Goal: Task Accomplishment & Management: Use online tool/utility

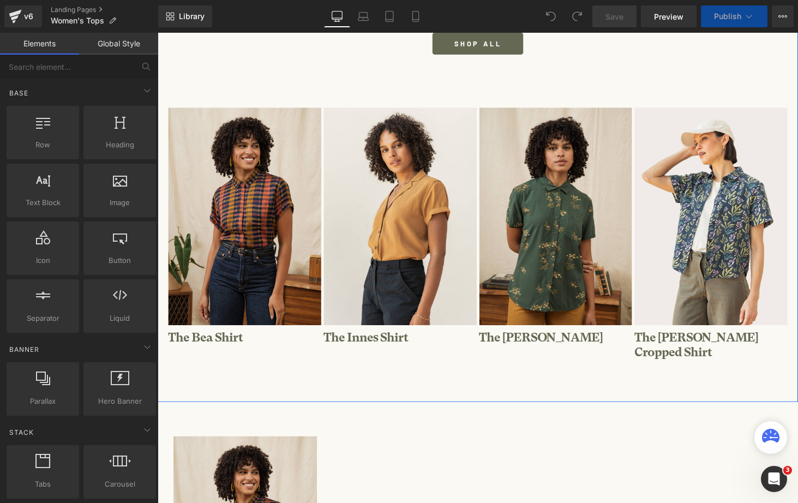
scroll to position [194, 0]
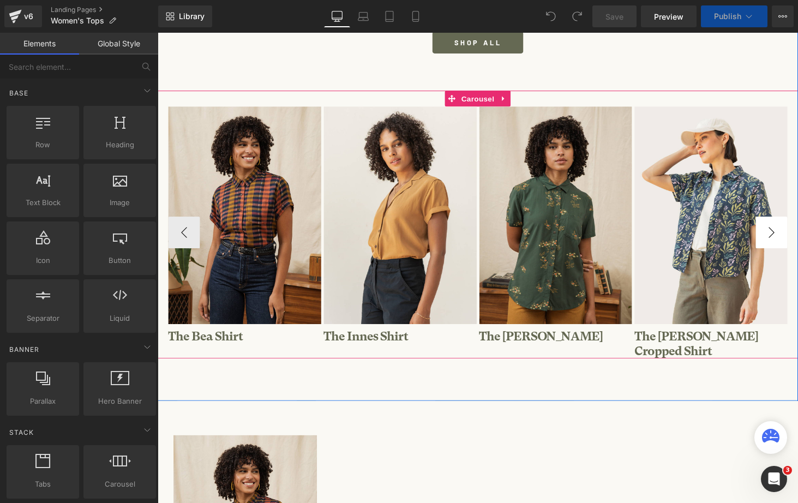
click at [792, 222] on button "›" at bounding box center [790, 238] width 33 height 33
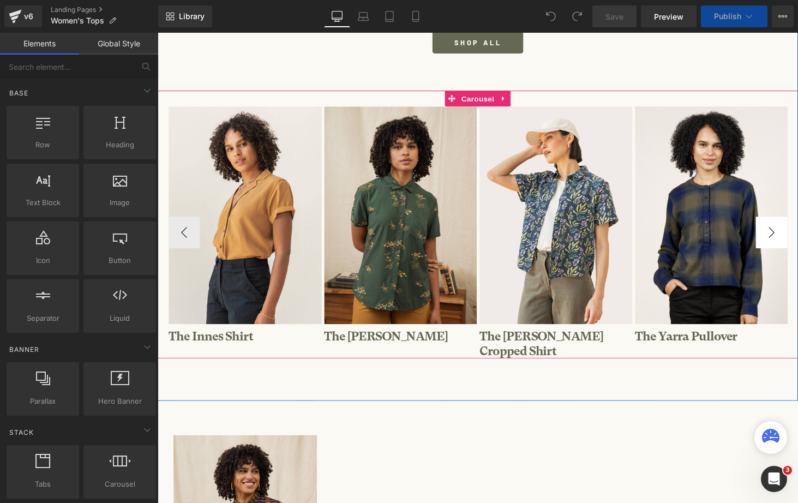
click at [792, 222] on button "›" at bounding box center [790, 238] width 33 height 33
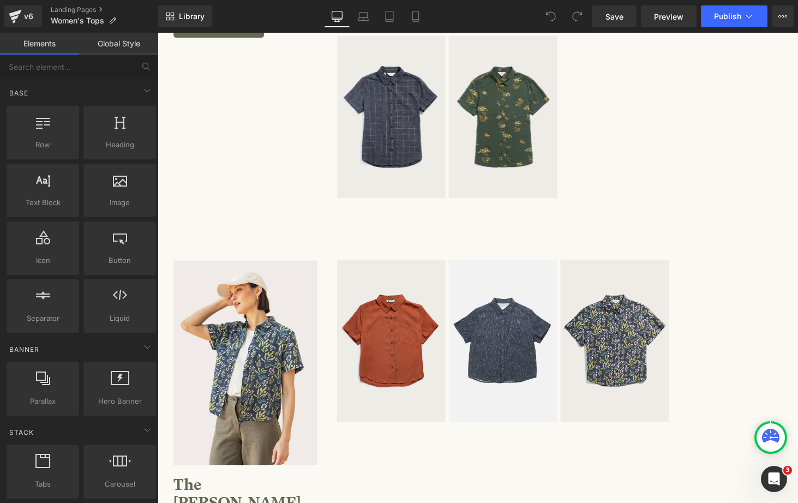
scroll to position [2266, 0]
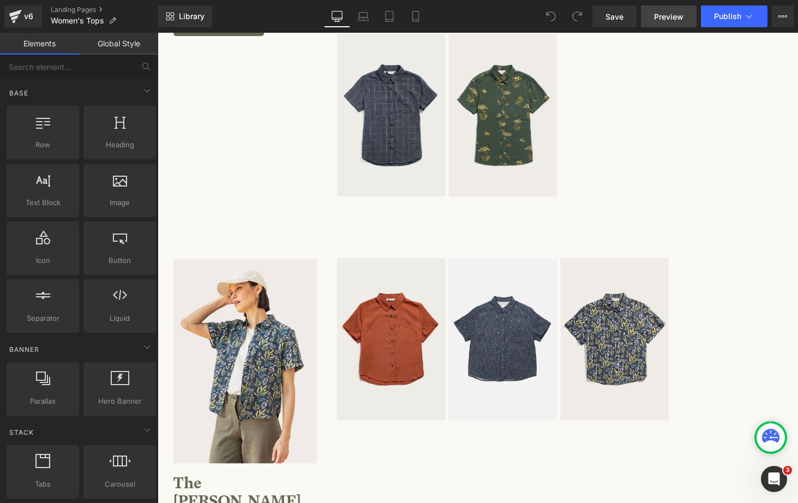
click at [672, 19] on span "Preview" at bounding box center [668, 16] width 29 height 11
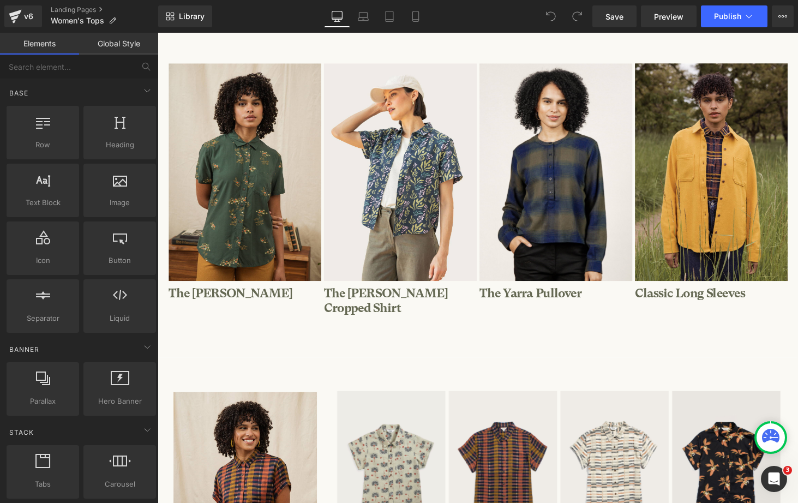
scroll to position [278, 0]
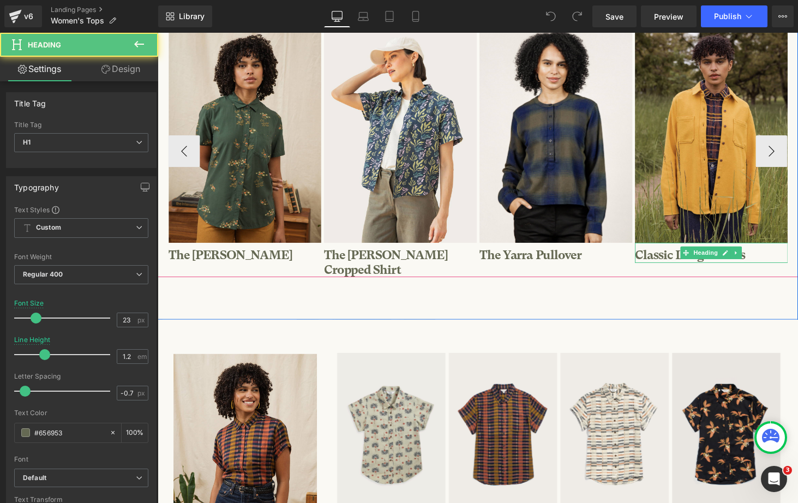
click at [673, 262] on h1 "Classic Long Sleeves" at bounding box center [729, 262] width 158 height 15
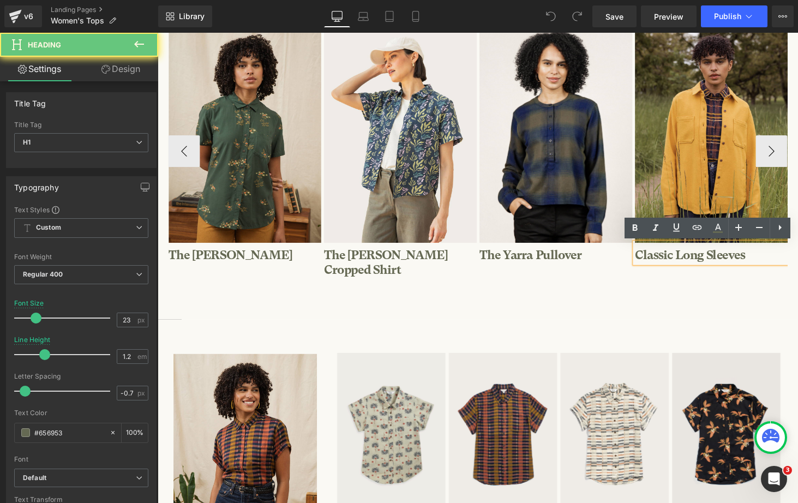
click at [677, 262] on h1 "Classic Long Sleeves" at bounding box center [729, 262] width 158 height 15
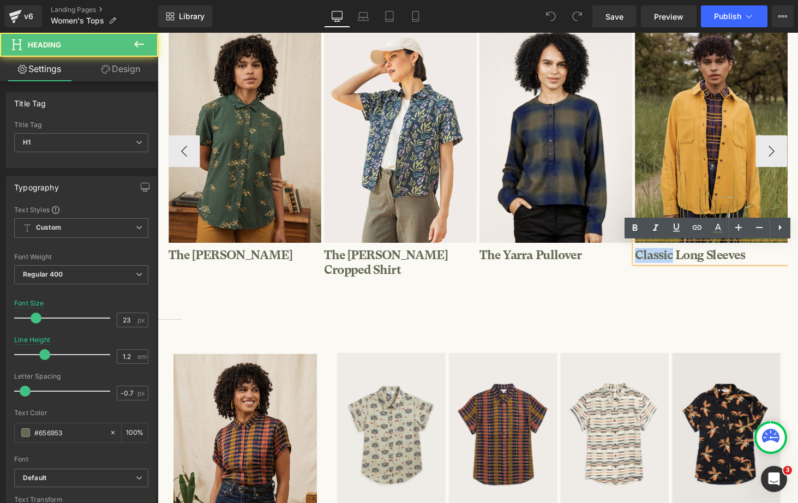
click at [677, 262] on h1 "Classic Long Sleeves" at bounding box center [729, 262] width 158 height 15
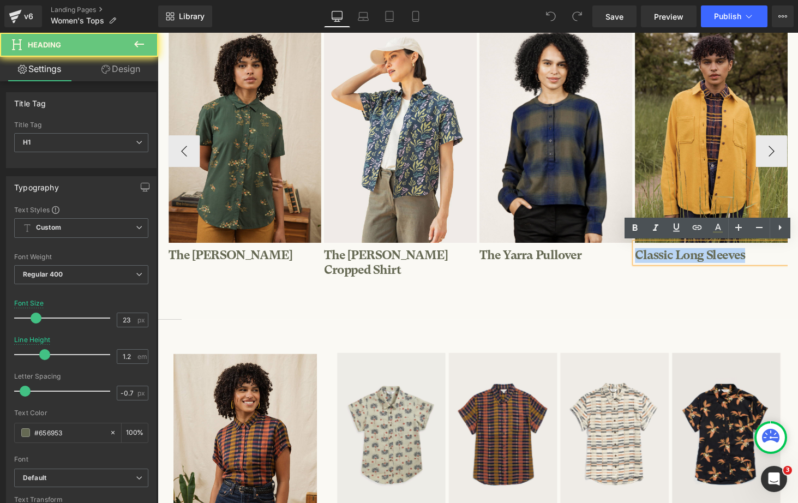
click at [677, 262] on h1 "Classic Long Sleeves" at bounding box center [729, 262] width 158 height 15
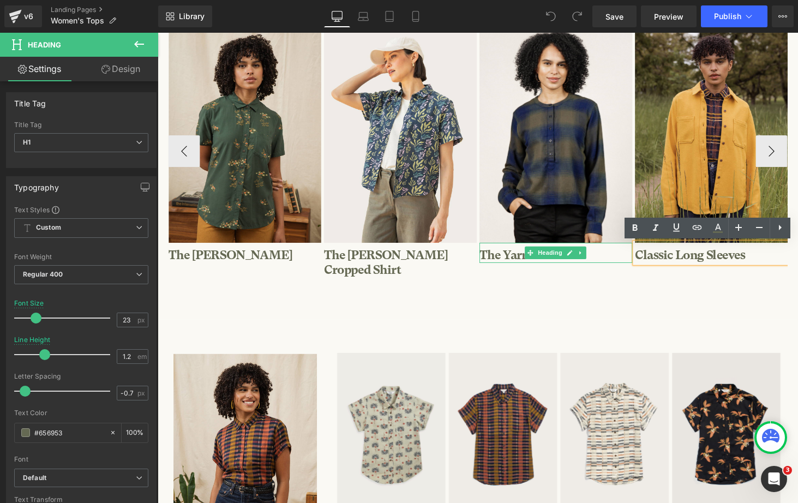
click at [514, 260] on h1 "The Yarra Pullover" at bounding box center [569, 262] width 158 height 15
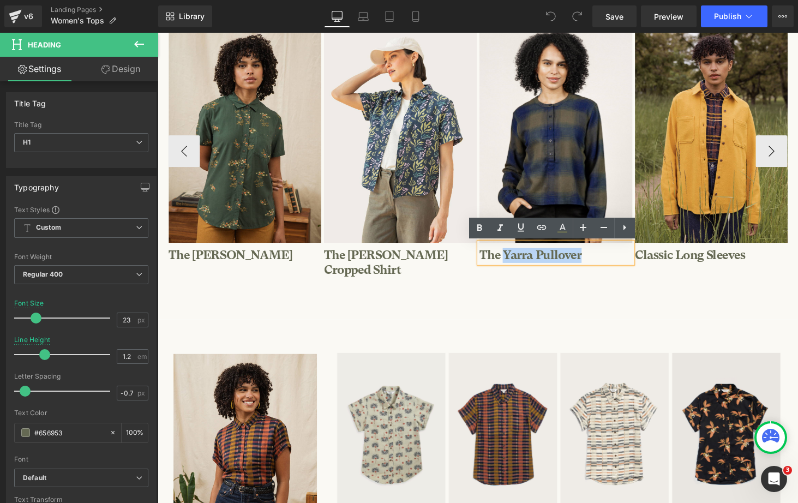
drag, startPoint x: 595, startPoint y: 264, endPoint x: 515, endPoint y: 264, distance: 80.8
click at [515, 264] on h1 "The Yarra Pullover" at bounding box center [569, 262] width 158 height 15
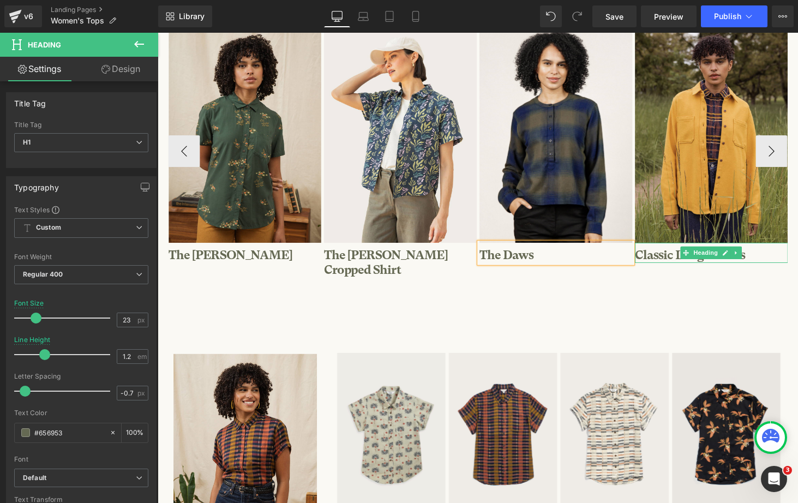
click at [711, 264] on span "Heading" at bounding box center [722, 259] width 29 height 13
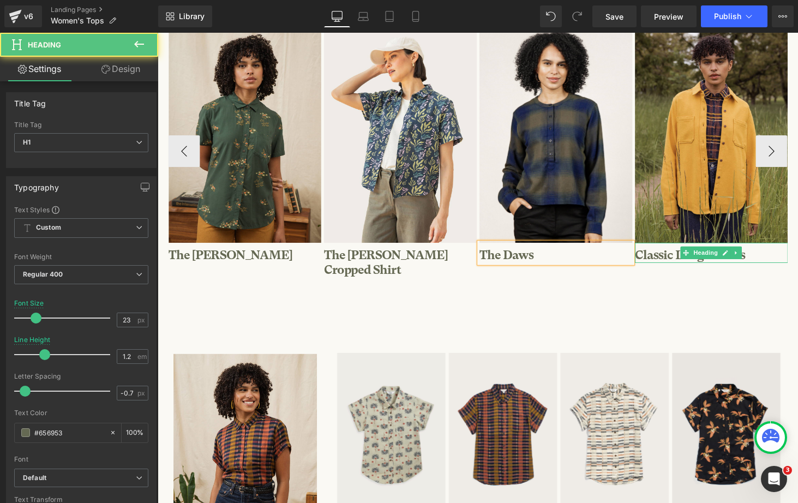
click at [669, 263] on h1 "Classic Long Sleeves" at bounding box center [729, 262] width 158 height 15
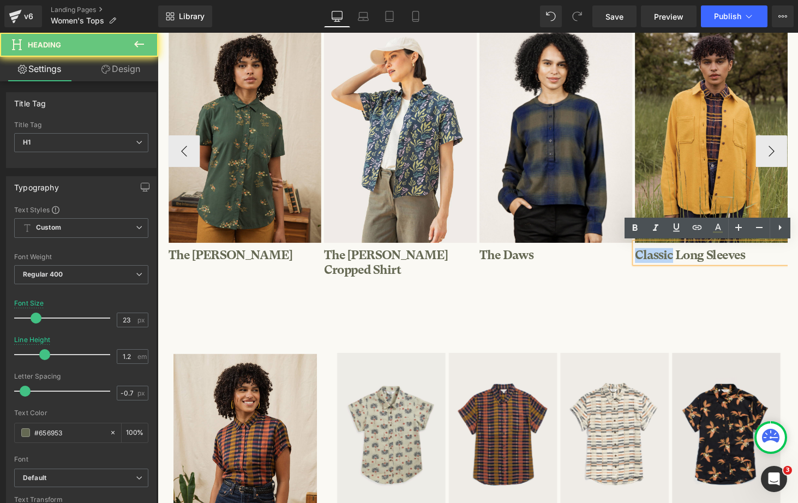
click at [669, 263] on h1 "Classic Long Sleeves" at bounding box center [729, 262] width 158 height 15
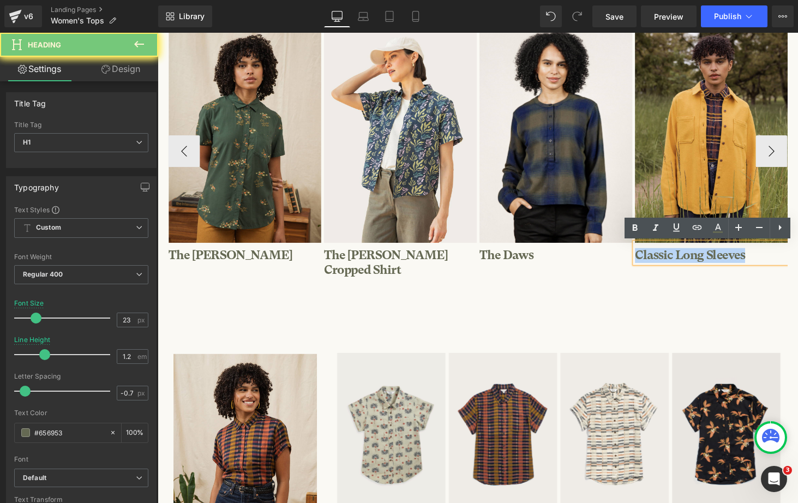
click at [669, 263] on h1 "Classic Long Sleeves" at bounding box center [729, 262] width 158 height 15
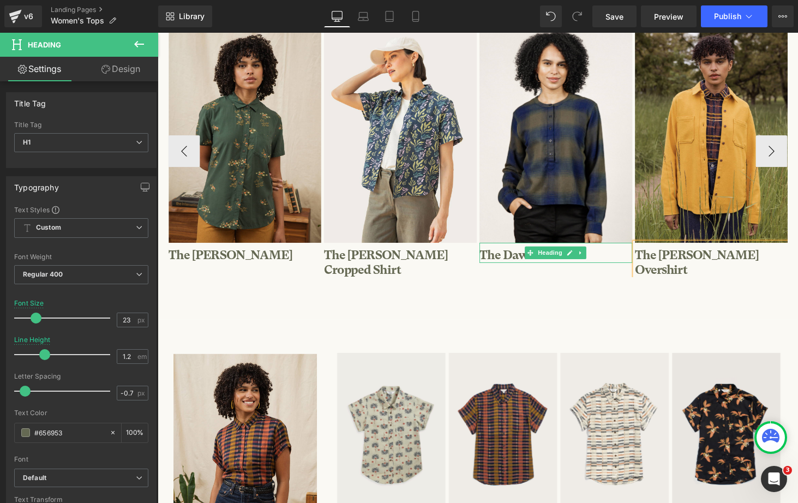
click at [521, 263] on h1 "The Daws" at bounding box center [569, 262] width 158 height 15
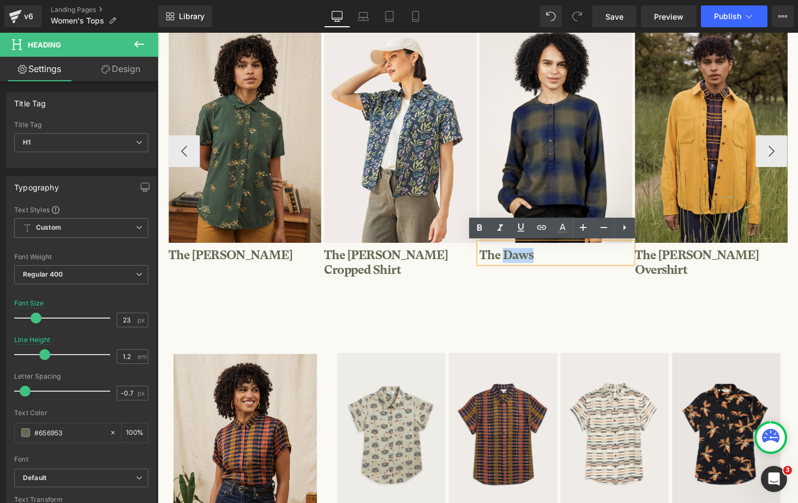
drag, startPoint x: 548, startPoint y: 261, endPoint x: 515, endPoint y: 261, distance: 32.7
click at [515, 261] on h1 "The Daws" at bounding box center [569, 262] width 158 height 15
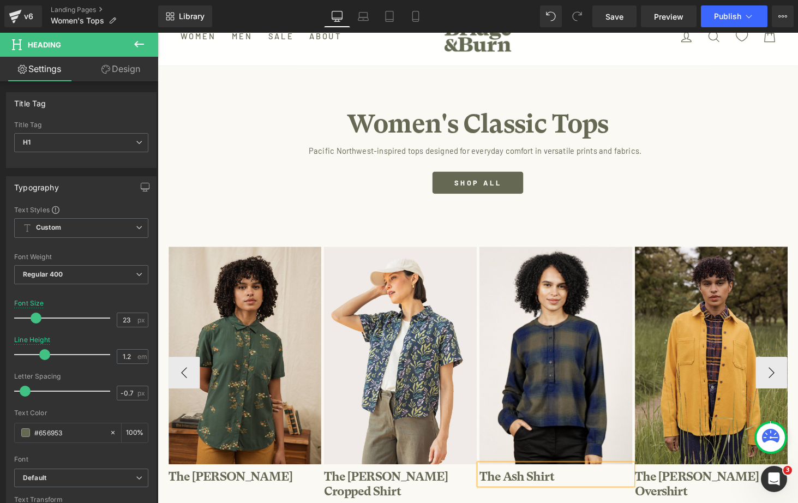
scroll to position [109, 0]
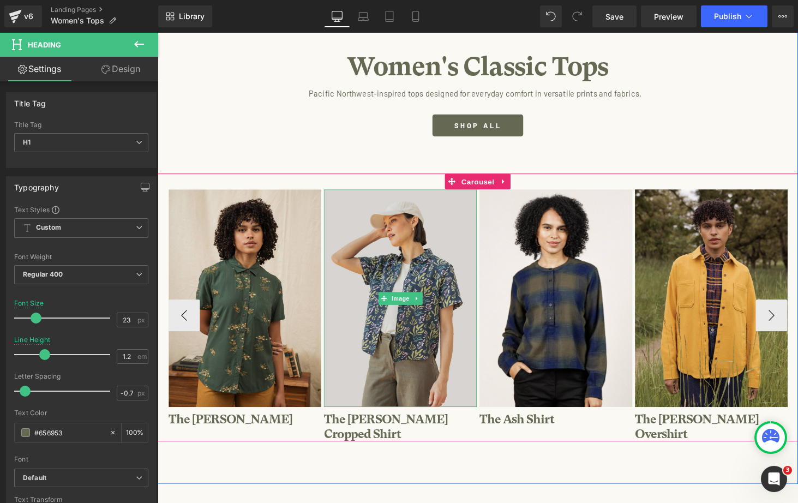
click at [470, 222] on img at bounding box center [408, 306] width 158 height 224
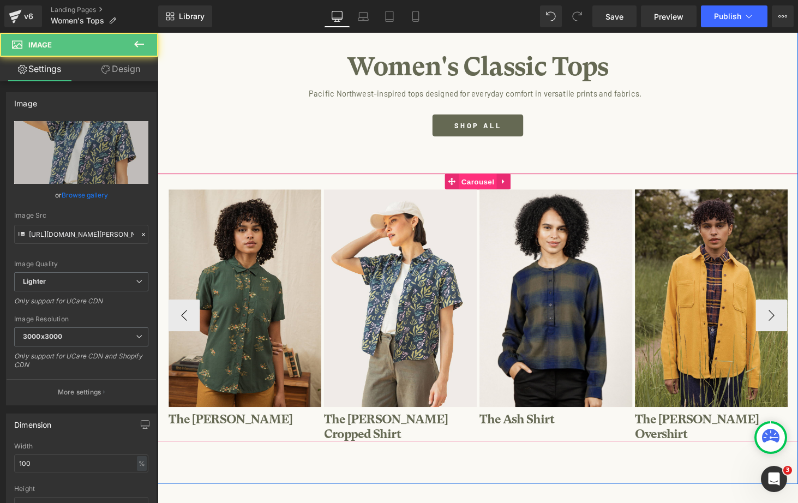
click at [480, 185] on span "Carousel" at bounding box center [487, 186] width 39 height 16
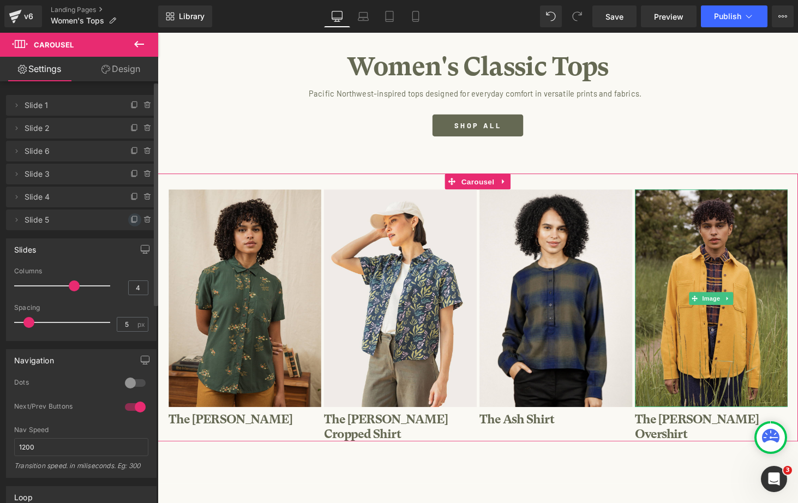
click at [130, 218] on icon at bounding box center [134, 220] width 9 height 9
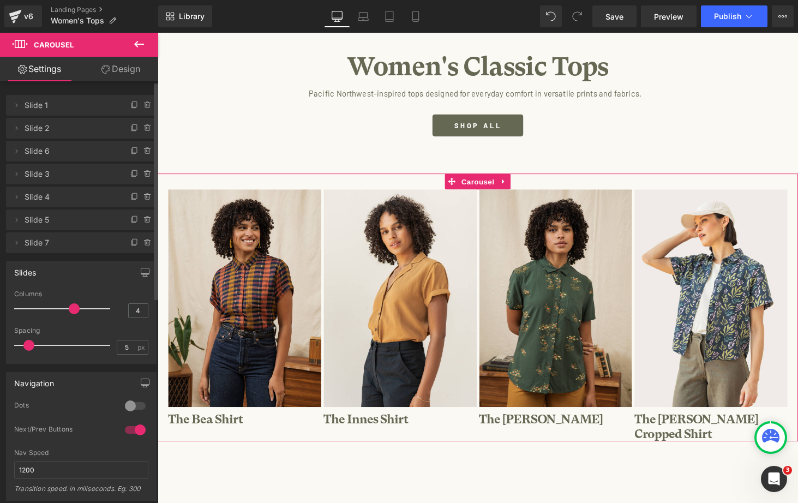
click at [53, 242] on span "Slide 7" at bounding box center [71, 242] width 92 height 21
click at [41, 244] on span "Slide 7" at bounding box center [71, 242] width 92 height 21
click at [12, 242] on icon at bounding box center [16, 242] width 9 height 9
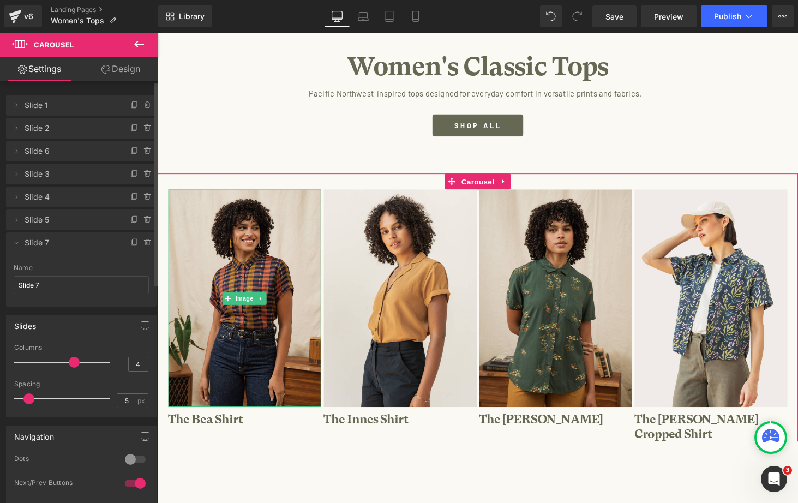
click at [40, 98] on span "Slide 1" at bounding box center [71, 105] width 92 height 21
click at [40, 107] on span "Slide 1" at bounding box center [71, 105] width 92 height 21
click at [20, 102] on icon at bounding box center [16, 105] width 9 height 9
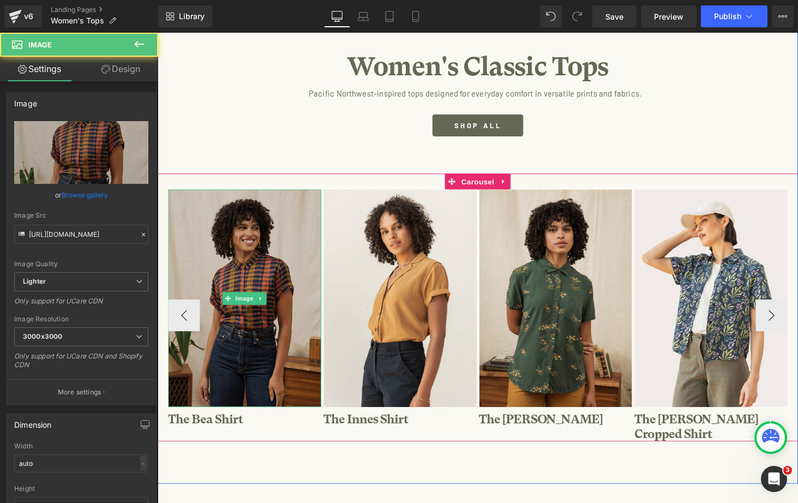
click at [248, 247] on img at bounding box center [248, 306] width 158 height 224
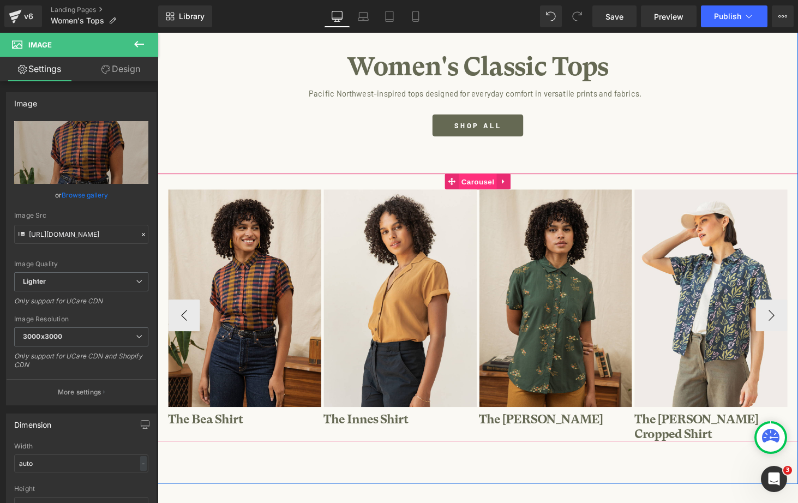
click at [481, 187] on span "Carousel" at bounding box center [487, 186] width 39 height 16
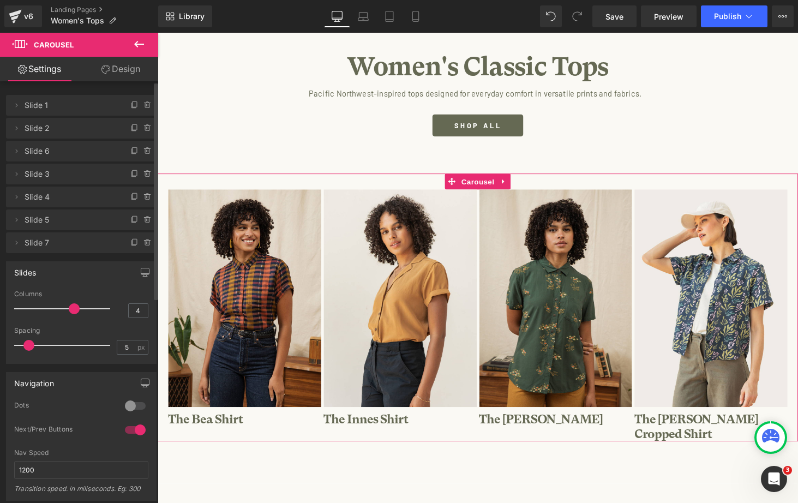
click at [43, 131] on span "Slide 2" at bounding box center [71, 128] width 92 height 21
click at [43, 130] on span "Slide 2" at bounding box center [71, 128] width 92 height 21
click at [66, 108] on span "Slide 1" at bounding box center [71, 105] width 92 height 21
click at [16, 104] on icon at bounding box center [17, 105] width 2 height 4
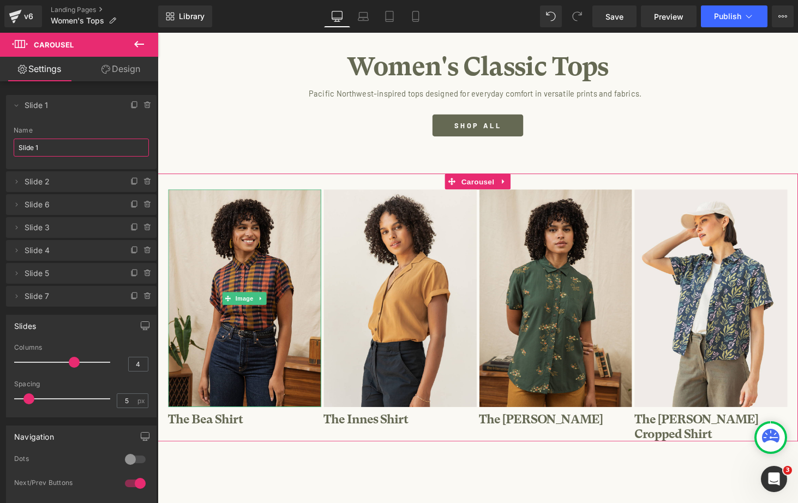
drag, startPoint x: 47, startPoint y: 151, endPoint x: -10, endPoint y: 147, distance: 58.0
click at [0, 147] on html "Carousel You are previewing how the will restyle your page. You can not edit El…" at bounding box center [399, 251] width 798 height 503
type input "Bea Shirt"
click at [15, 181] on icon at bounding box center [16, 181] width 9 height 9
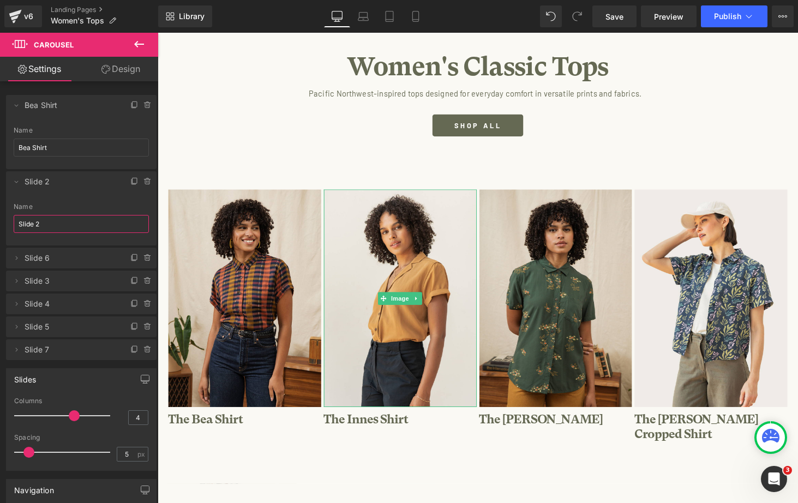
drag, startPoint x: 48, startPoint y: 224, endPoint x: -1, endPoint y: 224, distance: 49.1
click at [0, 224] on html "Carousel You are previewing how the will restyle your page. You can not edit El…" at bounding box center [399, 251] width 798 height 503
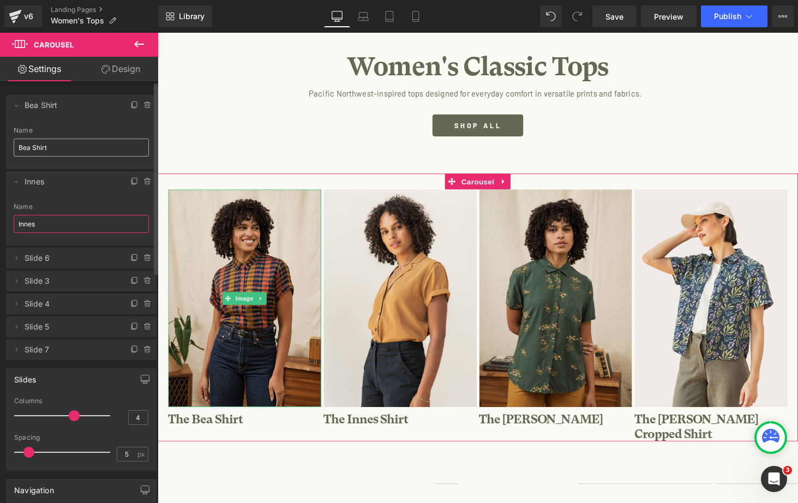
type input "Innes"
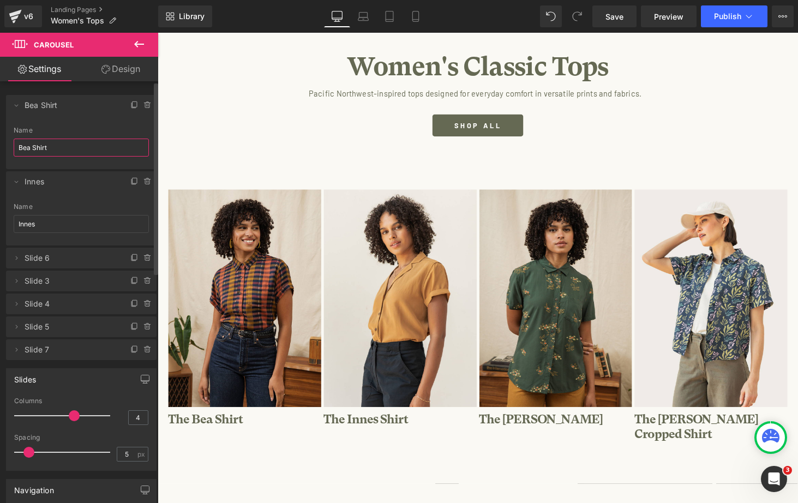
drag, startPoint x: 56, startPoint y: 148, endPoint x: 32, endPoint y: 147, distance: 24.0
click at [32, 147] on input "Bea Shirt" at bounding box center [81, 148] width 135 height 18
type input "Bea"
click at [17, 255] on icon at bounding box center [16, 258] width 9 height 9
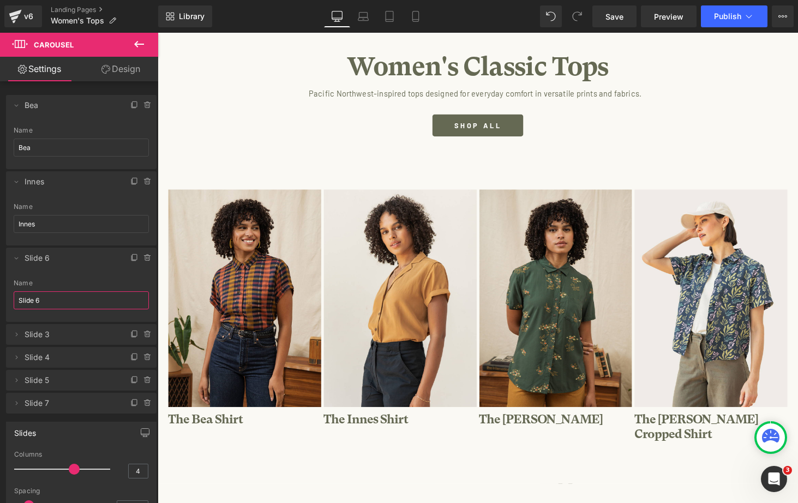
drag, startPoint x: 49, startPoint y: 295, endPoint x: -14, endPoint y: 295, distance: 62.8
click at [0, 295] on html "Carousel You are previewing how the will restyle your page. You can not edit El…" at bounding box center [399, 251] width 798 height 503
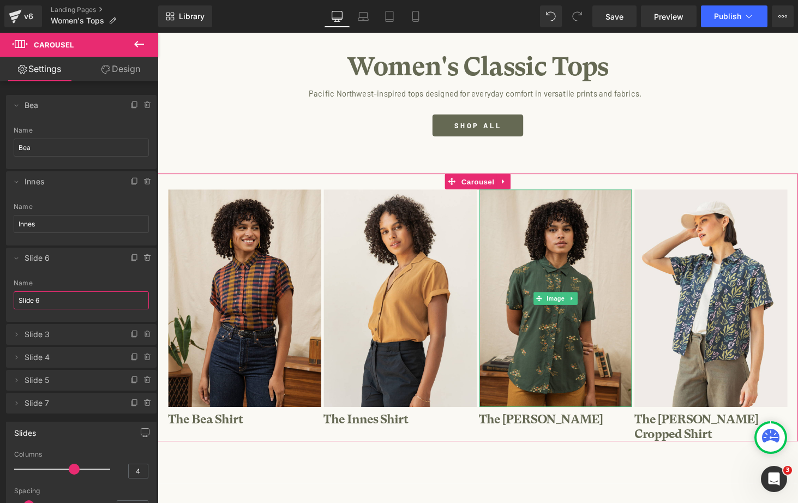
drag, startPoint x: 45, startPoint y: 300, endPoint x: -31, endPoint y: 297, distance: 75.9
click at [0, 297] on html "Carousel You are previewing how the will restyle your page. You can not edit El…" at bounding box center [399, 251] width 798 height 503
type input "[PERSON_NAME]"
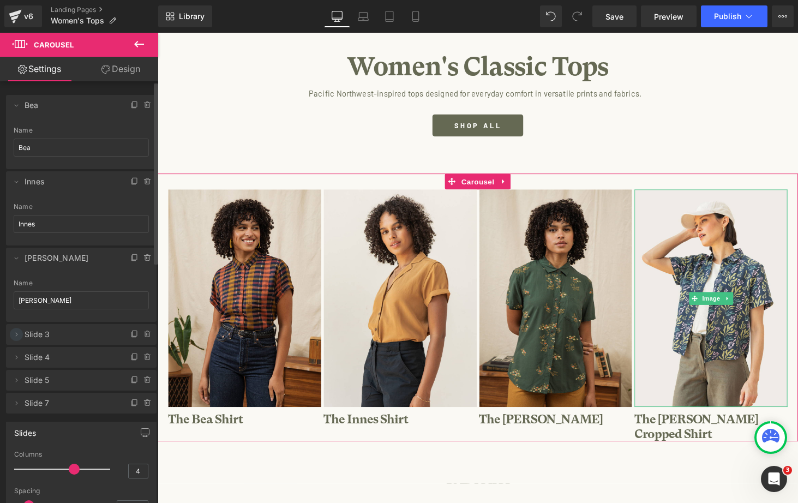
click at [13, 336] on icon at bounding box center [16, 334] width 9 height 9
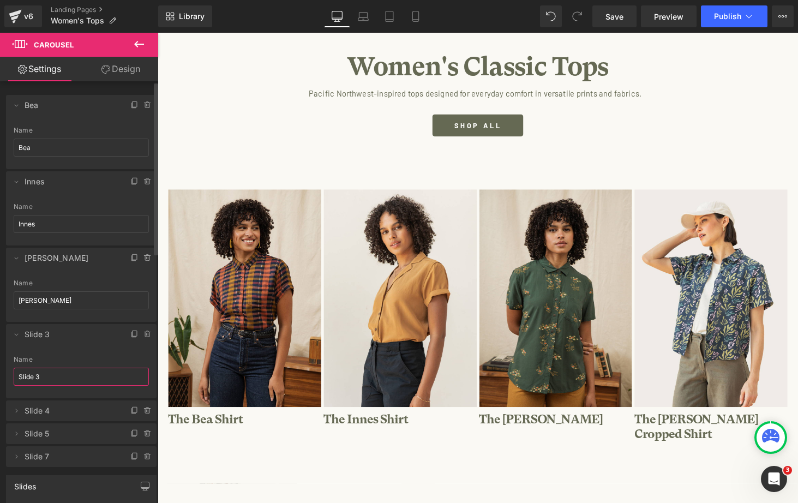
click at [38, 377] on input "Slide 3" at bounding box center [81, 377] width 135 height 18
drag, startPoint x: 39, startPoint y: 377, endPoint x: -29, endPoint y: 376, distance: 68.8
click at [0, 376] on html "Carousel You are previewing how the will restyle your page. You can not edit El…" at bounding box center [399, 251] width 798 height 503
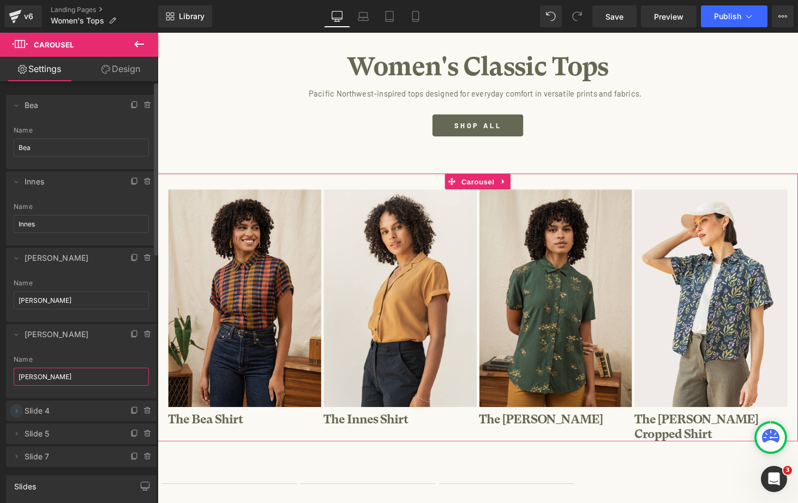
type input "[PERSON_NAME]"
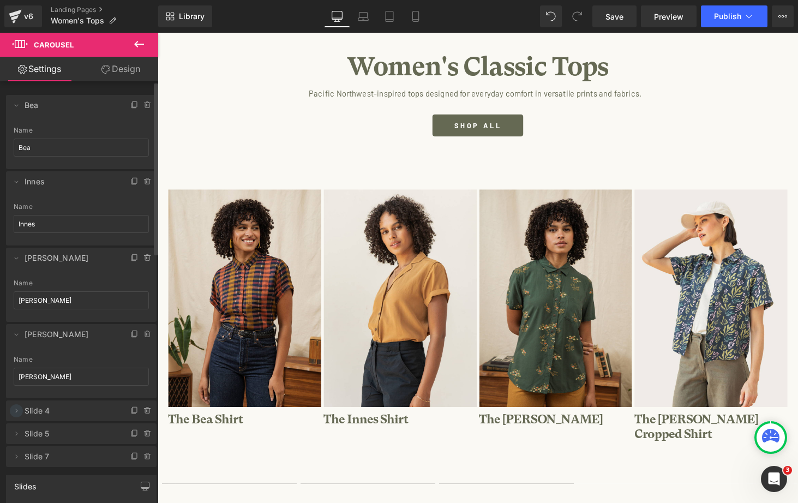
click at [17, 410] on icon at bounding box center [16, 411] width 9 height 9
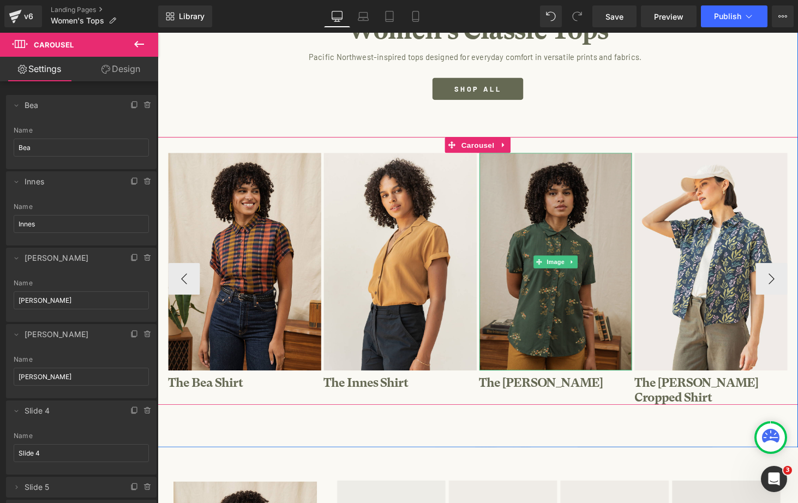
scroll to position [147, 0]
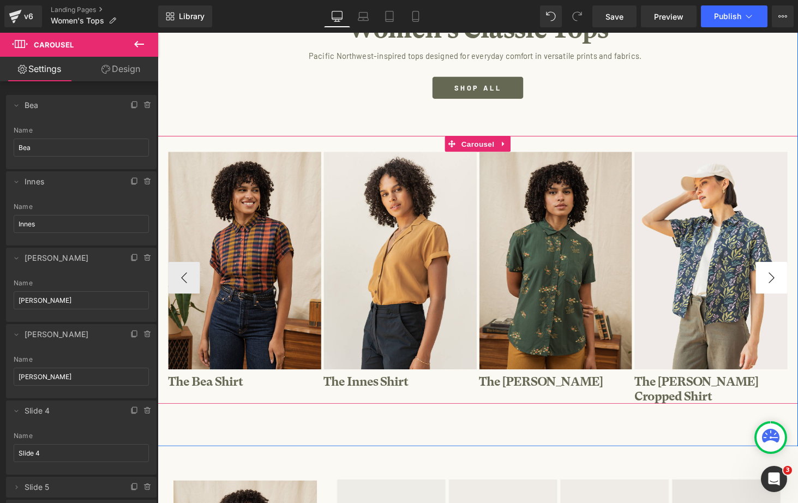
click at [796, 278] on button "›" at bounding box center [790, 285] width 33 height 33
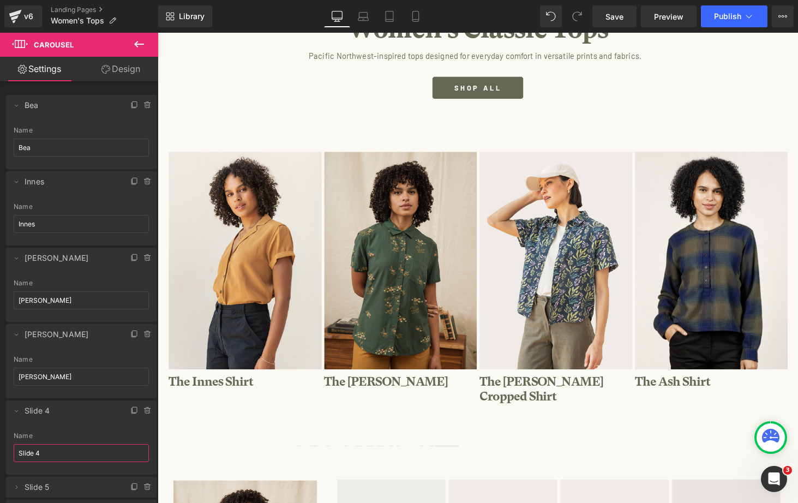
drag, startPoint x: 57, startPoint y: 452, endPoint x: -2, endPoint y: 452, distance: 58.9
click at [0, 452] on html "Carousel You are previewing how the will restyle your page. You can not edit El…" at bounding box center [399, 251] width 798 height 503
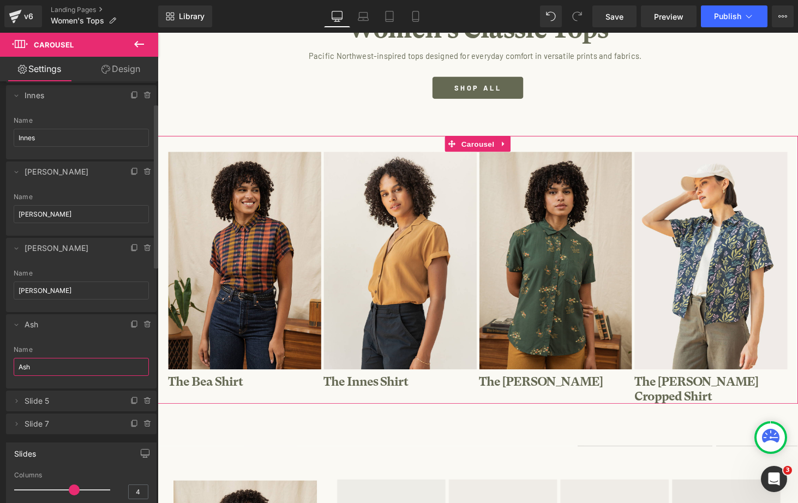
scroll to position [92, 0]
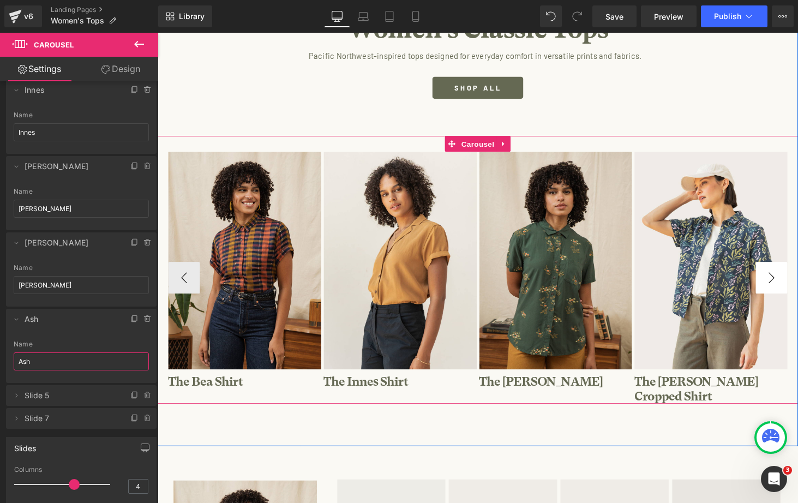
type input "Ash"
click at [796, 277] on button "›" at bounding box center [790, 285] width 33 height 33
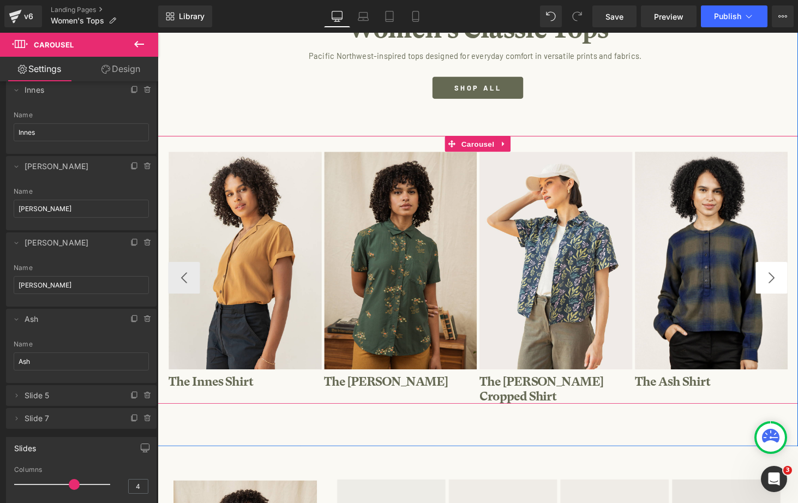
click at [792, 277] on button "›" at bounding box center [790, 285] width 33 height 33
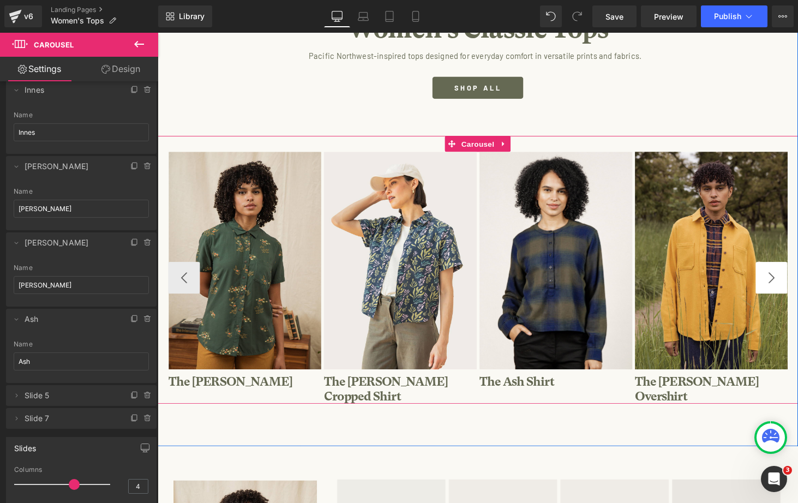
click at [792, 277] on button "›" at bounding box center [790, 285] width 33 height 33
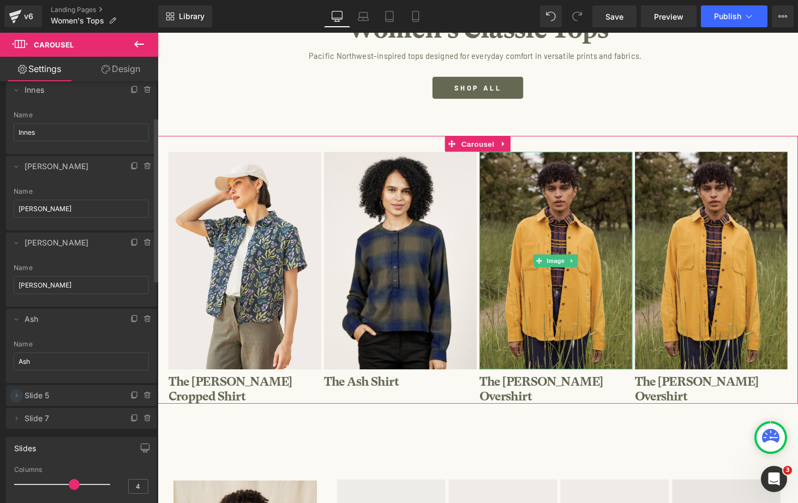
click at [19, 396] on icon at bounding box center [16, 395] width 9 height 9
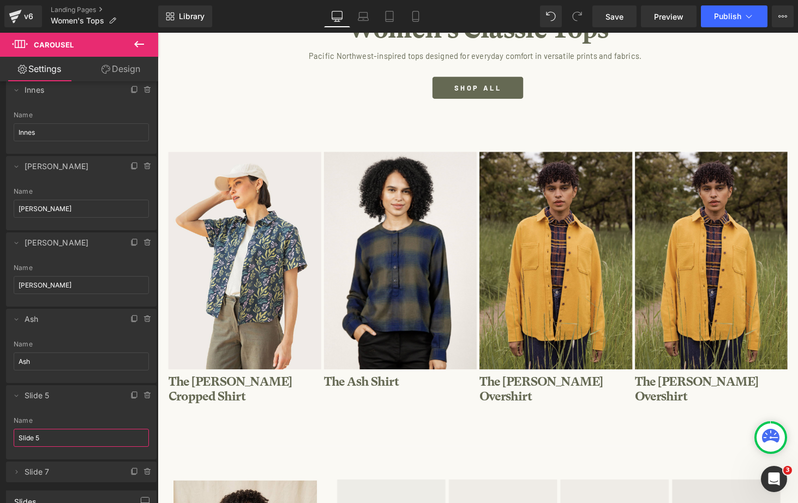
drag, startPoint x: 47, startPoint y: 437, endPoint x: -44, endPoint y: 433, distance: 91.8
click at [0, 433] on html "Carousel You are previewing how the will restyle your page. You can not edit El…" at bounding box center [399, 251] width 798 height 503
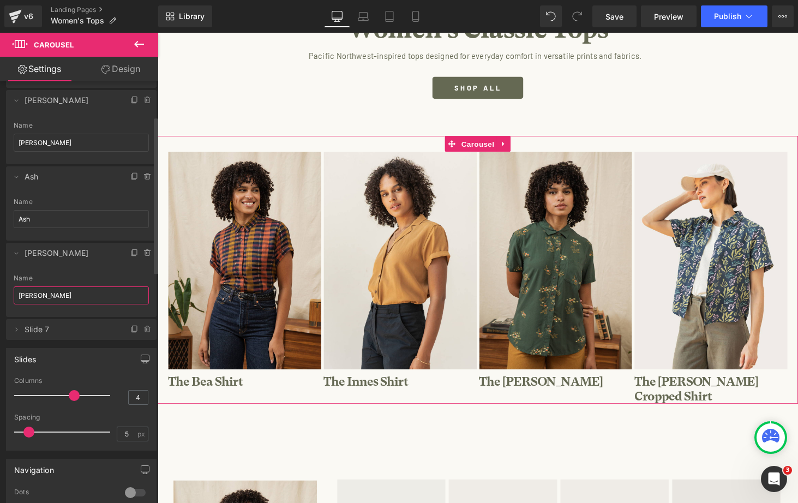
scroll to position [253, 0]
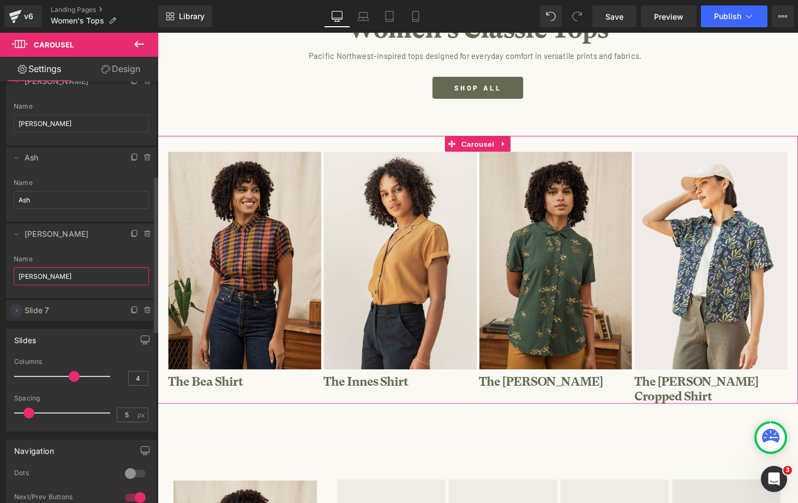
type input "[PERSON_NAME]"
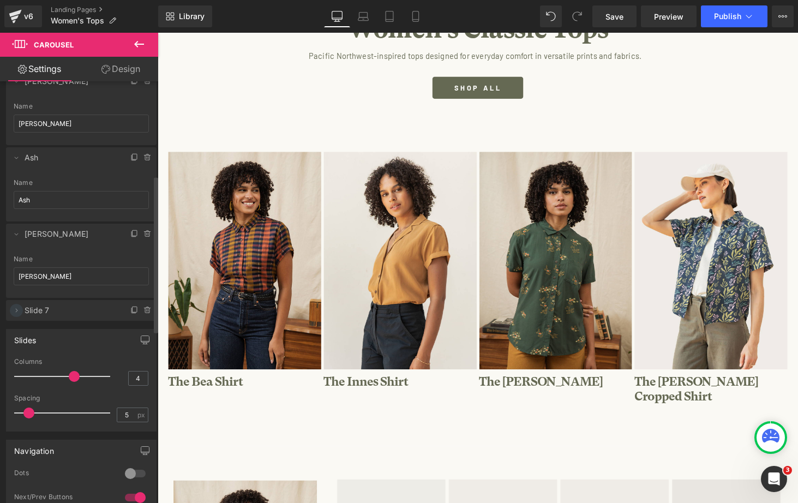
click at [14, 309] on icon at bounding box center [16, 310] width 9 height 9
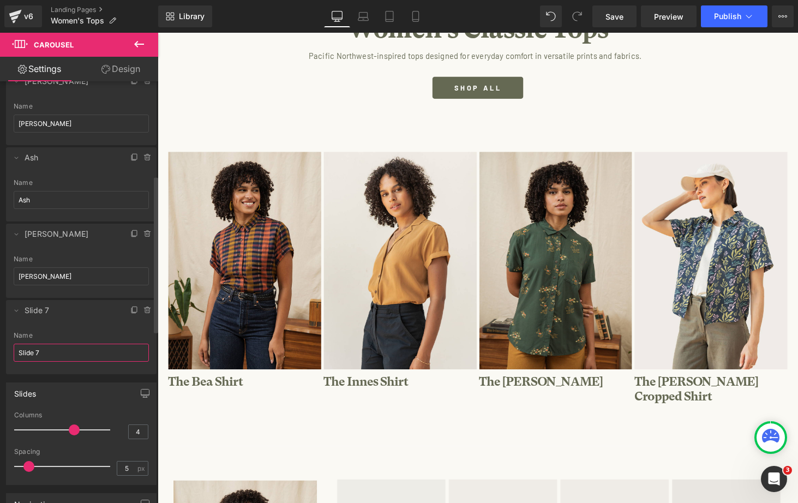
click at [33, 349] on input "Slide 7" at bounding box center [81, 353] width 135 height 18
drag, startPoint x: 49, startPoint y: 349, endPoint x: -24, endPoint y: 349, distance: 72.6
click at [0, 349] on html "Carousel You are previewing how the will restyle your page. You can not edit El…" at bounding box center [399, 251] width 798 height 503
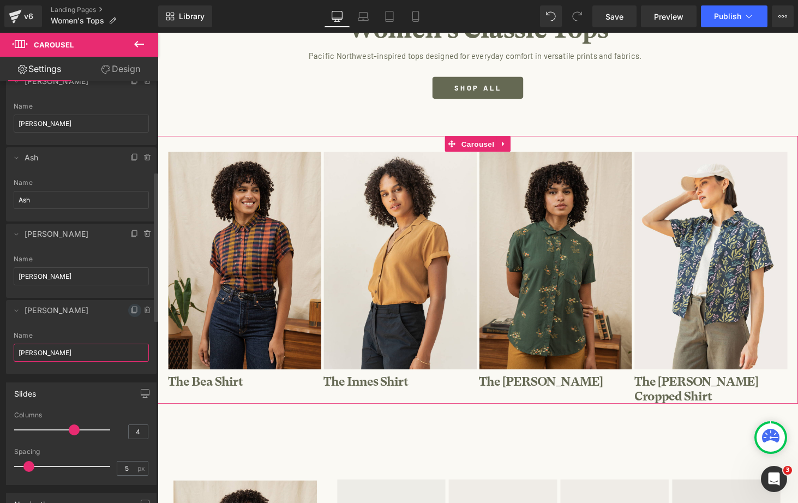
type input "[PERSON_NAME]"
click at [133, 311] on icon at bounding box center [135, 309] width 4 height 5
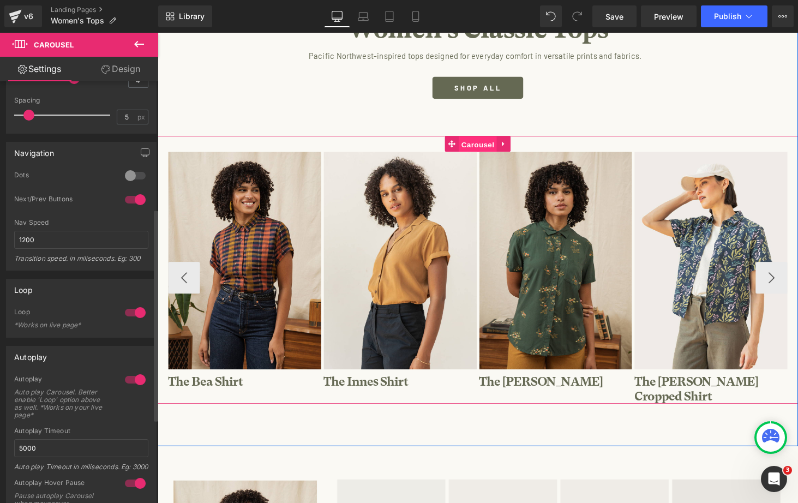
click at [491, 145] on span "Carousel" at bounding box center [487, 148] width 39 height 16
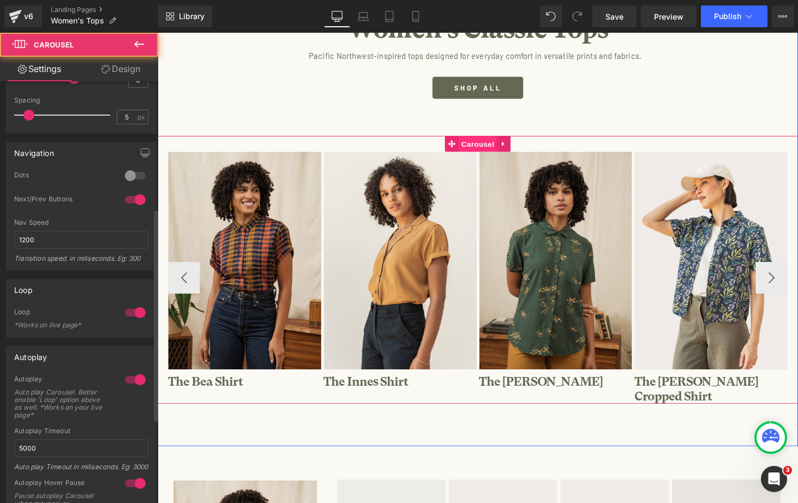
click at [488, 148] on span "Carousel" at bounding box center [487, 147] width 39 height 16
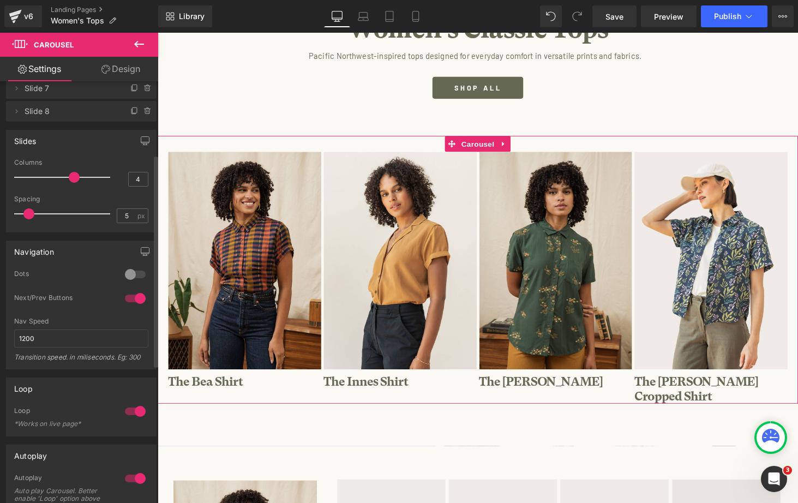
scroll to position [0, 0]
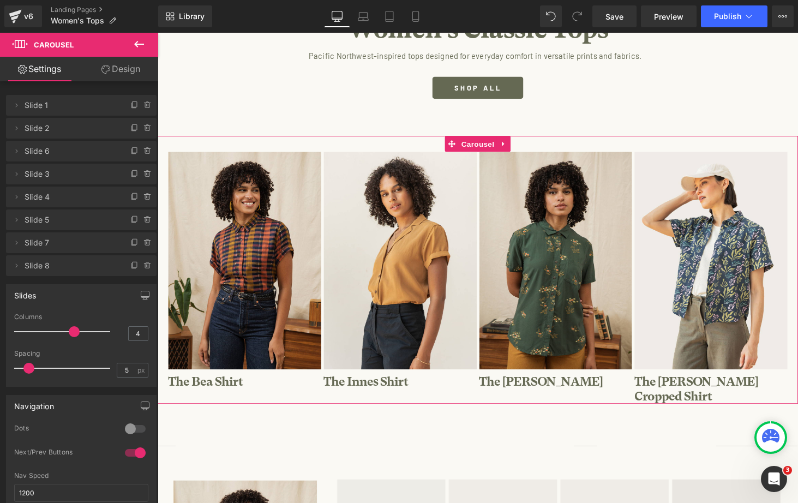
click at [35, 267] on span "Slide 8" at bounding box center [71, 265] width 92 height 21
click at [12, 264] on icon at bounding box center [16, 265] width 9 height 9
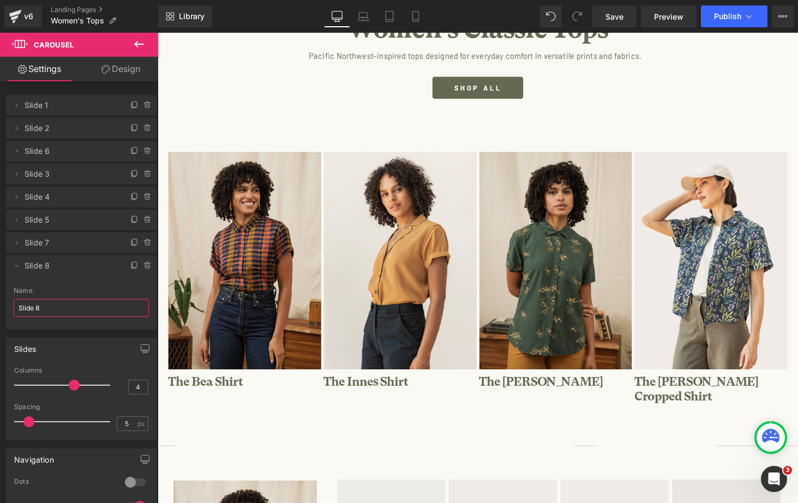
drag, startPoint x: 44, startPoint y: 310, endPoint x: -11, endPoint y: 308, distance: 54.6
click at [0, 308] on html "Carousel You are previewing how the will restyle your page. You can not edit El…" at bounding box center [399, 251] width 798 height 503
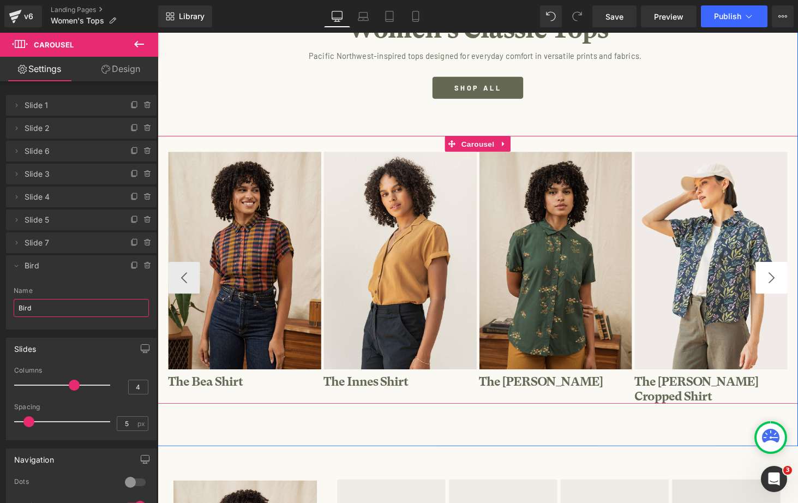
type input "Bird"
click at [787, 278] on button "›" at bounding box center [790, 285] width 33 height 33
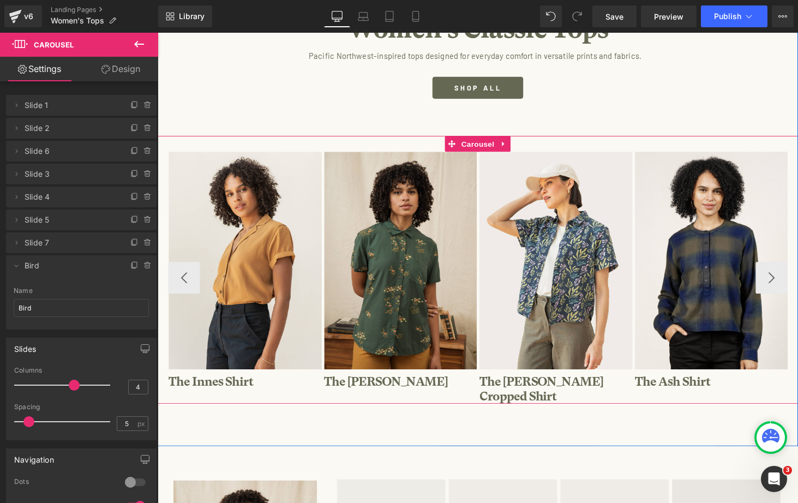
click at [787, 278] on button "›" at bounding box center [790, 285] width 33 height 33
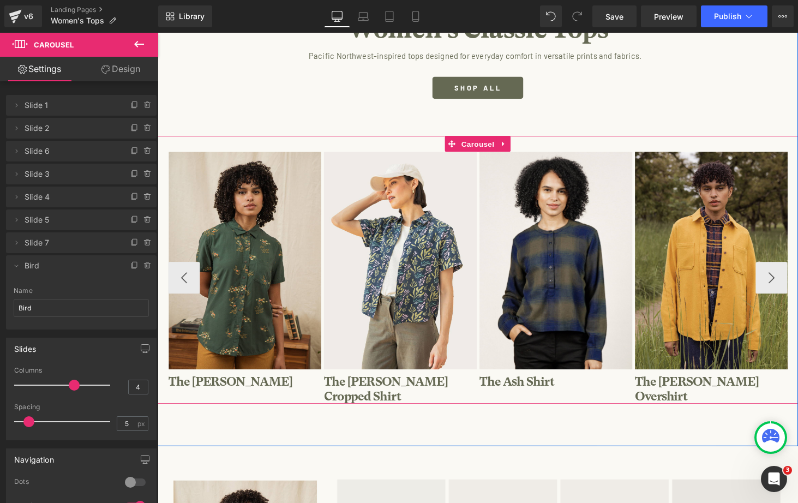
click at [787, 278] on button "›" at bounding box center [790, 285] width 33 height 33
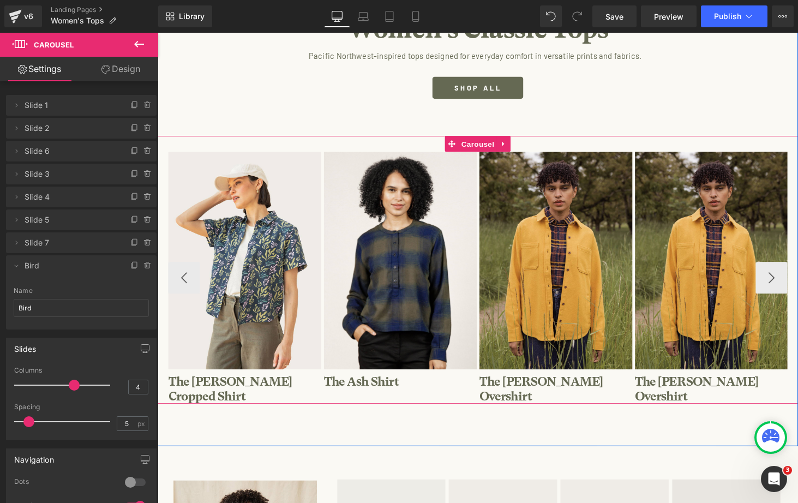
click at [787, 278] on button "›" at bounding box center [790, 285] width 33 height 33
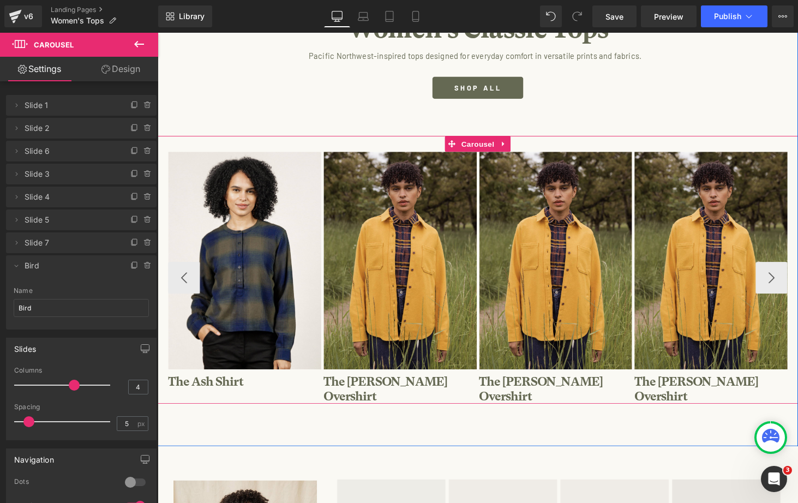
click at [787, 278] on button "›" at bounding box center [790, 285] width 33 height 33
click at [551, 391] on span "Heading" at bounding box center [562, 397] width 29 height 13
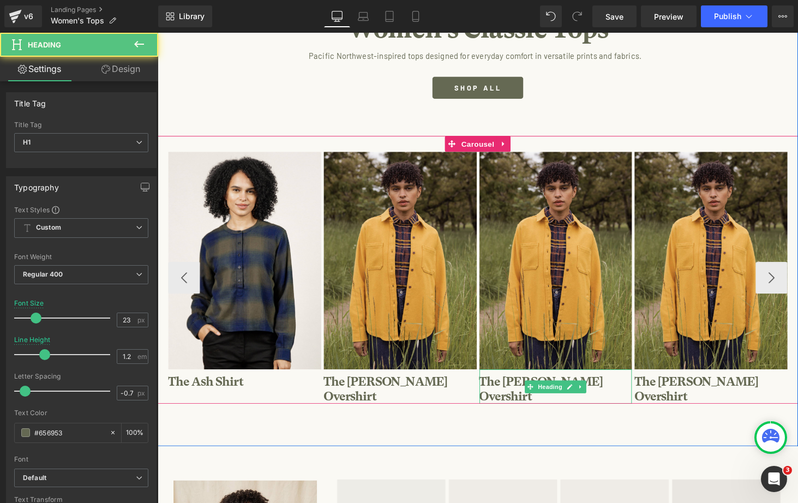
click at [518, 391] on h1 "The [PERSON_NAME] Overshirt" at bounding box center [569, 400] width 158 height 30
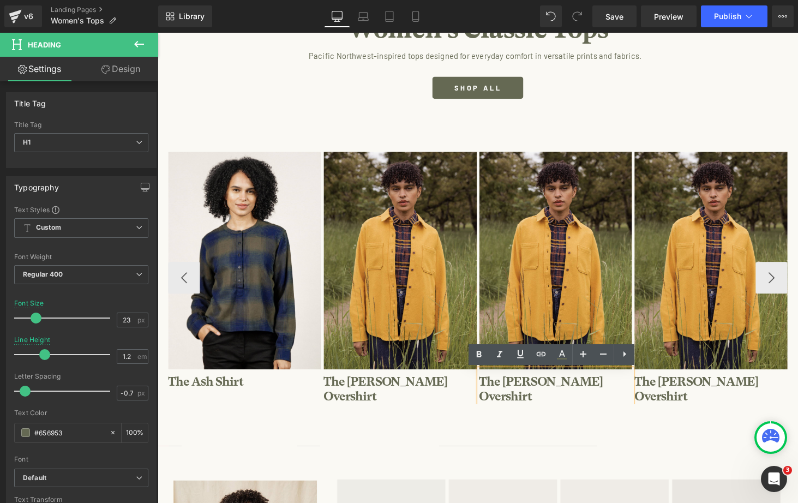
click at [542, 395] on h1 "The [PERSON_NAME] Overshirt" at bounding box center [569, 400] width 158 height 30
drag, startPoint x: 557, startPoint y: 395, endPoint x: 512, endPoint y: 394, distance: 44.2
click at [512, 394] on h1 "The [PERSON_NAME] Overshirt" at bounding box center [569, 400] width 158 height 30
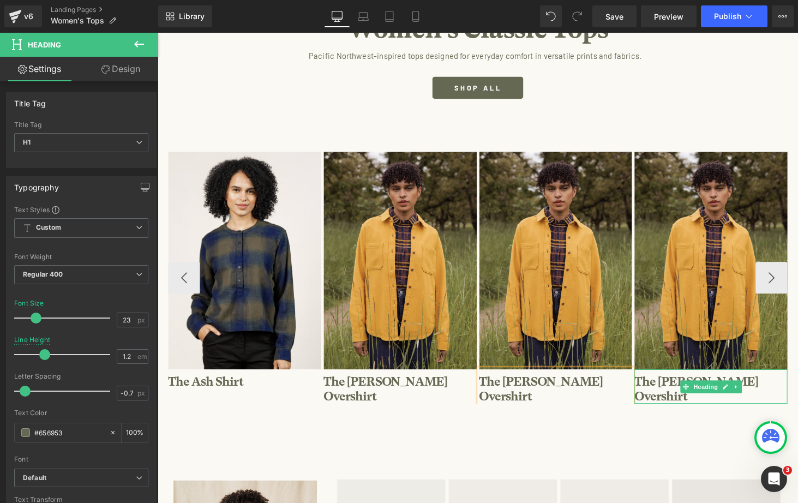
click at [678, 393] on h1 "The [PERSON_NAME] Overshirt" at bounding box center [728, 400] width 158 height 30
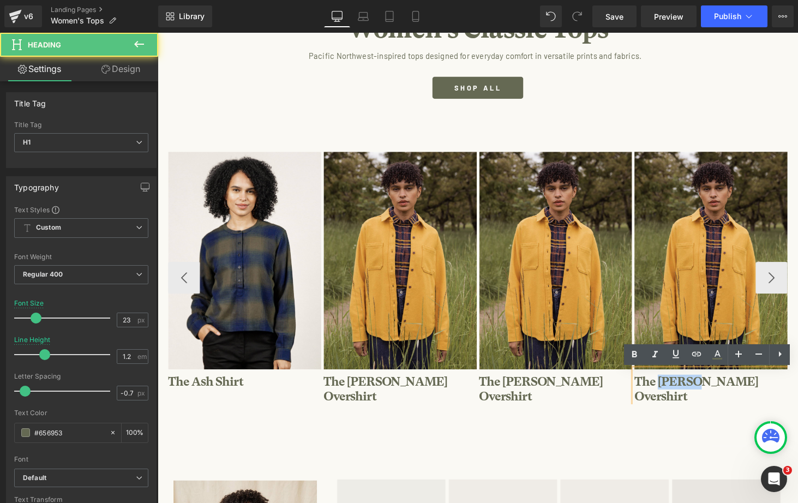
drag, startPoint x: 717, startPoint y: 393, endPoint x: 675, endPoint y: 393, distance: 41.5
click at [675, 393] on h1 "The [PERSON_NAME] Overshirt" at bounding box center [728, 400] width 158 height 30
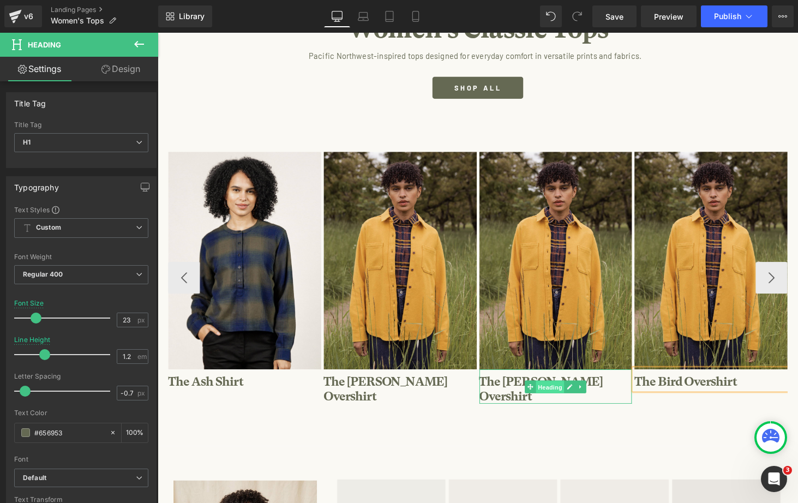
click at [565, 395] on span "Heading" at bounding box center [562, 397] width 29 height 13
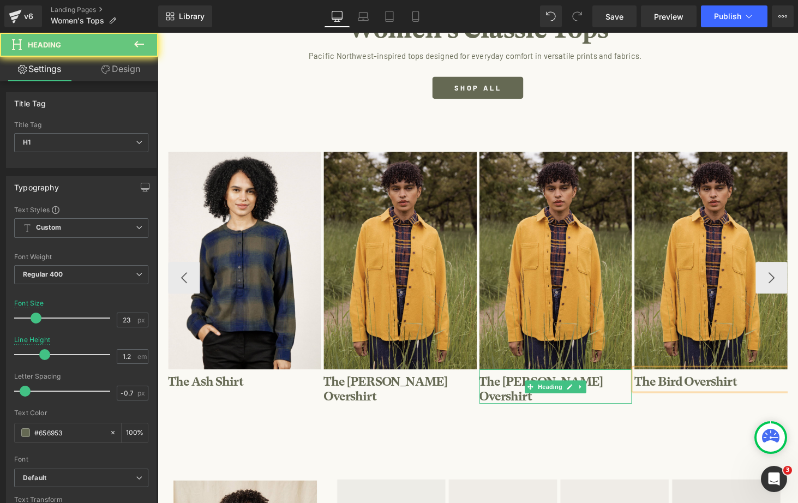
click at [613, 392] on h1 "The Lenon Overshirt" at bounding box center [569, 400] width 158 height 30
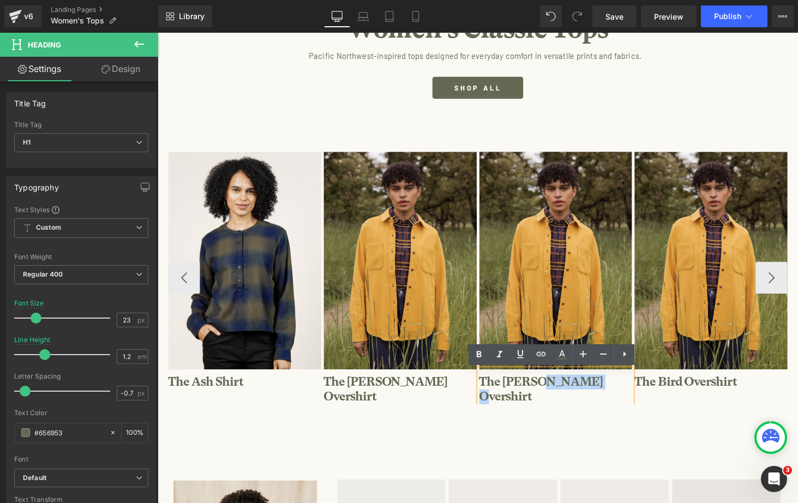
drag, startPoint x: 613, startPoint y: 392, endPoint x: 554, endPoint y: 392, distance: 58.4
click at [554, 392] on h1 "The Lenon Overshirt" at bounding box center [569, 400] width 158 height 30
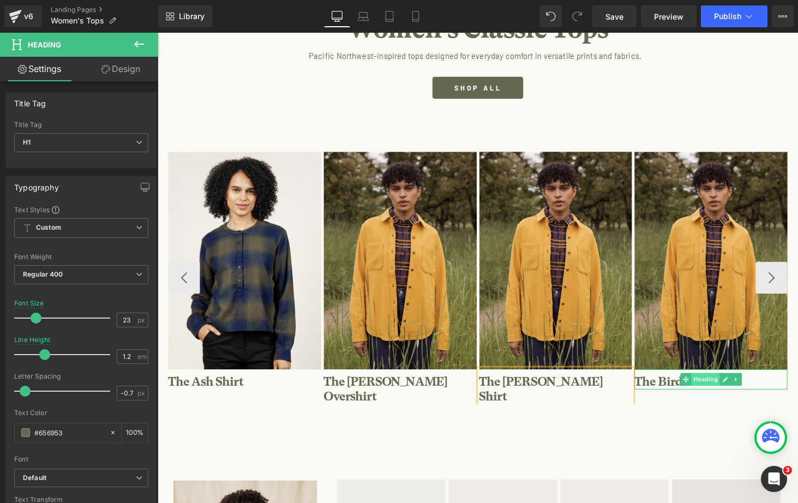
click at [724, 392] on span "Heading" at bounding box center [722, 390] width 29 height 13
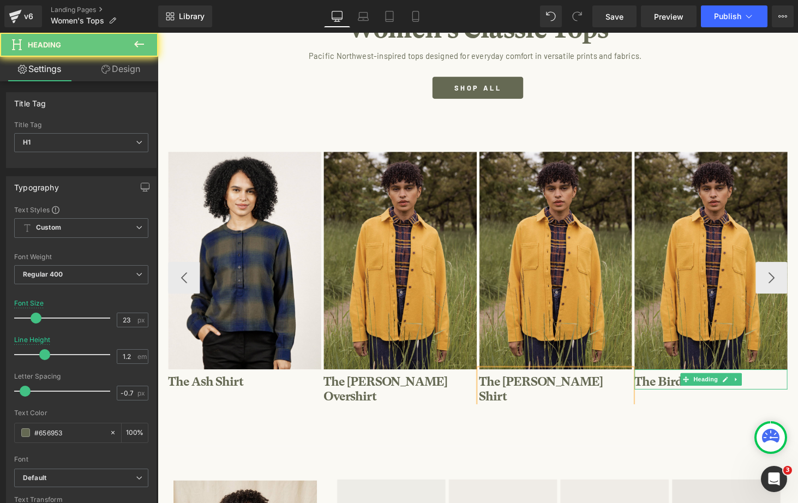
click at [772, 391] on h1 "The Bird Overshirt" at bounding box center [728, 392] width 158 height 15
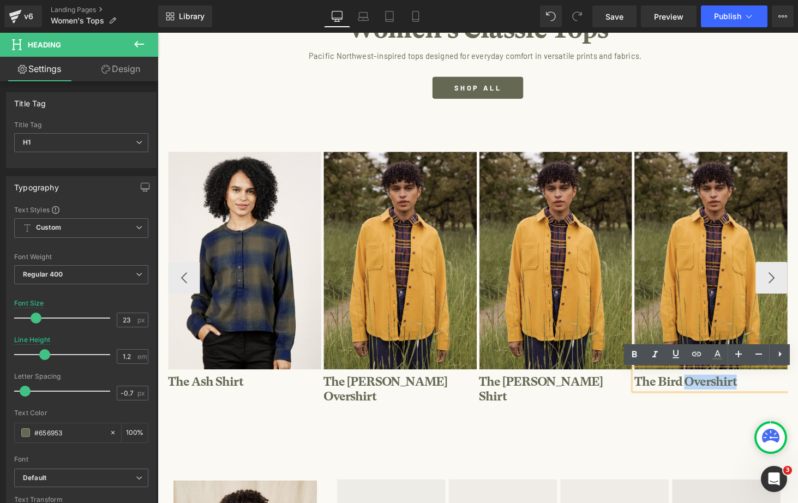
drag, startPoint x: 761, startPoint y: 391, endPoint x: 701, endPoint y: 392, distance: 60.0
click at [701, 392] on h1 "The Bird Overshirt" at bounding box center [728, 392] width 158 height 15
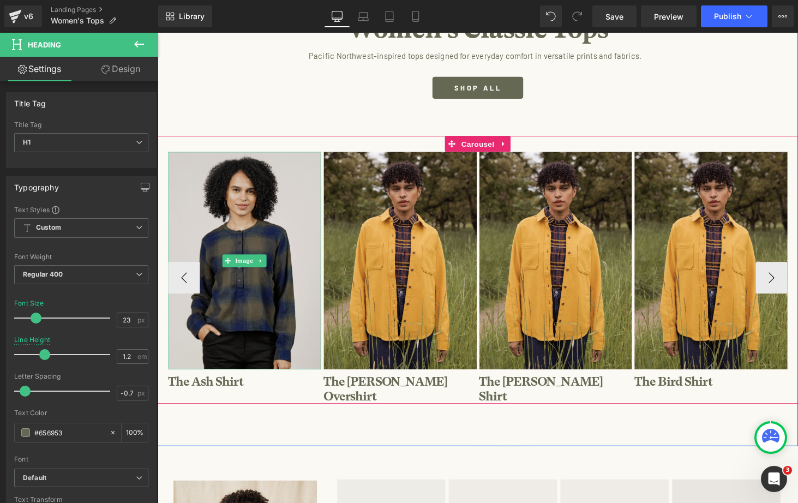
click at [260, 295] on img at bounding box center [248, 268] width 158 height 224
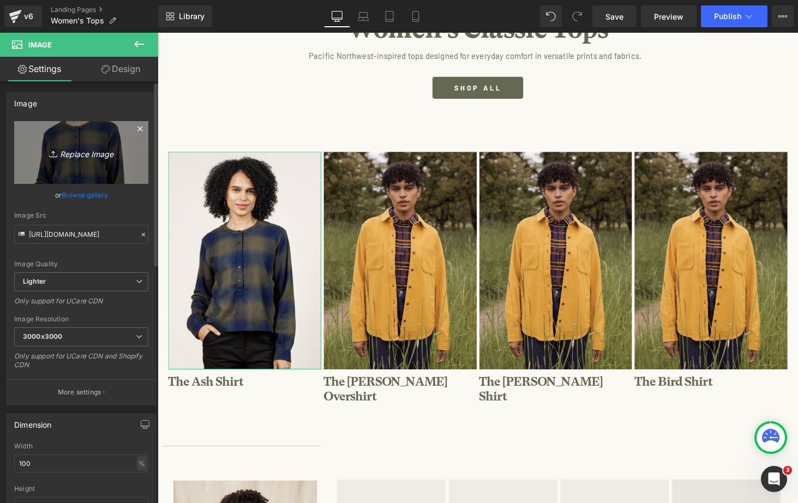
click at [94, 156] on icon "Replace Image" at bounding box center [81, 153] width 87 height 14
type input "C:\fakepath\Ash Desert Dawn Plaid_W460-476VJ_13221.jpg"
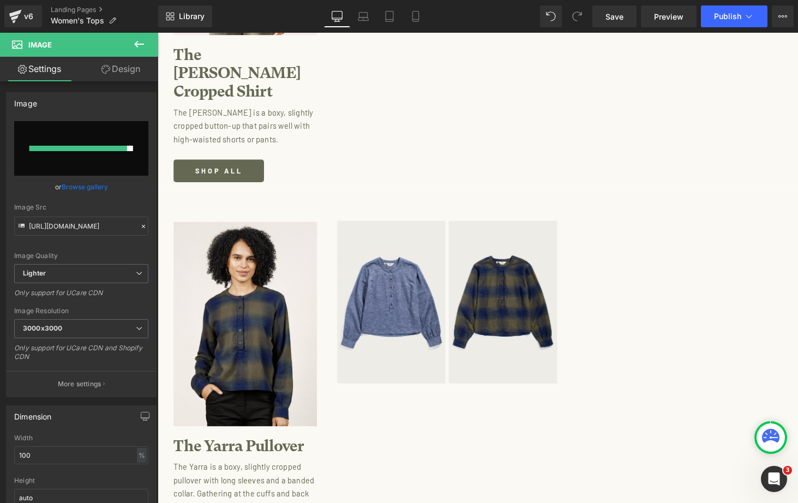
scroll to position [2759, 0]
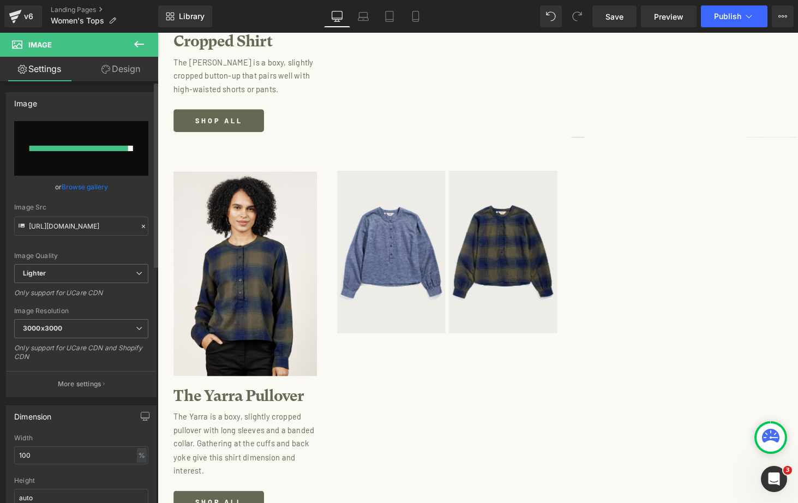
click at [77, 183] on link "Browse gallery" at bounding box center [85, 186] width 46 height 19
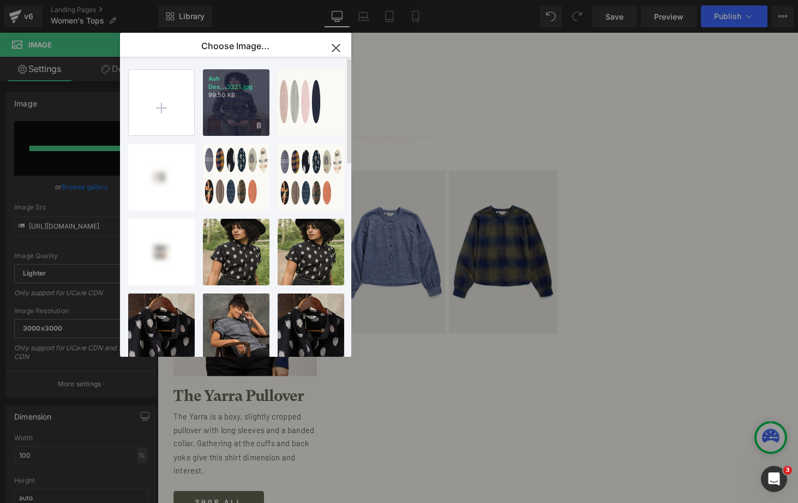
click at [228, 100] on div "Ash Des...3221.jpg 99.50 KB" at bounding box center [236, 102] width 67 height 67
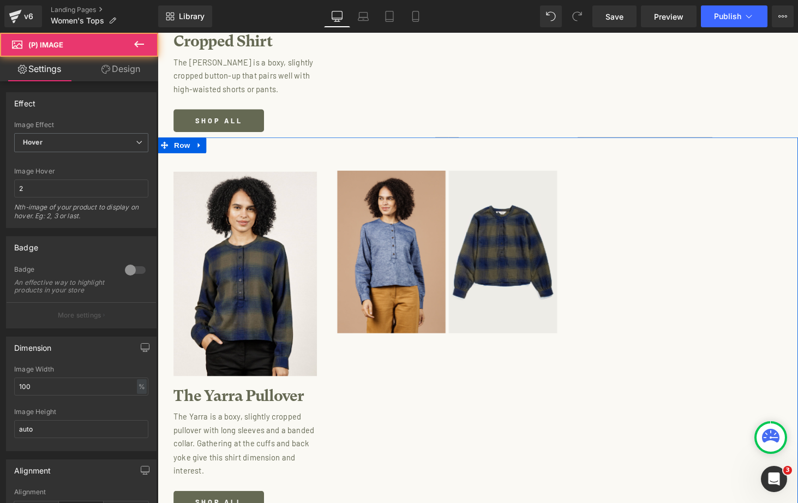
click at [356, 223] on img at bounding box center [399, 259] width 112 height 168
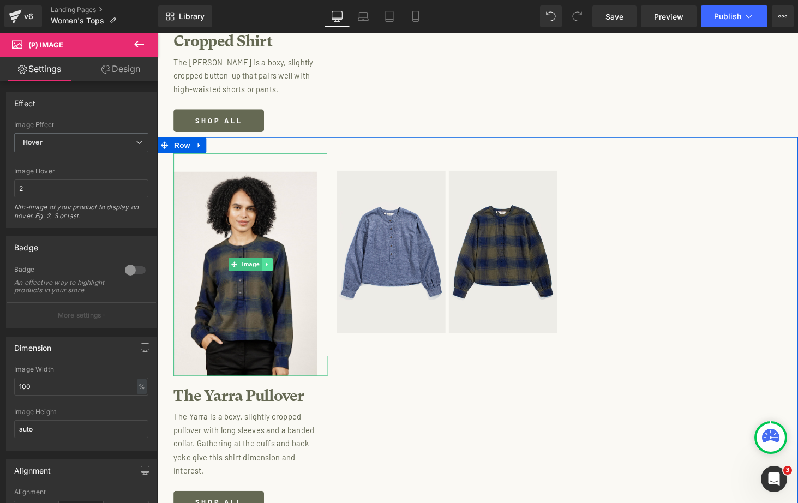
click at [268, 265] on link at bounding box center [270, 271] width 11 height 13
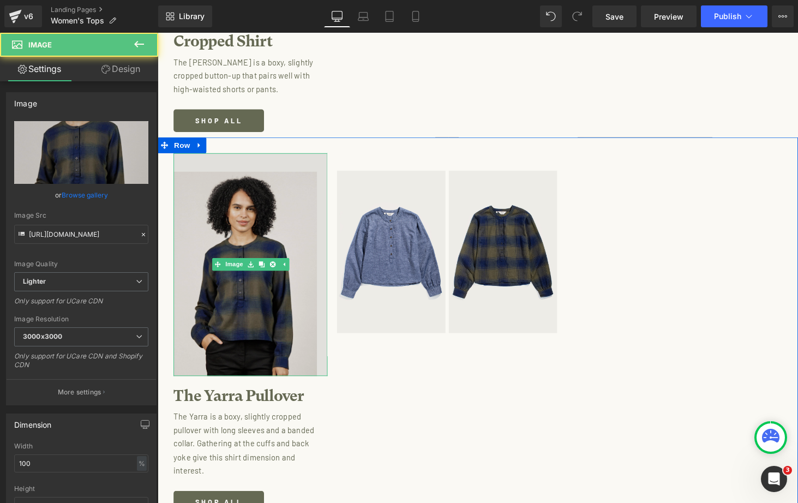
click at [270, 196] on img at bounding box center [253, 272] width 159 height 230
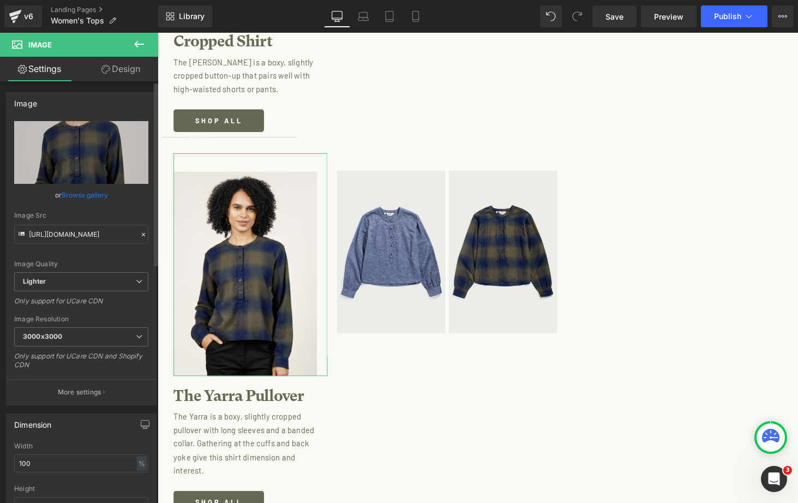
click at [97, 192] on link "Browse gallery" at bounding box center [85, 195] width 46 height 19
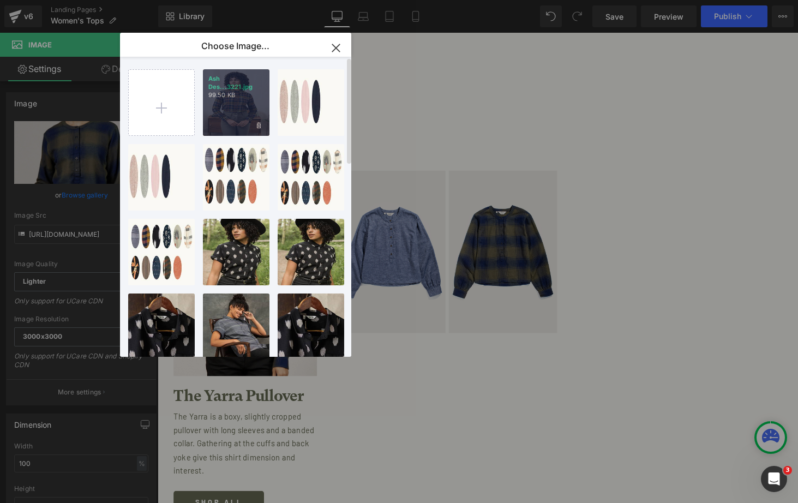
click at [230, 109] on div "Ash Des...3221.jpg 99.50 KB" at bounding box center [236, 102] width 67 height 67
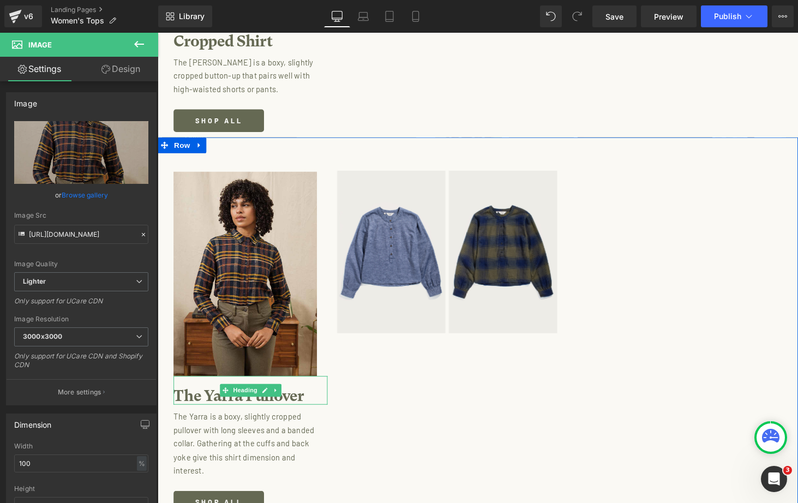
click at [308, 398] on h1 "The Yarra Pullover" at bounding box center [253, 407] width 159 height 19
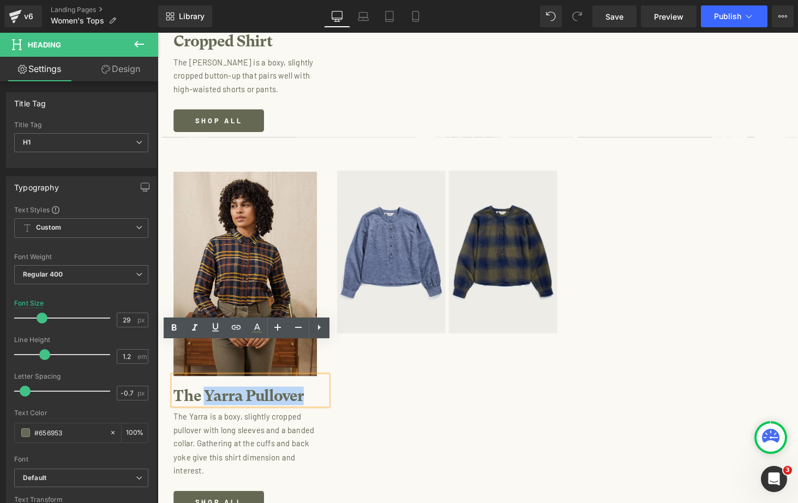
drag, startPoint x: 314, startPoint y: 374, endPoint x: 205, endPoint y: 373, distance: 108.6
click at [205, 398] on h1 "The Yarra Pullover" at bounding box center [253, 407] width 159 height 19
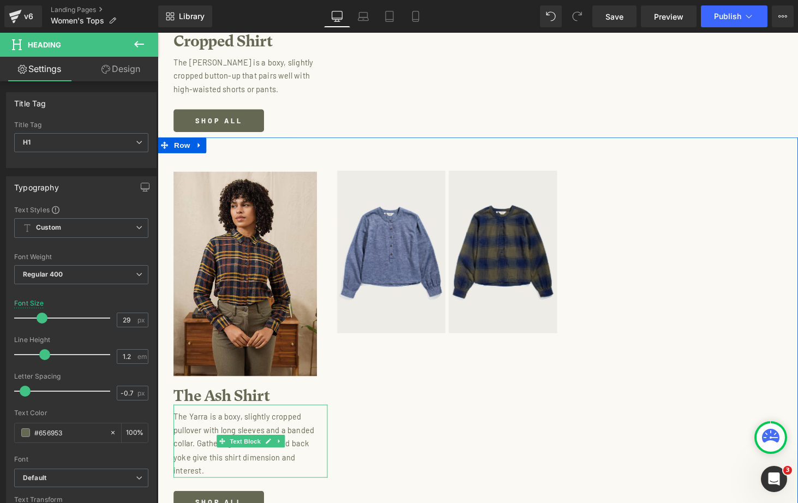
click at [196, 438] on p "The Yarra is a boxy, slightly cropped pullover with long sleeves and a banded c…" at bounding box center [250, 457] width 153 height 70
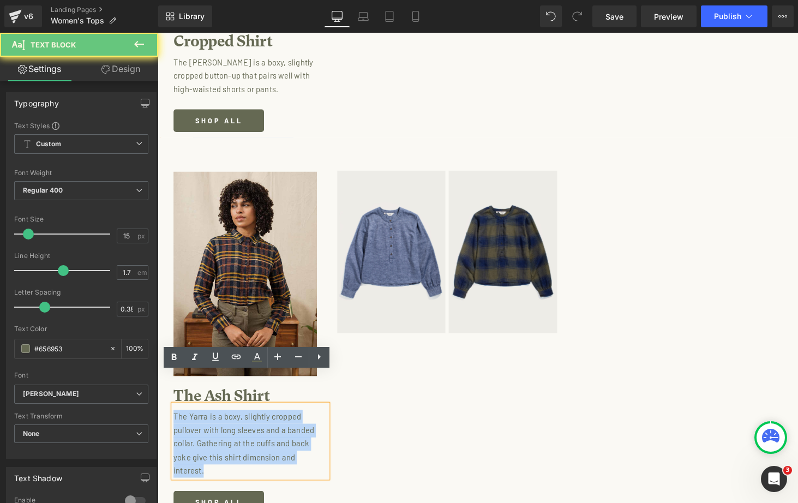
drag, startPoint x: 207, startPoint y: 451, endPoint x: 163, endPoint y: 390, distance: 75.4
click at [163, 390] on div "Image The Ash Shirt Heading The Yarra is a boxy, slightly cropped pullover with…" at bounding box center [488, 337] width 660 height 393
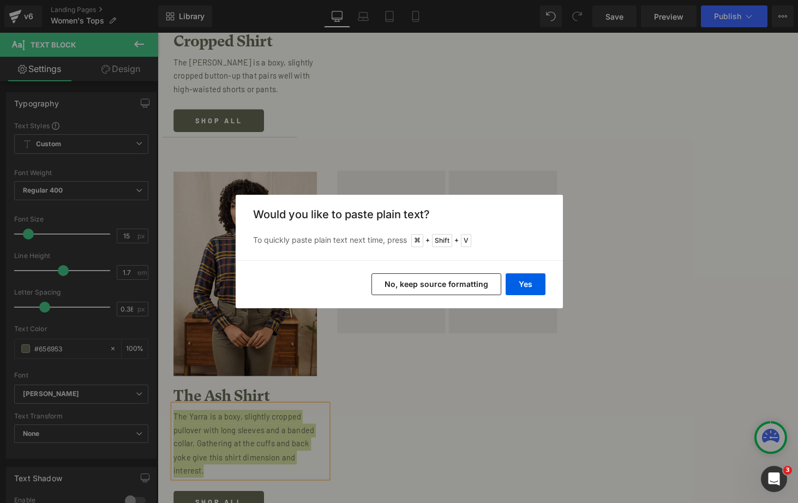
click at [614, 253] on div "Back to Library Insert Would you like to paste plain text? To quickly paste pla…" at bounding box center [399, 251] width 798 height 503
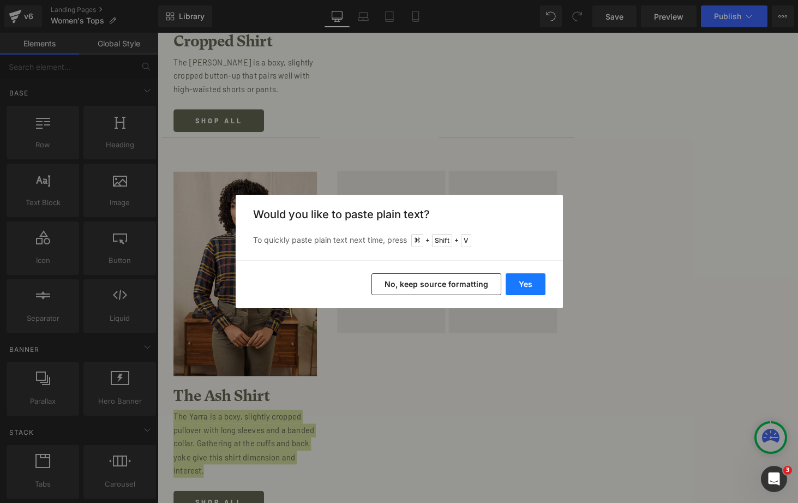
click at [529, 283] on button "Yes" at bounding box center [526, 284] width 40 height 22
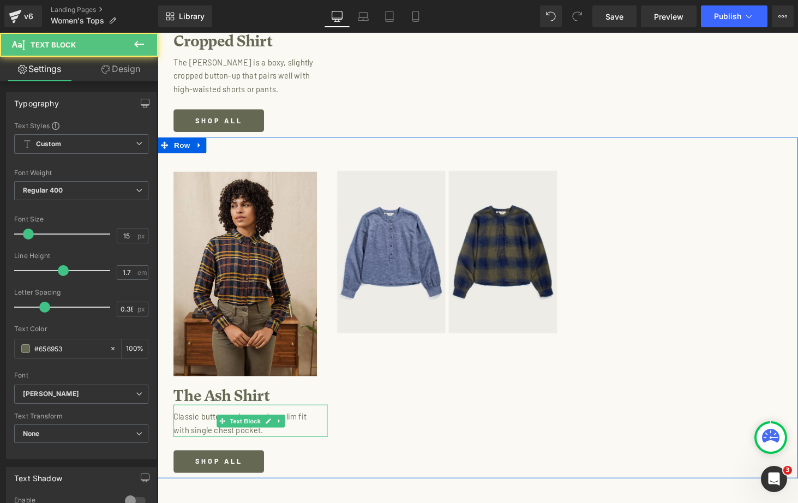
click at [176, 422] on p "Classic button-up in a modern slim fit with single chest pocket." at bounding box center [250, 436] width 153 height 28
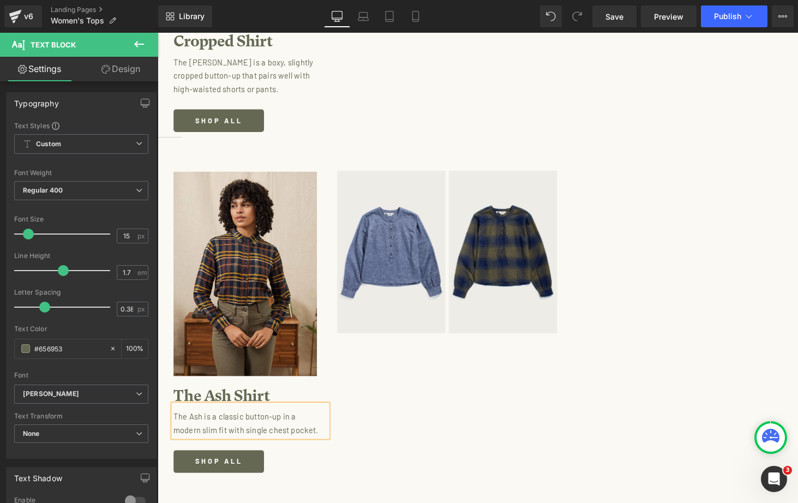
click at [243, 422] on p "The Ash is a classic button-up in a modern slim fit with single chest pocket." at bounding box center [250, 436] width 153 height 28
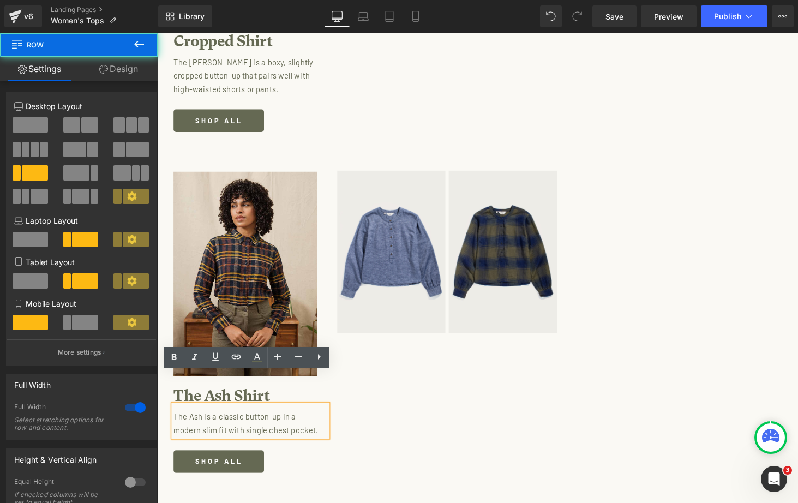
click at [344, 398] on div "Image The Ash Shirt Heading The Ash is a classic button-up in a modern slim fit…" at bounding box center [488, 316] width 660 height 351
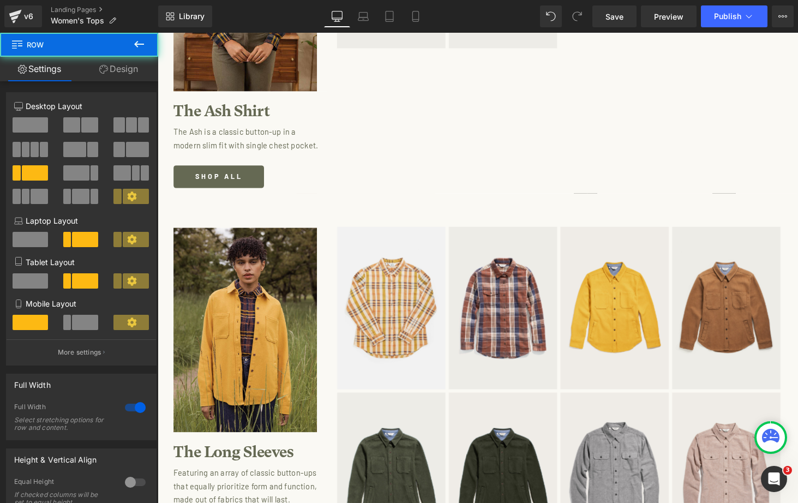
scroll to position [3080, 0]
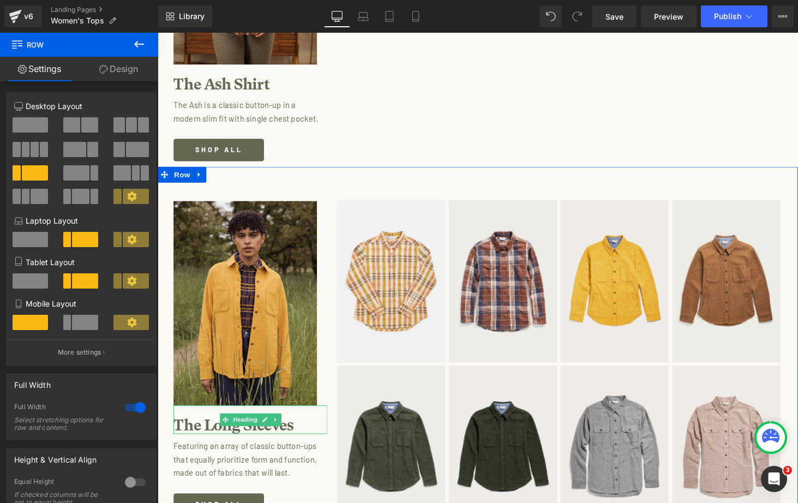
click at [196, 428] on h1 "The Long Sleeves" at bounding box center [253, 437] width 159 height 19
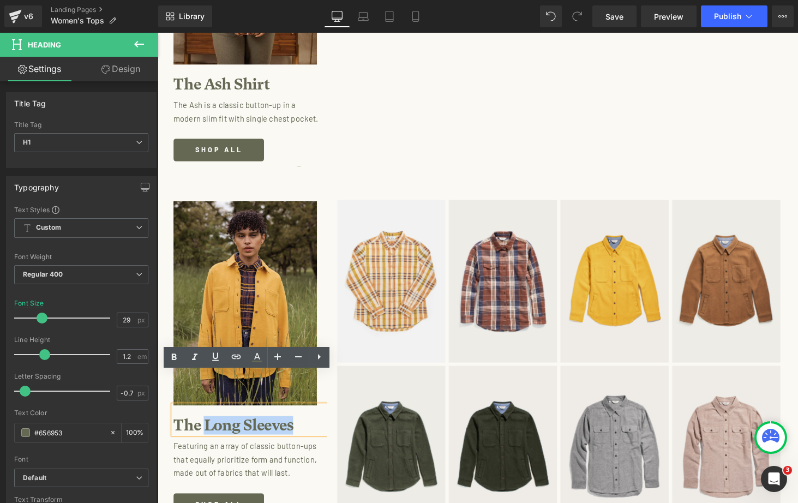
drag, startPoint x: 303, startPoint y: 400, endPoint x: 205, endPoint y: 401, distance: 97.7
click at [205, 428] on h1 "The Long Sleeves" at bounding box center [253, 437] width 159 height 19
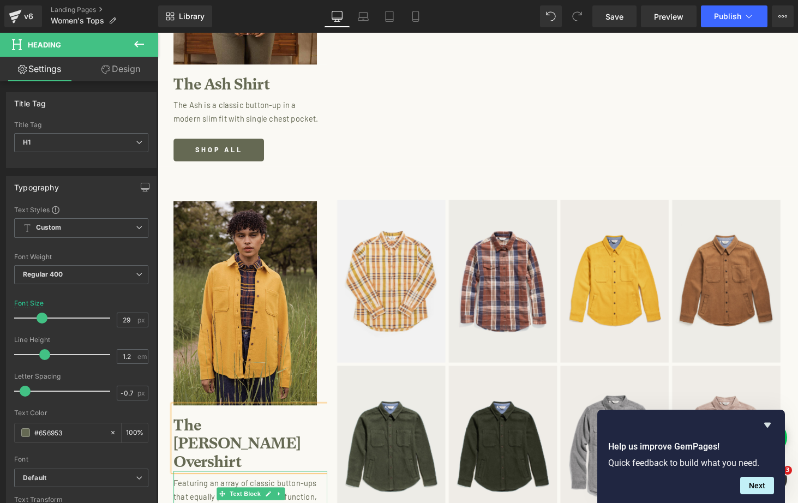
click at [188, 490] on p "Featuring an array of classic button-ups that equally prioritize form and funct…" at bounding box center [250, 511] width 153 height 42
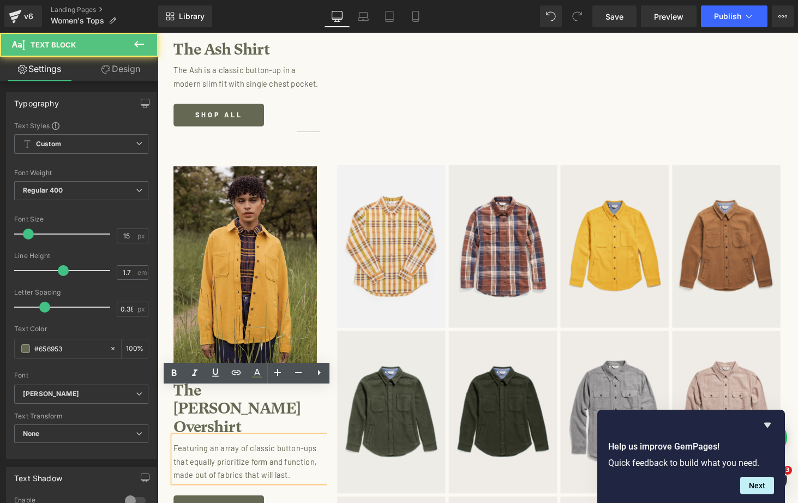
scroll to position [3117, 0]
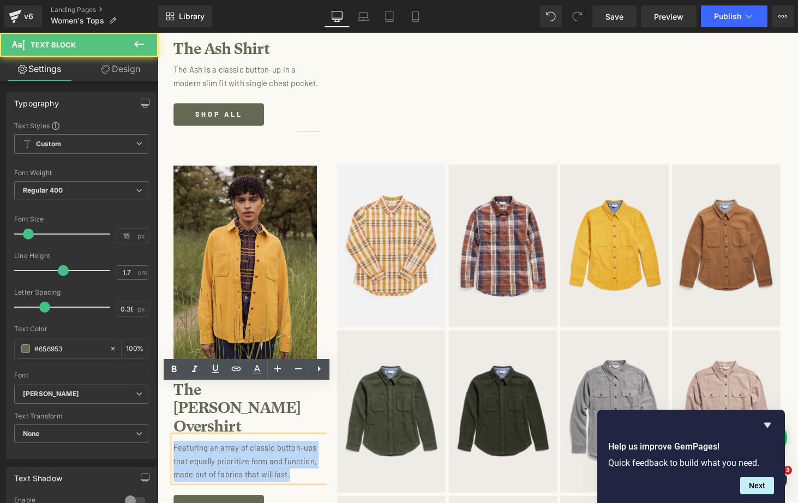
drag, startPoint x: 301, startPoint y: 435, endPoint x: 165, endPoint y: 409, distance: 138.3
click at [165, 409] on div "Image The Dawson Overshirt Heading Featuring an array of classic button-ups tha…" at bounding box center [488, 439] width 660 height 611
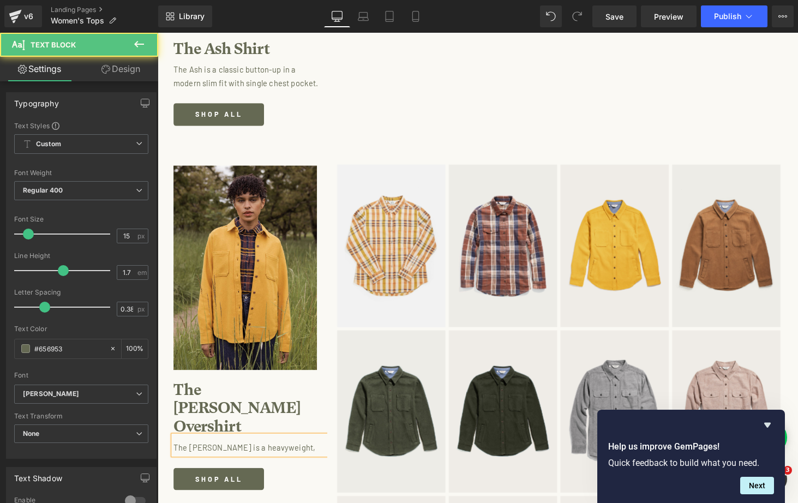
click at [254, 453] on p "The Dawson is a heavyweight," at bounding box center [250, 460] width 153 height 14
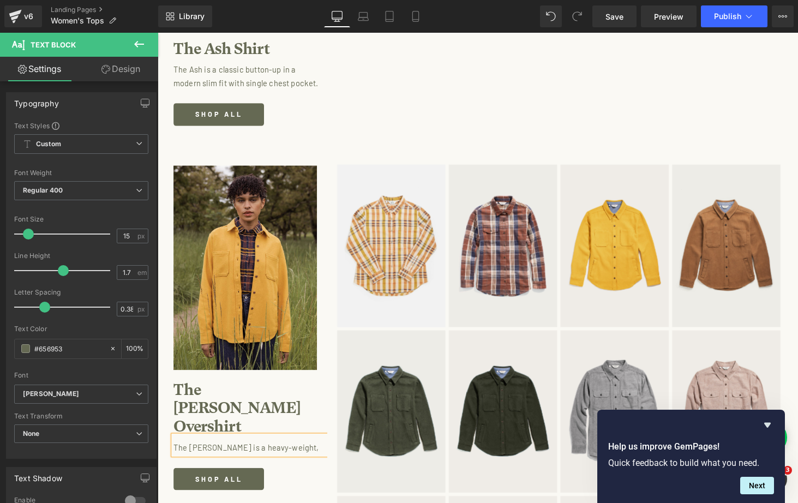
click at [301, 453] on p "The Dawson is a heavy-weight," at bounding box center [250, 460] width 153 height 14
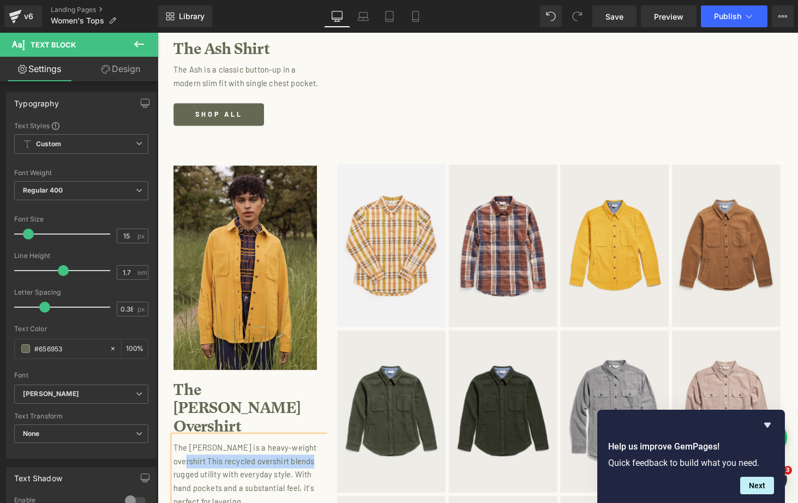
drag, startPoint x: 313, startPoint y: 421, endPoint x: 172, endPoint y: 421, distance: 141.3
click at [174, 453] on p "The Dawson is a heavy-weight overshirt This recycled overshirt blends rugged ut…" at bounding box center [250, 488] width 153 height 70
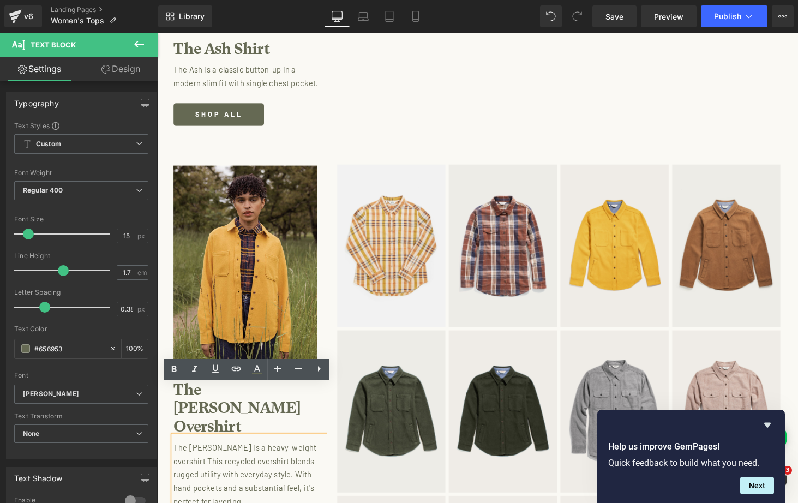
click at [232, 453] on p "The Dawson is a heavy-weight overshirt This recycled overshirt blends rugged ut…" at bounding box center [250, 488] width 153 height 70
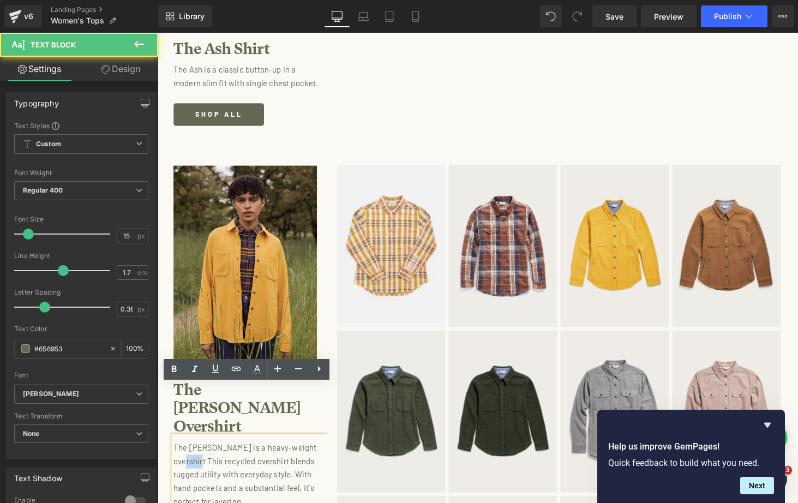
drag, startPoint x: 190, startPoint y: 422, endPoint x: 168, endPoint y: 422, distance: 21.8
click at [168, 422] on div "Image The Dawson Overshirt Heading The Dawson is a heavy-weight overshirt This …" at bounding box center [488, 439] width 660 height 611
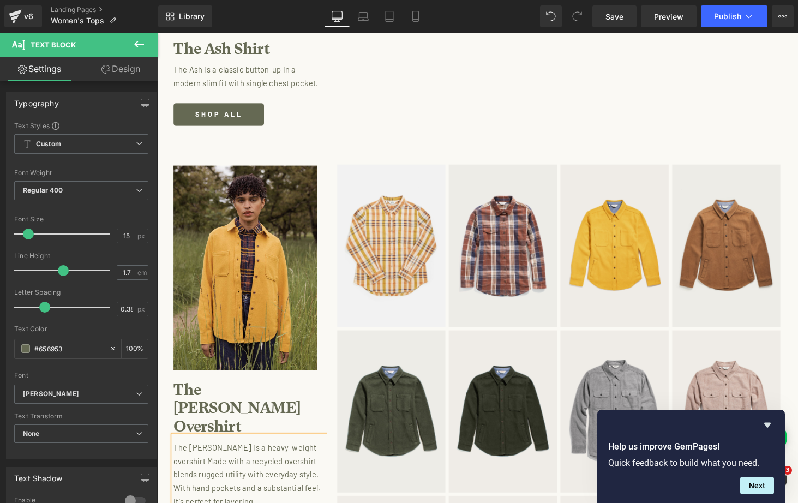
click at [252, 453] on p "The Dawson is a heavy-weight overshirt Made with a recycled overshirt blends ru…" at bounding box center [250, 488] width 153 height 70
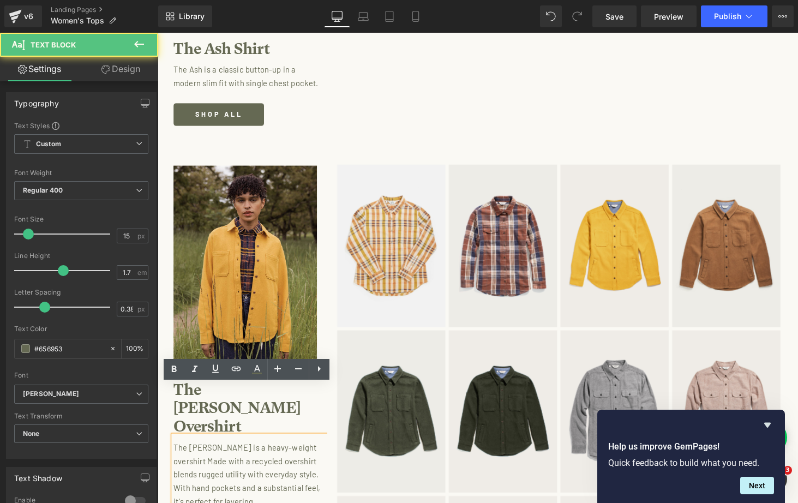
click at [220, 453] on p "The Dawson is a heavy-weight overshirt Made with a recycled overshirt blends ru…" at bounding box center [250, 488] width 153 height 70
click at [219, 453] on p "The Dawson is a heavy-weight overshirt Made with a recycled overshirt blends ru…" at bounding box center [250, 488] width 153 height 70
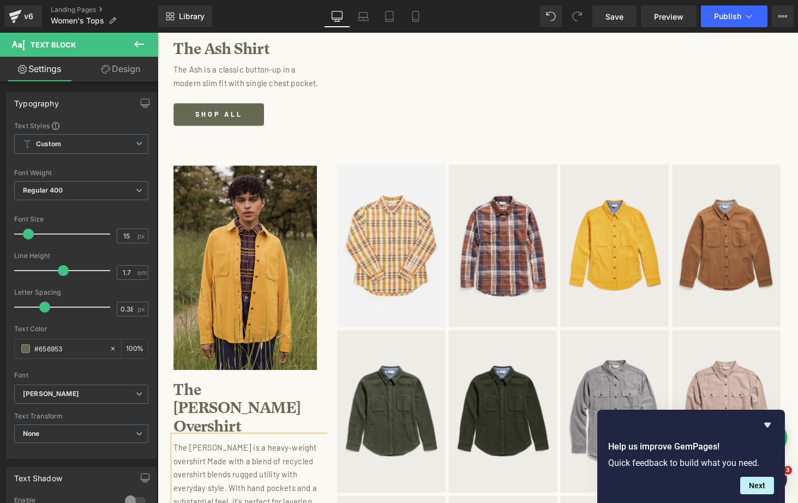
click at [284, 453] on p "The Dawson is a heavy-weight overshirt Made with a blend of recycled overshirt …" at bounding box center [250, 488] width 153 height 70
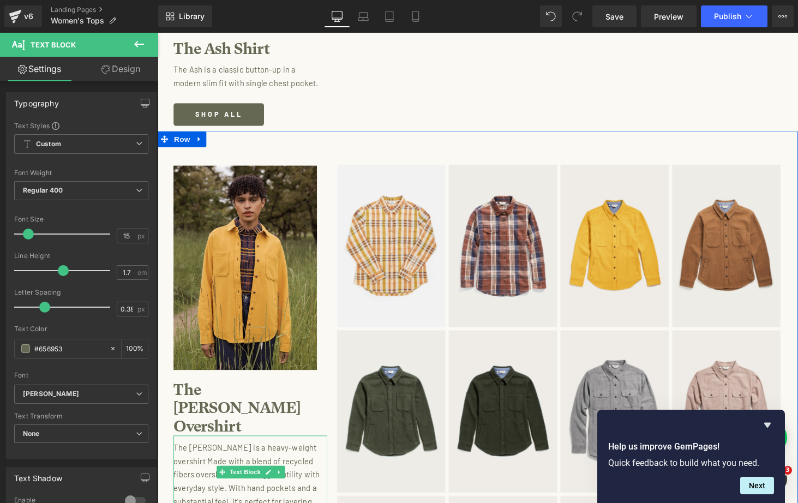
click at [307, 453] on p "The Dawson is a heavy-weight overshirt Made with a blend of recycled fibers ove…" at bounding box center [250, 488] width 153 height 70
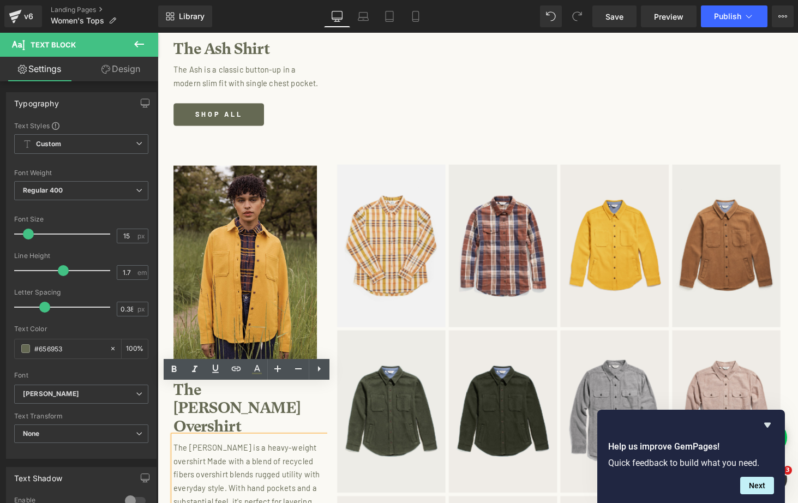
click at [305, 453] on p "The Dawson is a heavy-weight overshirt Made with a blend of recycled fibers ove…" at bounding box center [250, 488] width 153 height 70
click at [178, 453] on p "The Dawson is a heavy-weight overshirt Made with a blend of recycled fibers. ov…" at bounding box center [250, 494] width 153 height 83
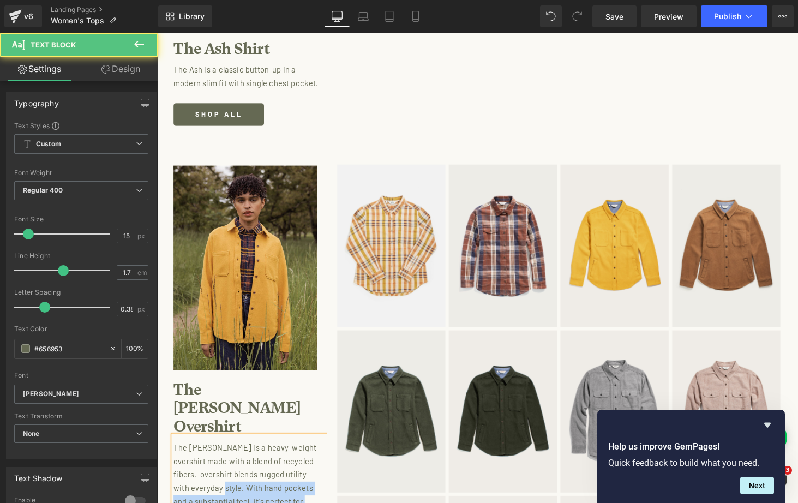
drag, startPoint x: 229, startPoint y: 449, endPoint x: 171, endPoint y: 440, distance: 59.0
click at [174, 448] on div "The Dawson is a heavy-weight overshirt made with a blend of recycled fibers. ov…" at bounding box center [253, 492] width 159 height 89
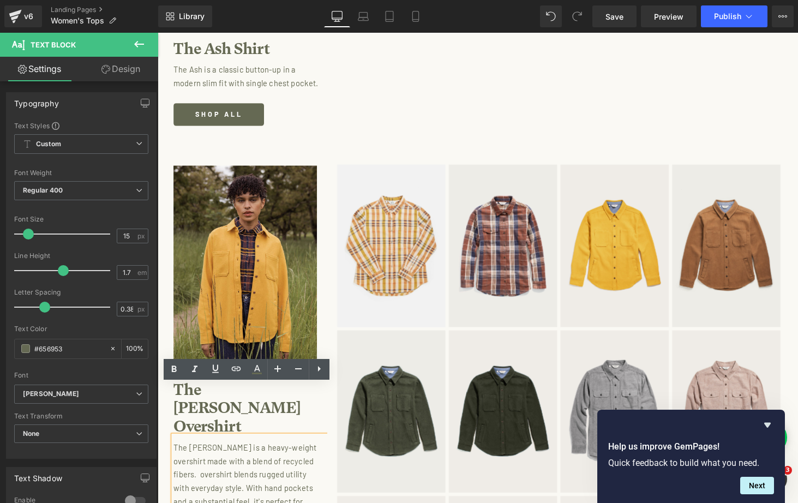
click at [208, 453] on p "The Dawson is a heavy-weight overshirt made with a blend of recycled fibers. ov…" at bounding box center [250, 494] width 153 height 83
drag, startPoint x: 228, startPoint y: 449, endPoint x: 172, endPoint y: 438, distance: 57.3
click at [174, 453] on p "The Dawson is a heavy-weight overshirt made with a blend of recycled fibers. ov…" at bounding box center [250, 494] width 153 height 83
click at [220, 456] on p "The Dawson is a heavy-weight overshirt made with a blend of recycled fibers. ov…" at bounding box center [250, 494] width 153 height 83
drag, startPoint x: 228, startPoint y: 447, endPoint x: 173, endPoint y: 435, distance: 56.4
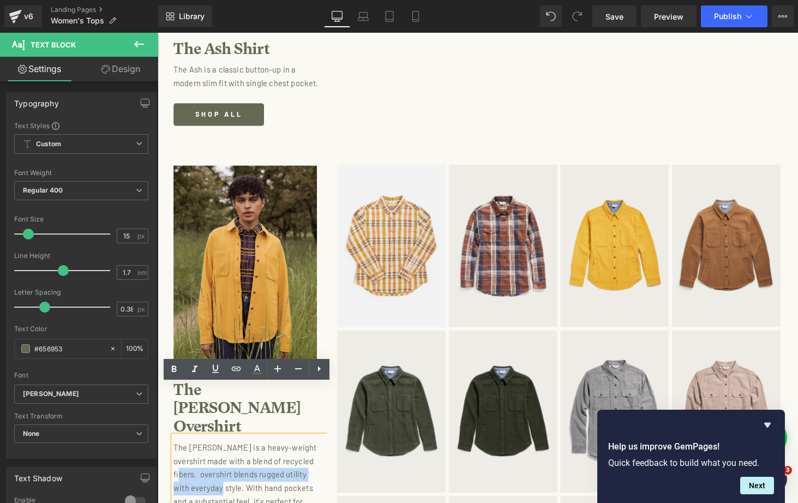
click at [174, 453] on p "The Dawson is a heavy-weight overshirt made with a blend of recycled fibers. ov…" at bounding box center [250, 494] width 153 height 83
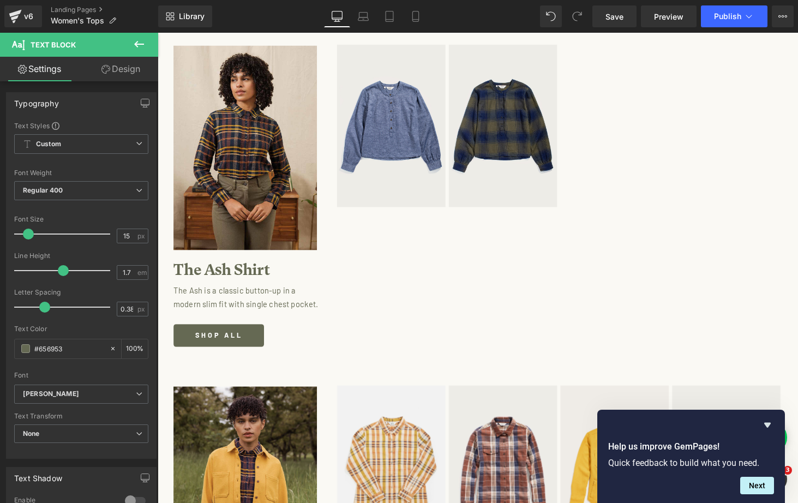
scroll to position [2817, 0]
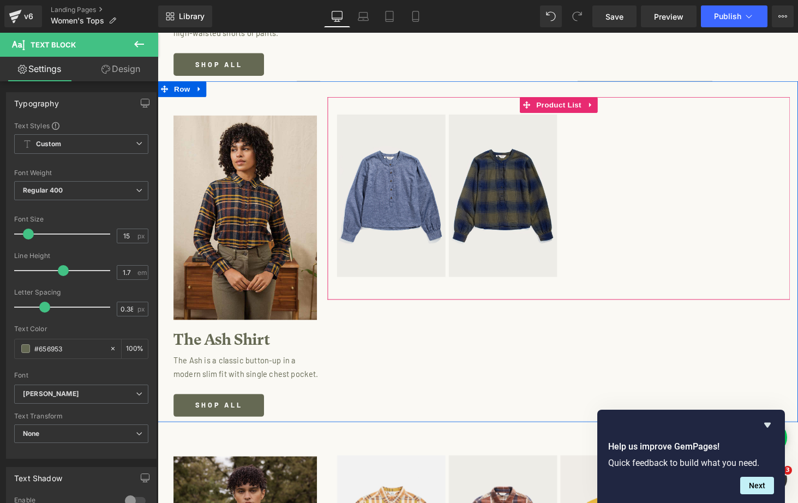
click at [375, 99] on div "Sale Off (P) Image Product" at bounding box center [571, 195] width 461 height 193
click at [578, 99] on span "Product List" at bounding box center [571, 107] width 52 height 16
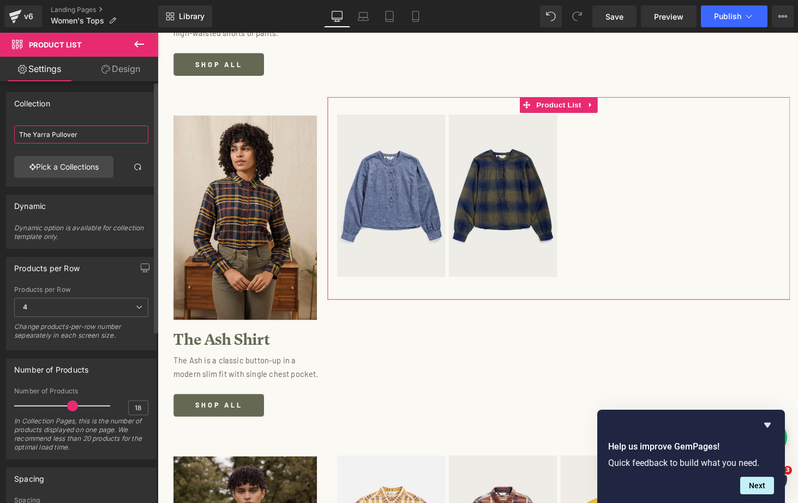
click at [77, 138] on input "The Yarra Pullover" at bounding box center [81, 135] width 134 height 18
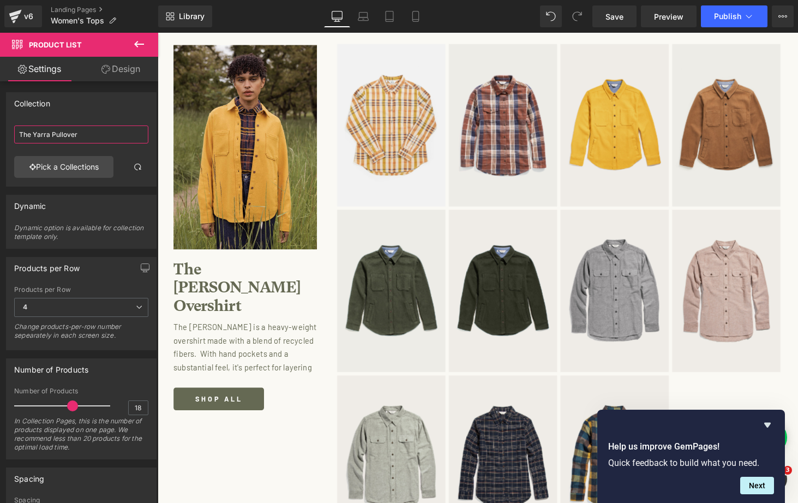
scroll to position [3267, 0]
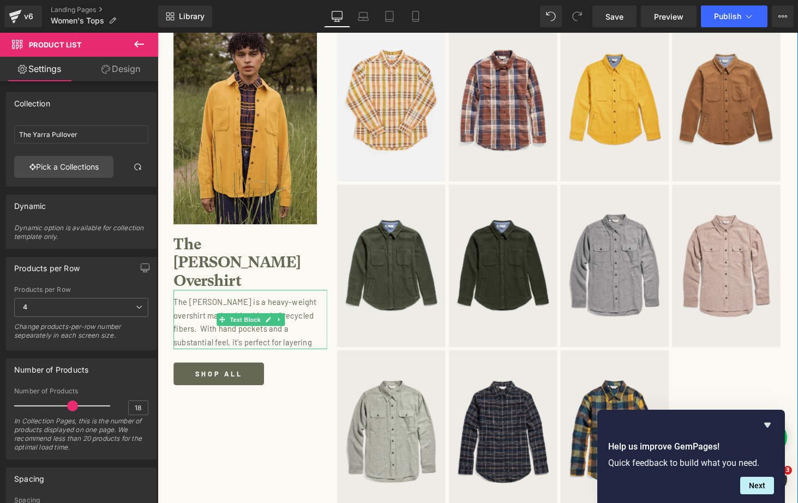
click at [242, 303] on p "The Dawson is a heavy-weight overshirt made with a blend of recycled fibers. Wi…" at bounding box center [250, 331] width 153 height 56
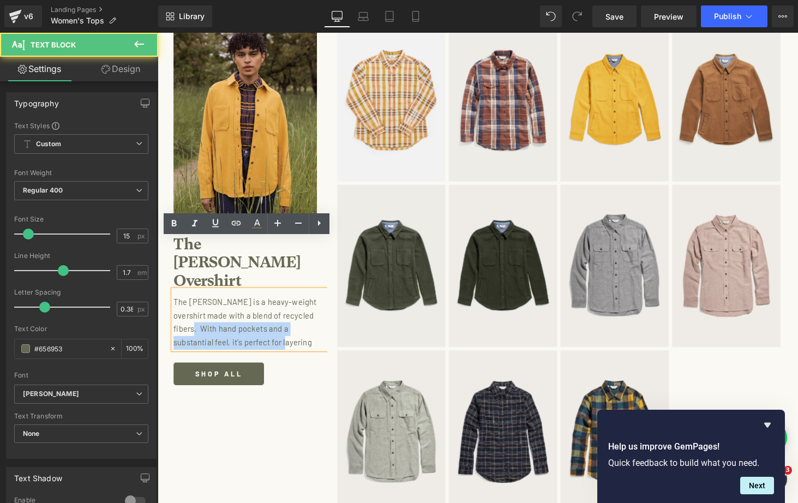
drag, startPoint x: 189, startPoint y: 285, endPoint x: 171, endPoint y: 285, distance: 18.6
click at [174, 298] on div "The Dawson is a heavy-weight overshirt made with a blend of recycled fibers. Wi…" at bounding box center [253, 328] width 159 height 61
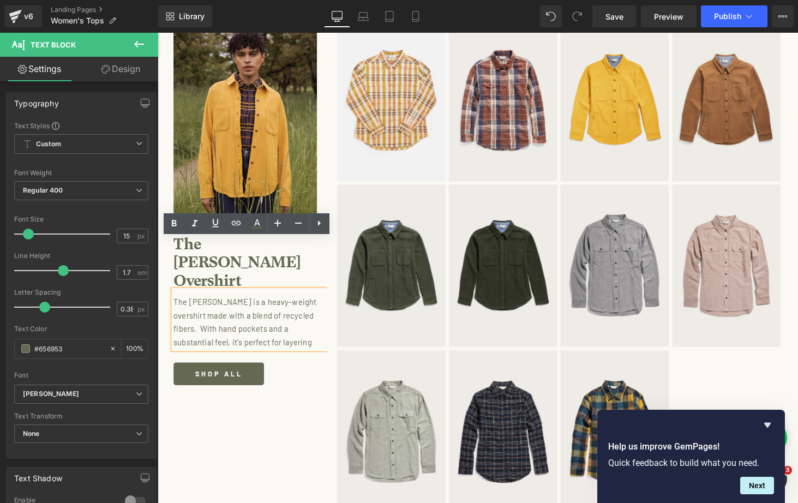
click at [183, 303] on p "The Dawson is a heavy-weight overshirt made with a blend of recycled fibers. Wi…" at bounding box center [250, 331] width 153 height 56
drag, startPoint x: 189, startPoint y: 285, endPoint x: 175, endPoint y: 285, distance: 14.2
click at [175, 303] on p "The Dawson is a heavy-weight overshirt made with a blend of recycled fibers. Wi…" at bounding box center [250, 331] width 153 height 56
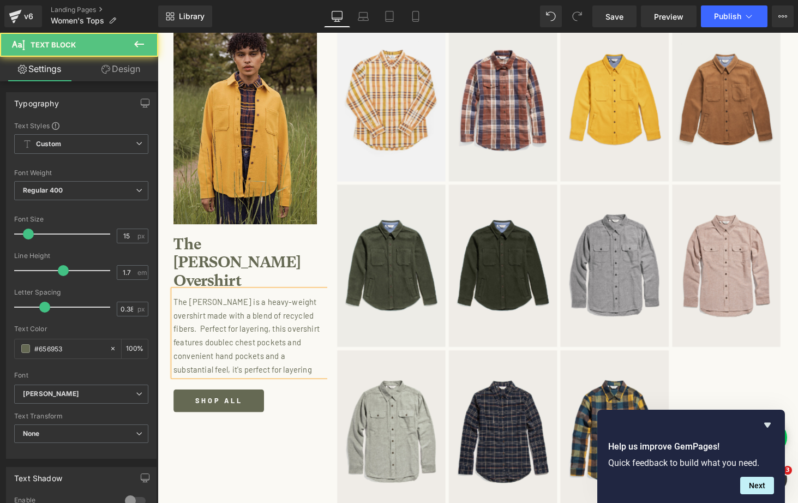
click at [264, 315] on p "The Dawson is a heavy-weight overshirt made with a blend of recycled fibers. Pe…" at bounding box center [250, 344] width 153 height 83
drag, startPoint x: 269, startPoint y: 313, endPoint x: 322, endPoint y: 330, distance: 55.4
click at [322, 330] on p "The Dawson is a heavy-weight overshirt made with a blend of recycled fibers. Pe…" at bounding box center [250, 344] width 153 height 83
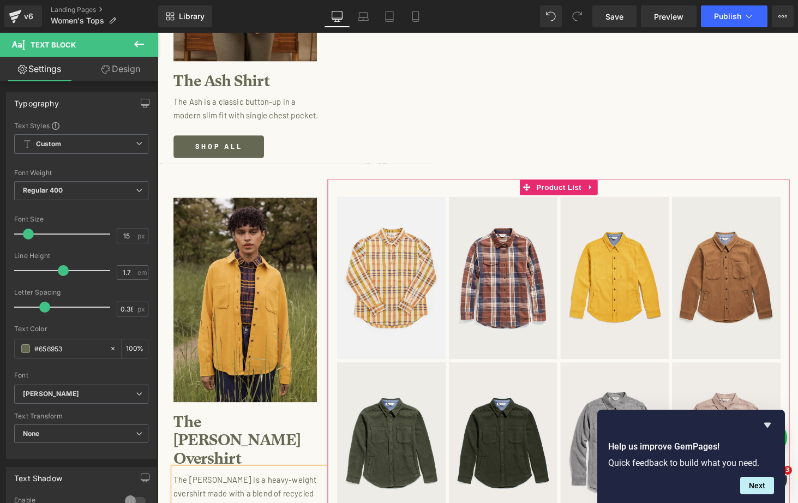
scroll to position [3070, 0]
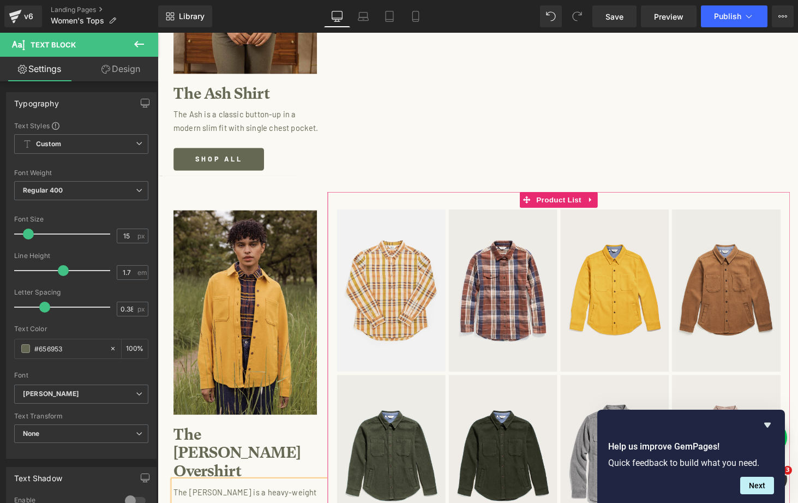
click at [481, 197] on div "Sale Off (P) Image Product" at bounding box center [571, 464] width 461 height 535
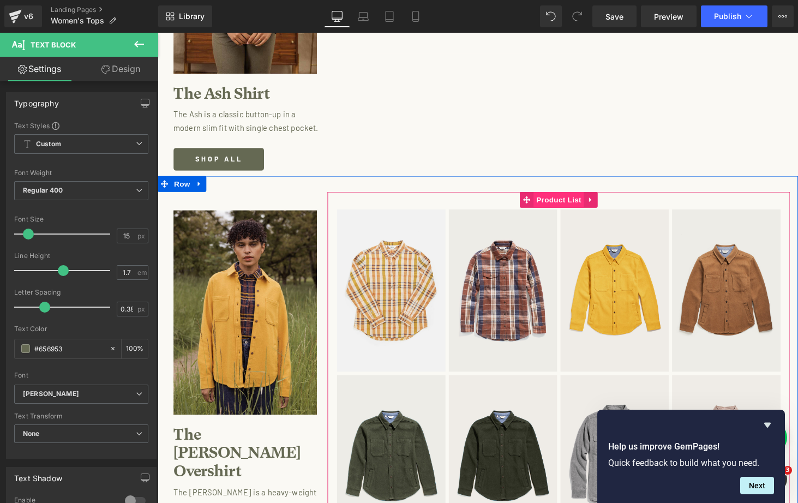
click at [568, 197] on span "Product List" at bounding box center [571, 205] width 52 height 16
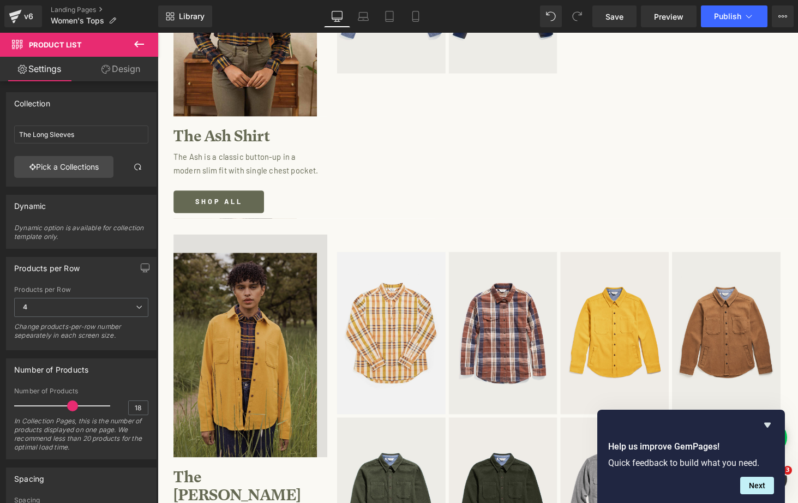
scroll to position [3028, 0]
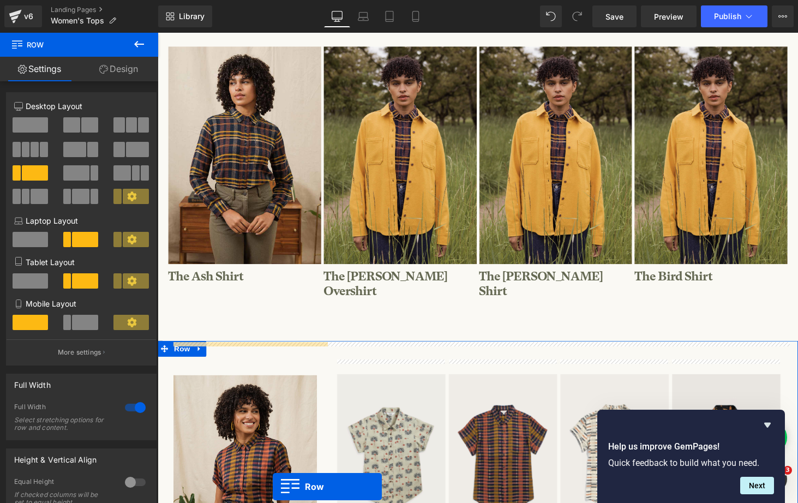
scroll to position [289, 0]
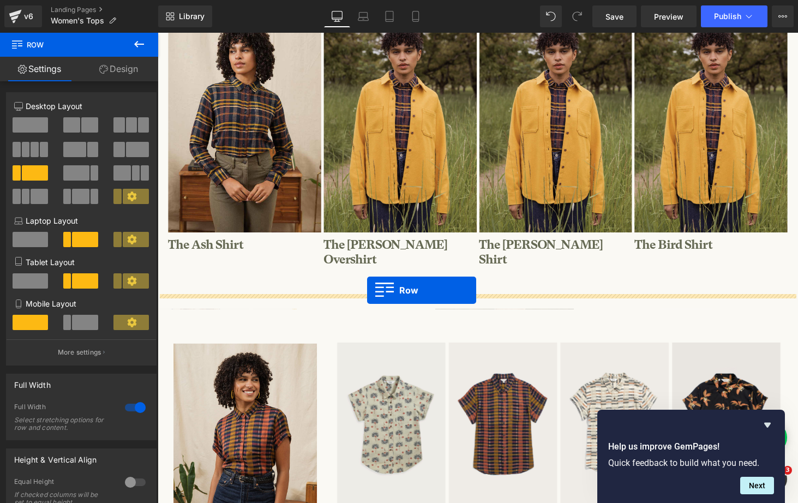
drag, startPoint x: 163, startPoint y: 196, endPoint x: 374, endPoint y: 298, distance: 233.8
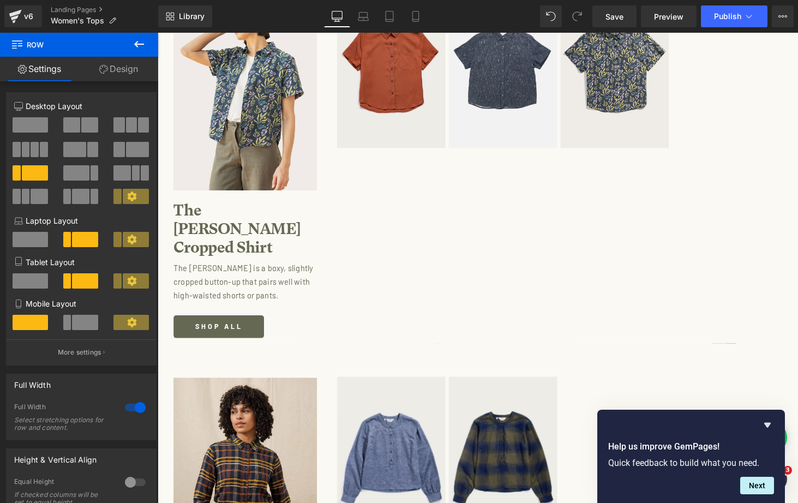
scroll to position [3142, 0]
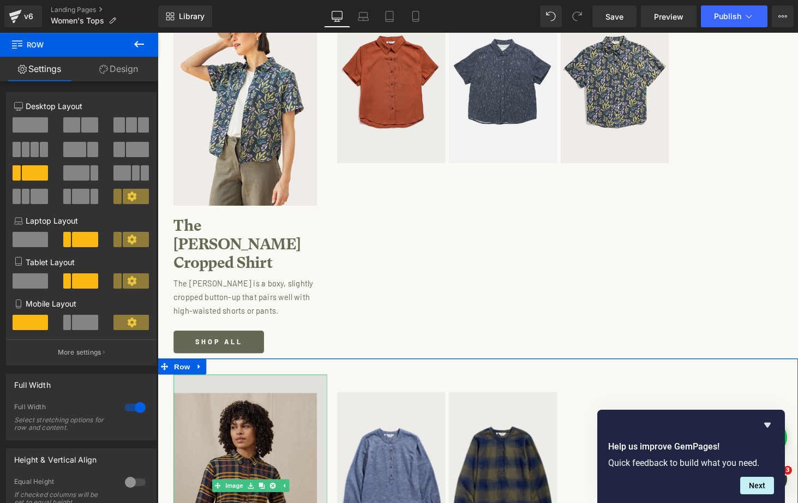
click at [281, 385] on img at bounding box center [253, 500] width 159 height 230
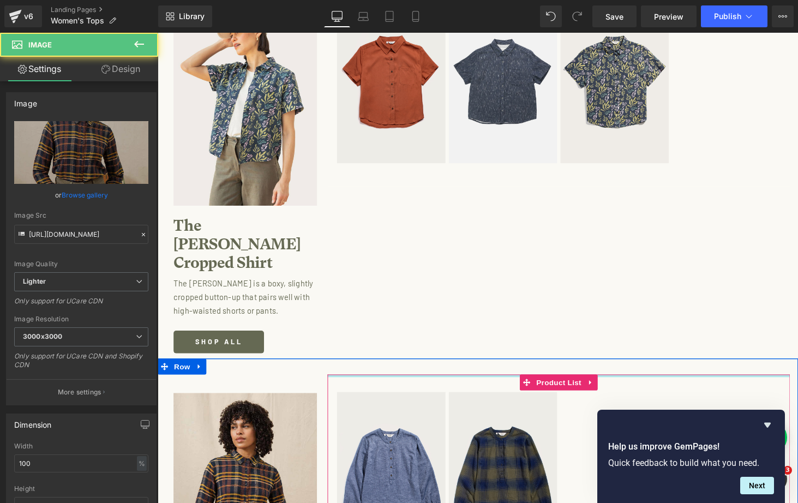
click at [349, 385] on div at bounding box center [571, 386] width 477 height 3
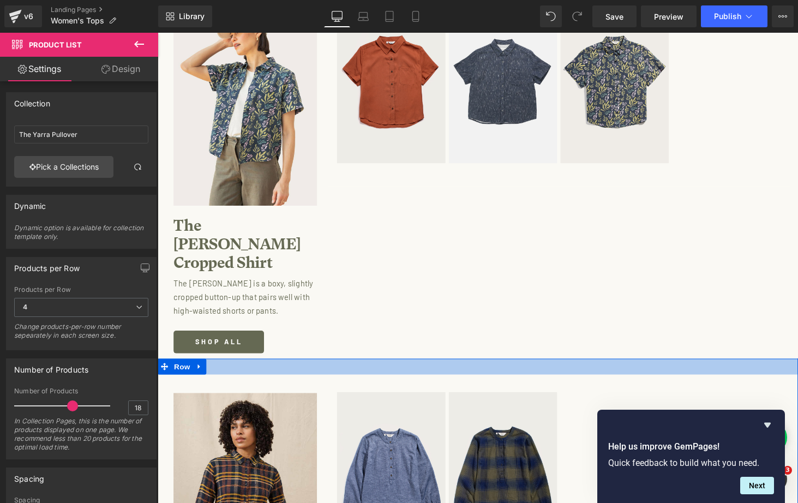
click at [235, 369] on div at bounding box center [488, 377] width 660 height 16
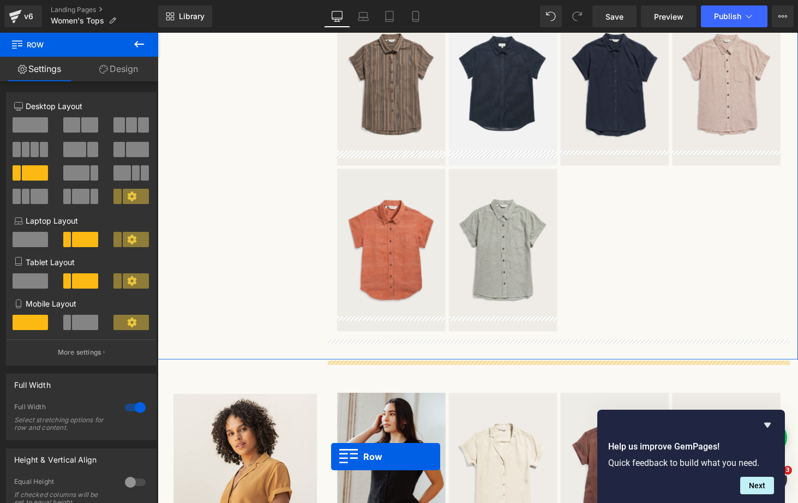
scroll to position [1657, 0]
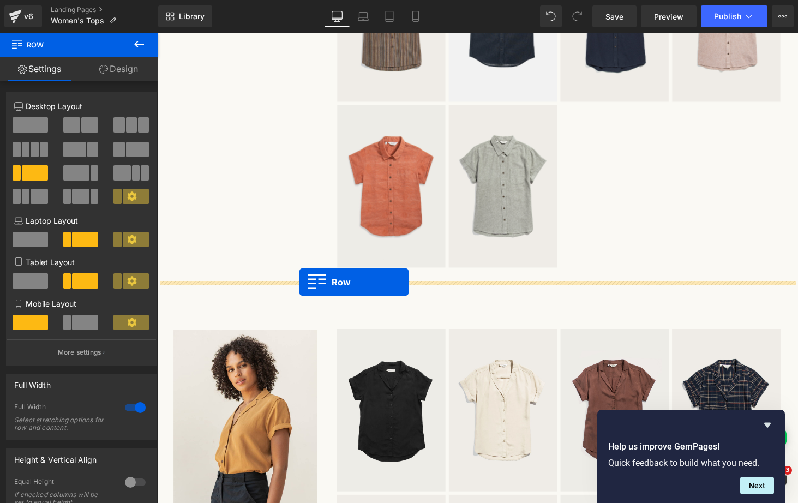
drag, startPoint x: 162, startPoint y: 345, endPoint x: 304, endPoint y: 290, distance: 152.9
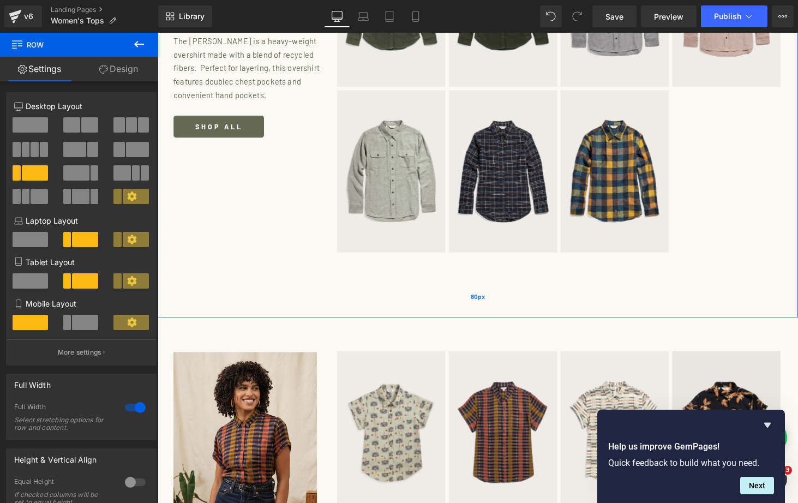
scroll to position [896, 0]
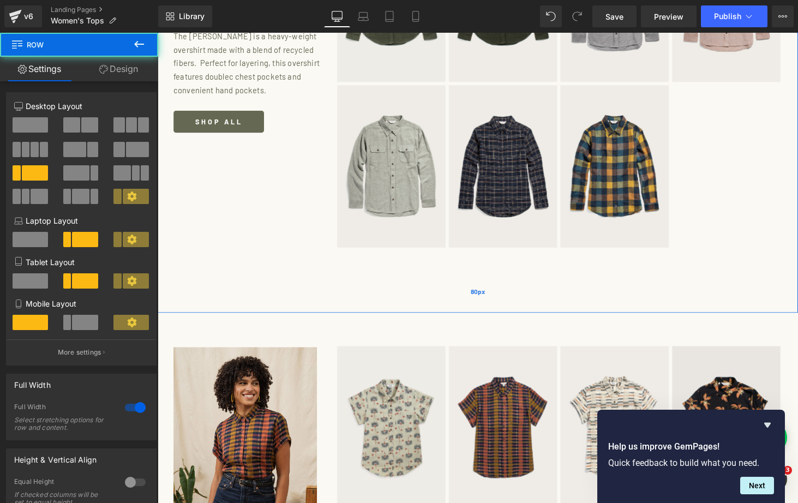
click at [404, 290] on div "80px" at bounding box center [488, 300] width 660 height 44
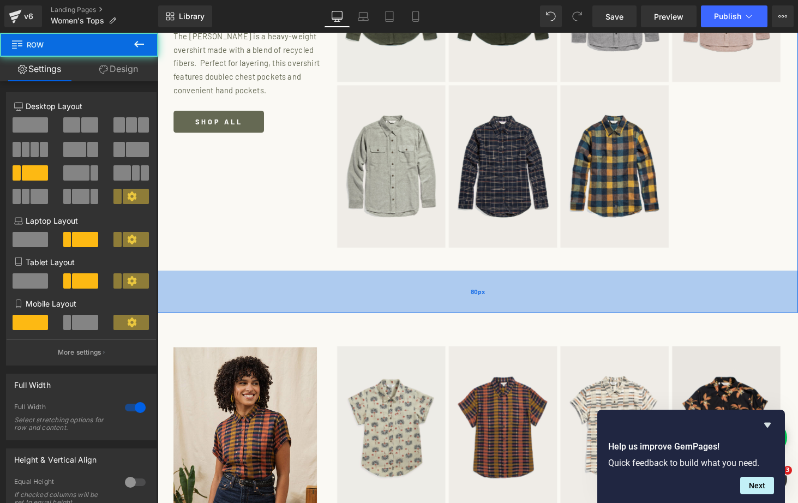
click at [404, 289] on div "80px" at bounding box center [488, 300] width 660 height 44
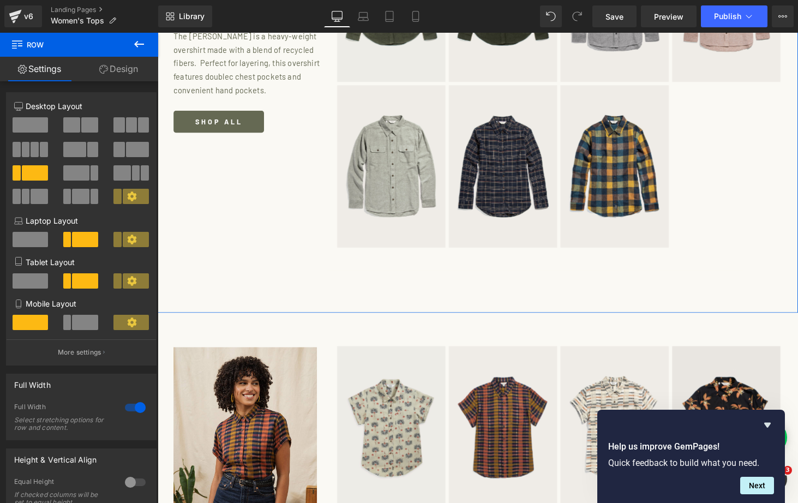
click at [307, 157] on div "Image The Dawson Overshirt Heading The Dawson is a heavy-weight overshirt made …" at bounding box center [488, 15] width 660 height 611
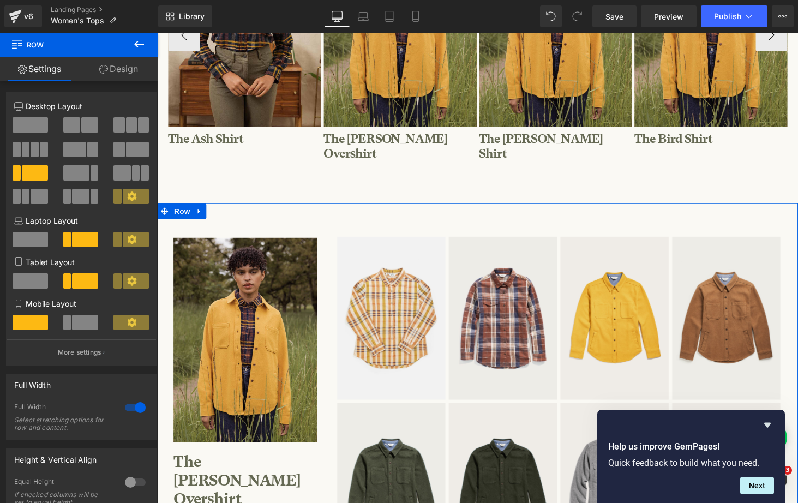
scroll to position [371, 0]
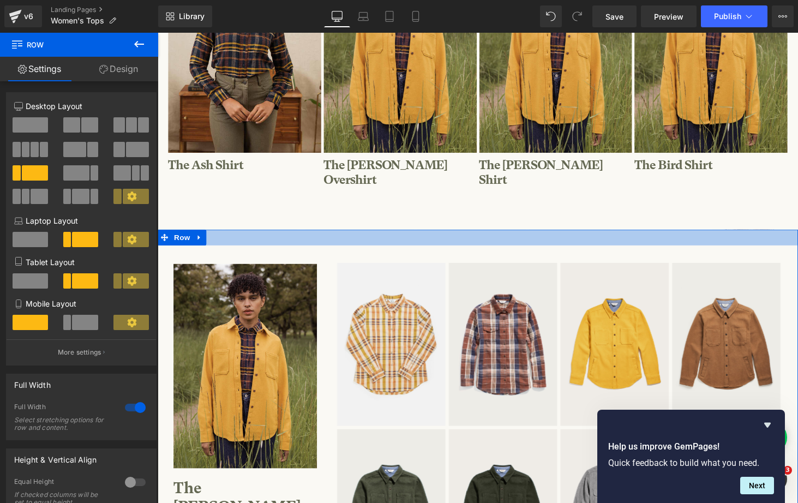
click at [339, 236] on div at bounding box center [488, 244] width 660 height 16
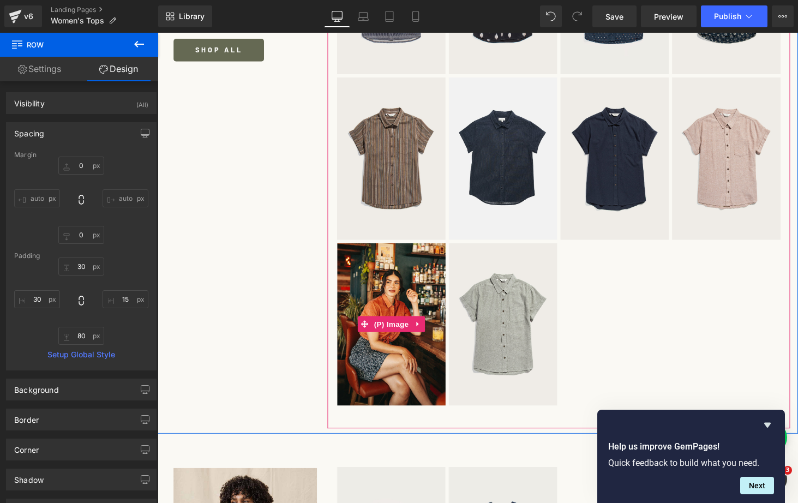
scroll to position [1582, 0]
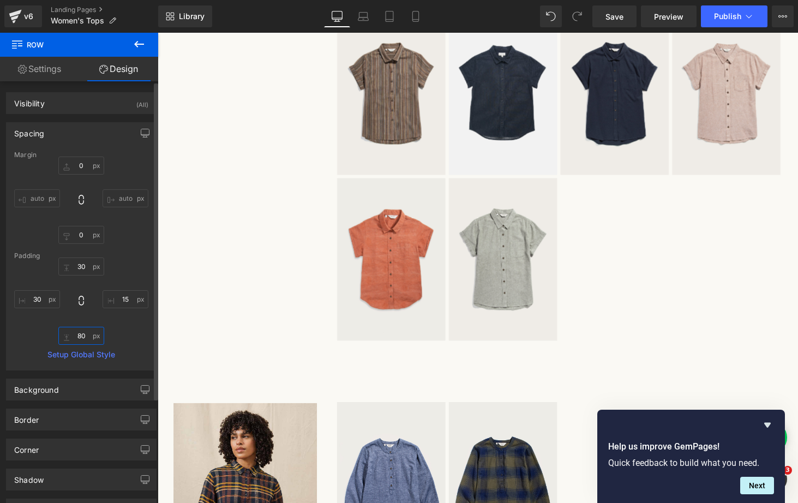
drag, startPoint x: 74, startPoint y: 335, endPoint x: 65, endPoint y: 335, distance: 9.3
click at [65, 335] on input "80" at bounding box center [81, 336] width 46 height 18
drag, startPoint x: 87, startPoint y: 336, endPoint x: 69, endPoint y: 336, distance: 18.0
click at [69, 336] on input "80" at bounding box center [81, 336] width 46 height 18
click at [84, 336] on input "80" at bounding box center [81, 336] width 46 height 18
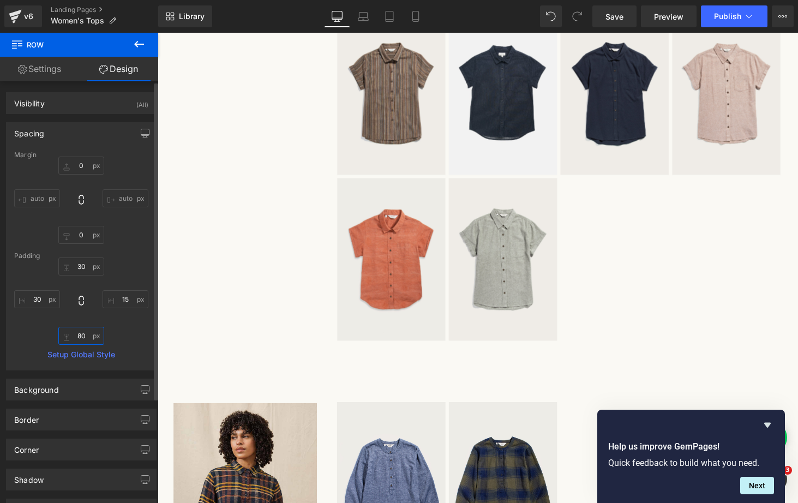
click at [84, 336] on input "80" at bounding box center [81, 336] width 46 height 18
type input "0"
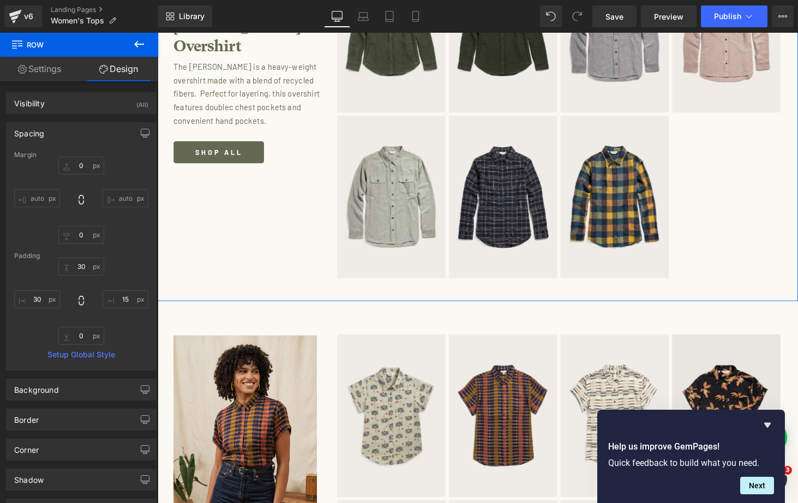
click at [245, 228] on div "Image The Dawson Overshirt Heading The Dawson is a heavy-weight overshirt made …" at bounding box center [488, 26] width 660 height 568
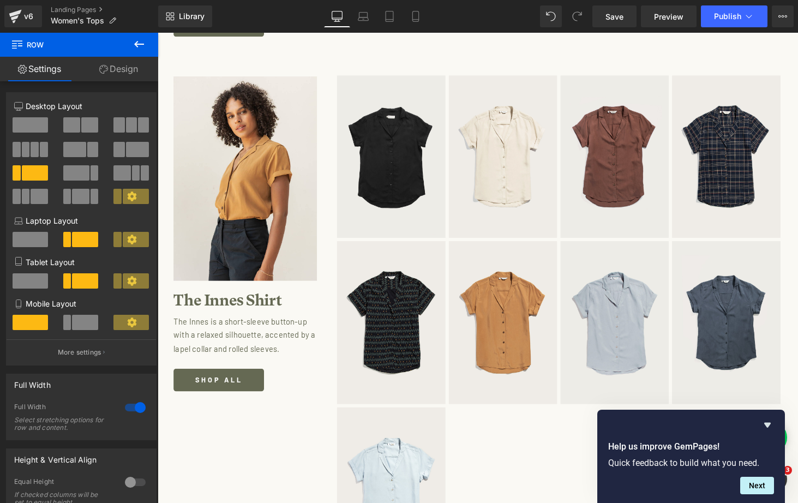
scroll to position [2187, 0]
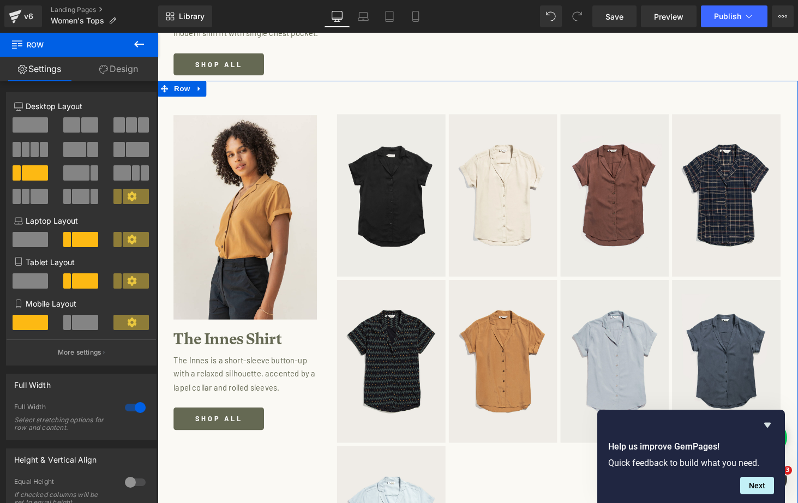
click at [165, 95] on div "Image The Innes Shirt Heading The Innes is a short-sleeve button-up with a rela…" at bounding box center [488, 368] width 660 height 573
click at [198, 87] on icon at bounding box center [201, 91] width 8 height 8
click at [217, 82] on link at bounding box center [215, 90] width 14 height 16
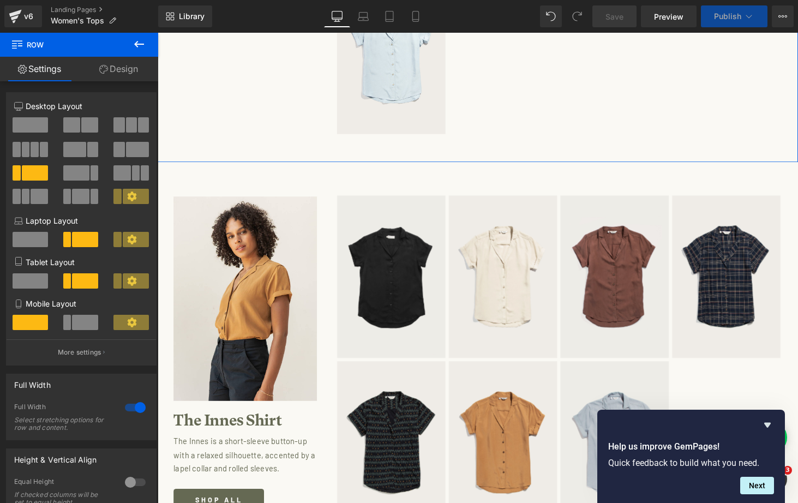
scroll to position [2750, 0]
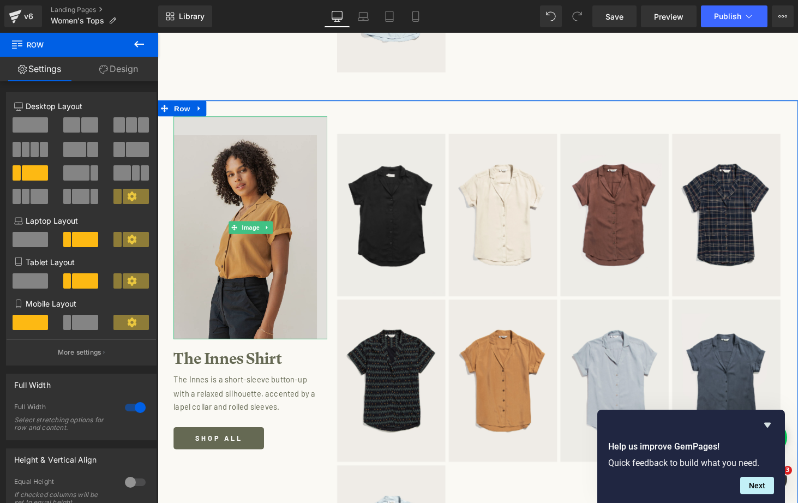
click at [253, 172] on img at bounding box center [253, 234] width 159 height 230
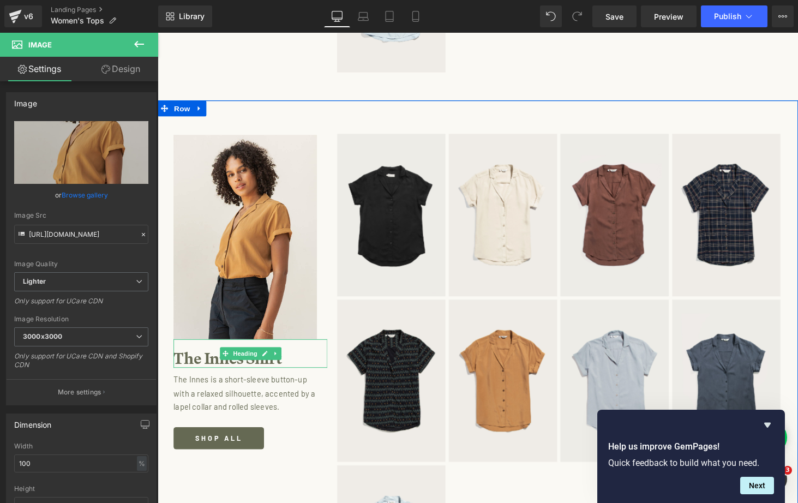
click at [236, 360] on h1 "The Innes Shirt" at bounding box center [253, 369] width 159 height 19
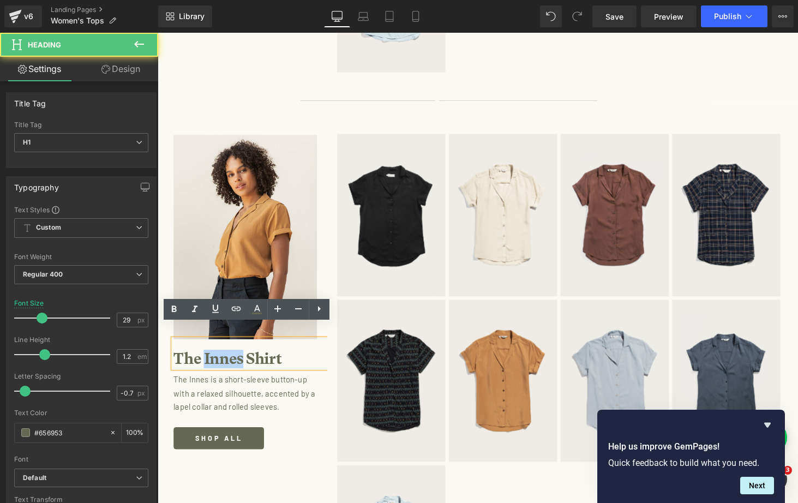
drag, startPoint x: 243, startPoint y: 355, endPoint x: 206, endPoint y: 355, distance: 37.7
click at [206, 360] on h1 "The Innes Shirt" at bounding box center [253, 369] width 159 height 19
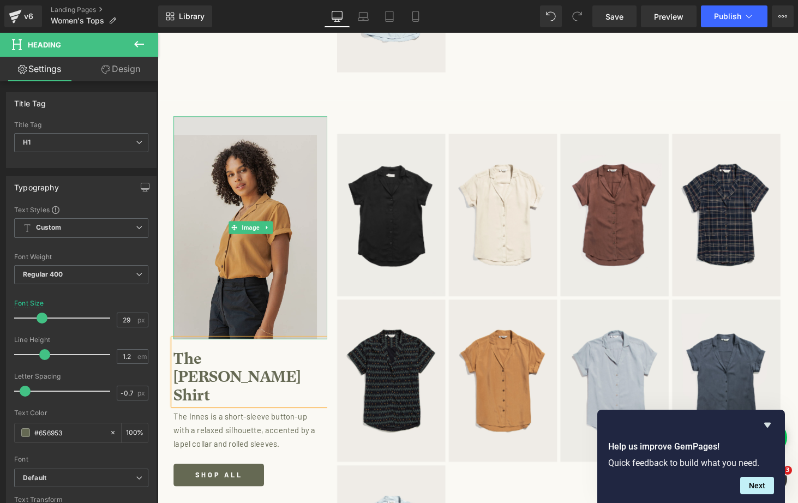
click at [259, 267] on img at bounding box center [253, 234] width 159 height 230
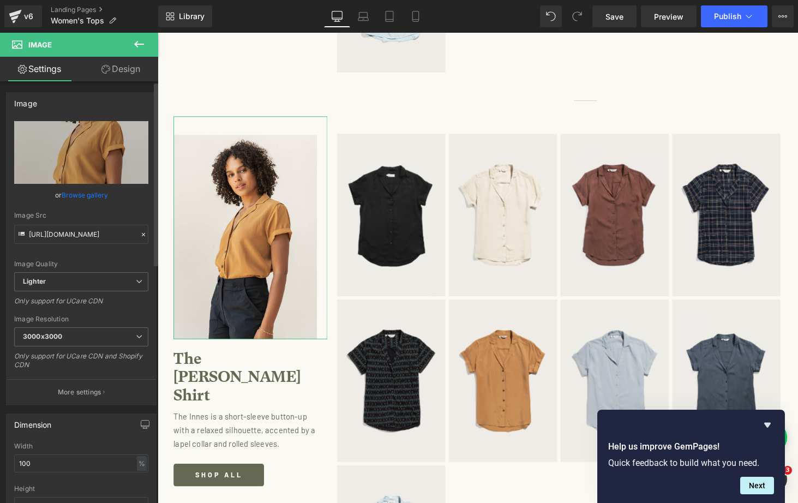
click at [87, 194] on link "Browse gallery" at bounding box center [85, 195] width 46 height 19
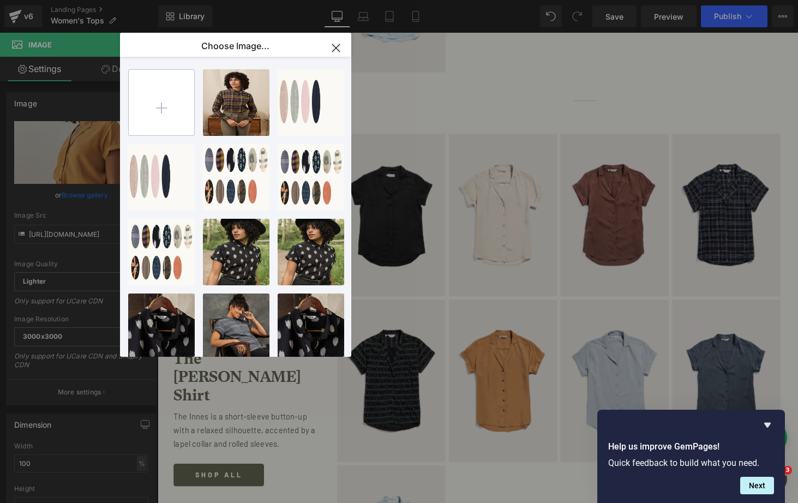
click at [173, 111] on input "file" at bounding box center [161, 102] width 65 height 65
type input "C:\fakepath\Lenon Terracotta Melange_W463-910SS_7589.jpg"
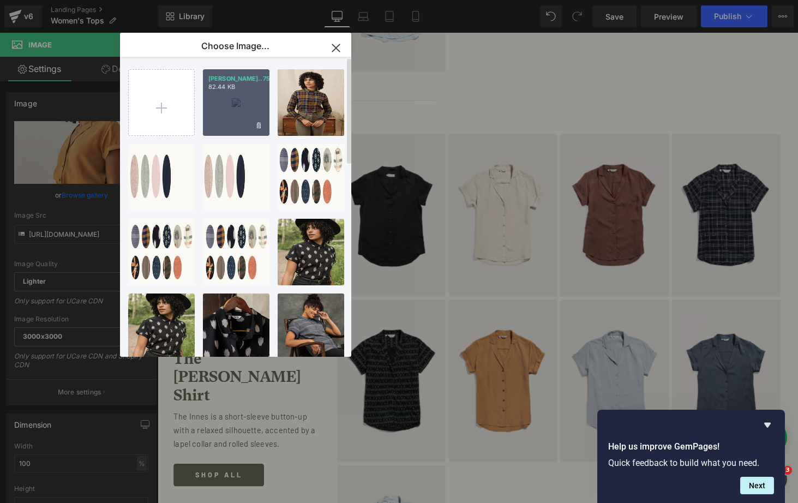
click at [241, 115] on div "Lenon T...7589.jpg 82.44 KB" at bounding box center [236, 102] width 67 height 67
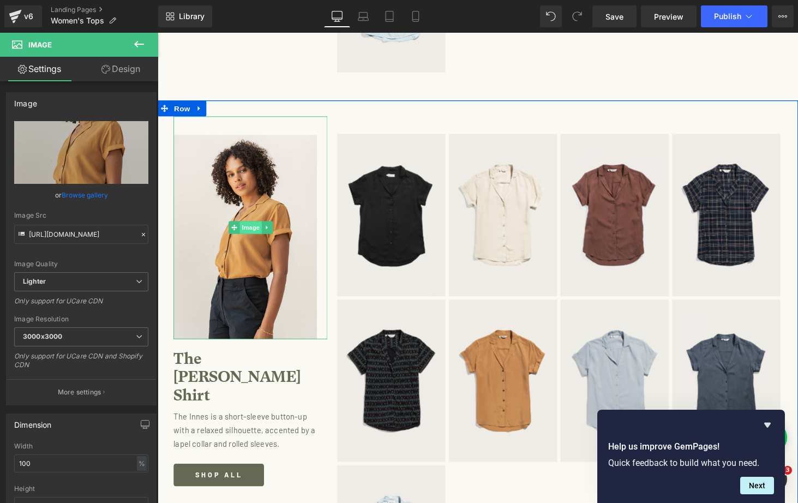
click at [248, 227] on span "Image" at bounding box center [253, 233] width 23 height 13
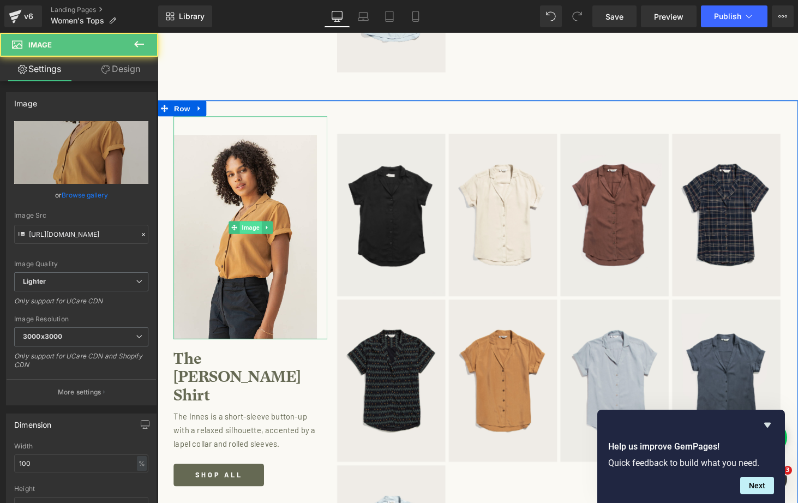
click at [256, 227] on span "Image" at bounding box center [253, 233] width 23 height 13
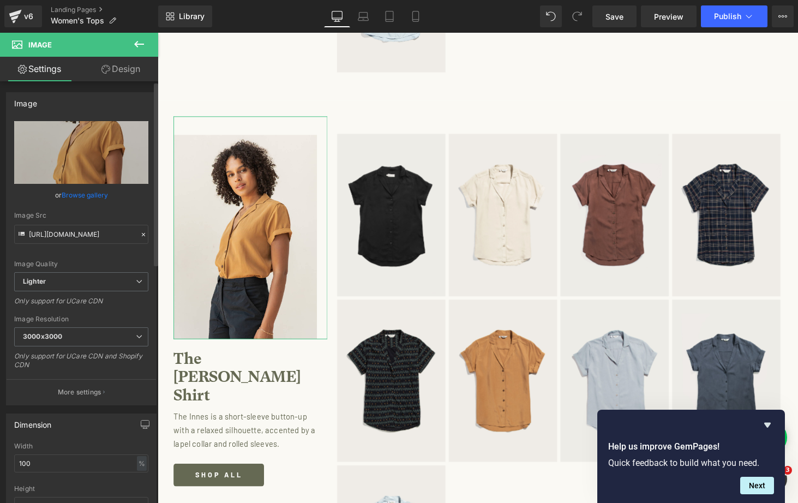
click at [90, 194] on link "Browse gallery" at bounding box center [85, 195] width 46 height 19
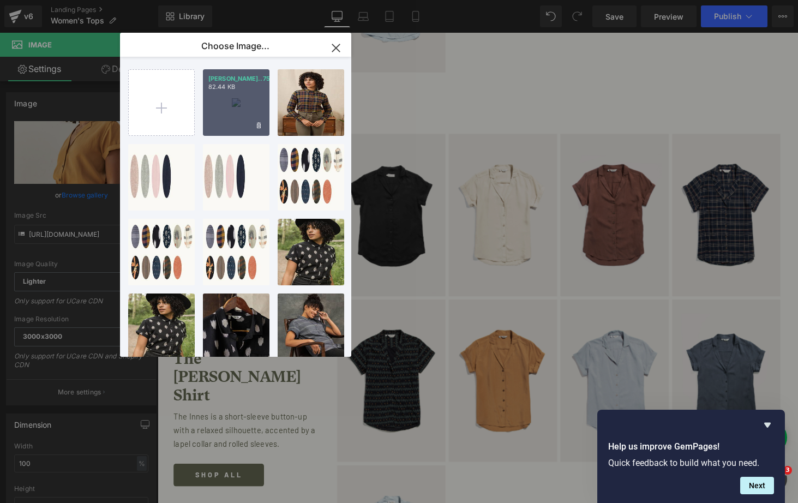
click at [235, 106] on div "Lenon T...7589.jpg 82.44 KB" at bounding box center [236, 102] width 67 height 67
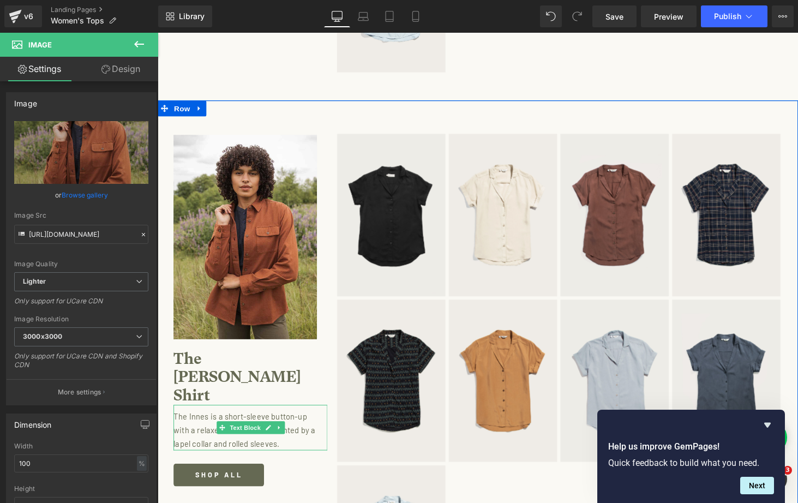
click at [208, 422] on p "The Innes is a short-sleeve button-up with a relaxed silhouette, accented by a …" at bounding box center [250, 443] width 153 height 42
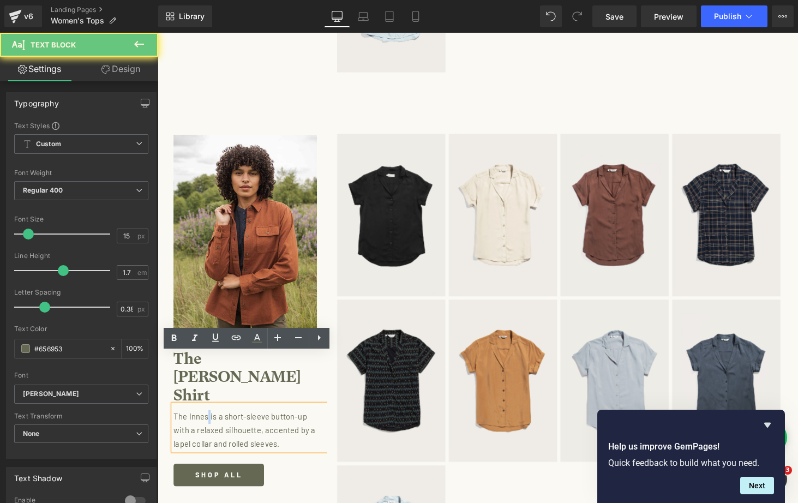
click at [208, 422] on p "The Innes is a short-sleeve button-up with a relaxed silhouette, accented by a …" at bounding box center [250, 443] width 153 height 42
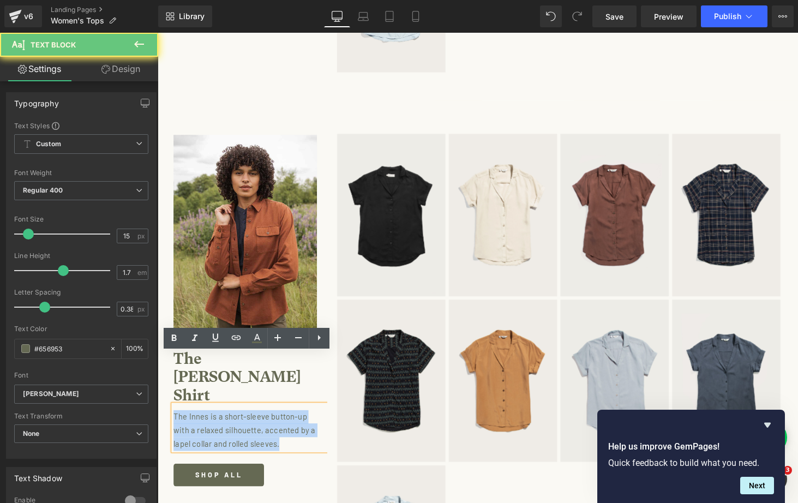
click at [208, 422] on p "The Innes is a short-sleeve button-up with a relaxed silhouette, accented by a …" at bounding box center [250, 443] width 153 height 42
paste div
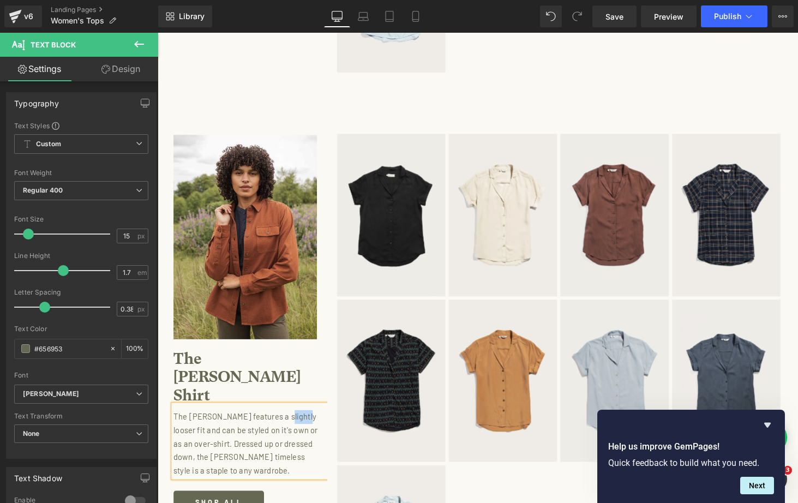
drag, startPoint x: 305, startPoint y: 377, endPoint x: 282, endPoint y: 377, distance: 22.9
click at [282, 422] on p "The Lenon features a slightly looser fit and can be styled on it's own or as an…" at bounding box center [250, 457] width 153 height 70
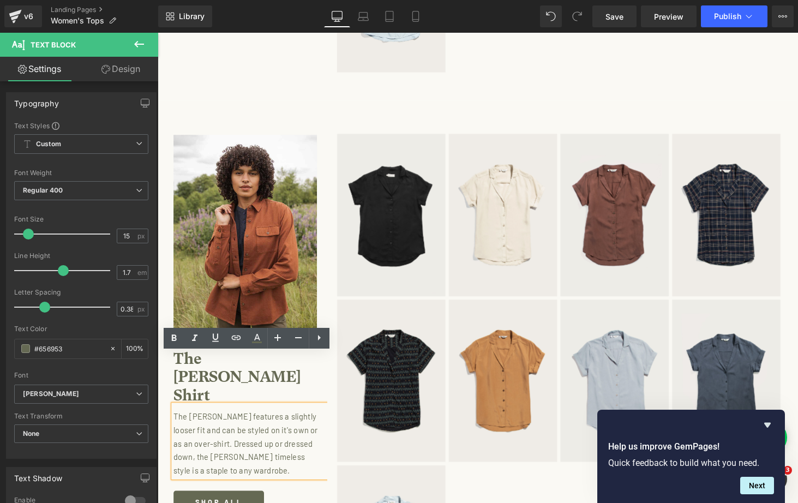
click at [212, 422] on p "The Lenon features a slightly looser fit and can be styled on it's own or as an…" at bounding box center [250, 457] width 153 height 70
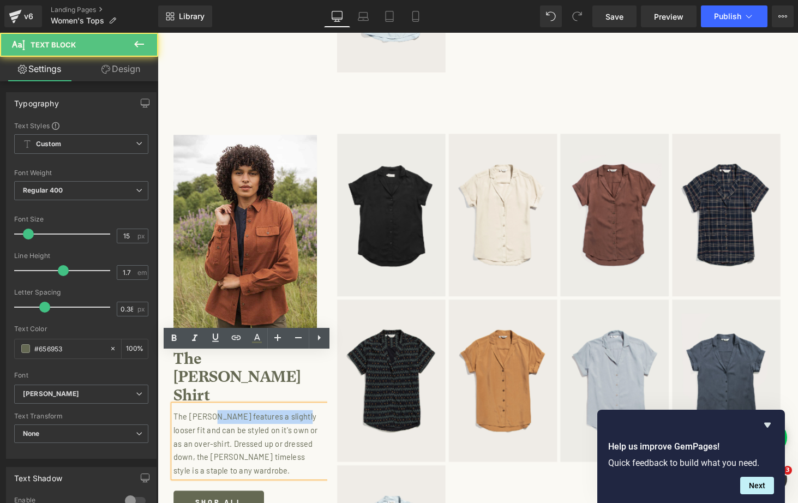
drag, startPoint x: 304, startPoint y: 376, endPoint x: 213, endPoint y: 377, distance: 90.6
click at [213, 422] on p "The Lenon features a slightly looser fit and can be styled on it's own or as an…" at bounding box center [250, 457] width 153 height 70
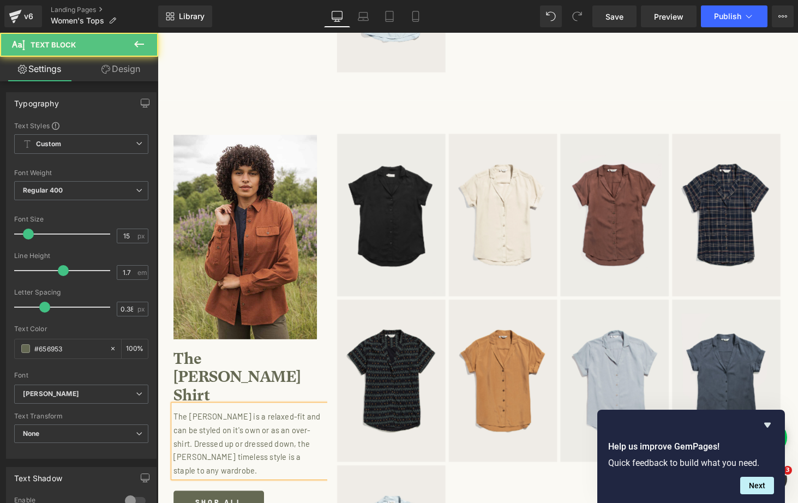
click at [269, 422] on p "The Lenon is a relaxed-fit and can be styled on it's own or as an over-shirt. D…" at bounding box center [250, 457] width 153 height 70
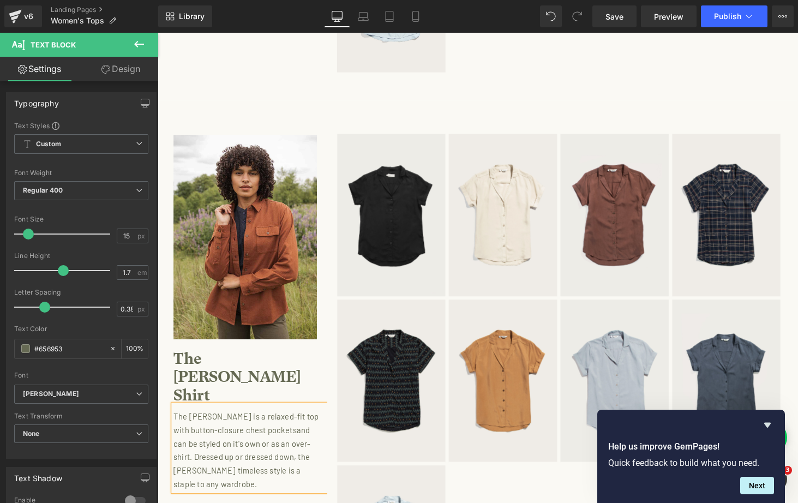
click at [300, 422] on p "The Lenon is a relaxed-fit top with button-closure chest pocketsand can be styl…" at bounding box center [250, 463] width 153 height 83
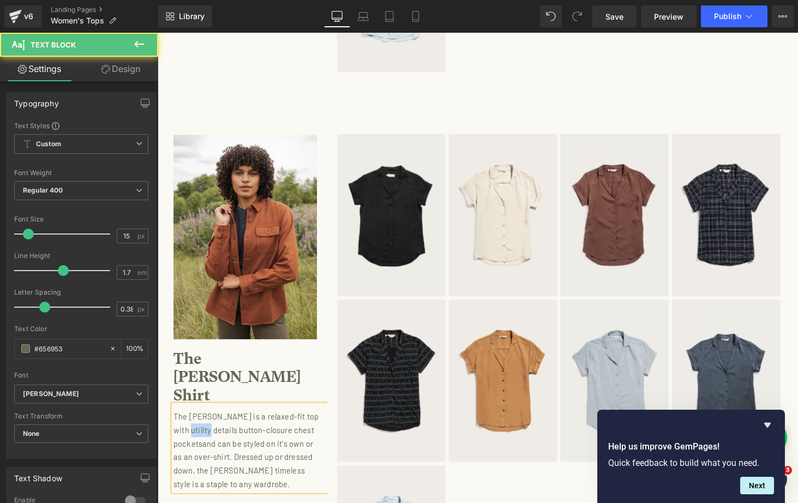
drag, startPoint x: 198, startPoint y: 390, endPoint x: 173, endPoint y: 390, distance: 24.6
click at [174, 422] on p "The Lenon is a relaxed-fit top with utility details button-closure chest pocket…" at bounding box center [250, 463] width 153 height 83
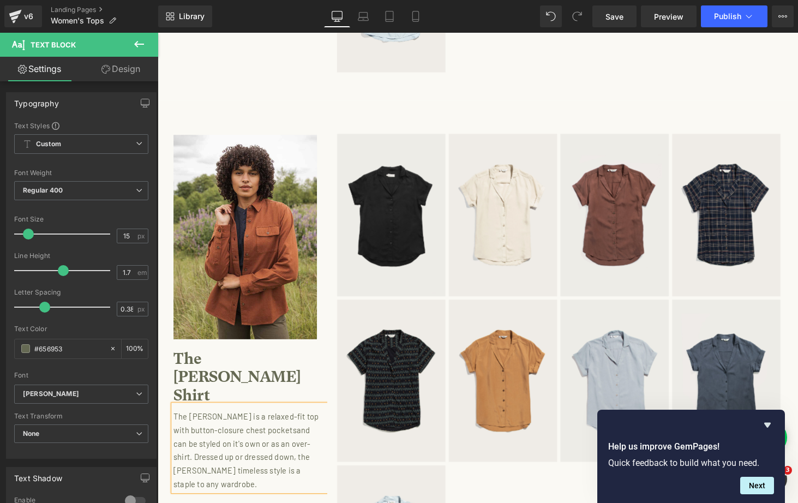
click at [228, 422] on p "The Lenon is a relaxed-fit top with button-closure chest pocketsand can be styl…" at bounding box center [250, 463] width 153 height 83
click at [236, 422] on p "The Lenon is a workwear-inspired top with a relaxed-fit top with button-closure…" at bounding box center [250, 471] width 153 height 98
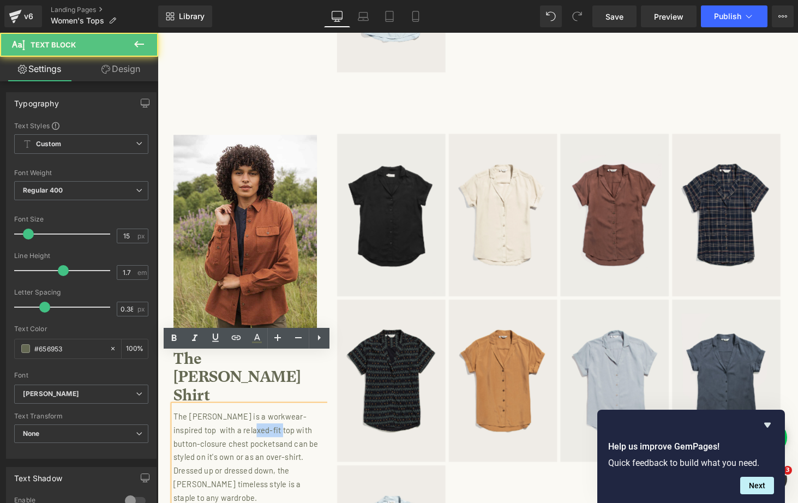
drag, startPoint x: 268, startPoint y: 389, endPoint x: 237, endPoint y: 390, distance: 30.6
click at [237, 422] on p "The Lenon is a workwear-inspired top with a relaxed-fit top with button-closure…" at bounding box center [250, 471] width 153 height 98
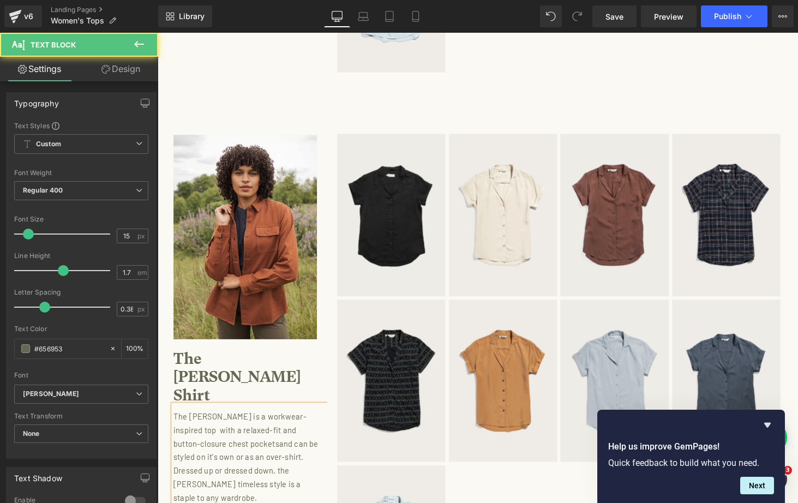
click at [224, 422] on p "The Lenon is a workwear-inspired top with a relaxed-fit and button-closure ches…" at bounding box center [250, 471] width 153 height 98
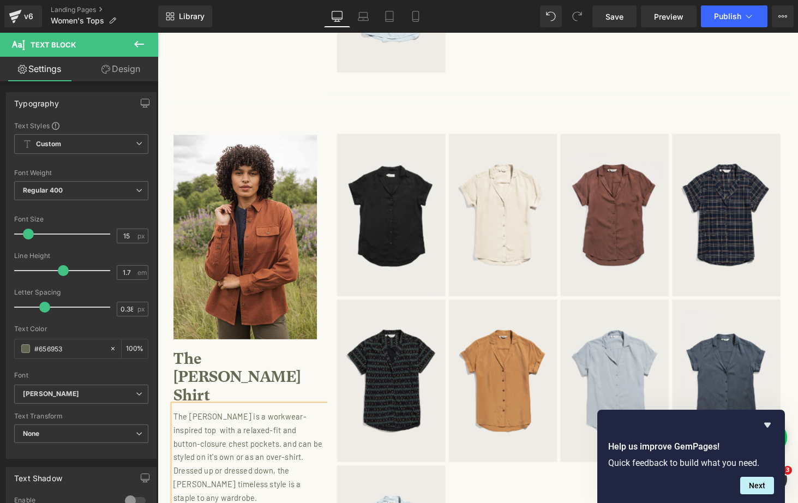
click at [258, 445] on p "The Lenon is a workwear-inspired top with a relaxed-fit and button-closure ches…" at bounding box center [250, 471] width 153 height 98
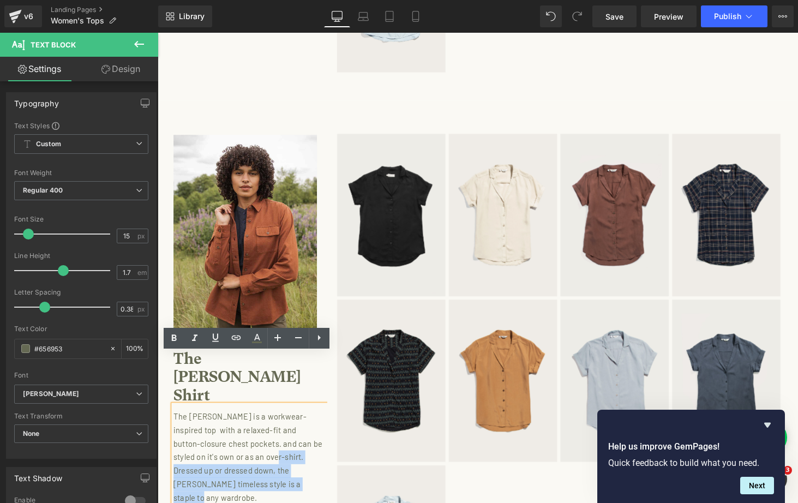
drag, startPoint x: 274, startPoint y: 445, endPoint x: 260, endPoint y: 417, distance: 31.2
click at [260, 422] on p "The Lenon is a workwear-inspired top with a relaxed-fit and button-closure ches…" at bounding box center [250, 471] width 153 height 98
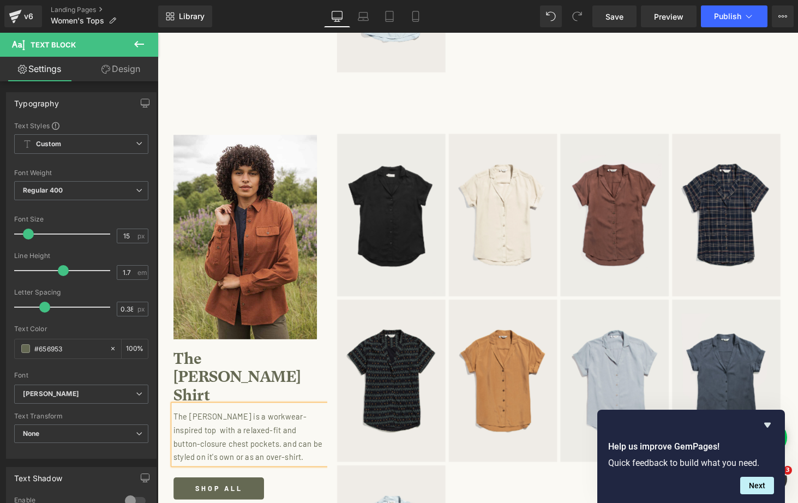
click at [230, 422] on p "The Lenon is a workwear-inspired top with a relaxed-fit and button-closure ches…" at bounding box center [250, 450] width 153 height 56
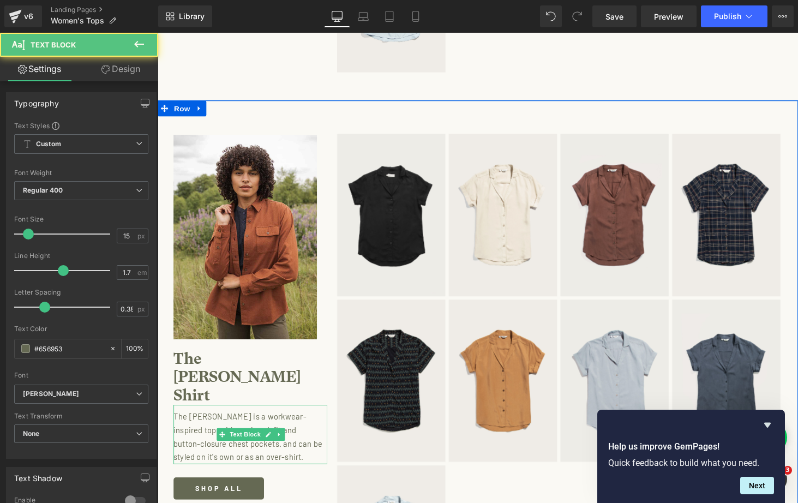
click at [313, 422] on p "The Lenon is a workwear-inspired top with a relaxed-fit and button-closure ches…" at bounding box center [250, 450] width 153 height 56
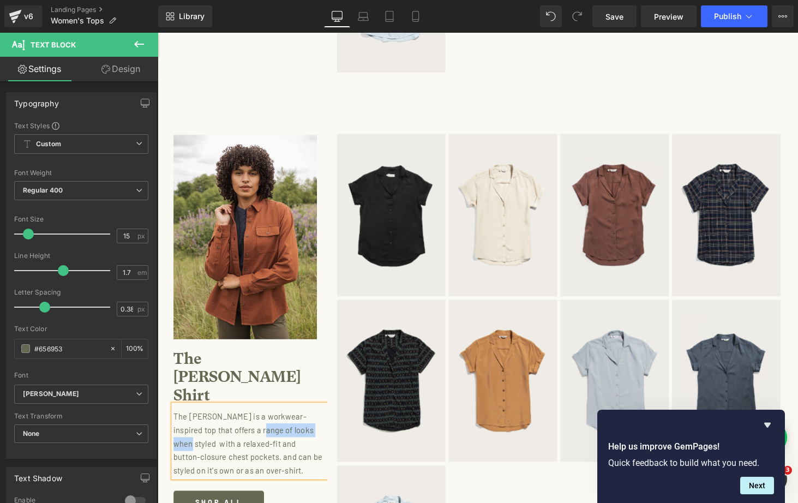
drag, startPoint x: 320, startPoint y: 391, endPoint x: 253, endPoint y: 390, distance: 66.6
click at [253, 422] on p "The Lenon is a workwear-inspired top that offers a range of looks when styled w…" at bounding box center [250, 457] width 153 height 70
click at [223, 422] on p "The Lenon is a workwear-inspired top that offers a range of styling options whe…" at bounding box center [250, 463] width 153 height 83
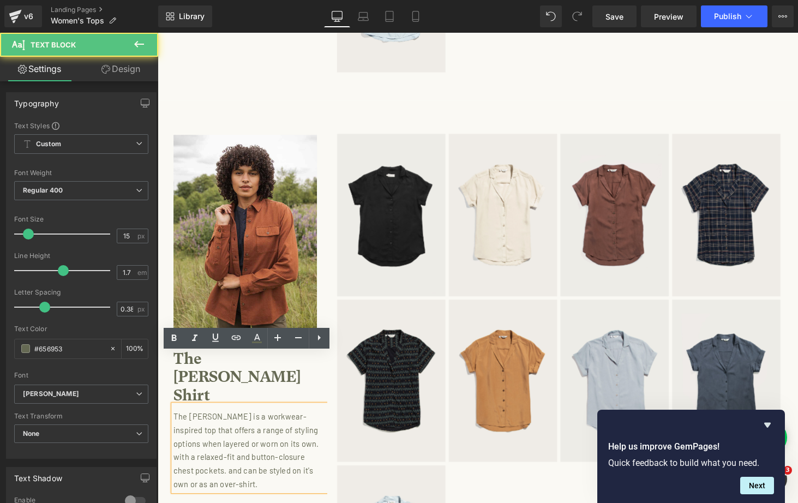
click at [193, 422] on p "The Lenon is a workwear-inspired top that offers a range of styling options whe…" at bounding box center [250, 463] width 153 height 83
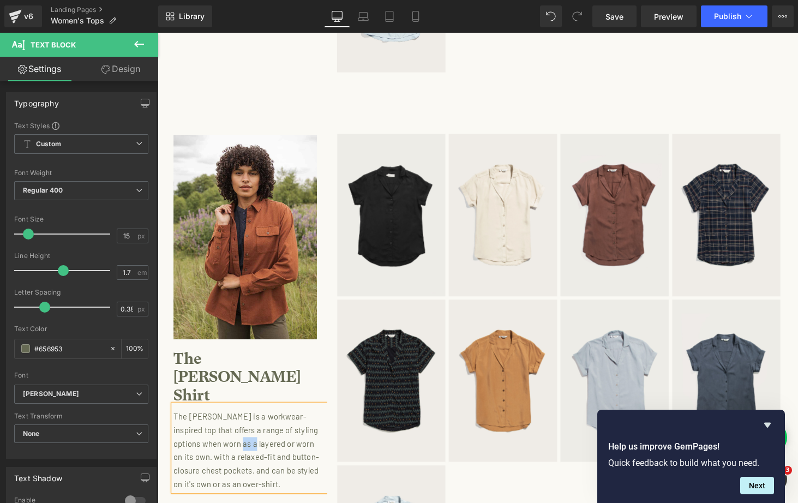
drag, startPoint x: 257, startPoint y: 404, endPoint x: 241, endPoint y: 405, distance: 16.4
click at [241, 422] on p "The Lenon is a workwear-inspired top that offers a range of styling options whe…" at bounding box center [250, 463] width 153 height 83
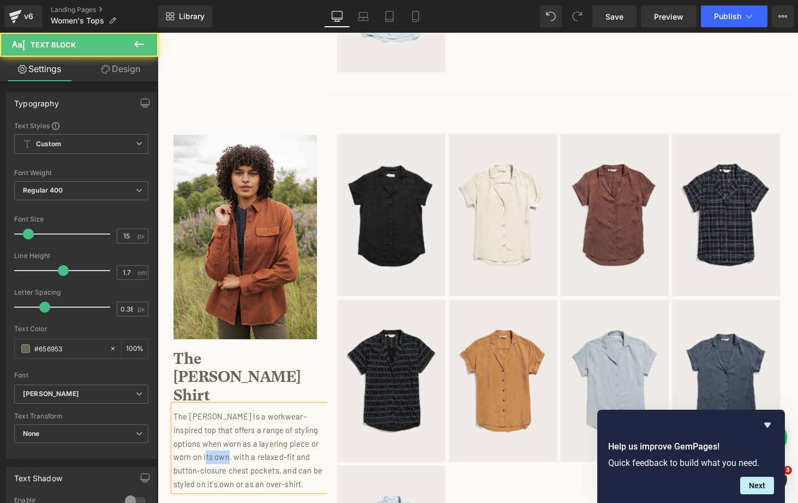
drag, startPoint x: 225, startPoint y: 419, endPoint x: 205, endPoint y: 419, distance: 19.6
click at [205, 422] on p "The Lenon is a workwear-inspired top that offers a range of styling options whe…" at bounding box center [250, 463] width 153 height 83
drag, startPoint x: 280, startPoint y: 431, endPoint x: 320, endPoint y: 448, distance: 42.8
click at [320, 448] on p "The Lenon is a workwear-inspired top that offers a range of styling options whe…" at bounding box center [250, 471] width 153 height 98
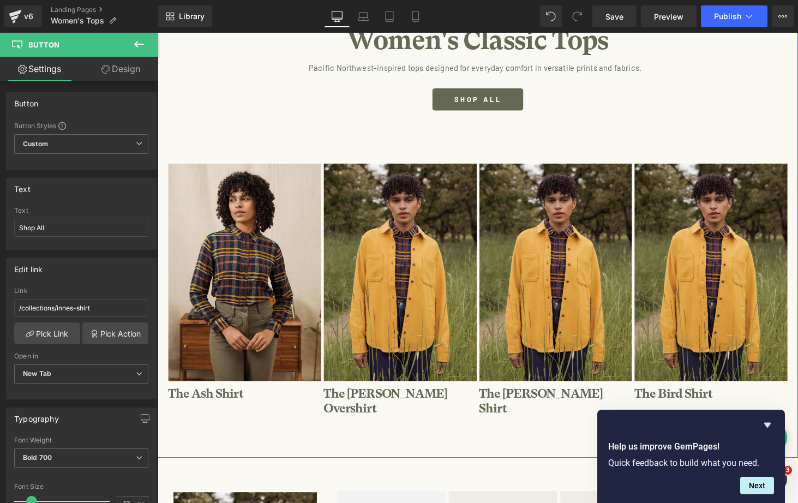
scroll to position [201, 0]
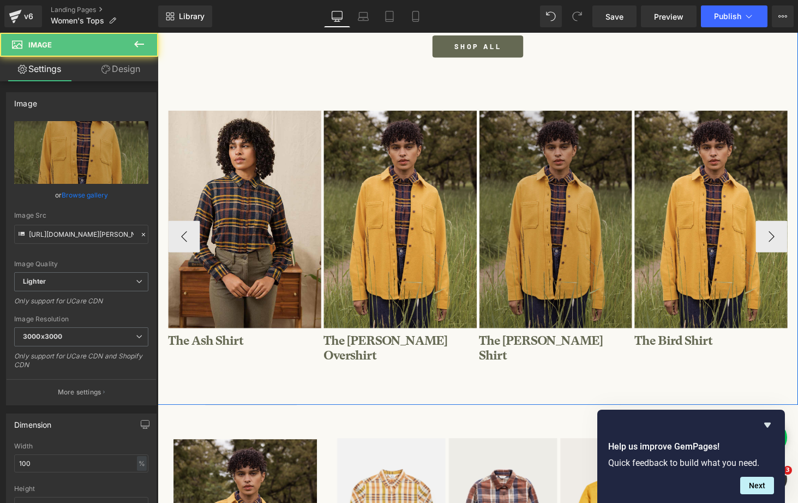
click at [547, 249] on img at bounding box center [569, 225] width 158 height 224
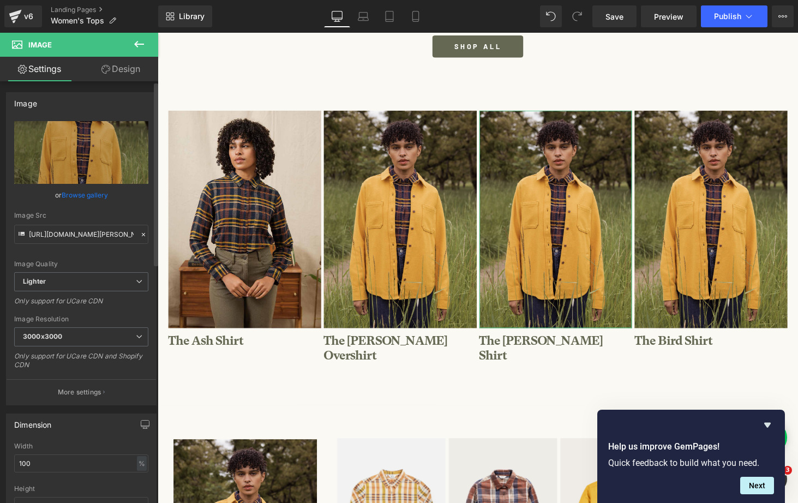
click at [91, 192] on link "Browse gallery" at bounding box center [85, 195] width 46 height 19
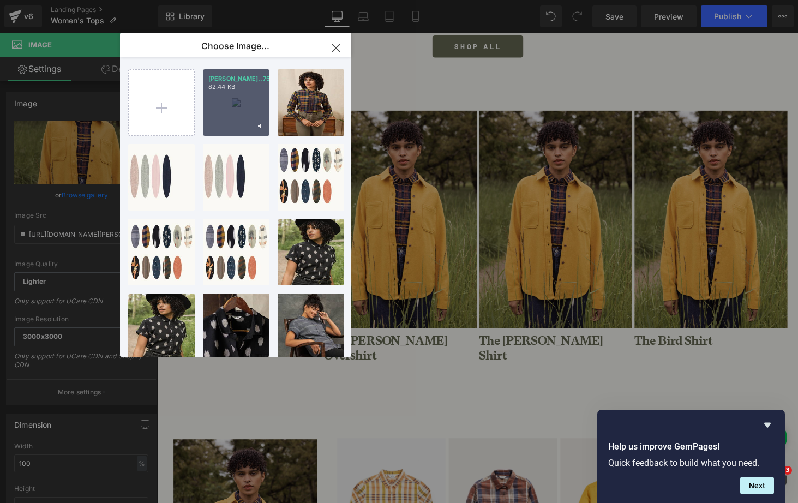
click at [235, 104] on div "Lenon T...7589.jpg 82.44 KB" at bounding box center [236, 102] width 67 height 67
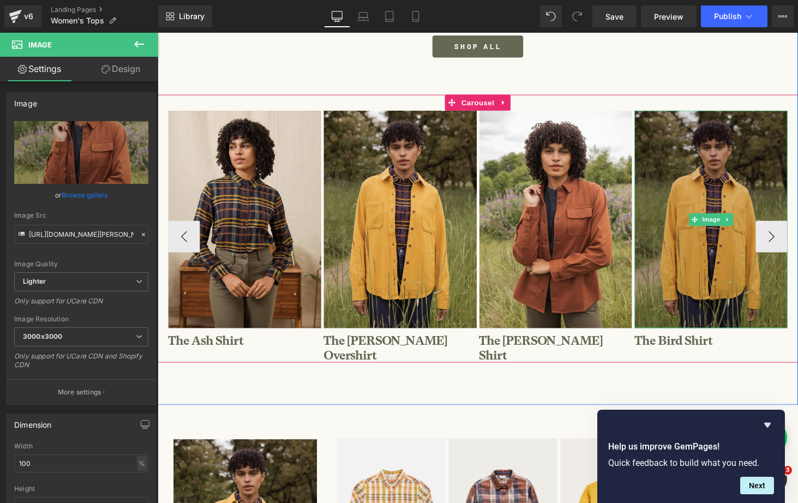
click at [726, 187] on img at bounding box center [728, 225] width 158 height 224
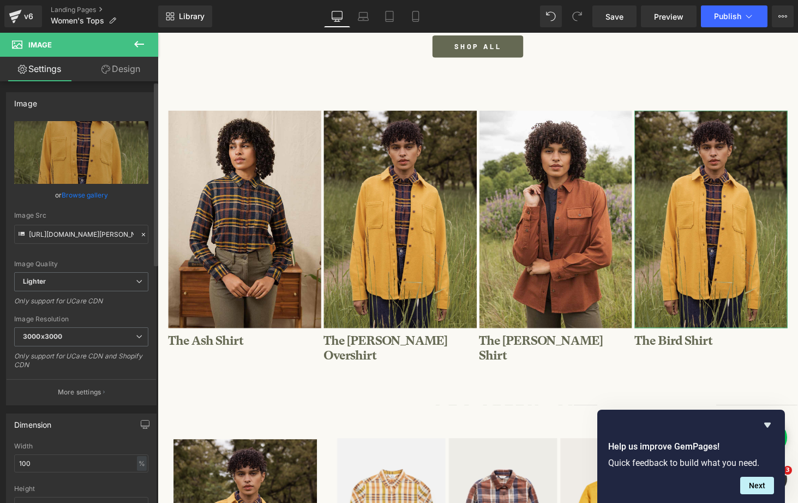
click at [92, 192] on link "Browse gallery" at bounding box center [85, 195] width 46 height 19
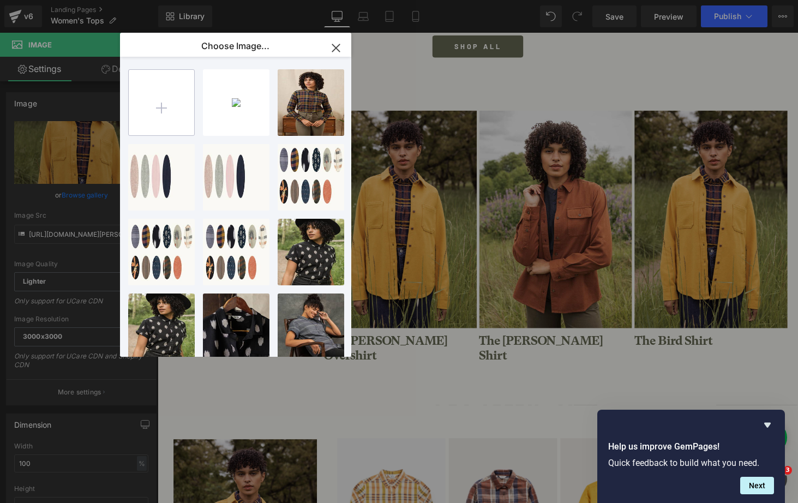
click at [159, 106] on input "file" at bounding box center [161, 102] width 65 height 65
type input "C:\fakepath\Bird Olive Grid Plaid_W451-356SS_7794.jpg"
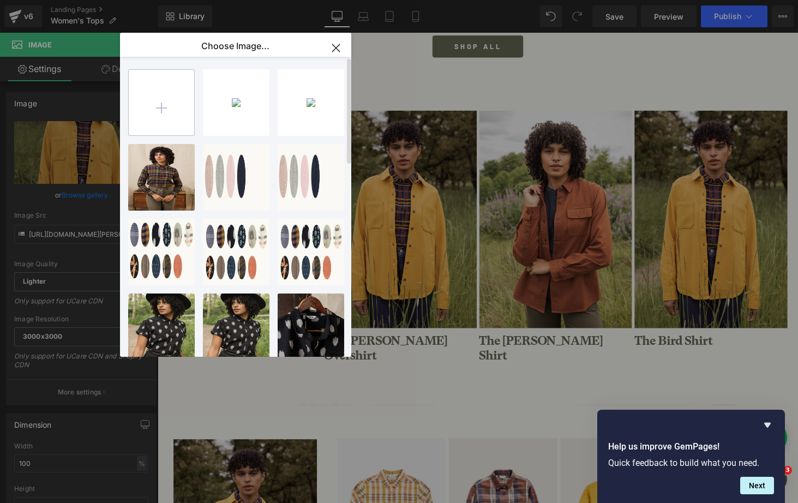
click at [158, 107] on input "file" at bounding box center [161, 102] width 65 height 65
click at [241, 108] on div "Bird Ol...7794.jpg 126.95 KB" at bounding box center [236, 102] width 67 height 67
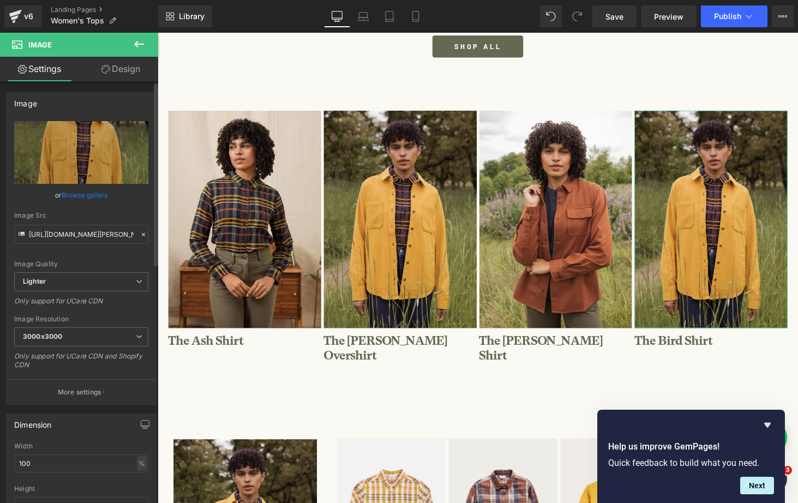
click at [81, 189] on link "Browse gallery" at bounding box center [85, 195] width 46 height 19
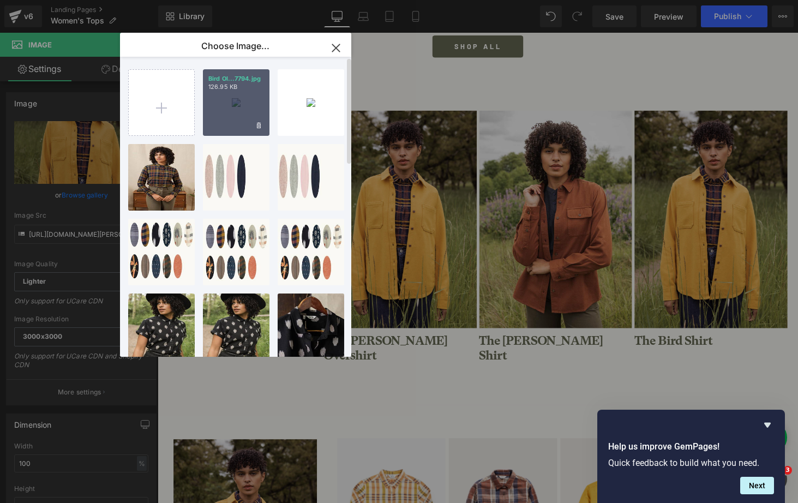
click at [239, 109] on div "Bird Ol...7794.jpg 126.95 KB" at bounding box center [236, 102] width 67 height 67
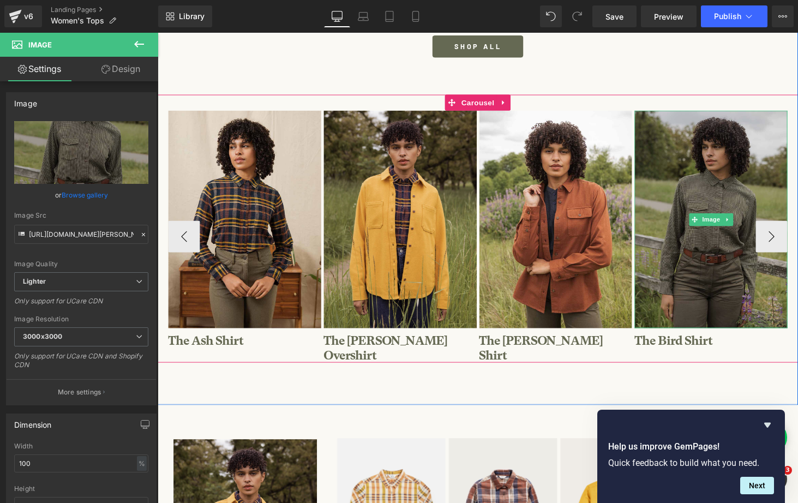
click at [708, 277] on img at bounding box center [728, 225] width 158 height 224
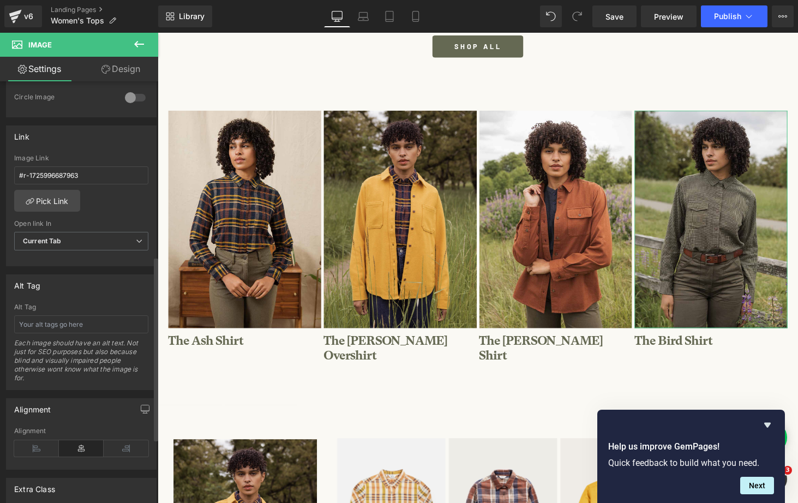
scroll to position [400, 0]
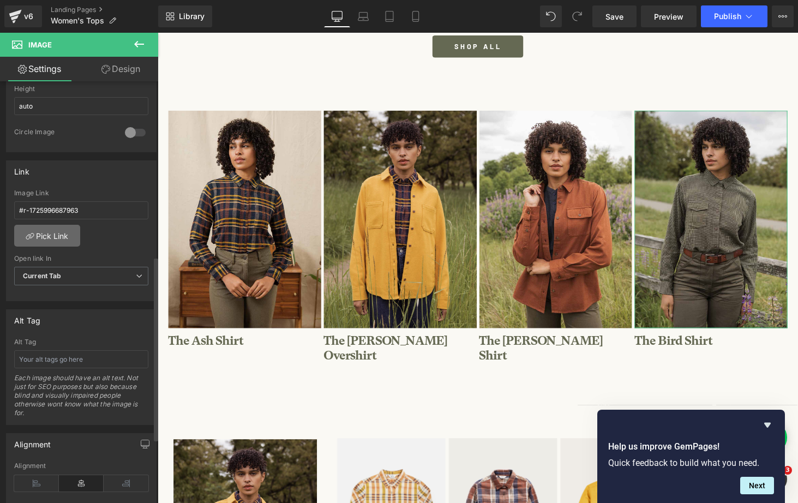
click at [60, 230] on link "Pick Link" at bounding box center [47, 236] width 66 height 22
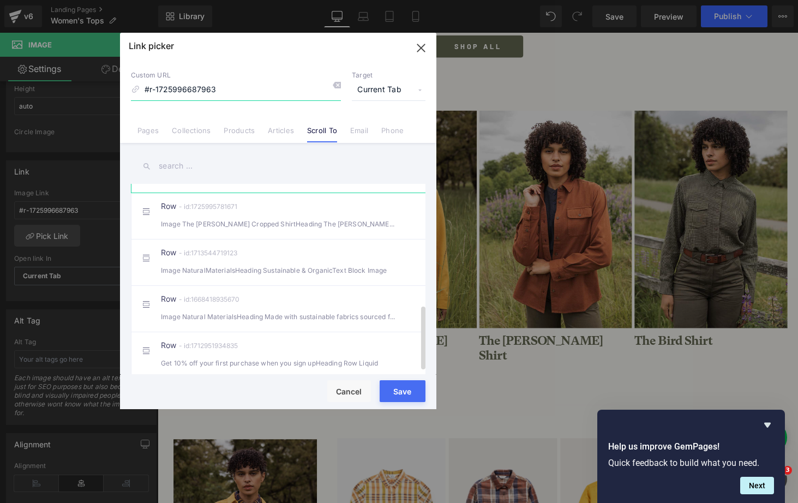
scroll to position [368, 0]
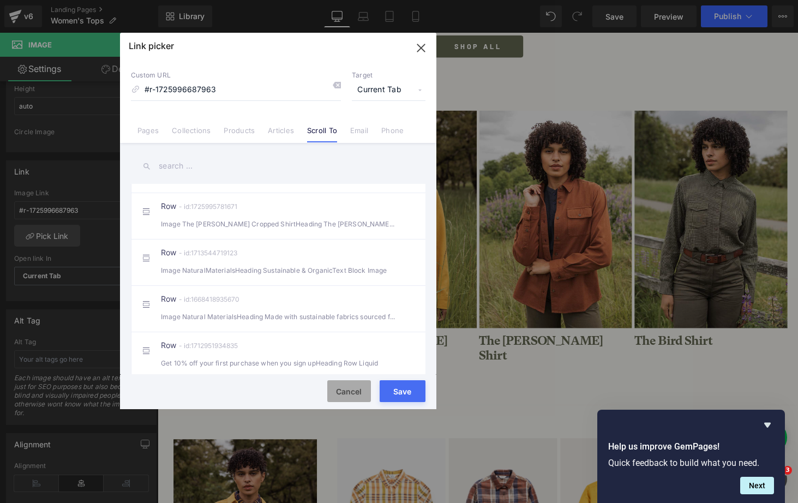
click at [344, 386] on button "Cancel" at bounding box center [349, 391] width 44 height 22
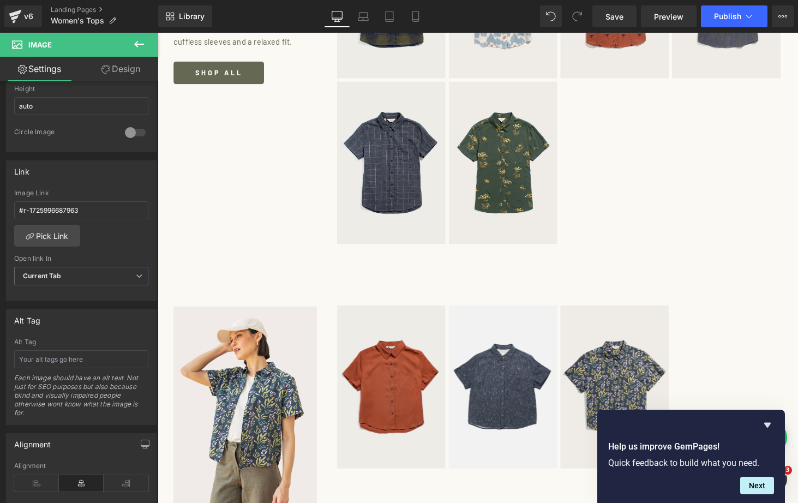
scroll to position [3900, 0]
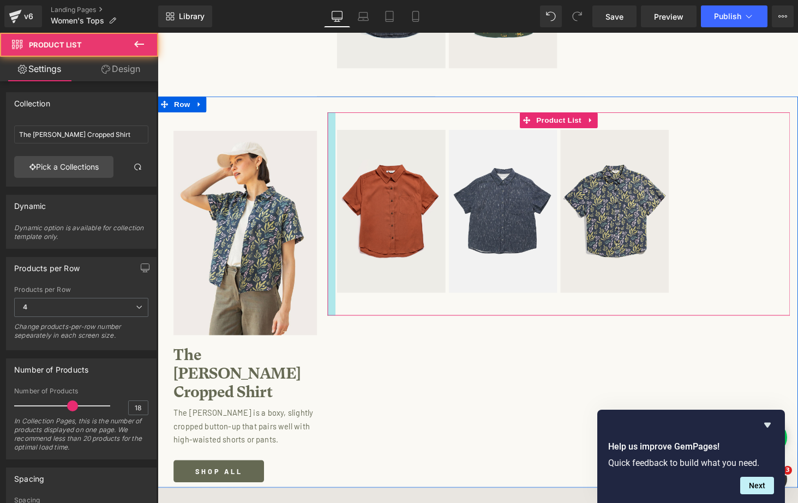
click at [337, 115] on div at bounding box center [337, 219] width 8 height 209
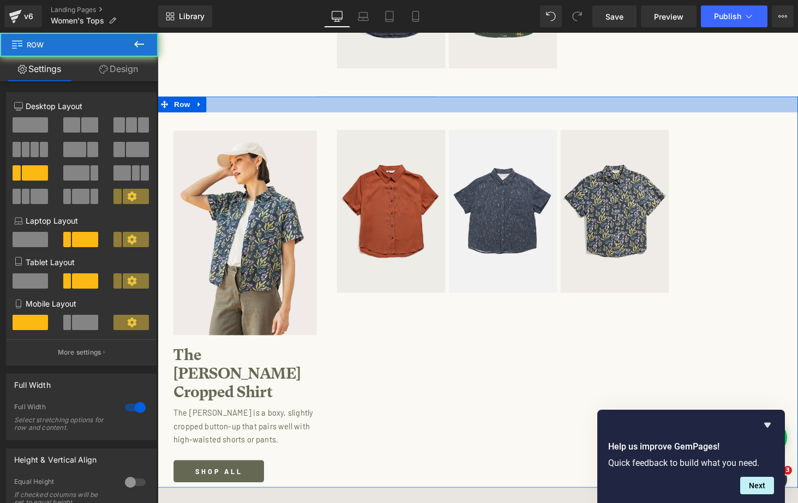
click at [337, 98] on div at bounding box center [488, 106] width 660 height 16
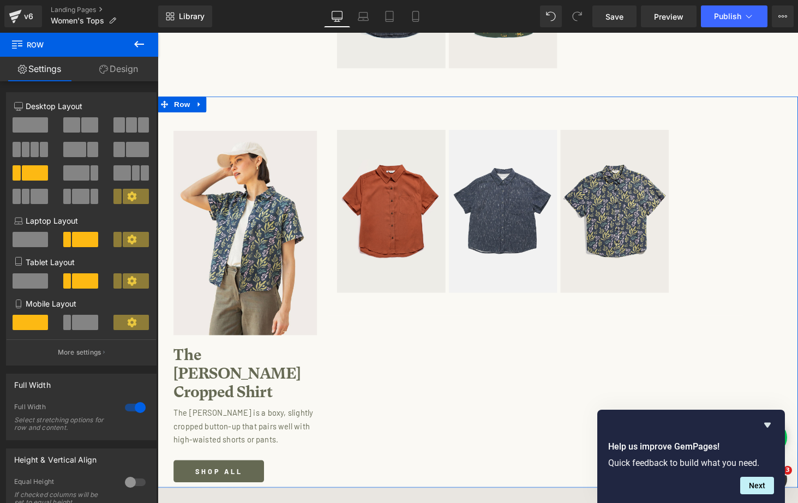
click at [123, 60] on link "Design" at bounding box center [118, 69] width 79 height 25
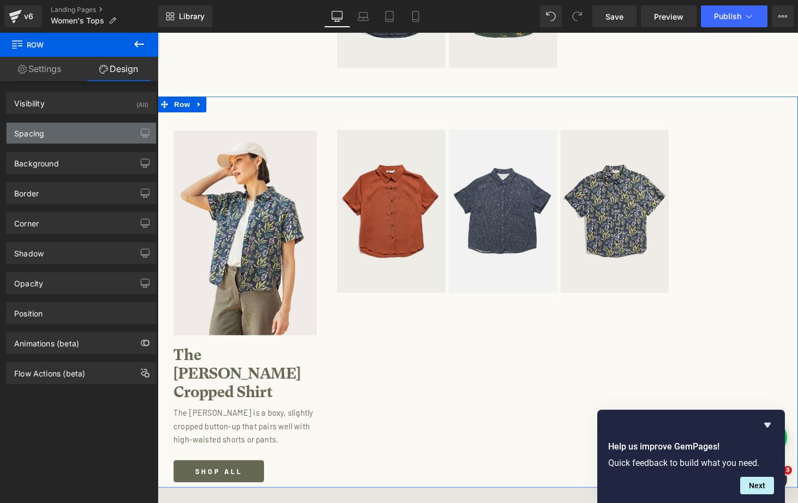
click at [72, 129] on div "Spacing" at bounding box center [82, 133] width 150 height 21
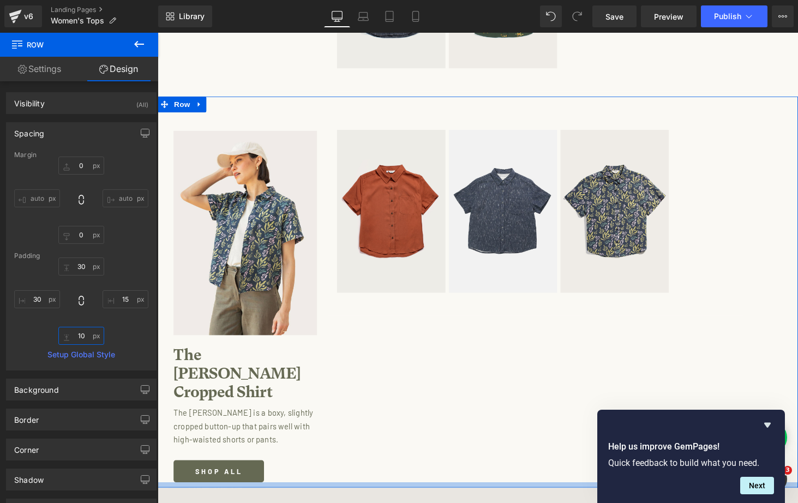
click at [80, 333] on input "10" at bounding box center [81, 336] width 46 height 18
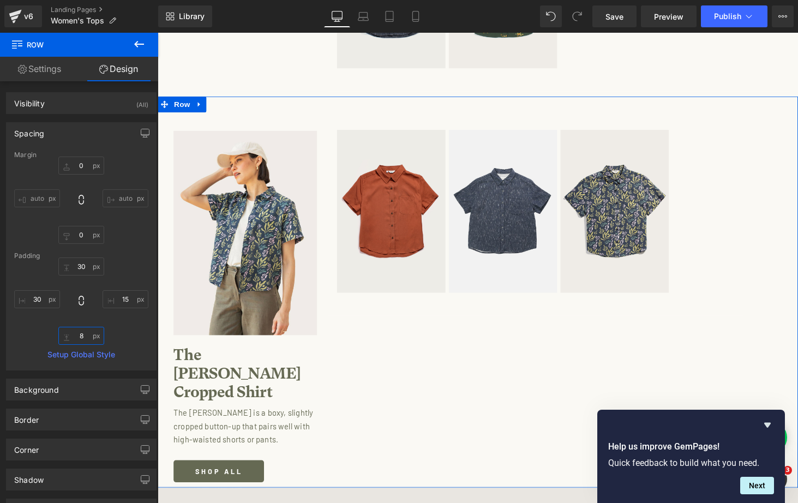
type input "80"
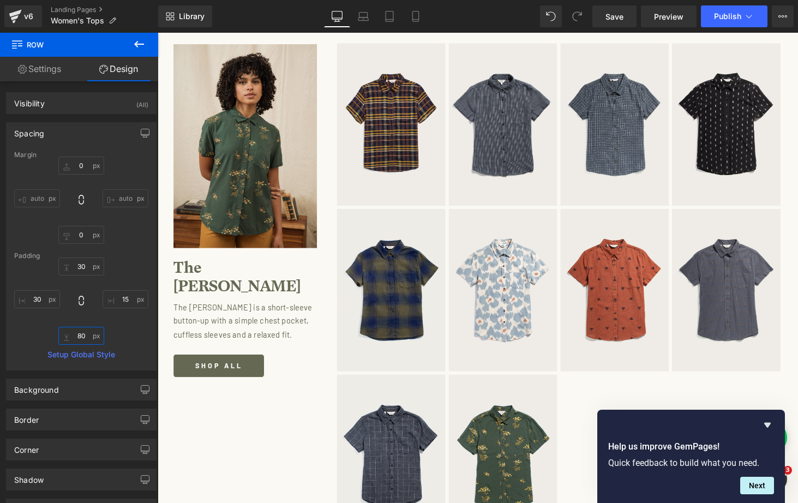
scroll to position [3272, 0]
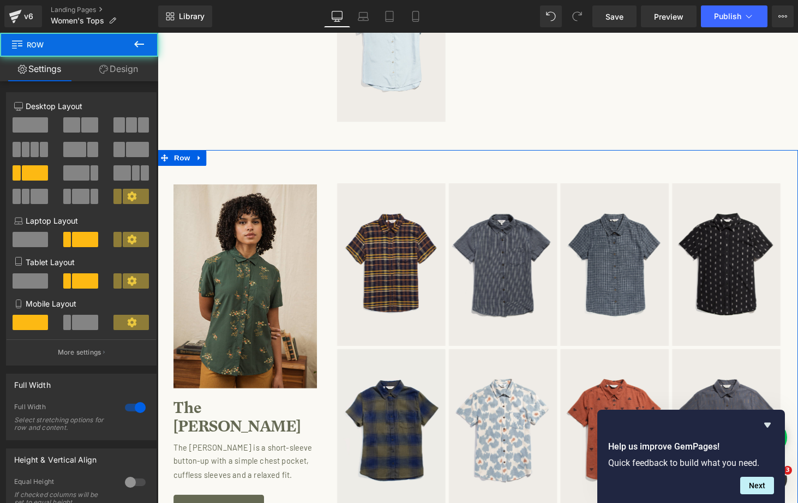
click at [332, 154] on div "Image The Lana Shirt Heading The Lana is a short-sleeve button-up with a simple…" at bounding box center [488, 440] width 660 height 573
click at [199, 159] on icon at bounding box center [200, 161] width 2 height 5
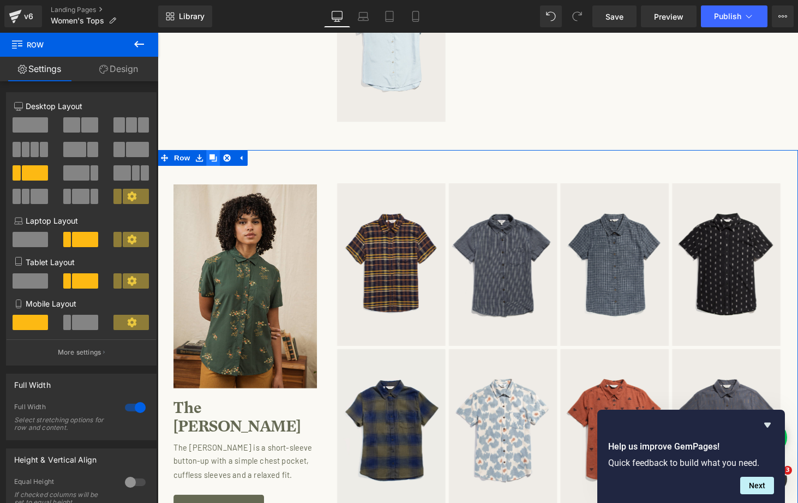
click at [212, 158] on icon at bounding box center [215, 162] width 8 height 8
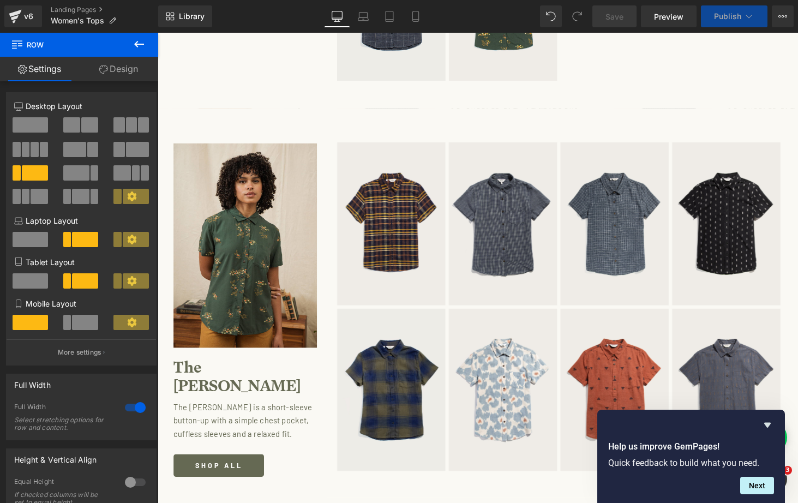
scroll to position [3907, 0]
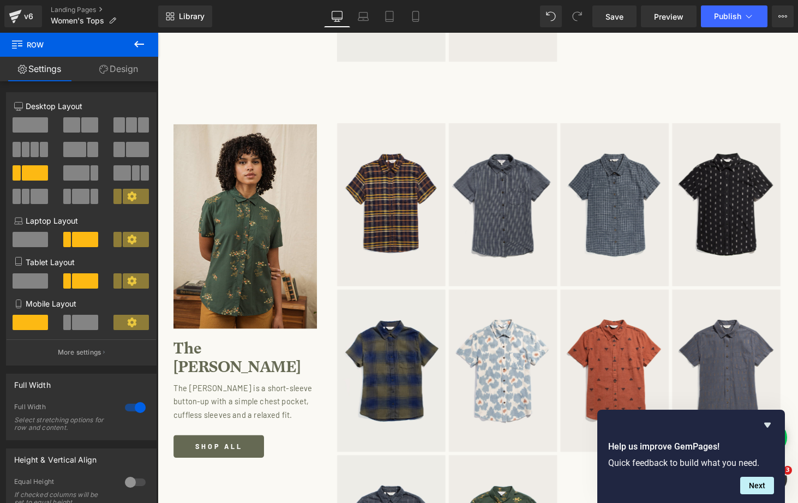
click at [231, 341] on div "The Lana Shirt Heading" at bounding box center [253, 362] width 159 height 49
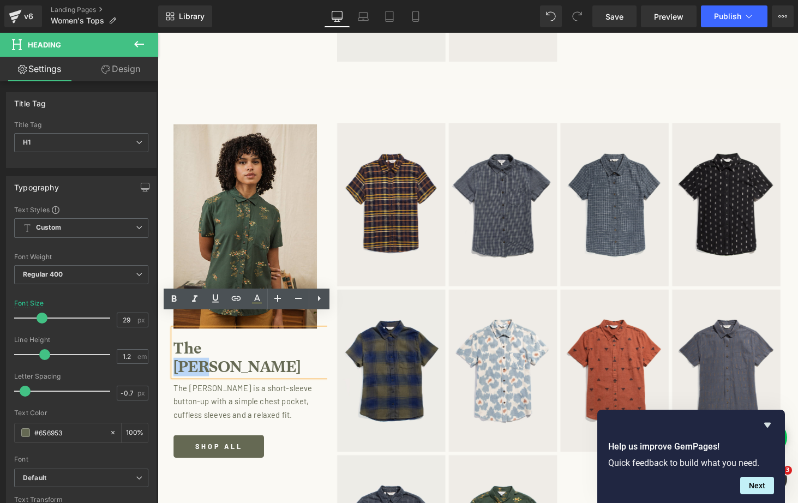
drag, startPoint x: 240, startPoint y: 342, endPoint x: 206, endPoint y: 342, distance: 33.8
click at [206, 349] on h1 "The [PERSON_NAME]" at bounding box center [253, 368] width 159 height 38
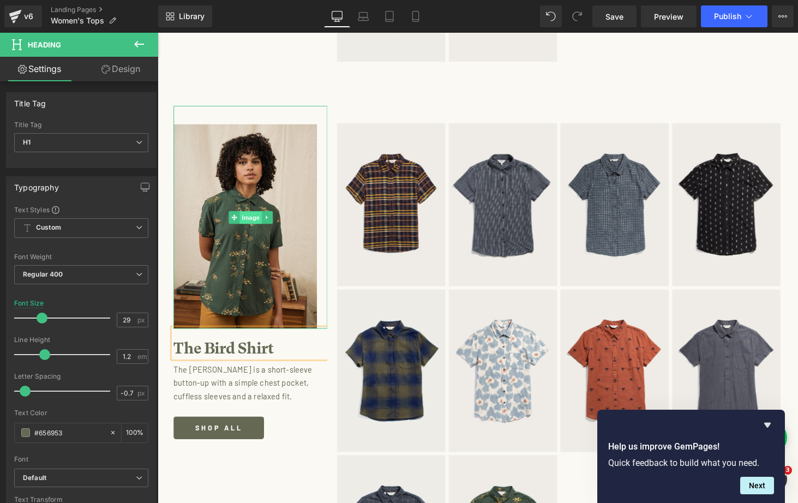
click at [249, 217] on span "Image" at bounding box center [253, 223] width 23 height 13
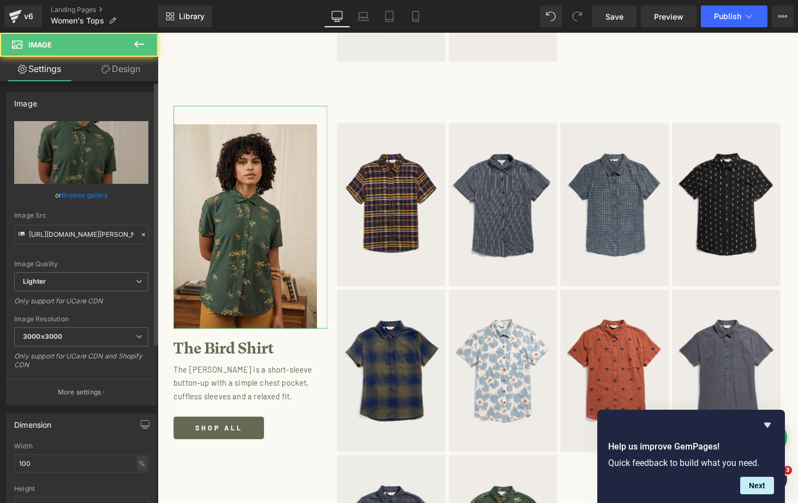
click at [94, 193] on link "Browse gallery" at bounding box center [85, 195] width 46 height 19
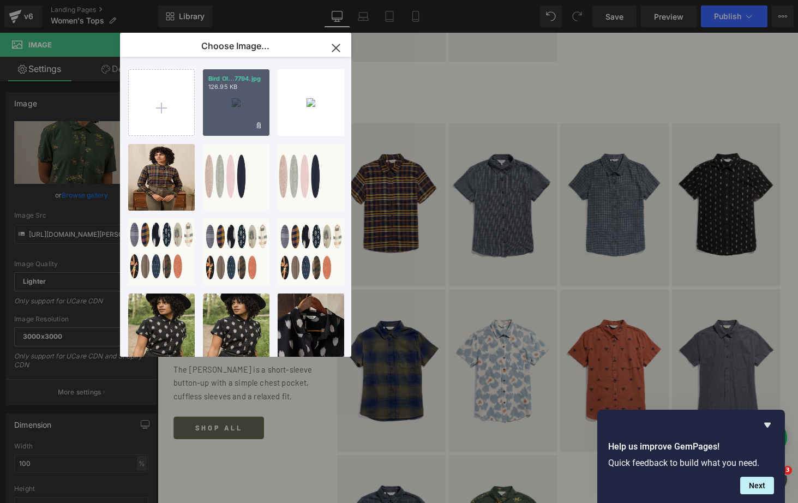
click at [240, 97] on div "Bird Ol...7794.jpg 126.95 KB" at bounding box center [236, 102] width 67 height 67
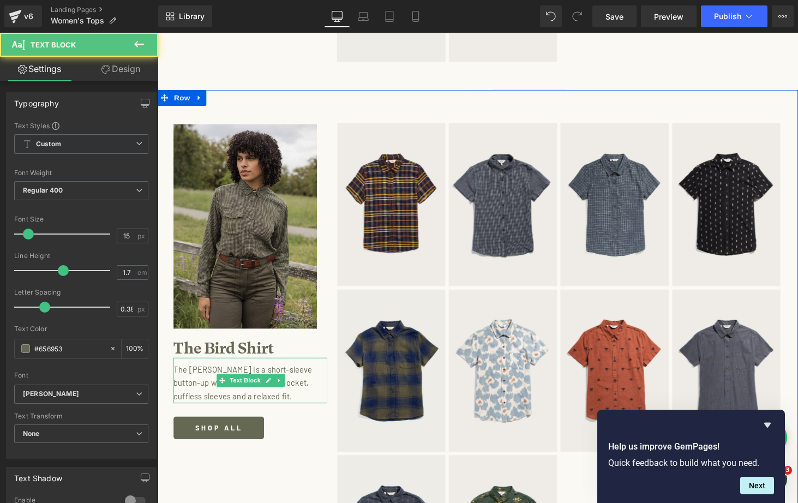
click at [242, 389] on p "The [PERSON_NAME] is a short-sleeve button-up with a simple chest pocket, cuffl…" at bounding box center [250, 394] width 153 height 42
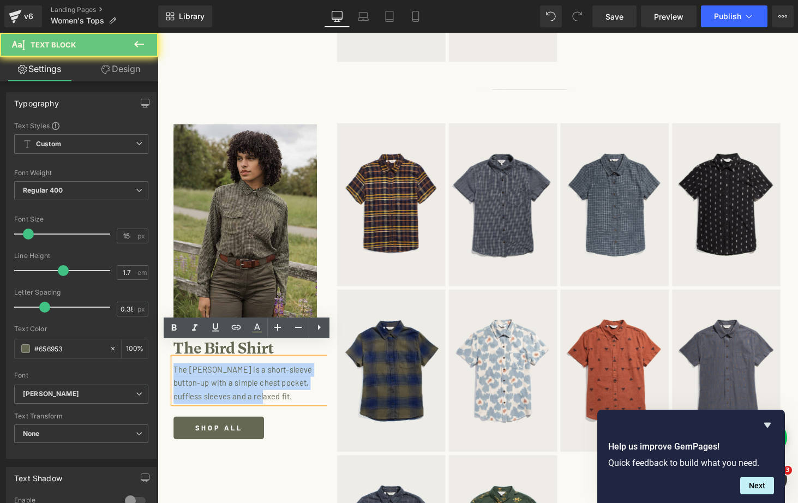
drag, startPoint x: 270, startPoint y: 393, endPoint x: 157, endPoint y: 371, distance: 115.7
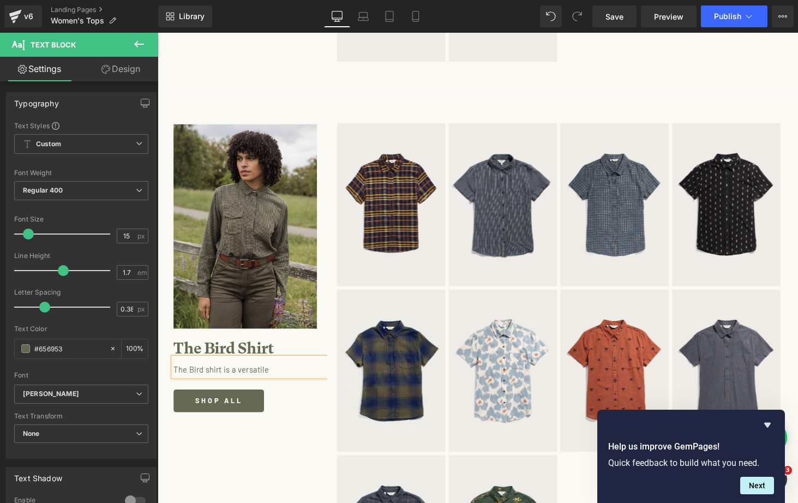
click at [237, 373] on p "The Bird shirt is a versatile" at bounding box center [250, 380] width 153 height 14
click at [287, 373] on p "The Bird shirt is as versatile" at bounding box center [250, 380] width 153 height 14
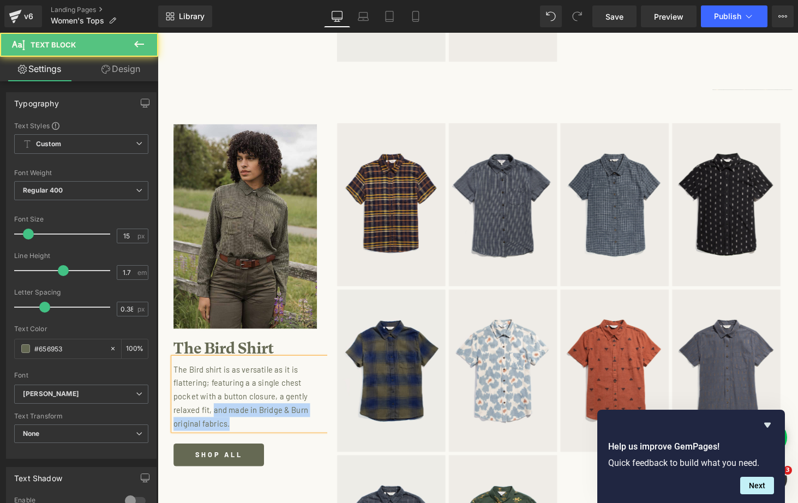
drag, startPoint x: 234, startPoint y: 422, endPoint x: 214, endPoint y: 408, distance: 24.6
click at [214, 408] on p "The Bird shirt is as versatile as it is flattering; featuring a a single chest …" at bounding box center [250, 408] width 153 height 70
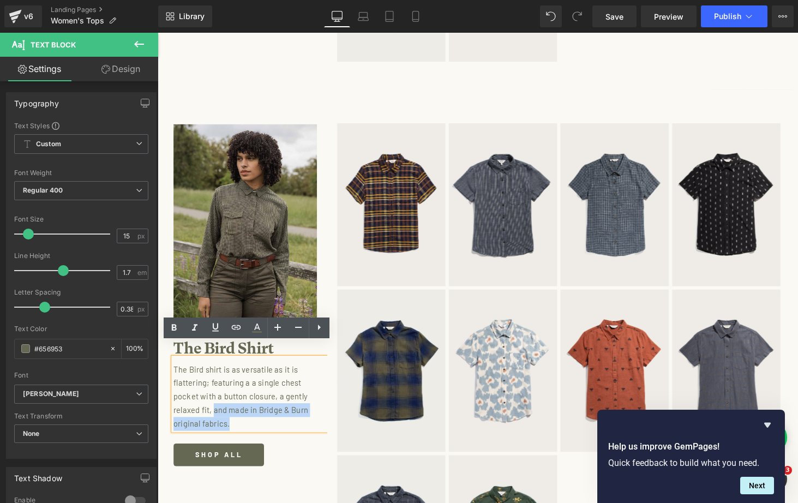
click at [225, 421] on p "The Bird shirt is as versatile as it is flattering; featuring a a single chest …" at bounding box center [250, 408] width 153 height 70
drag, startPoint x: 232, startPoint y: 420, endPoint x: 216, endPoint y: 407, distance: 21.4
click at [216, 407] on p "The Bird shirt is as versatile as it is flattering; featuring a a single chest …" at bounding box center [250, 408] width 153 height 70
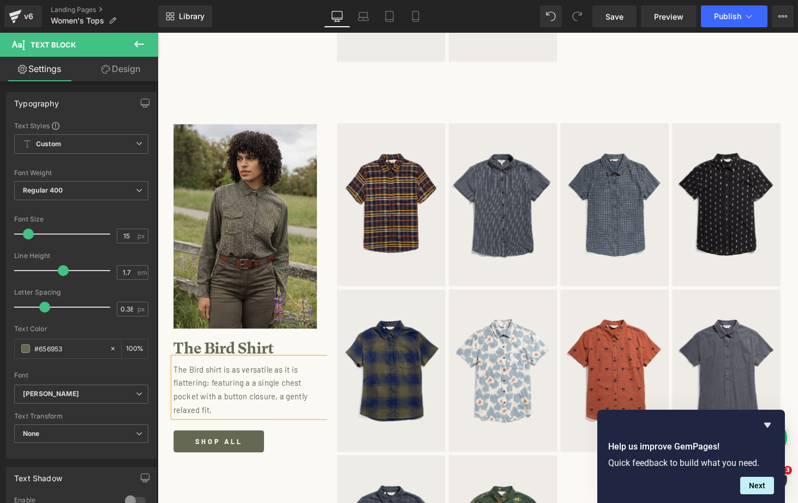
click at [208, 380] on p "The Bird shirt is as versatile as it is flattering; featuring a a single chest …" at bounding box center [250, 401] width 153 height 56
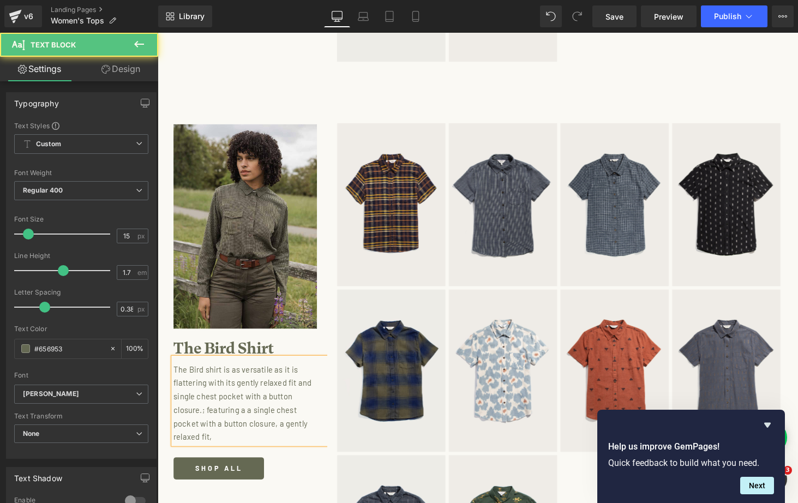
drag, startPoint x: 211, startPoint y: 420, endPoint x: 202, endPoint y: 407, distance: 15.7
click at [202, 407] on p "The Bird shirt is as versatile as it is flattering with its gently relaxed fit …" at bounding box center [250, 414] width 153 height 83
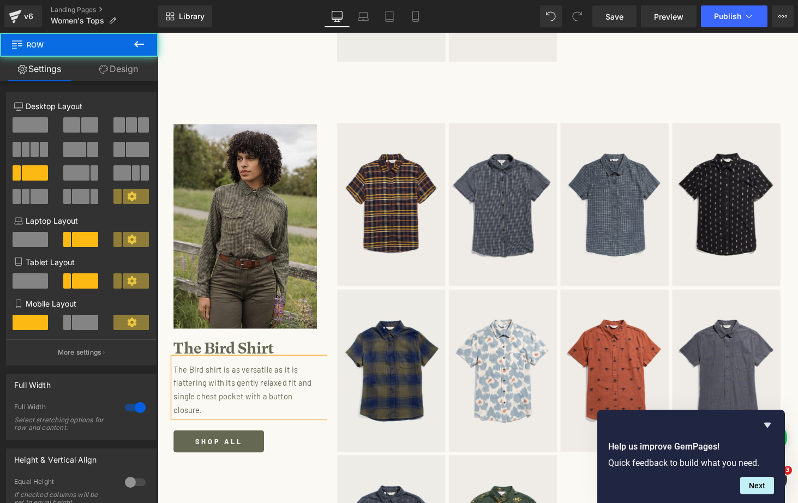
click at [301, 456] on div "Image The Bird Shirt Heading The Bird shirt is as versatile as it is flattering…" at bounding box center [488, 378] width 660 height 573
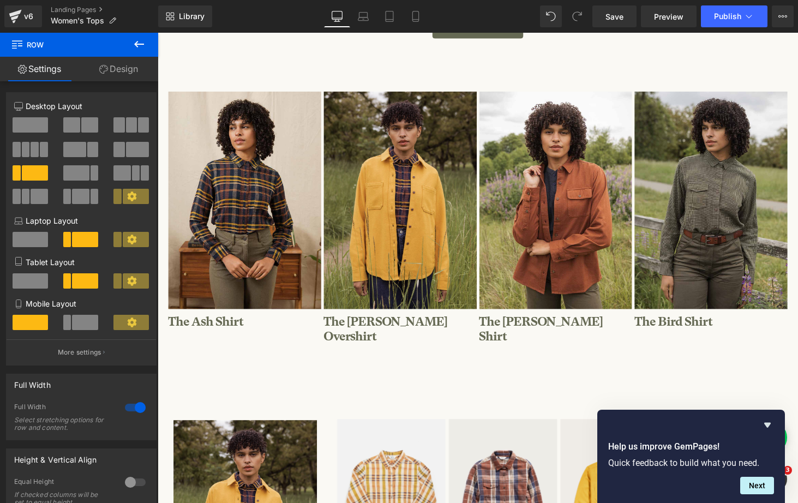
scroll to position [246, 0]
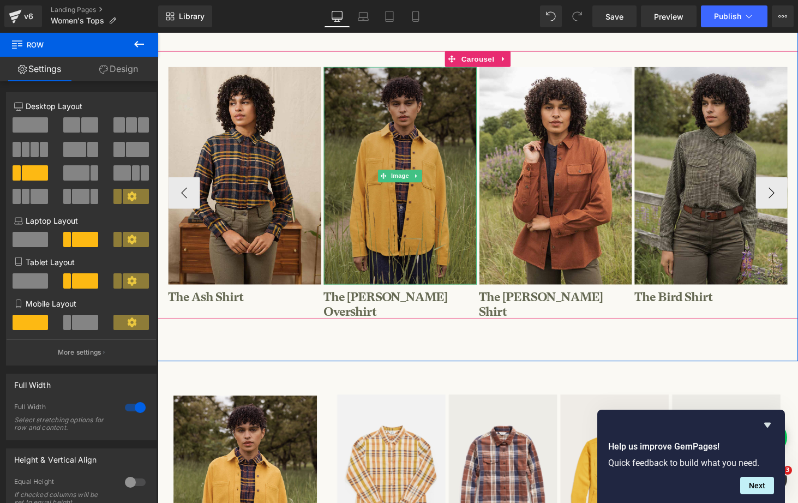
click at [427, 208] on img at bounding box center [408, 180] width 158 height 224
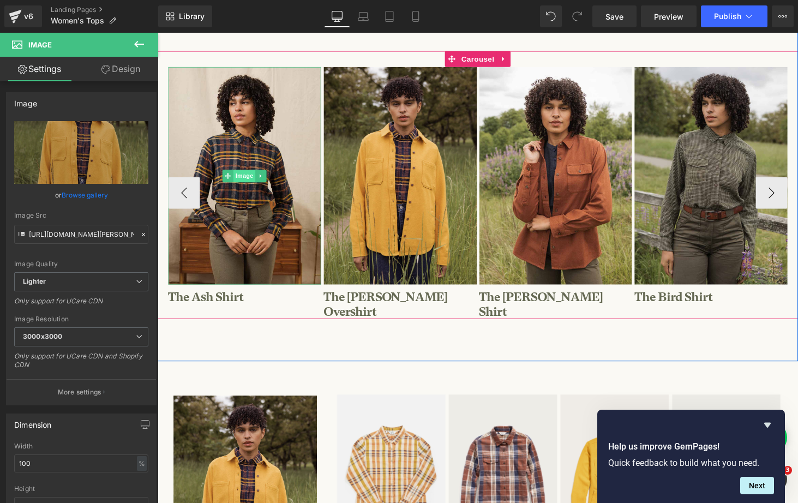
click at [248, 179] on span "Image" at bounding box center [247, 180] width 23 height 13
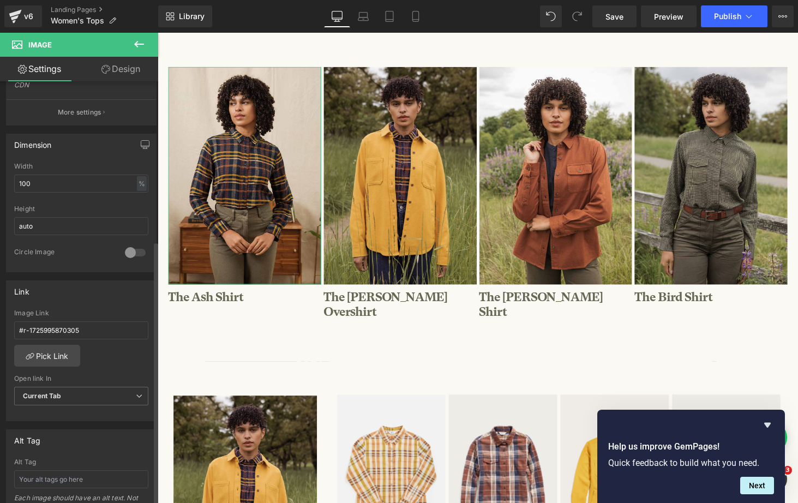
scroll to position [319, 0]
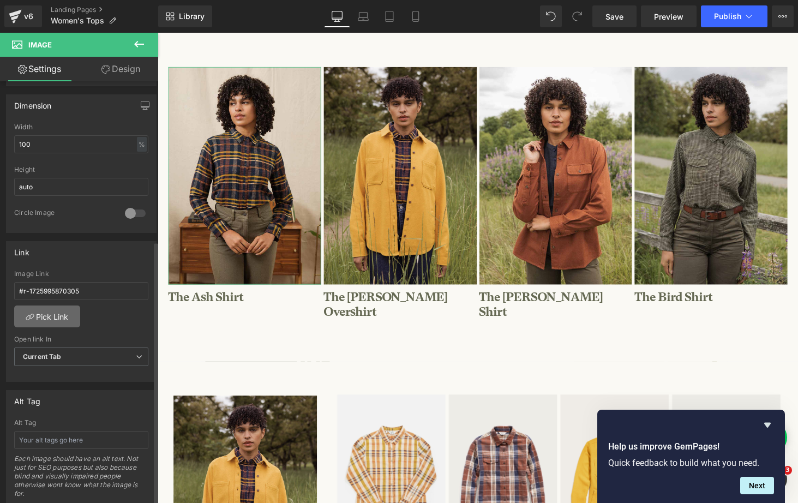
click at [54, 318] on link "Pick Link" at bounding box center [47, 317] width 66 height 22
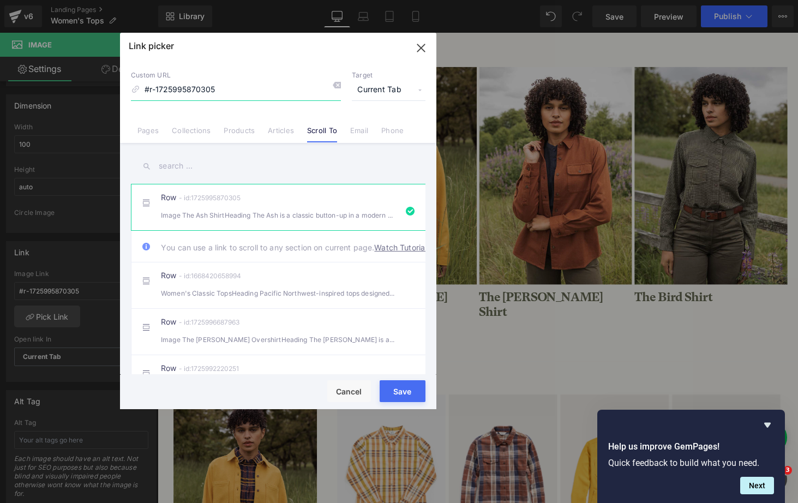
click at [419, 48] on icon "button" at bounding box center [421, 47] width 17 height 17
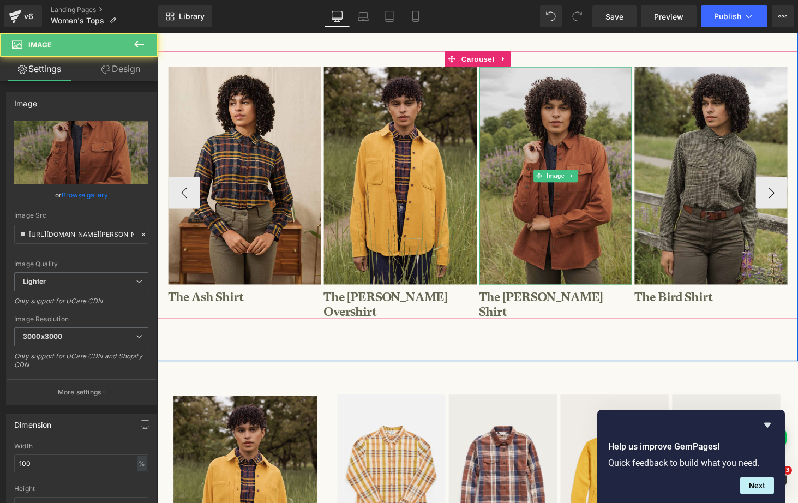
click at [566, 190] on img at bounding box center [569, 180] width 158 height 224
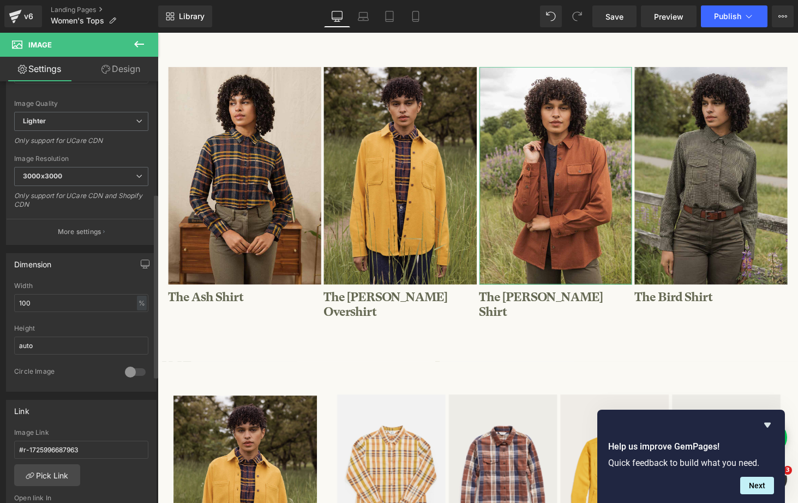
scroll to position [256, 0]
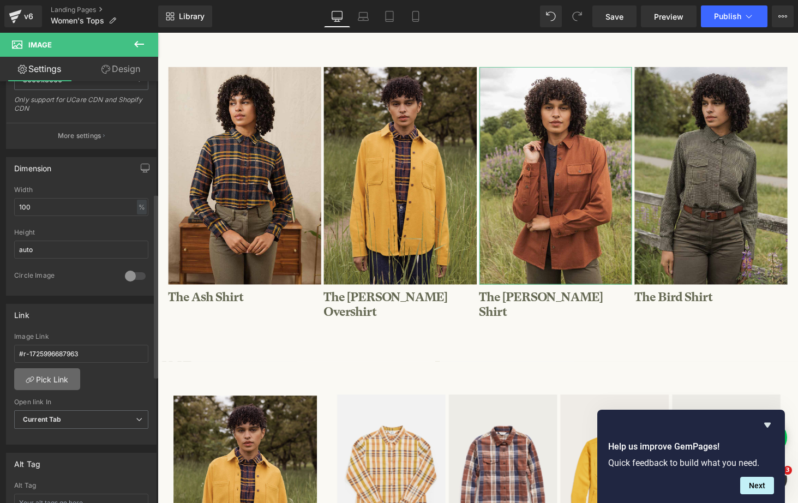
click at [57, 384] on link "Pick Link" at bounding box center [47, 379] width 66 height 22
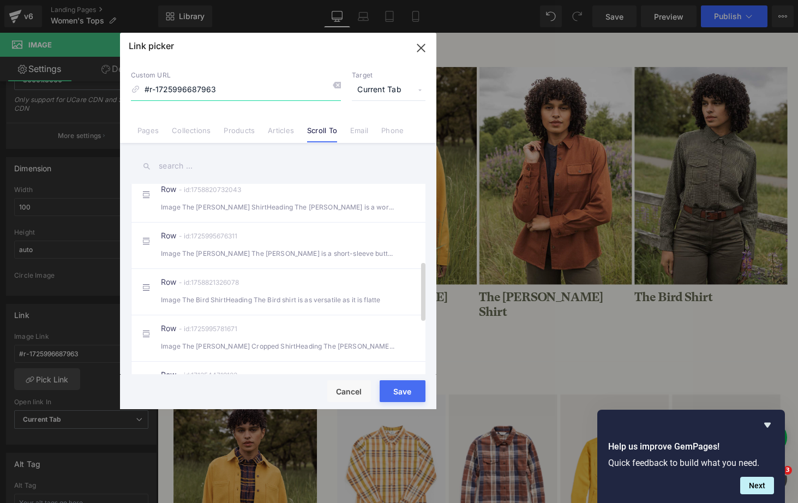
scroll to position [235, 0]
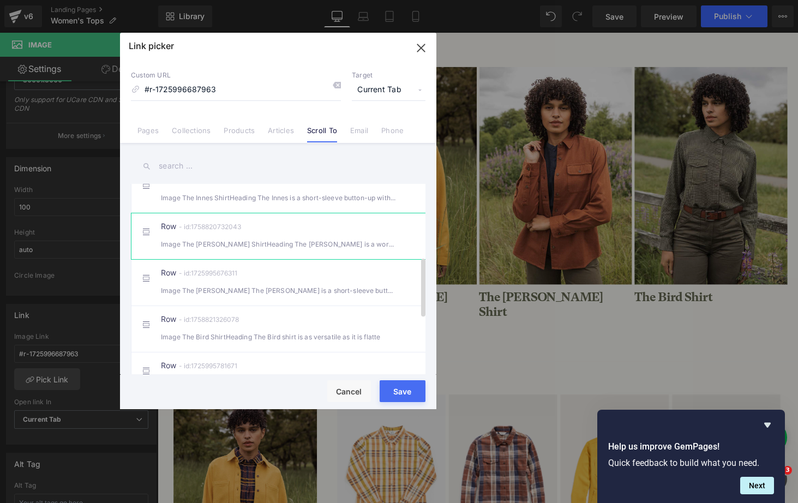
click at [219, 250] on div "Image The Lenon ShirtHeading The Lenon is a workwear-inspired top that off" at bounding box center [278, 243] width 235 height 11
click at [398, 387] on button "Save" at bounding box center [403, 391] width 46 height 22
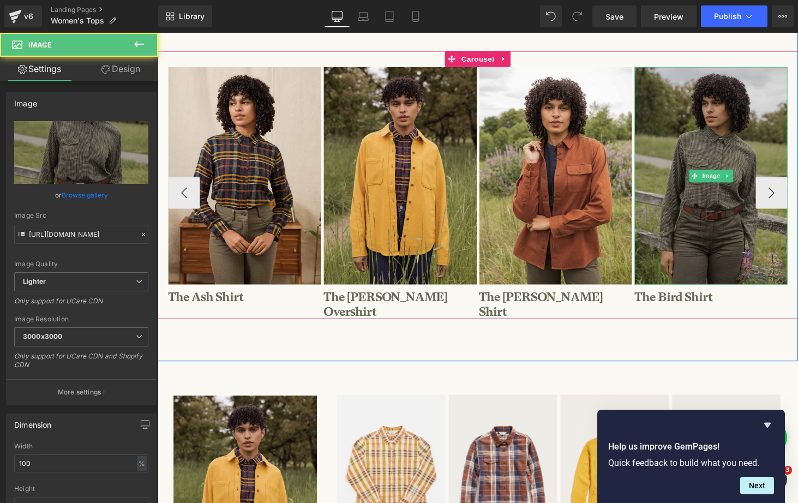
click at [727, 198] on img at bounding box center [728, 180] width 158 height 224
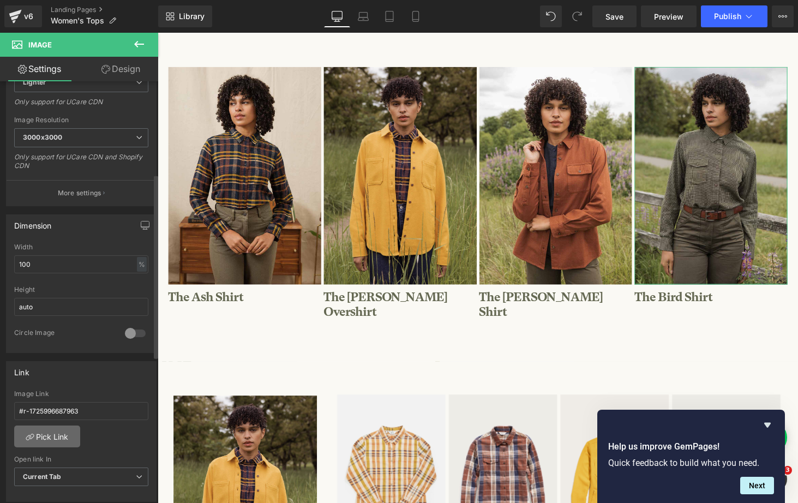
scroll to position [212, 0]
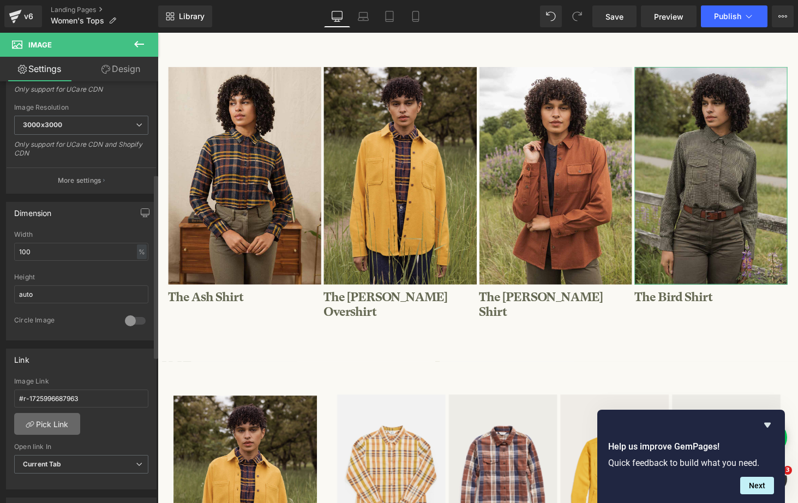
click at [44, 425] on link "Pick Link" at bounding box center [47, 424] width 66 height 22
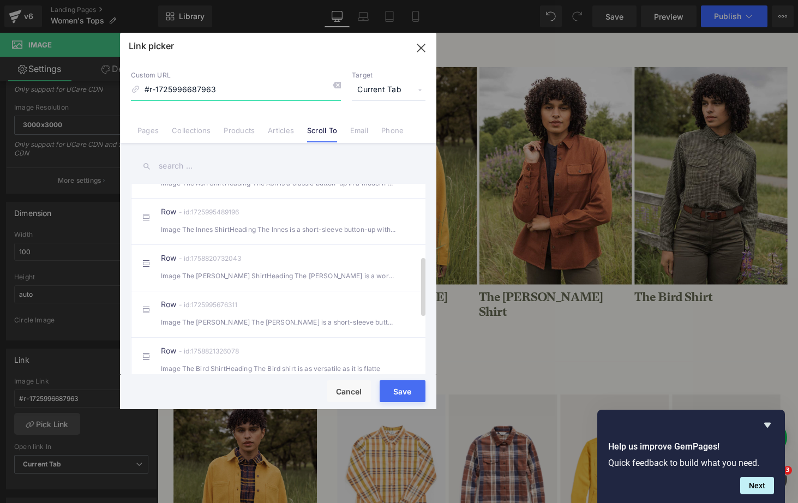
scroll to position [232, 0]
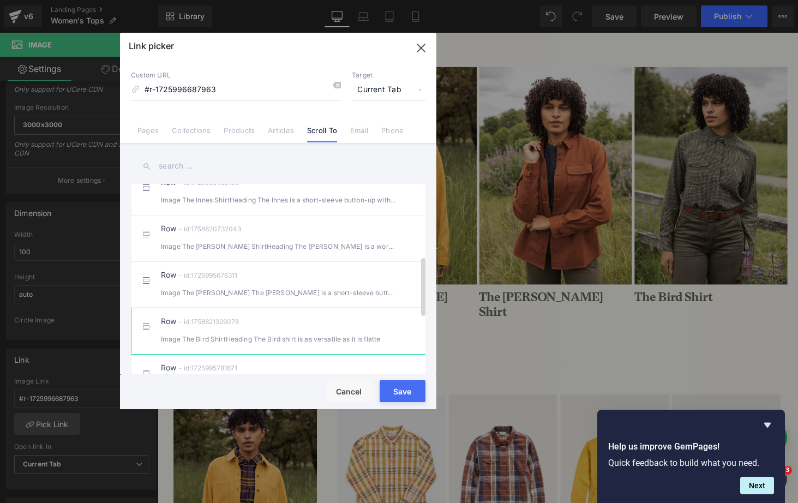
click at [254, 343] on div "Row - id:1758821326078 Image The Bird ShirtHeading The Bird shirt is as versati…" at bounding box center [295, 331] width 268 height 27
click at [409, 389] on button "Save" at bounding box center [403, 391] width 46 height 22
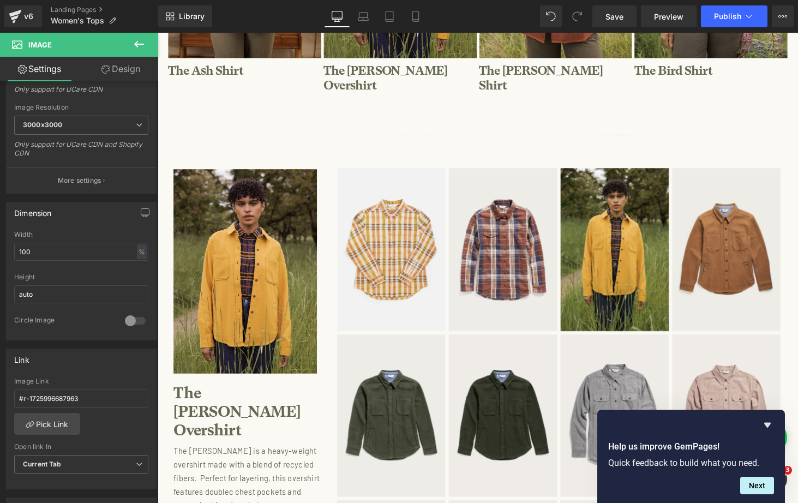
scroll to position [522, 0]
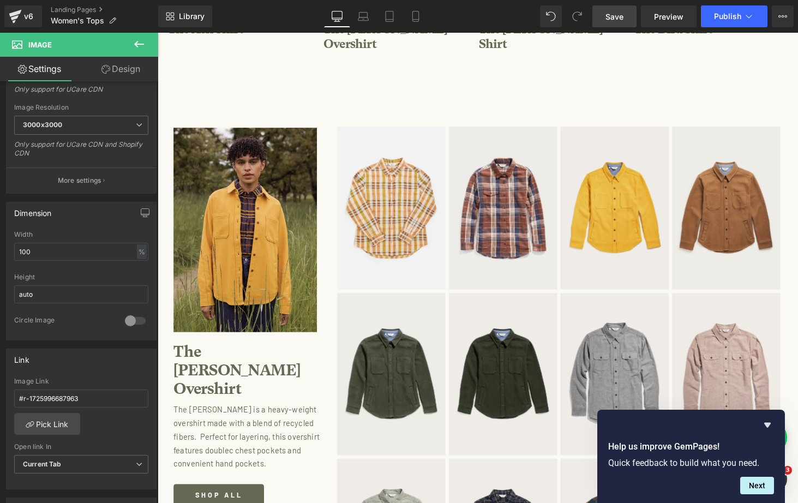
click at [614, 21] on span "Save" at bounding box center [615, 16] width 18 height 11
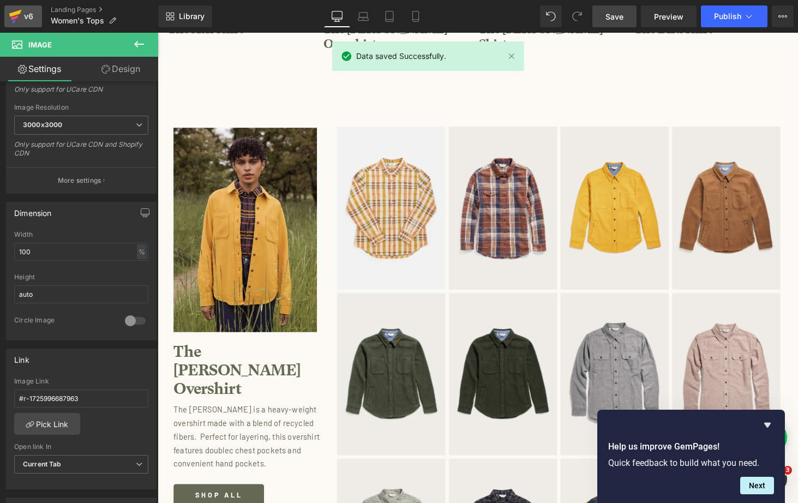
click at [28, 15] on div "v6" at bounding box center [29, 16] width 14 height 14
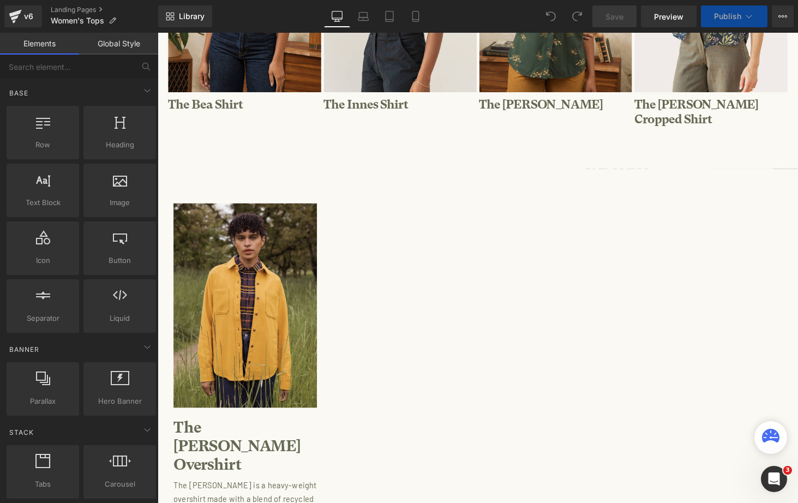
scroll to position [475, 0]
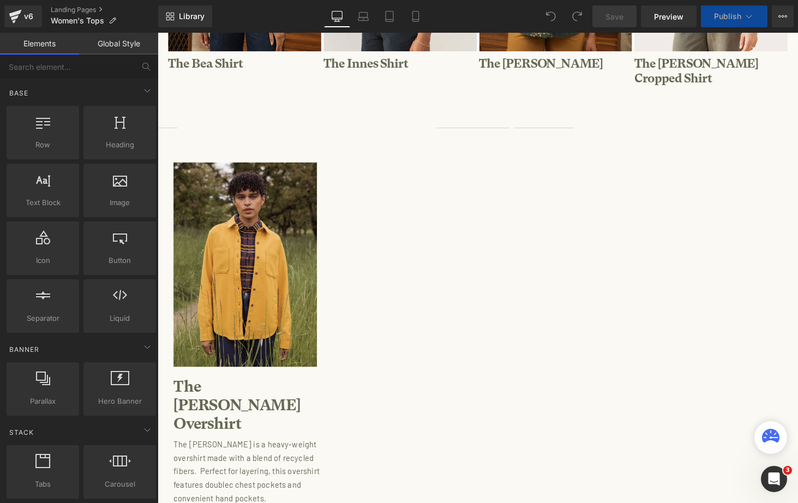
click at [365, 198] on div "Image The [PERSON_NAME] Overshirt Heading The [PERSON_NAME] is a heavy-weight o…" at bounding box center [488, 344] width 660 height 426
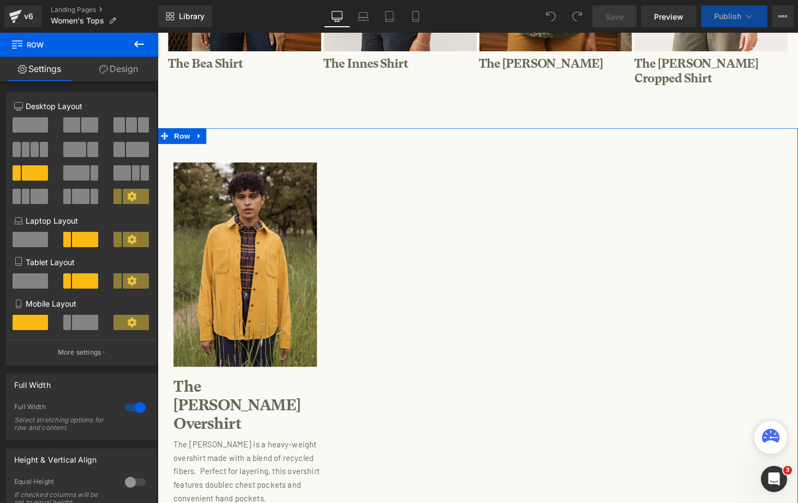
click at [346, 172] on div "Image The [PERSON_NAME] Overshirt Heading The [PERSON_NAME] is a heavy-weight o…" at bounding box center [488, 344] width 660 height 426
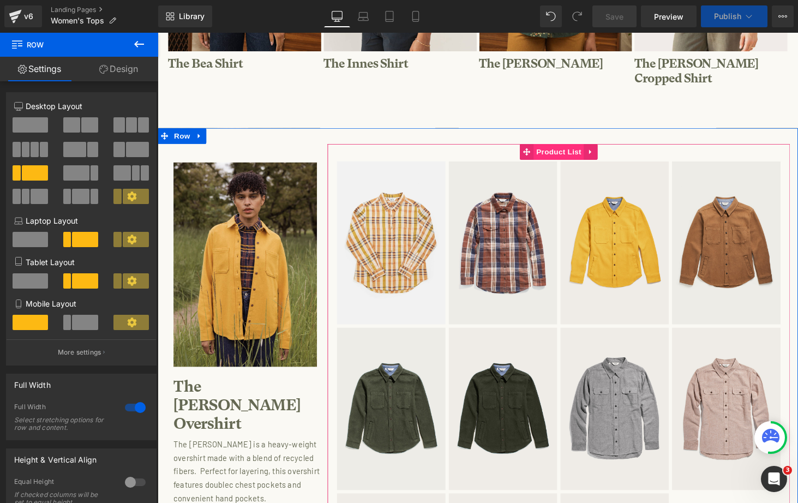
click at [560, 147] on span "Product List" at bounding box center [571, 155] width 52 height 16
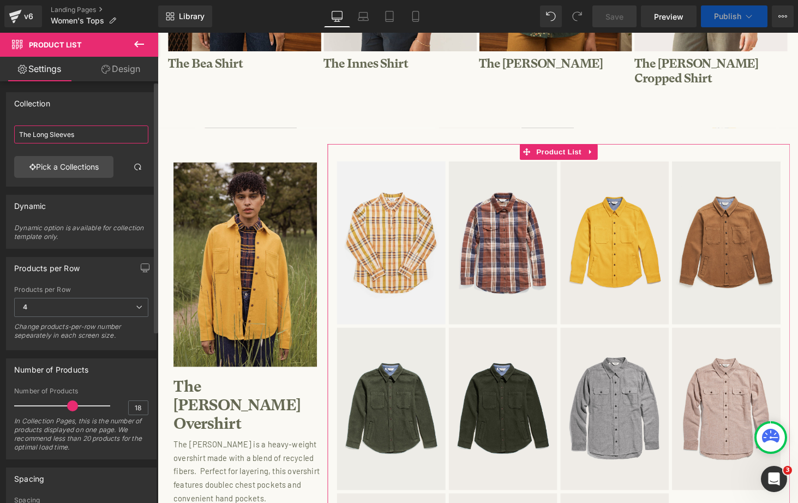
click at [71, 134] on input "The Long Sleeves" at bounding box center [81, 135] width 134 height 18
click at [74, 160] on link "Pick a Collections" at bounding box center [63, 167] width 99 height 22
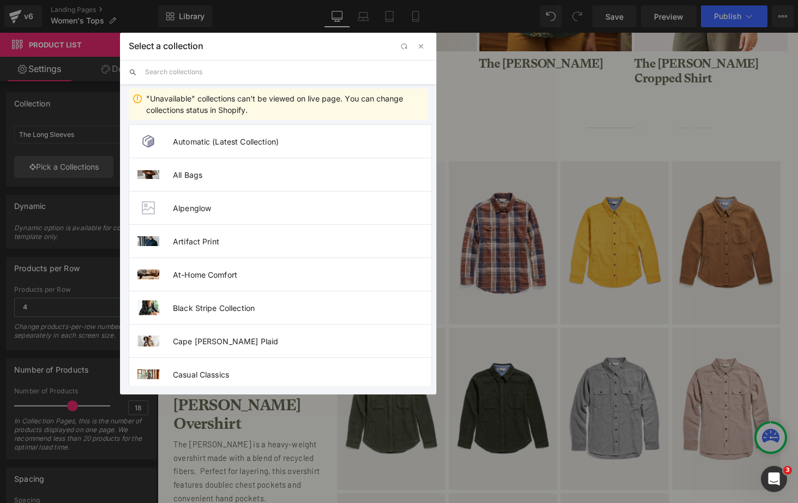
click at [205, 74] on input "text" at bounding box center [286, 72] width 283 height 24
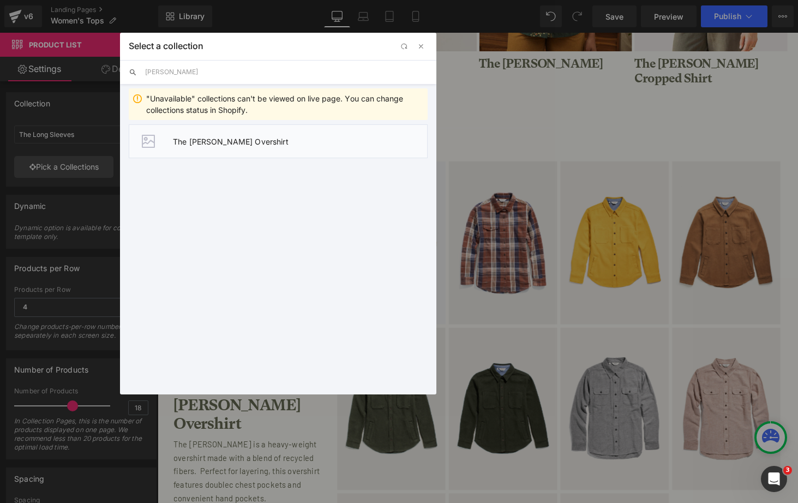
type input "[PERSON_NAME]"
click at [192, 141] on span "The [PERSON_NAME] Overshirt" at bounding box center [300, 141] width 254 height 9
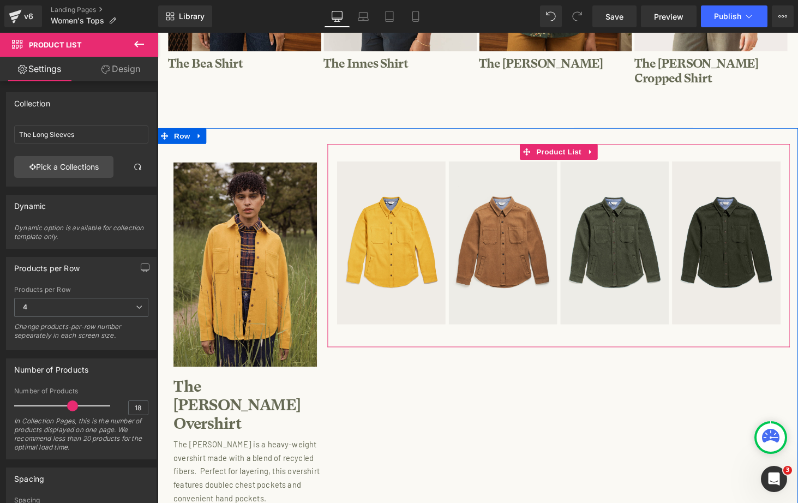
click at [656, 328] on div "Sale Off (P) Image Product" at bounding box center [571, 251] width 477 height 209
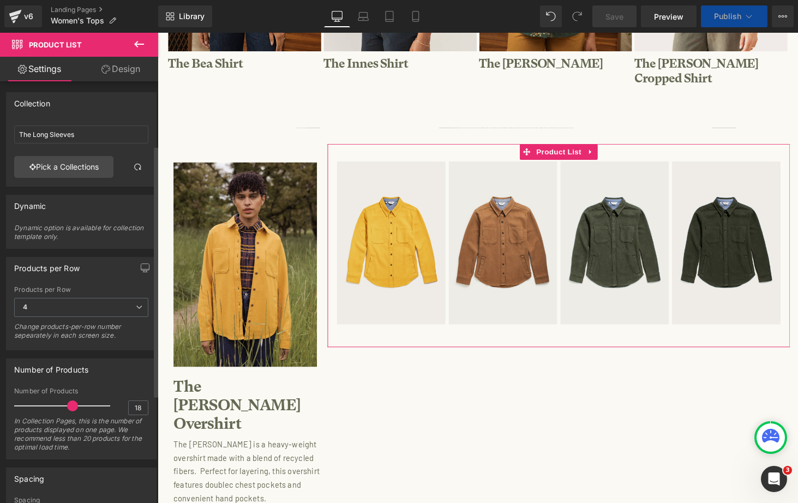
scroll to position [166, 0]
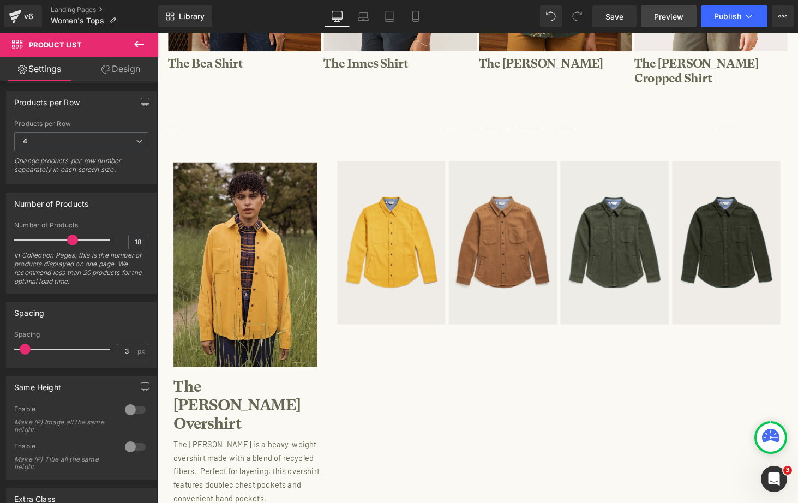
click at [675, 14] on span "Preview" at bounding box center [668, 16] width 29 height 11
click at [620, 19] on span "Save" at bounding box center [615, 16] width 18 height 11
click at [669, 16] on span "Preview" at bounding box center [668, 16] width 29 height 11
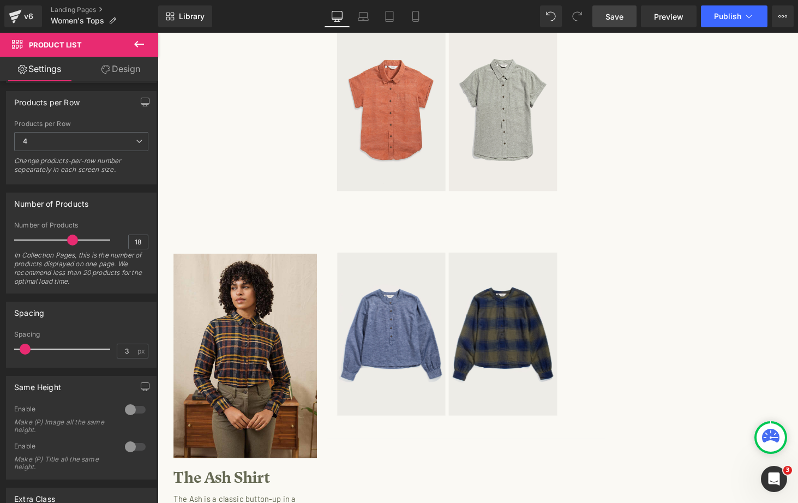
scroll to position [1586, 0]
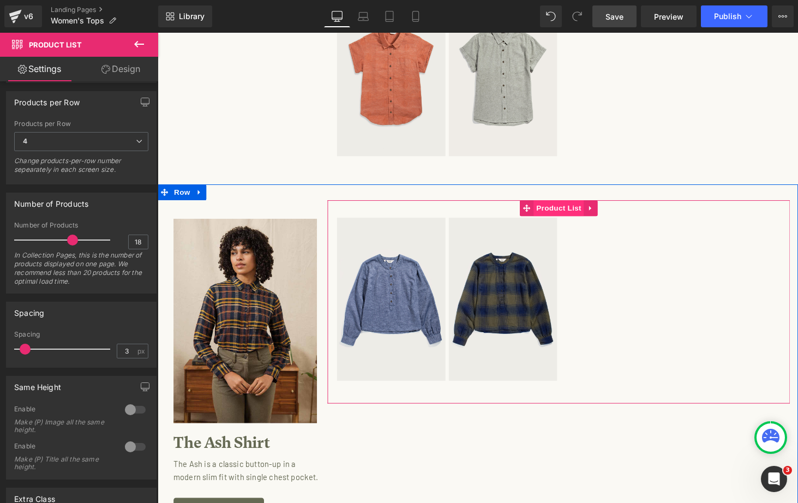
click at [560, 206] on span "Product List" at bounding box center [571, 214] width 52 height 16
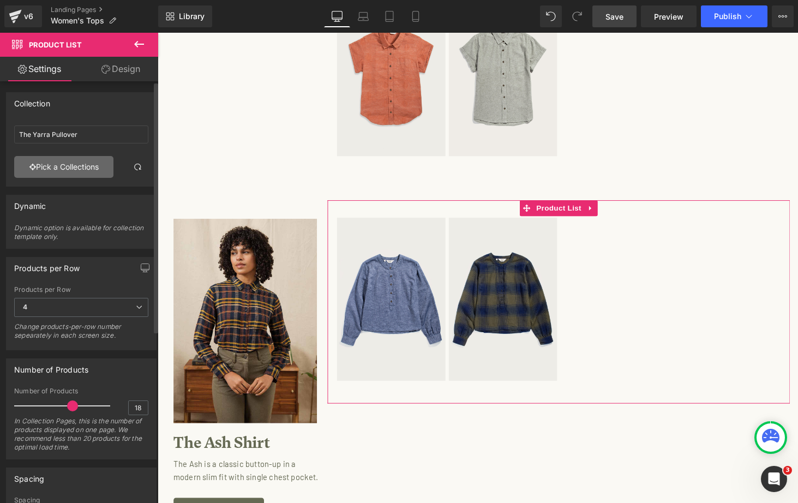
click at [78, 160] on link "Pick a Collections" at bounding box center [63, 167] width 99 height 22
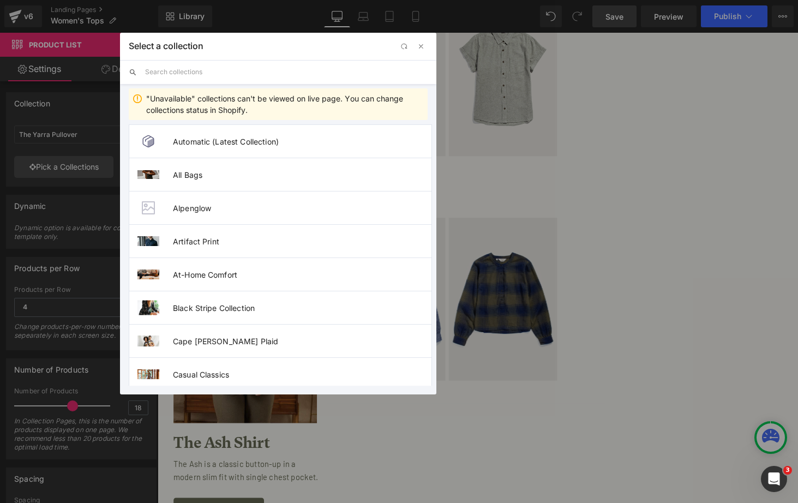
click at [213, 73] on input "text" at bounding box center [286, 72] width 283 height 24
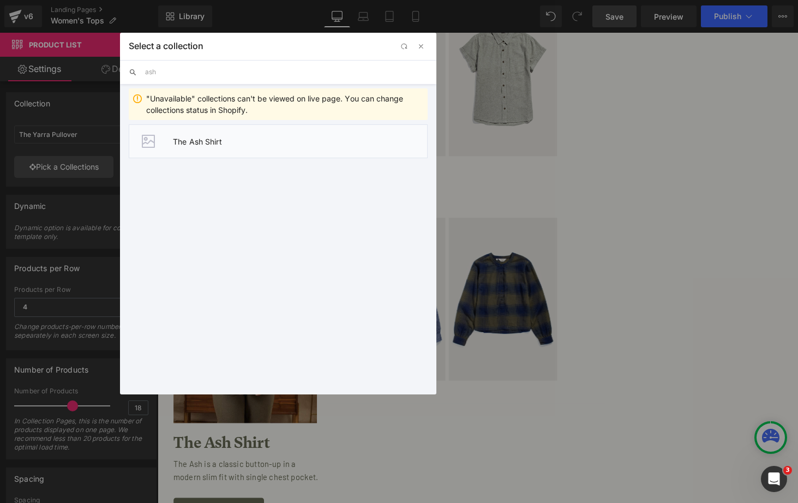
type input "ash"
click at [213, 136] on li "The Ash Shirt" at bounding box center [278, 141] width 299 height 34
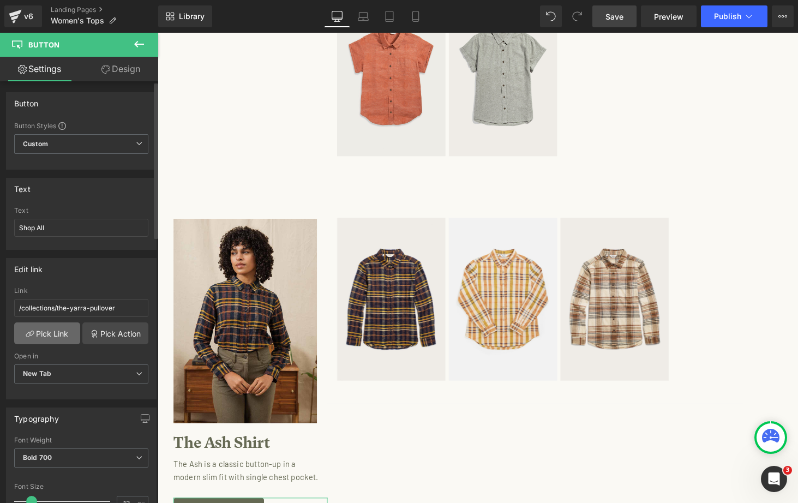
click at [49, 332] on link "Pick Link" at bounding box center [47, 334] width 66 height 22
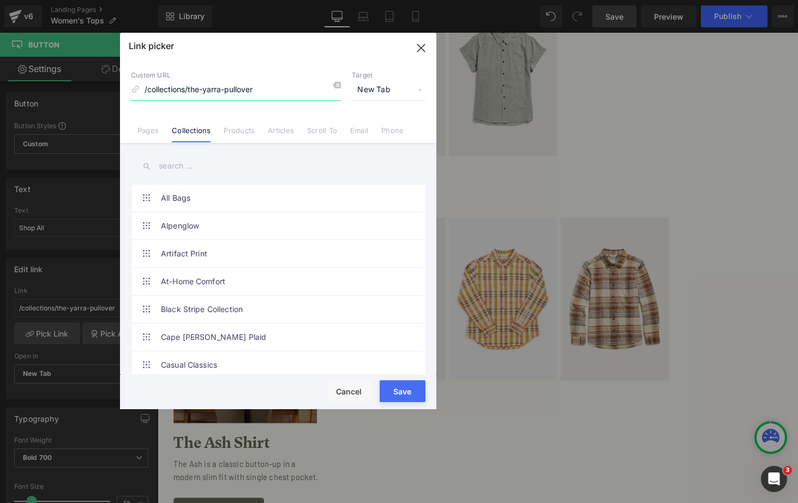
drag, startPoint x: 267, startPoint y: 88, endPoint x: 116, endPoint y: 88, distance: 151.7
click at [116, 88] on div "Link picker Back to Library Insert Custom URL /collections/the-yarra-pullover T…" at bounding box center [399, 251] width 798 height 503
click at [183, 169] on input "text" at bounding box center [278, 166] width 295 height 25
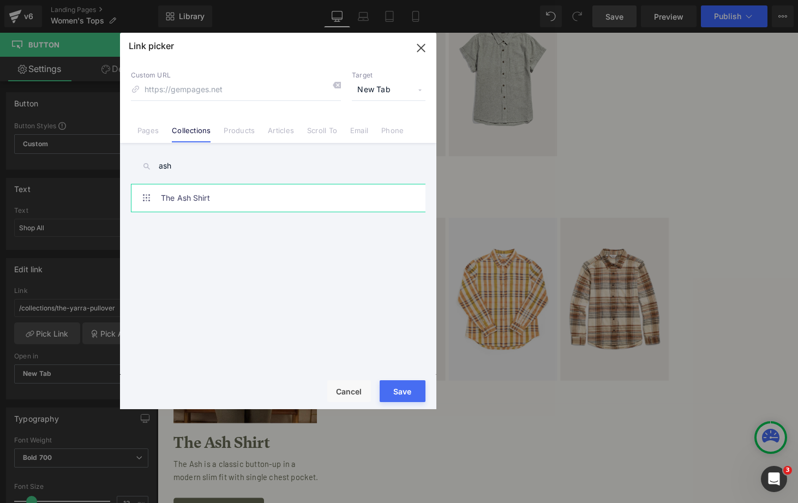
type input "ash"
click at [190, 199] on link "The Ash Shirt" at bounding box center [281, 197] width 240 height 27
click at [406, 390] on button "Save" at bounding box center [403, 391] width 46 height 22
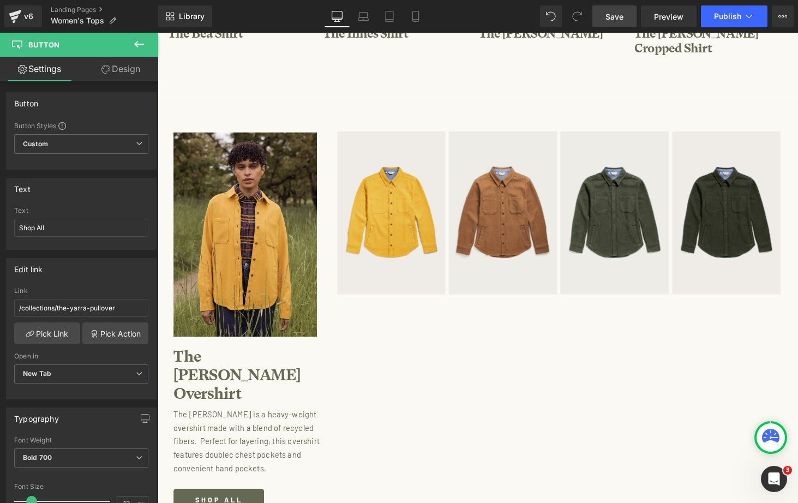
scroll to position [620, 0]
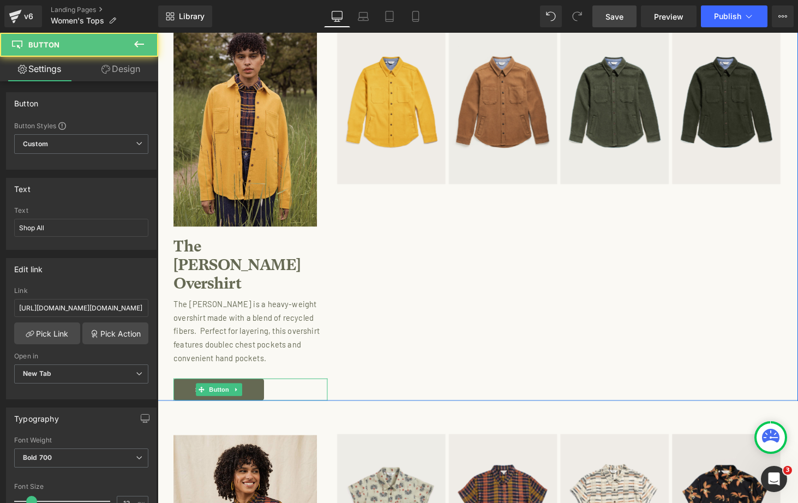
click at [281, 389] on div "Shop All" at bounding box center [253, 400] width 159 height 23
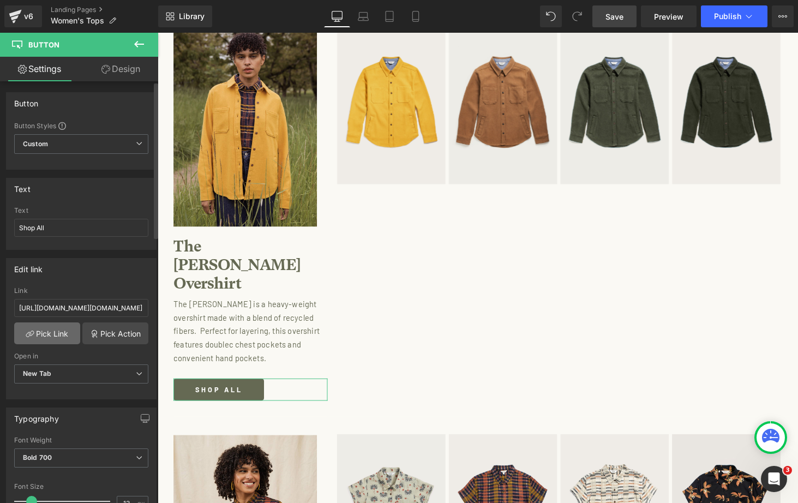
click at [53, 331] on link "Pick Link" at bounding box center [47, 334] width 66 height 22
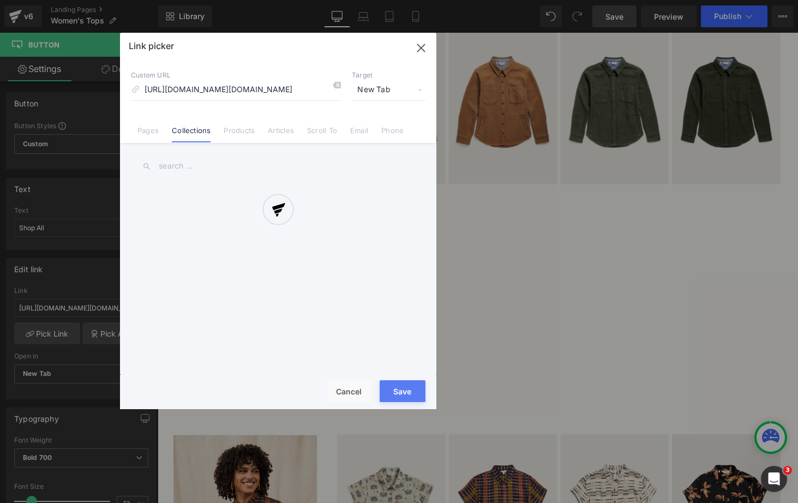
scroll to position [0, 234]
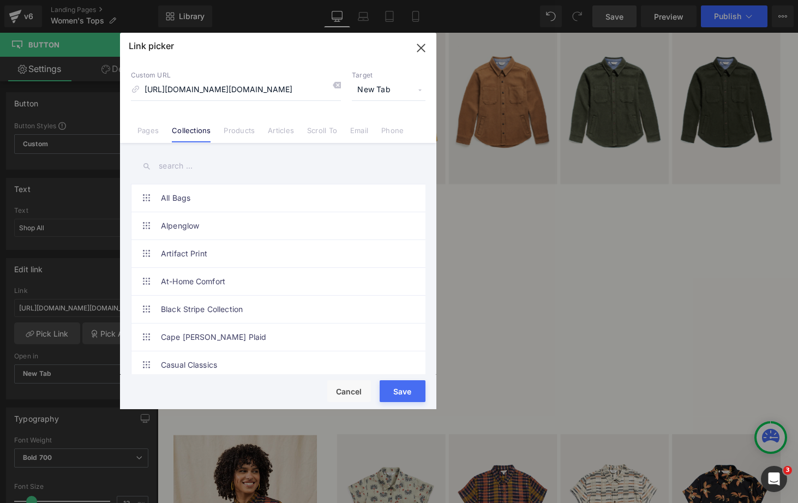
click at [174, 165] on input "text" at bounding box center [278, 166] width 295 height 25
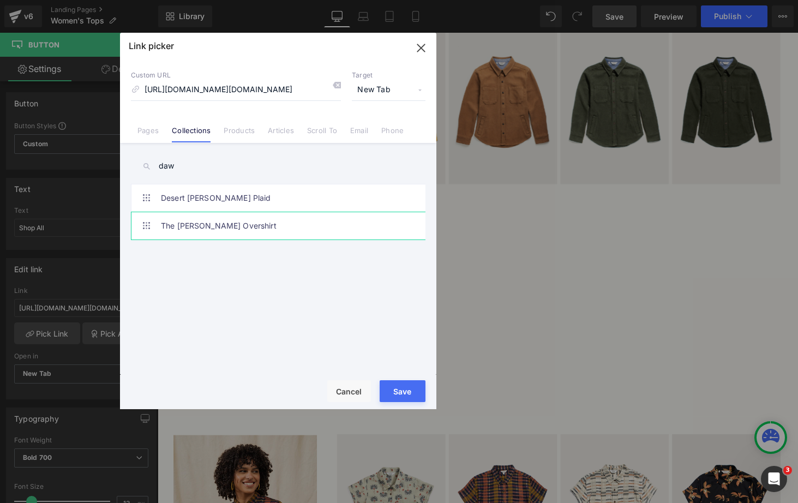
type input "daw"
click at [202, 225] on link "The [PERSON_NAME] Overshirt" at bounding box center [281, 225] width 240 height 27
click at [406, 393] on button "Save" at bounding box center [403, 391] width 46 height 22
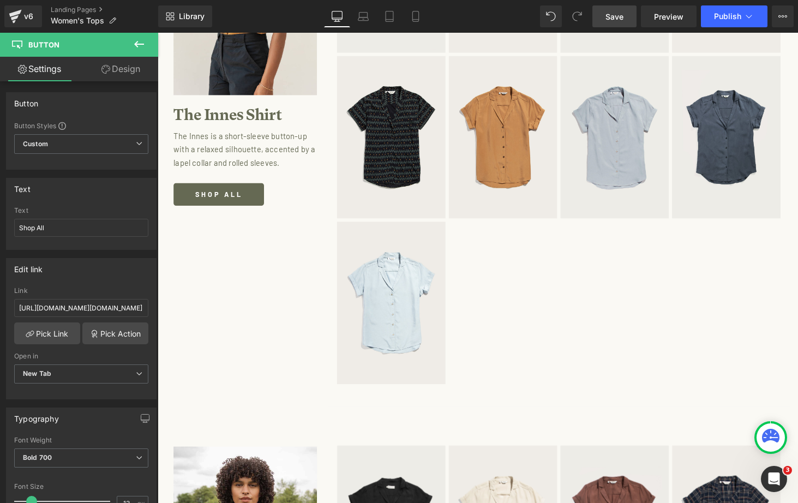
scroll to position [2510, 0]
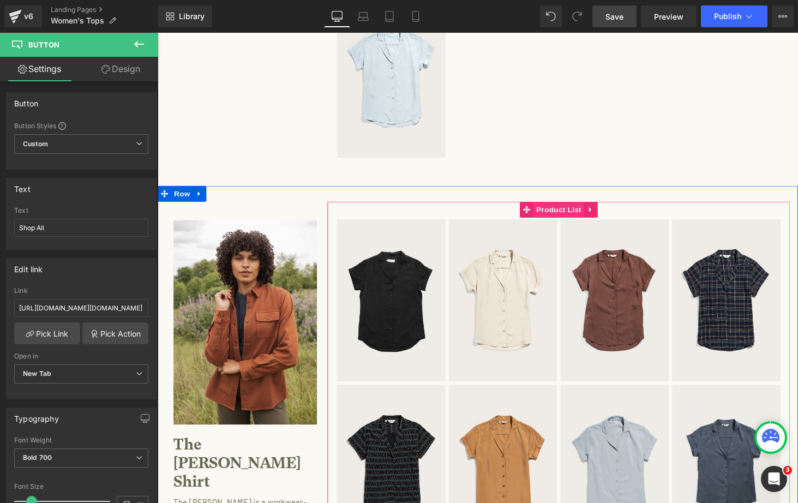
click at [564, 207] on span "Product List" at bounding box center [571, 215] width 52 height 16
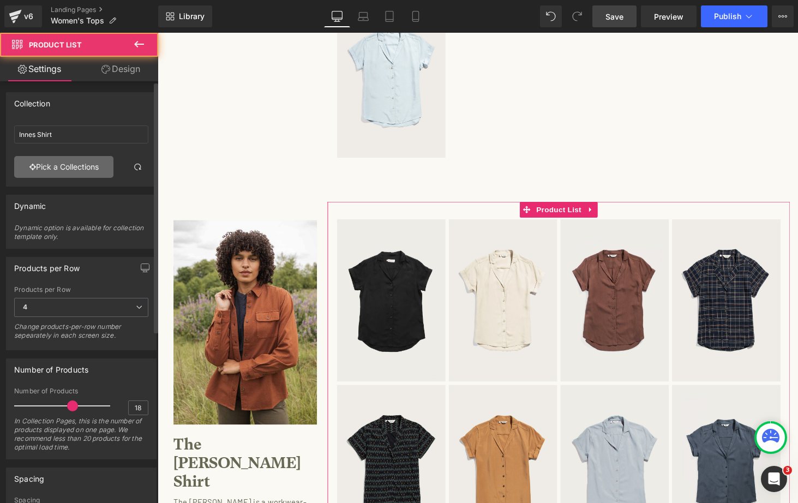
click at [71, 172] on link "Pick a Collections" at bounding box center [63, 167] width 99 height 22
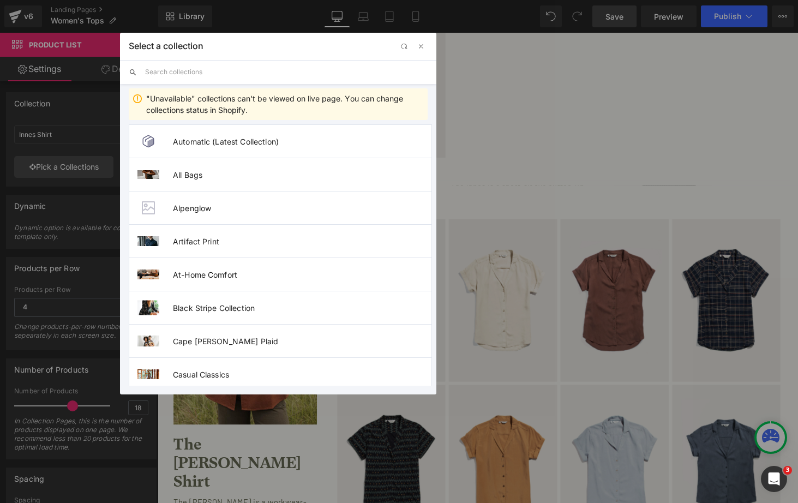
click at [195, 73] on input "text" at bounding box center [286, 72] width 283 height 24
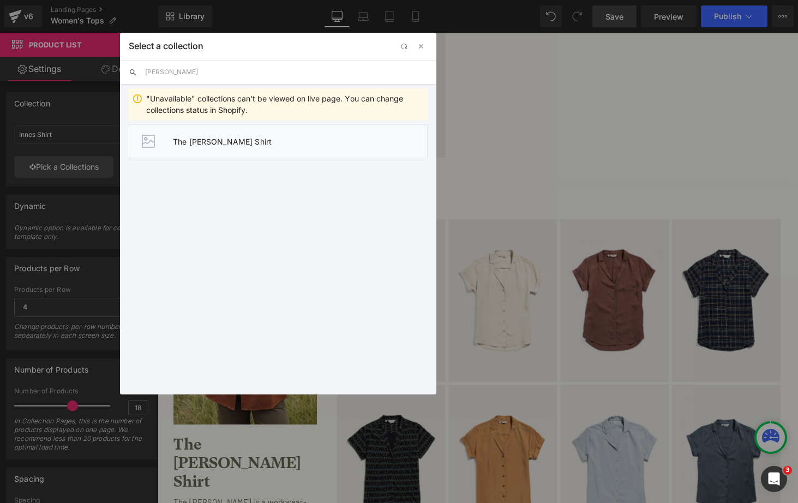
type input "[PERSON_NAME]"
click at [238, 138] on span "The [PERSON_NAME] Shirt" at bounding box center [300, 141] width 254 height 9
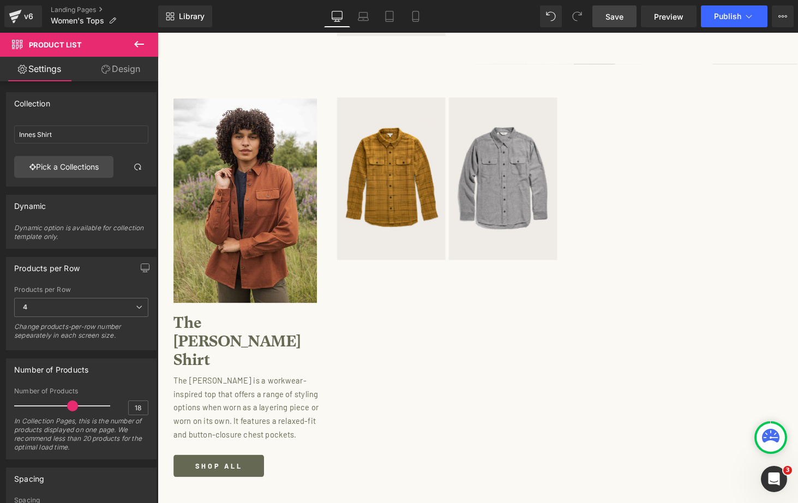
scroll to position [2675, 0]
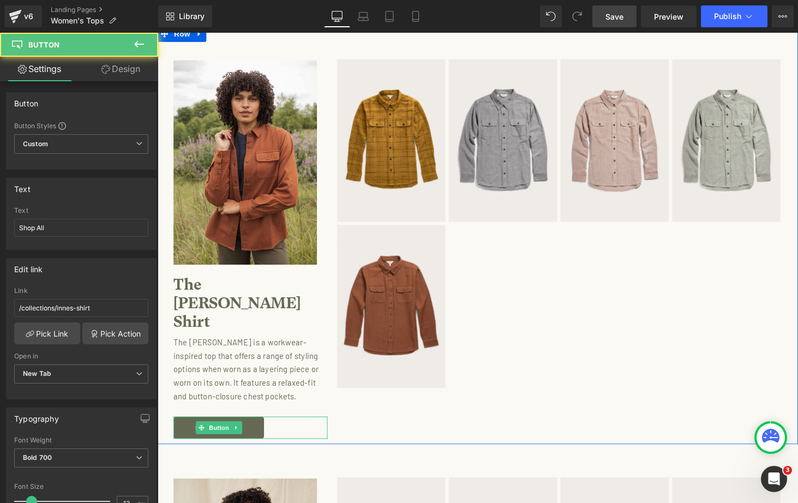
click at [291, 428] on div "Shop All" at bounding box center [253, 439] width 159 height 23
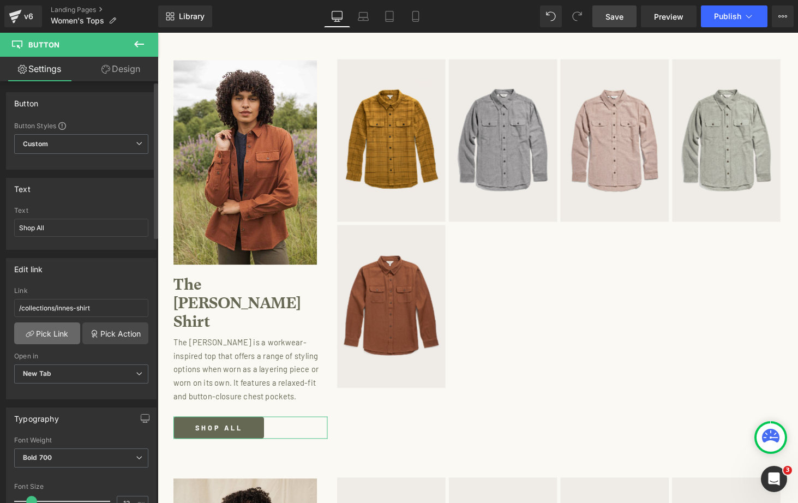
click at [60, 331] on link "Pick Link" at bounding box center [47, 334] width 66 height 22
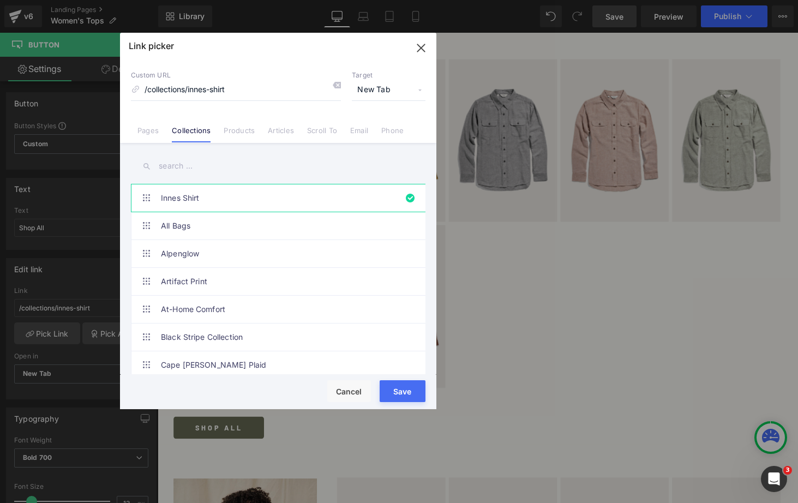
click at [191, 175] on input "text" at bounding box center [278, 166] width 295 height 25
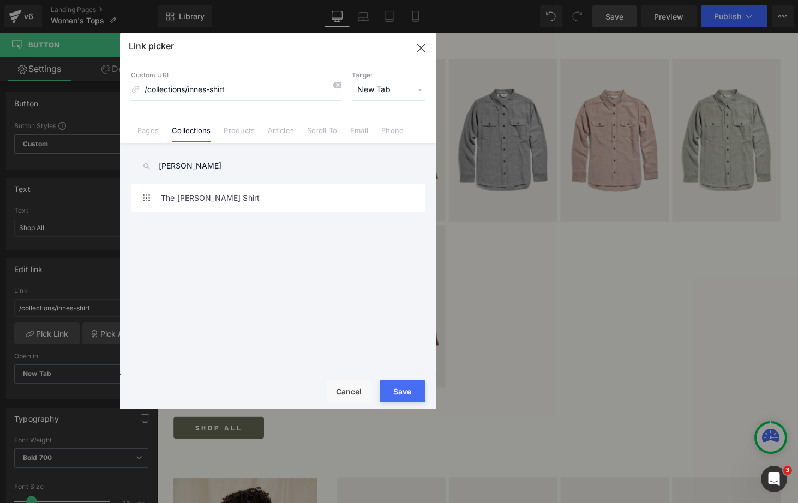
type input "[PERSON_NAME]"
click at [196, 195] on link "The [PERSON_NAME] Shirt" at bounding box center [281, 197] width 240 height 27
click at [415, 393] on button "Save" at bounding box center [403, 391] width 46 height 22
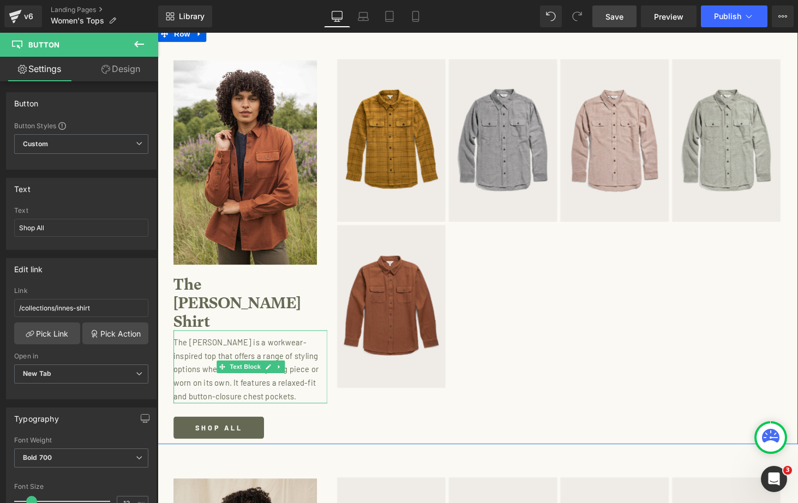
click at [277, 345] on p "The [PERSON_NAME] is a workwear-inspired top that offers a range of styling opt…" at bounding box center [250, 380] width 153 height 70
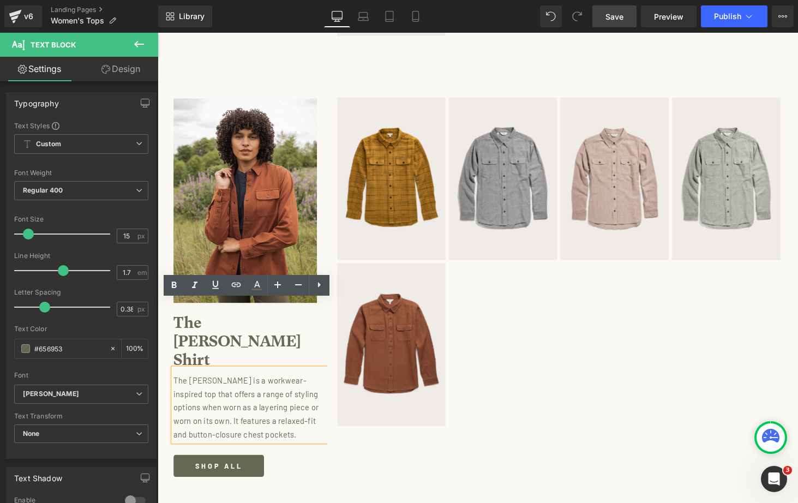
scroll to position [2634, 0]
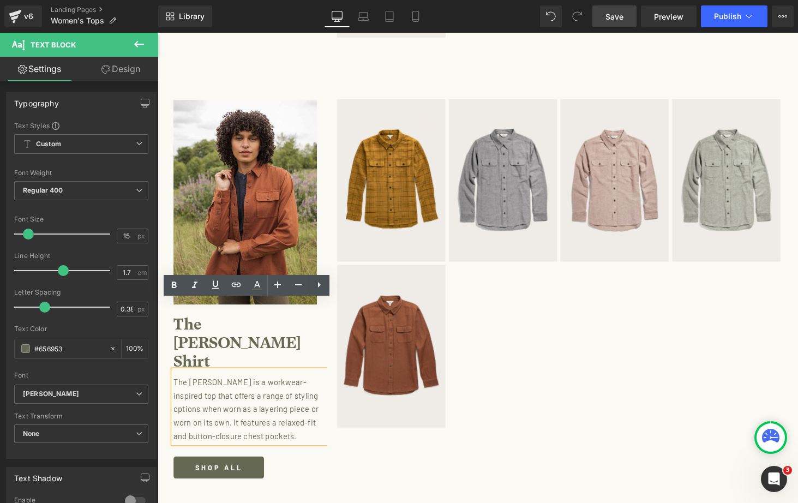
click at [283, 386] on p "The [PERSON_NAME] is a workwear-inspired top that offers a range of styling opt…" at bounding box center [250, 421] width 153 height 70
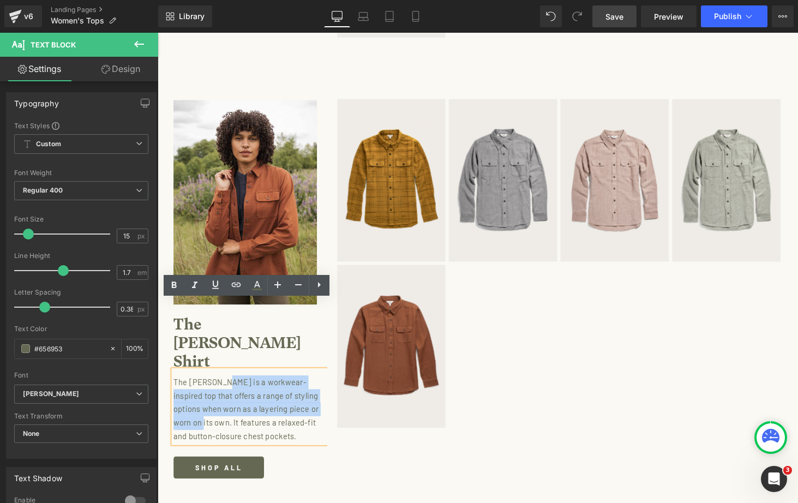
drag, startPoint x: 201, startPoint y: 362, endPoint x: 222, endPoint y: 323, distance: 44.9
click at [222, 386] on p "The [PERSON_NAME] is a workwear-inspired top that offers a range of styling opt…" at bounding box center [250, 421] width 153 height 70
click at [268, 386] on p "The [PERSON_NAME] is a workwear-inspired top that offers a range of styling opt…" at bounding box center [250, 421] width 153 height 70
drag, startPoint x: 312, startPoint y: 319, endPoint x: 226, endPoint y: 320, distance: 86.2
click at [226, 386] on p "The [PERSON_NAME] is a workwear-inspired top that offers a range of styling opt…" at bounding box center [250, 421] width 153 height 70
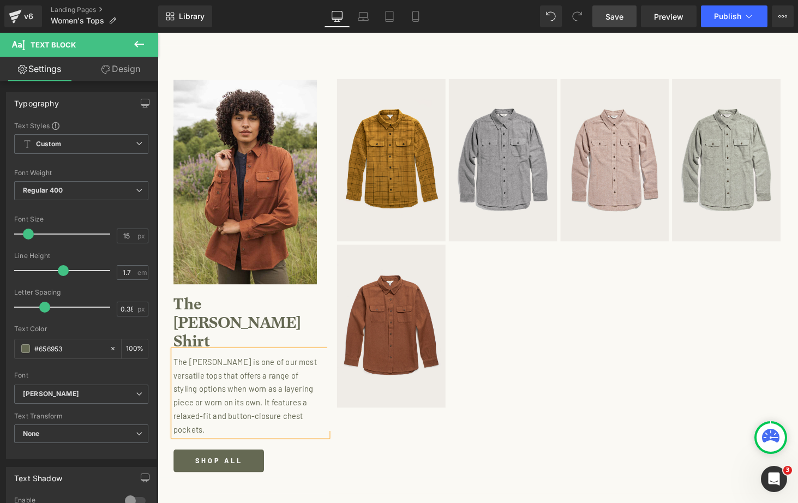
scroll to position [2656, 0]
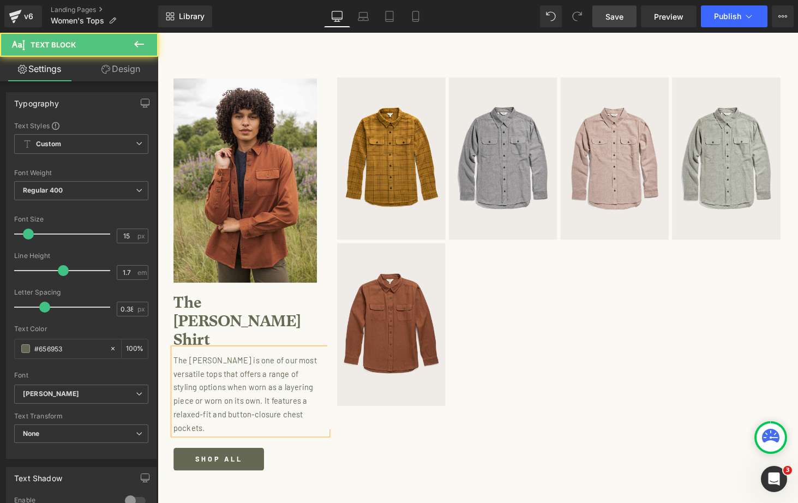
click at [302, 363] on p "The [PERSON_NAME] is one of our most versatile tops that offers a range of styl…" at bounding box center [250, 404] width 153 height 83
drag, startPoint x: 276, startPoint y: 368, endPoint x: 172, endPoint y: 368, distance: 103.7
click at [174, 368] on p "The [PERSON_NAME] is one of our most versatile tops that offers a range of styl…" at bounding box center [250, 404] width 153 height 83
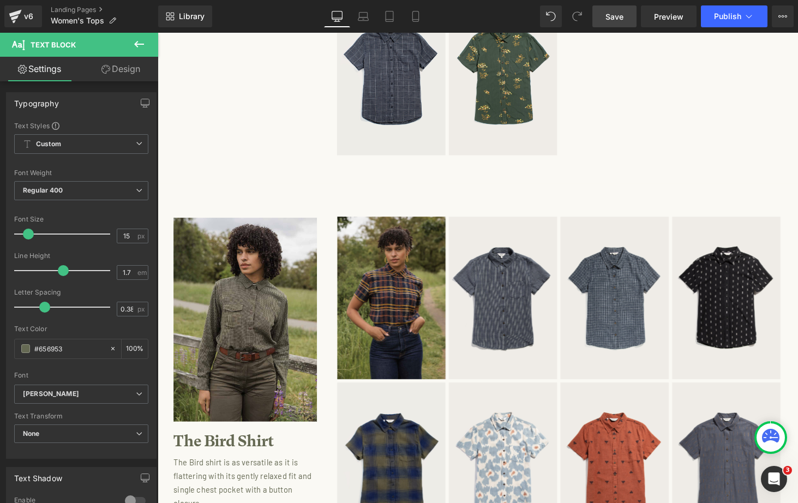
scroll to position [3540, 0]
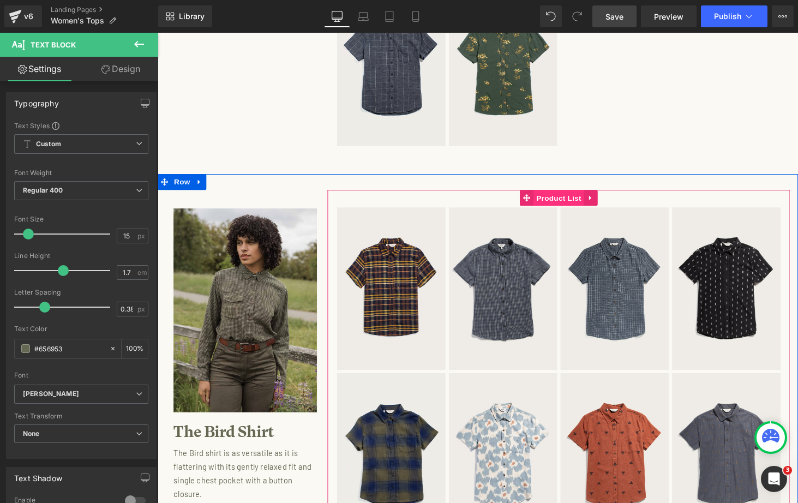
click at [560, 195] on span "Product List" at bounding box center [571, 203] width 52 height 16
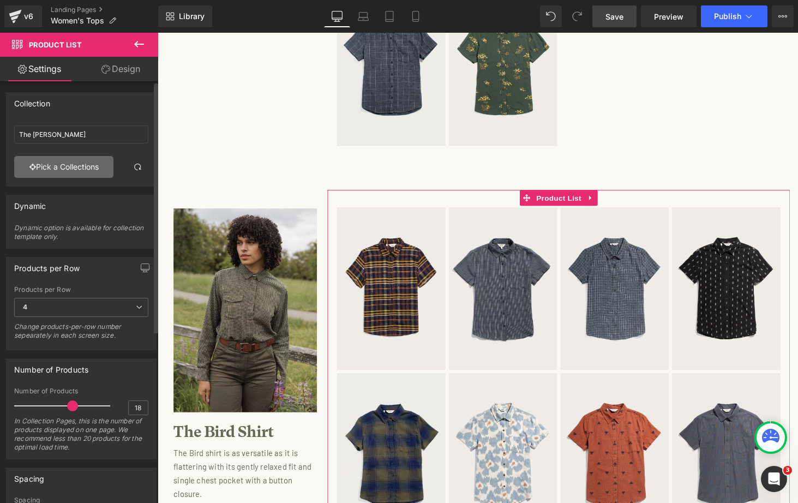
click at [80, 166] on link "Pick a Collections" at bounding box center [63, 167] width 99 height 22
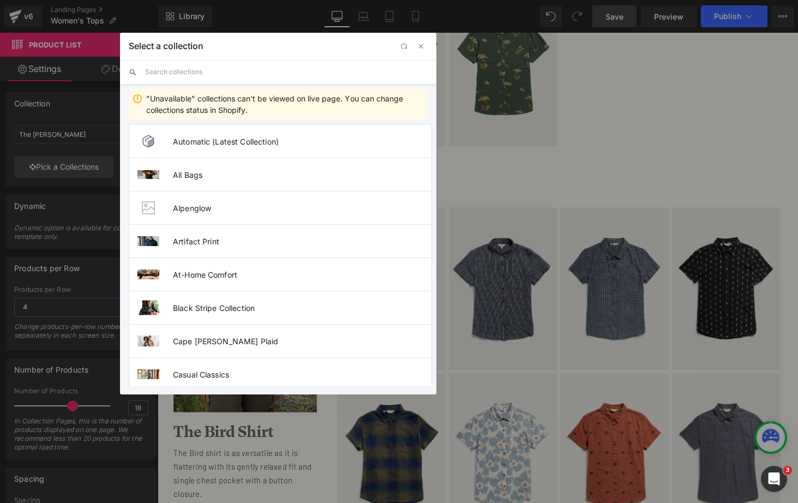
click at [226, 72] on input "text" at bounding box center [286, 72] width 283 height 24
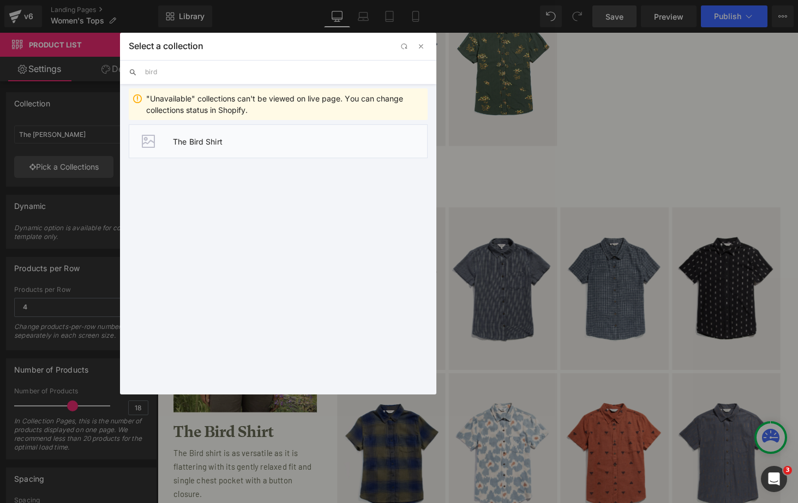
type input "bird"
click at [249, 141] on span "The Bird Shirt" at bounding box center [300, 141] width 254 height 9
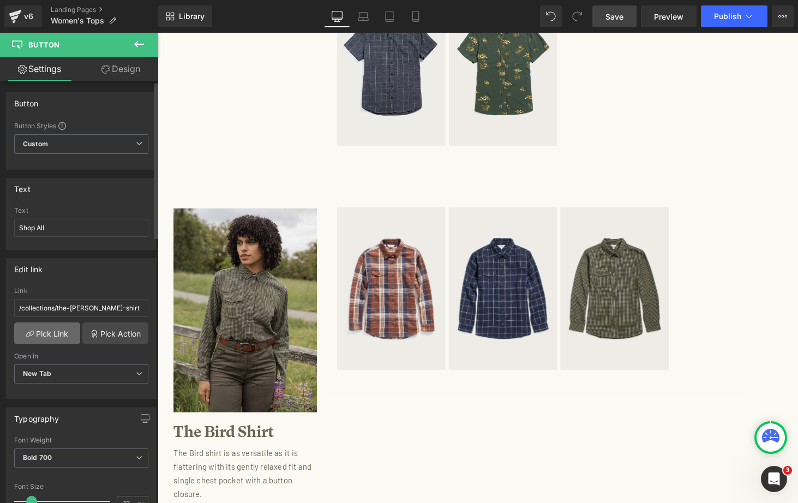
click at [56, 333] on link "Pick Link" at bounding box center [47, 334] width 66 height 22
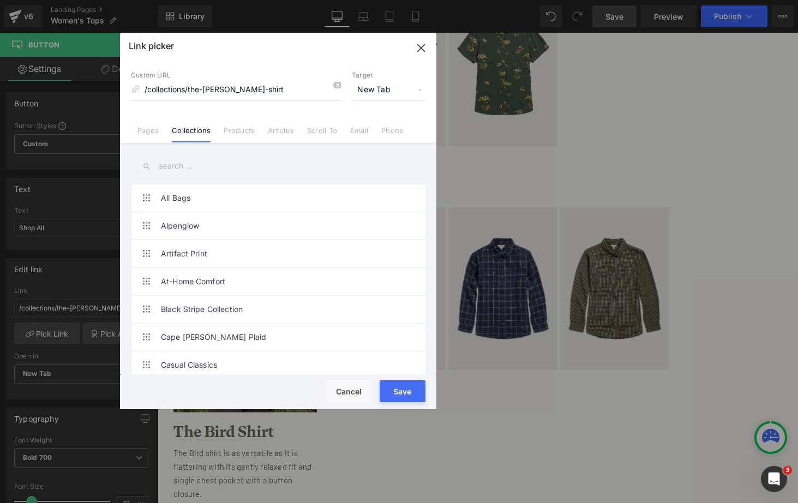
click at [207, 161] on input "text" at bounding box center [278, 166] width 295 height 25
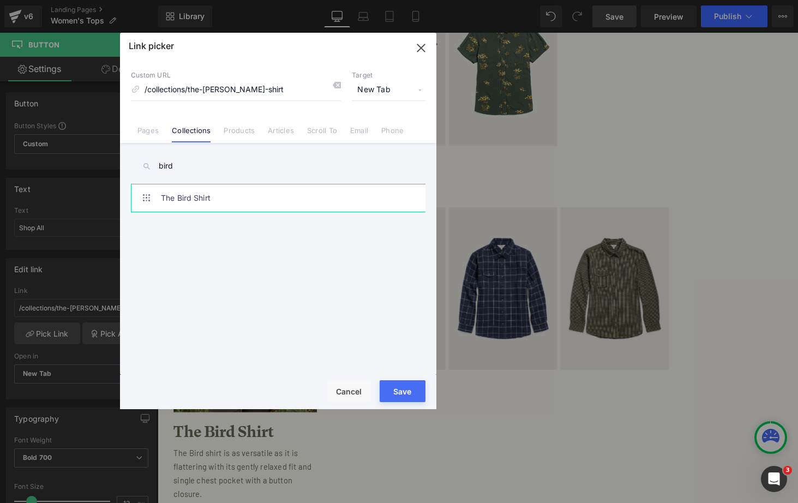
type input "bird"
click at [216, 198] on link "The Bird Shirt" at bounding box center [281, 197] width 240 height 27
click at [404, 391] on button "Save" at bounding box center [403, 391] width 46 height 22
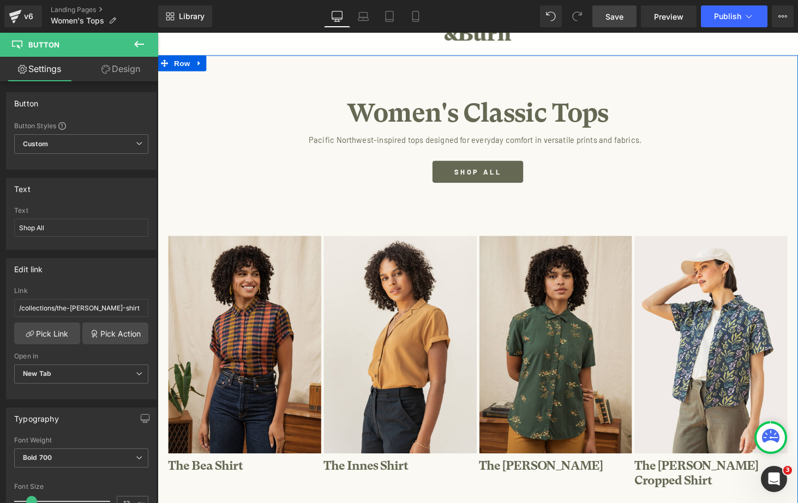
scroll to position [102, 0]
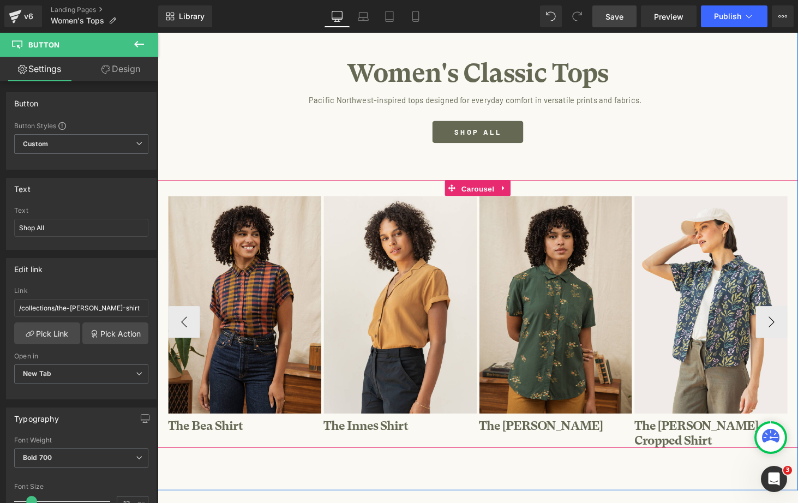
click at [487, 189] on span "Carousel" at bounding box center [487, 193] width 39 height 16
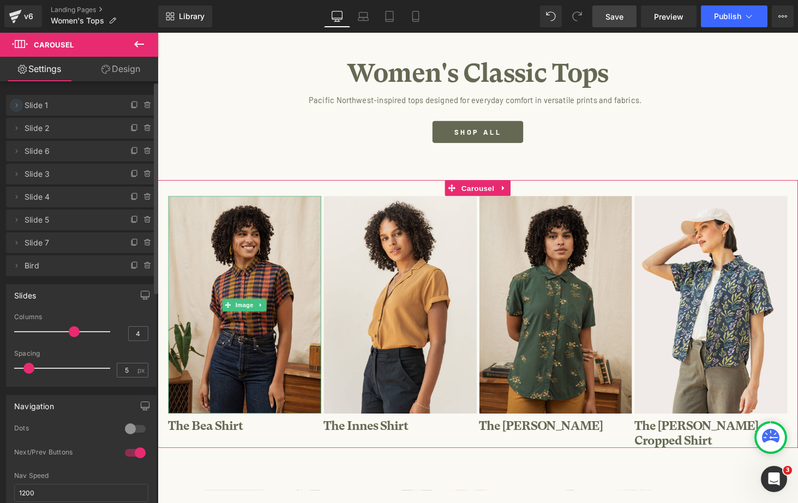
click at [17, 106] on icon at bounding box center [17, 105] width 2 height 4
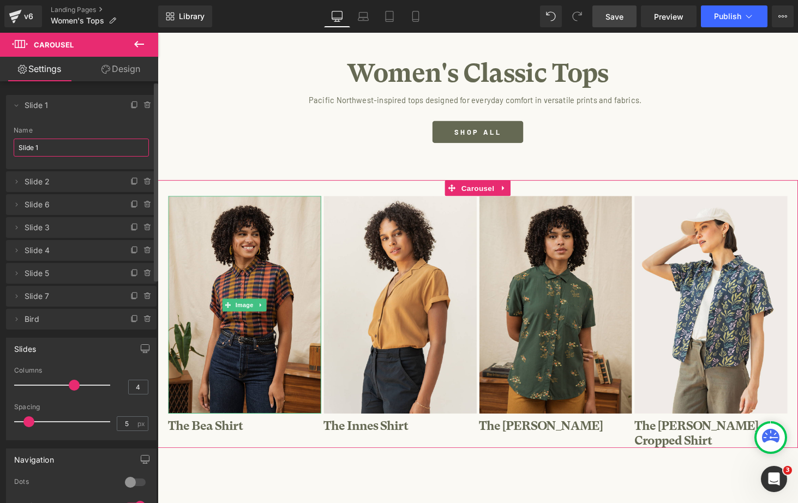
click at [37, 148] on input "Slide 1" at bounding box center [81, 148] width 135 height 18
drag, startPoint x: 51, startPoint y: 148, endPoint x: -34, endPoint y: 141, distance: 85.4
click at [0, 141] on html "Carousel You are previewing how the will restyle your page. You can not edit El…" at bounding box center [399, 251] width 798 height 503
type input "Bea"
click at [18, 182] on icon at bounding box center [16, 181] width 9 height 9
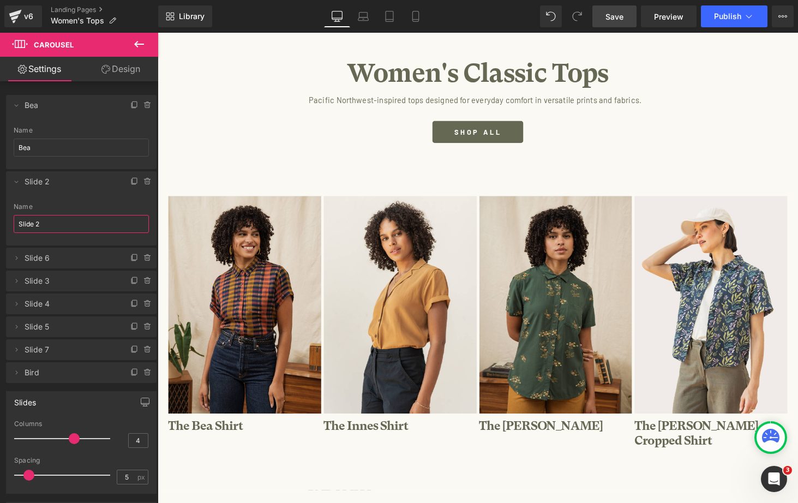
drag, startPoint x: 47, startPoint y: 223, endPoint x: -34, endPoint y: 219, distance: 82.0
click at [0, 219] on html "Carousel You are previewing how the will restyle your page. You can not edit El…" at bounding box center [399, 251] width 798 height 503
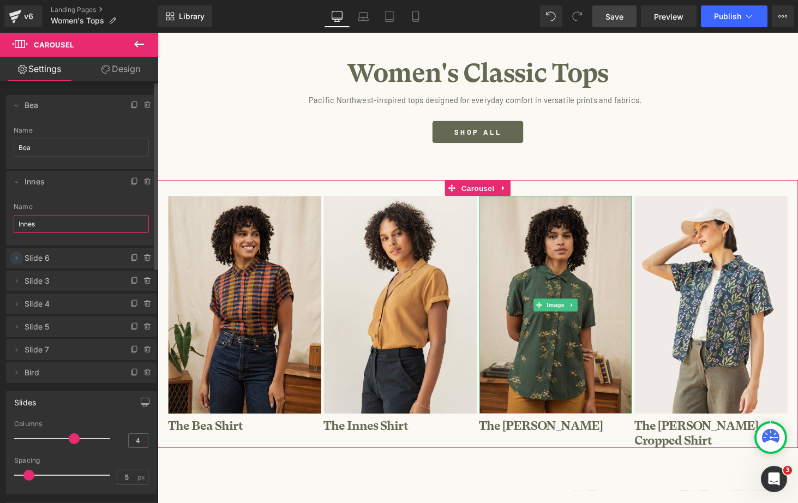
type input "Innes"
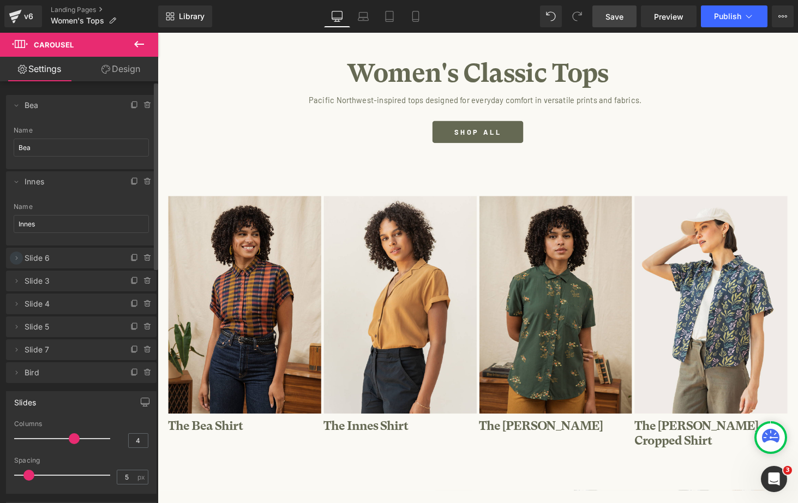
click at [20, 258] on icon at bounding box center [16, 258] width 9 height 9
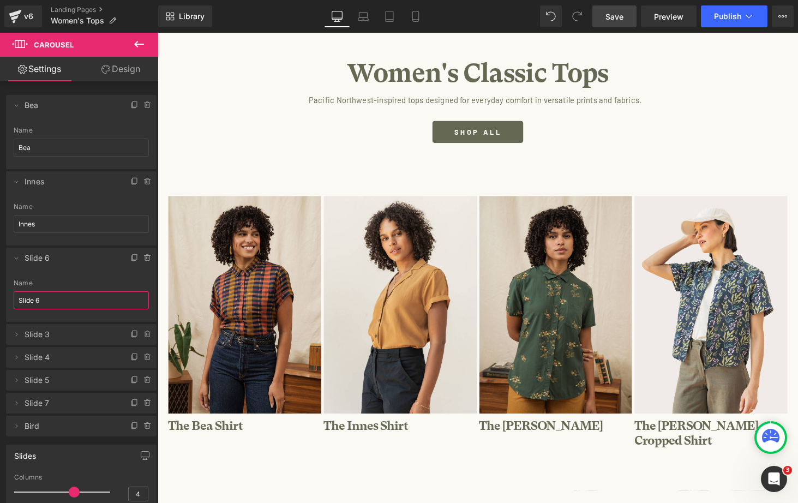
drag, startPoint x: 43, startPoint y: 304, endPoint x: -44, endPoint y: 294, distance: 87.3
click at [0, 294] on html "Carousel You are previewing how the will restyle your page. You can not edit El…" at bounding box center [399, 251] width 798 height 503
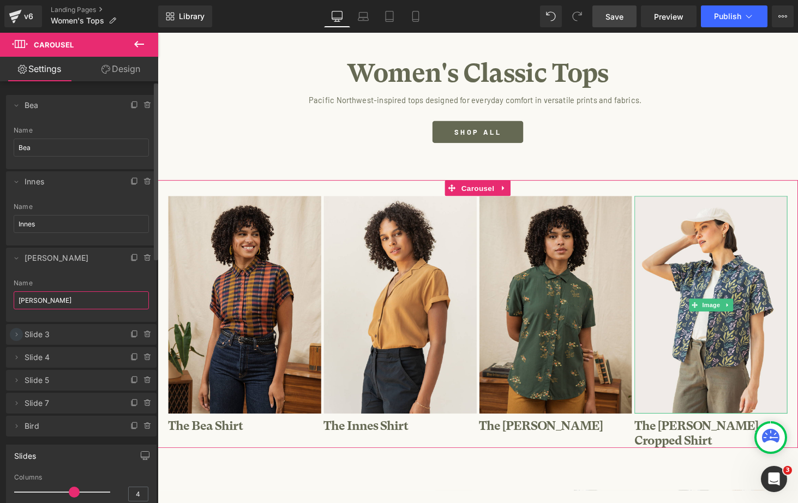
type input "[PERSON_NAME]"
click at [16, 333] on icon at bounding box center [16, 334] width 9 height 9
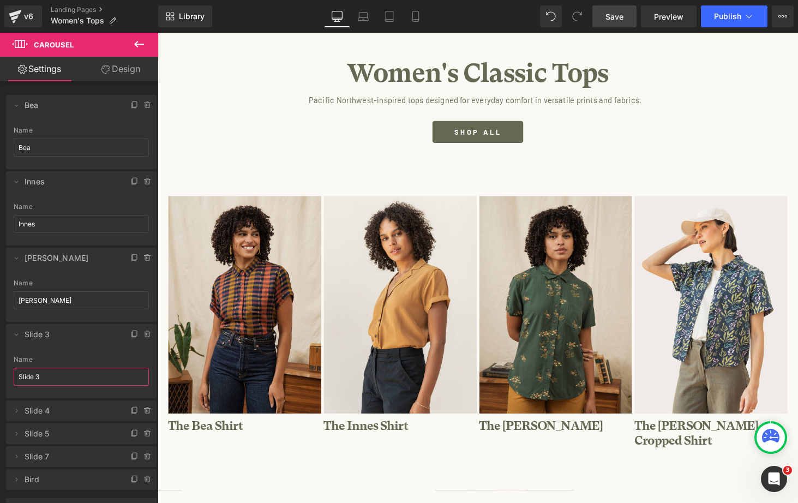
drag, startPoint x: -13, startPoint y: 375, endPoint x: -65, endPoint y: 375, distance: 52.9
click at [0, 375] on html "Carousel You are previewing how the will restyle your page. You can not edit El…" at bounding box center [399, 251] width 798 height 503
type input "[PERSON_NAME]"
drag, startPoint x: 618, startPoint y: 11, endPoint x: 254, endPoint y: 149, distance: 388.8
click at [618, 11] on span "Save" at bounding box center [615, 16] width 18 height 11
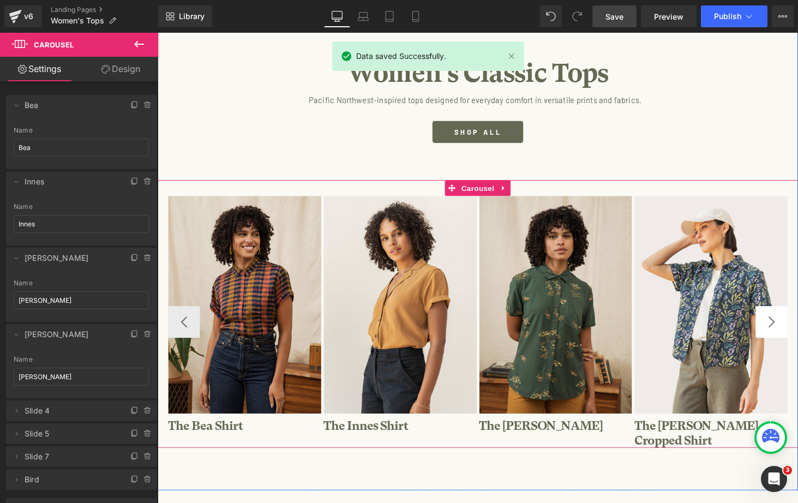
click at [787, 324] on button "›" at bounding box center [790, 330] width 33 height 33
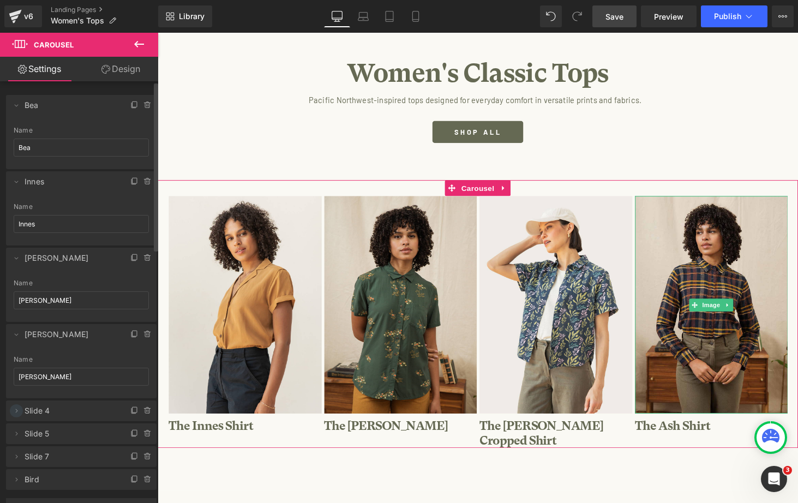
click at [17, 409] on icon at bounding box center [17, 411] width 2 height 4
drag, startPoint x: 46, startPoint y: 448, endPoint x: -40, endPoint y: 435, distance: 86.6
click at [0, 435] on html "Carousel You are previewing how the will restyle your page. You can not edit El…" at bounding box center [399, 251] width 798 height 503
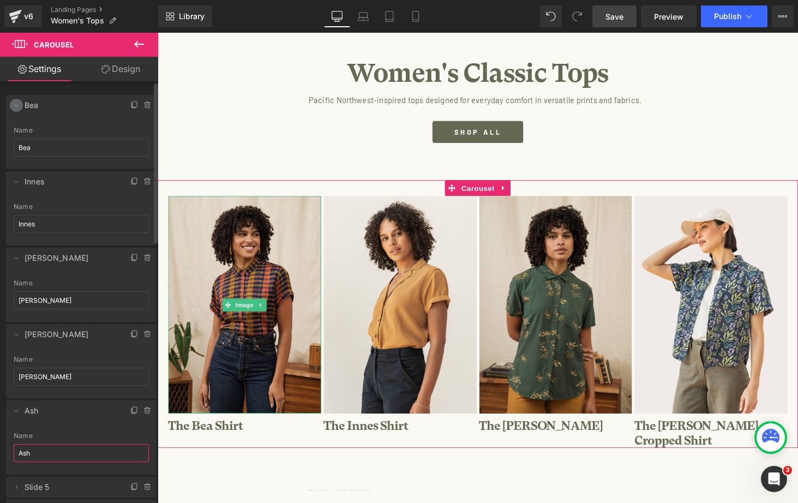
type input "Ash"
click at [15, 105] on icon at bounding box center [17, 106] width 4 height 2
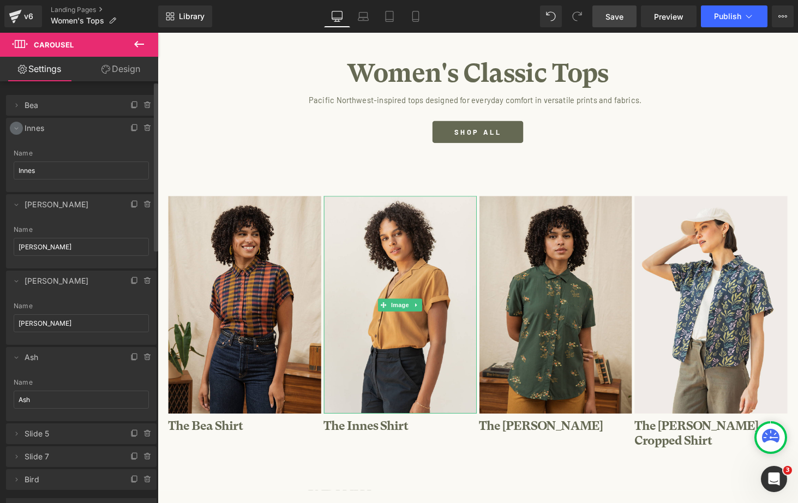
click at [18, 128] on icon at bounding box center [17, 129] width 4 height 2
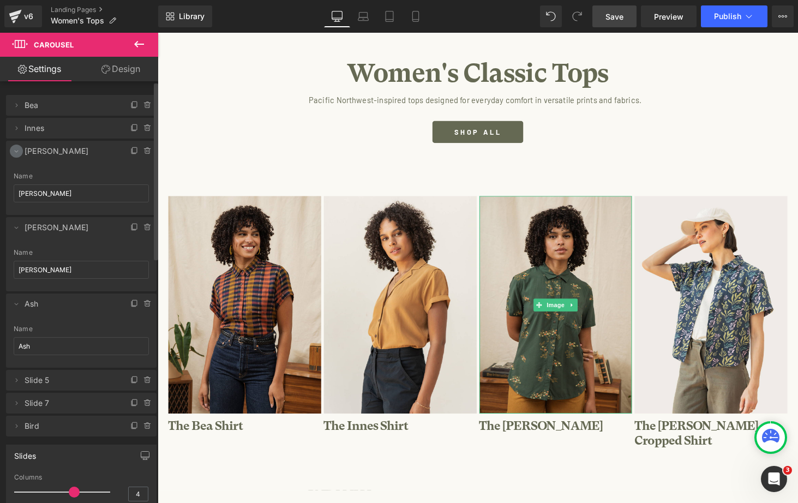
click at [16, 147] on icon at bounding box center [16, 151] width 9 height 9
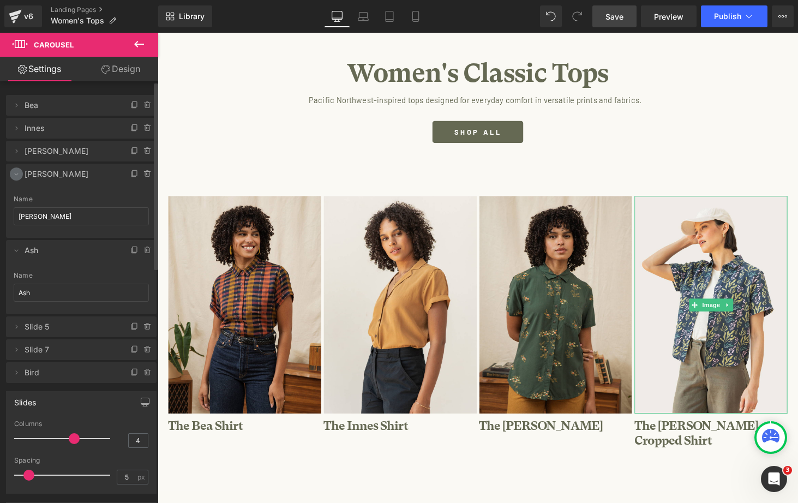
click at [19, 174] on icon at bounding box center [16, 174] width 9 height 9
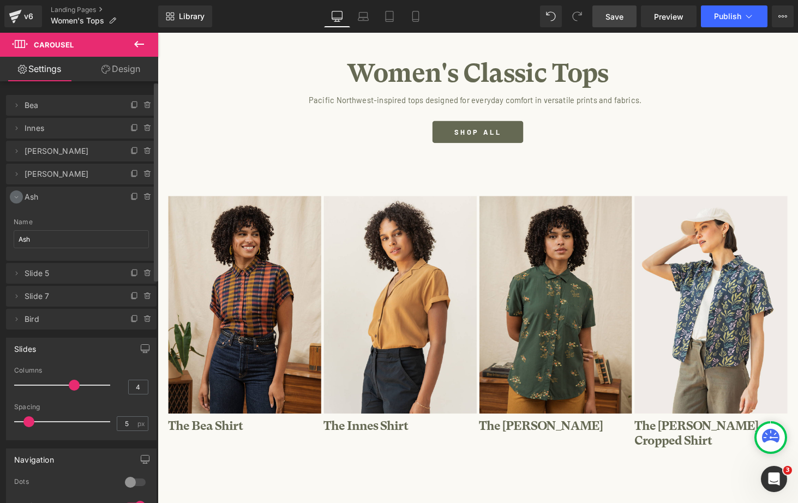
click at [15, 194] on icon at bounding box center [16, 197] width 9 height 9
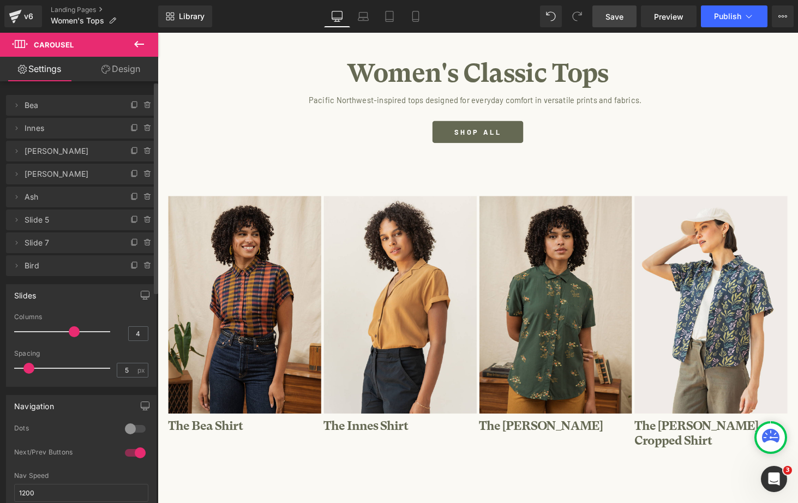
click at [57, 220] on span "Slide 5" at bounding box center [71, 220] width 92 height 21
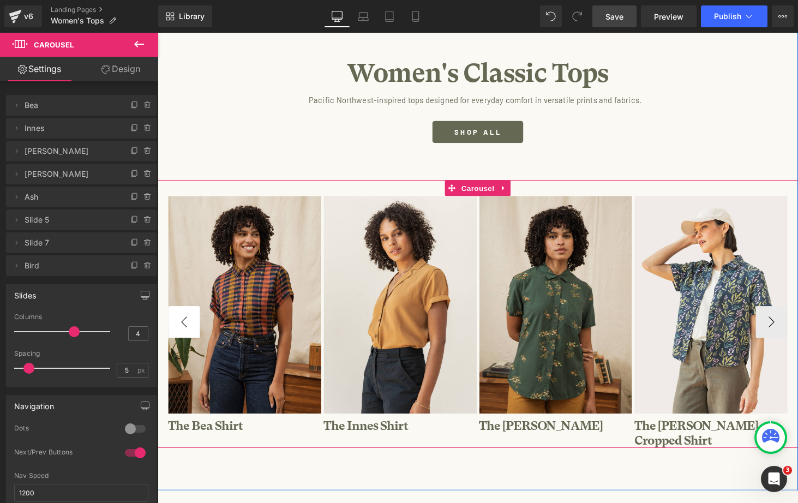
click at [185, 319] on button "‹" at bounding box center [185, 330] width 33 height 33
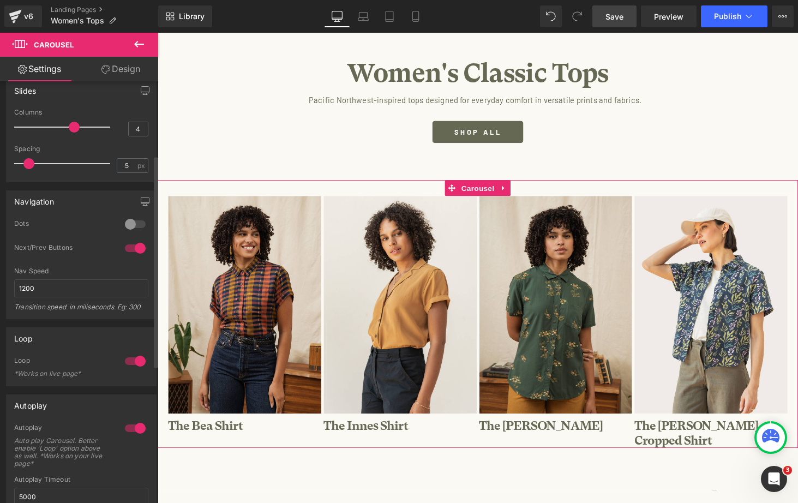
scroll to position [75, 0]
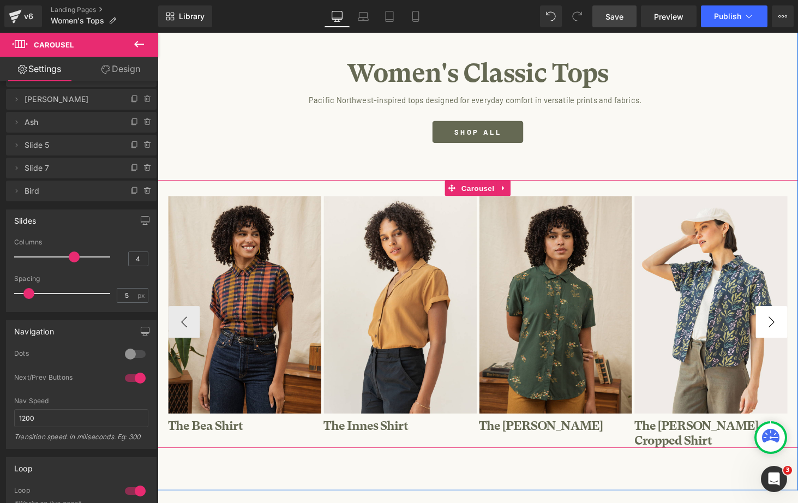
click at [798, 322] on button "›" at bounding box center [790, 330] width 33 height 33
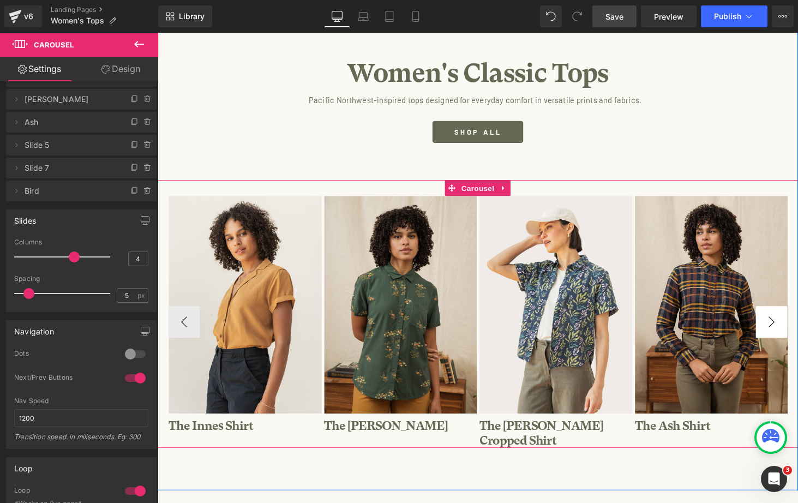
click at [797, 321] on button "›" at bounding box center [790, 330] width 33 height 33
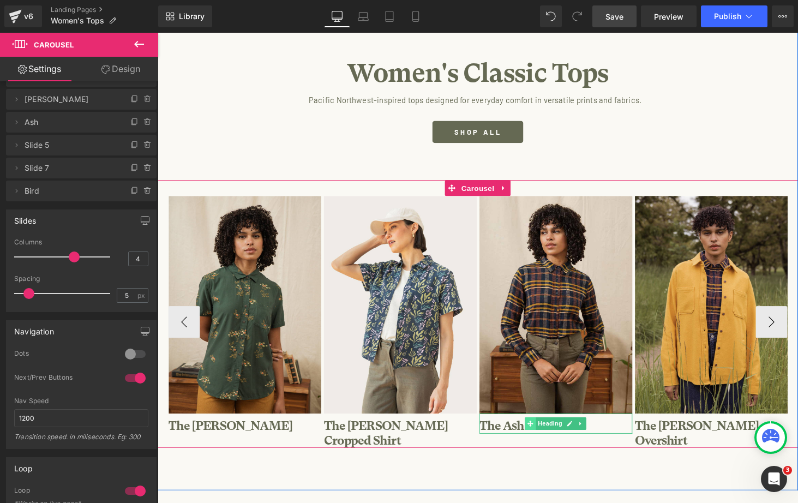
click at [541, 435] on icon at bounding box center [542, 435] width 6 height 6
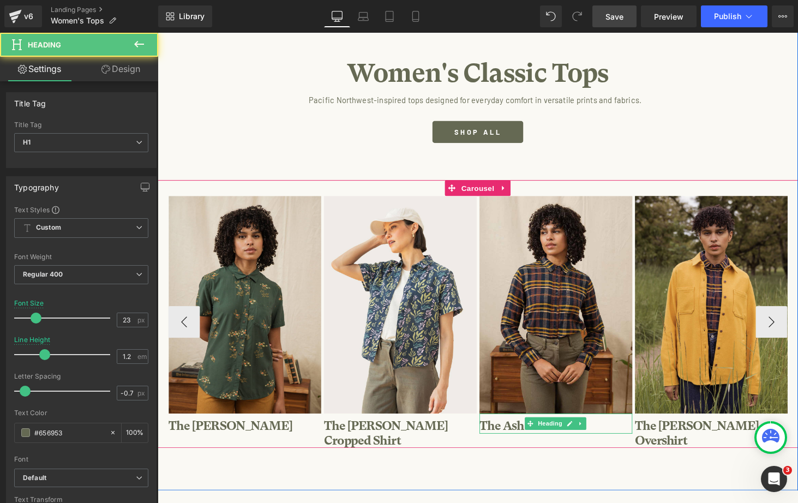
click at [523, 437] on h1 "The Ash Shirt" at bounding box center [569, 438] width 158 height 15
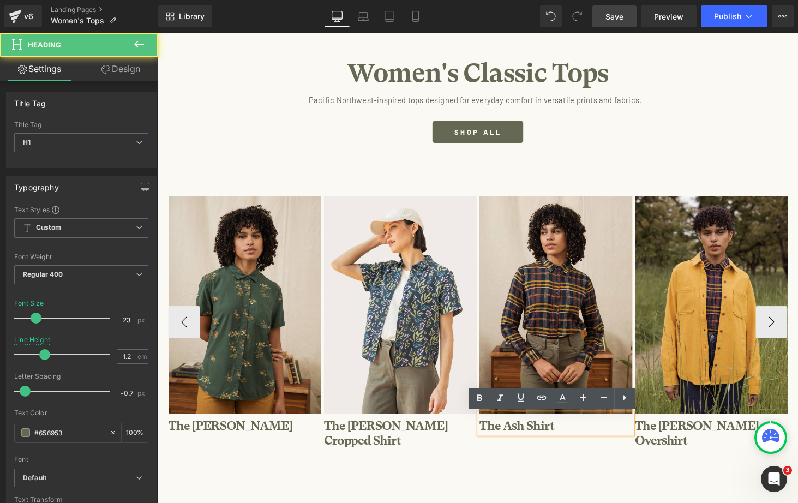
click at [535, 437] on h1 "The Ash Shirt" at bounding box center [569, 438] width 158 height 15
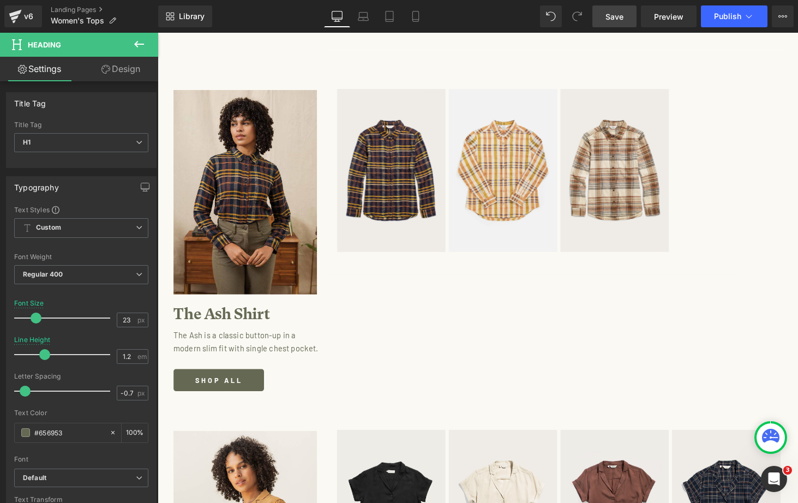
scroll to position [1755, 0]
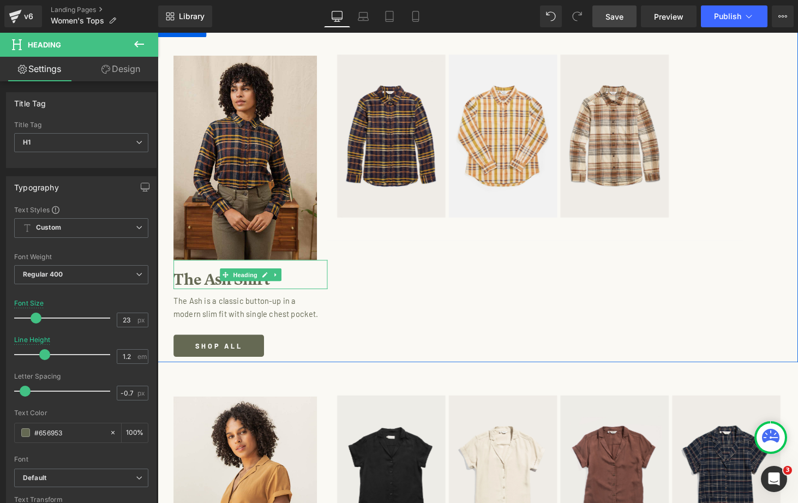
click at [232, 278] on h1 "The Ash Shirt" at bounding box center [253, 287] width 159 height 19
click at [248, 276] on span "Heading" at bounding box center [247, 282] width 29 height 13
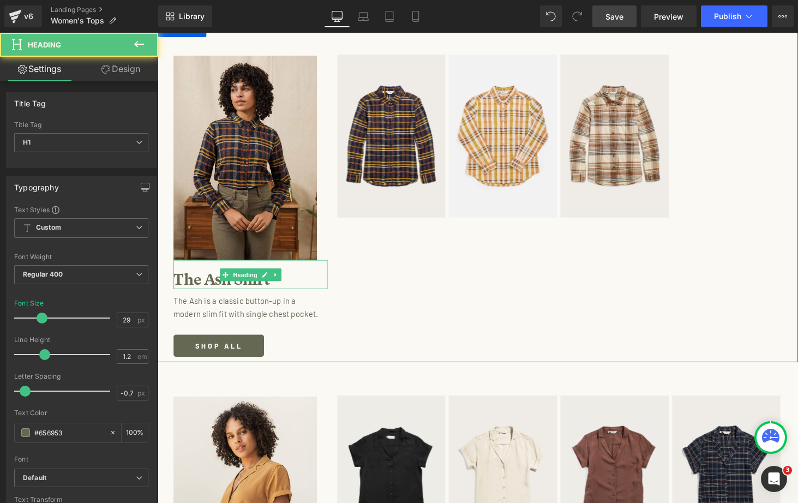
click at [212, 278] on h1 "The Ash Shirt" at bounding box center [253, 287] width 159 height 19
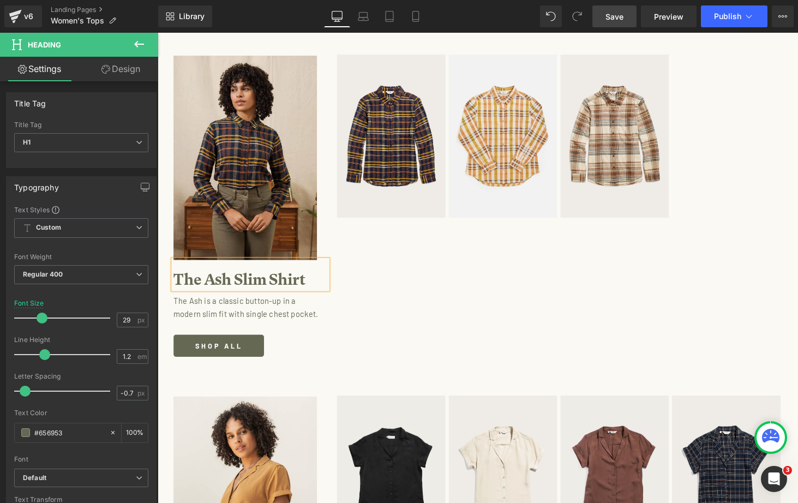
click at [514, 284] on div "Image The Ash Slim Shirt Heading The Ash is a classic button-up in a modern sli…" at bounding box center [488, 196] width 660 height 351
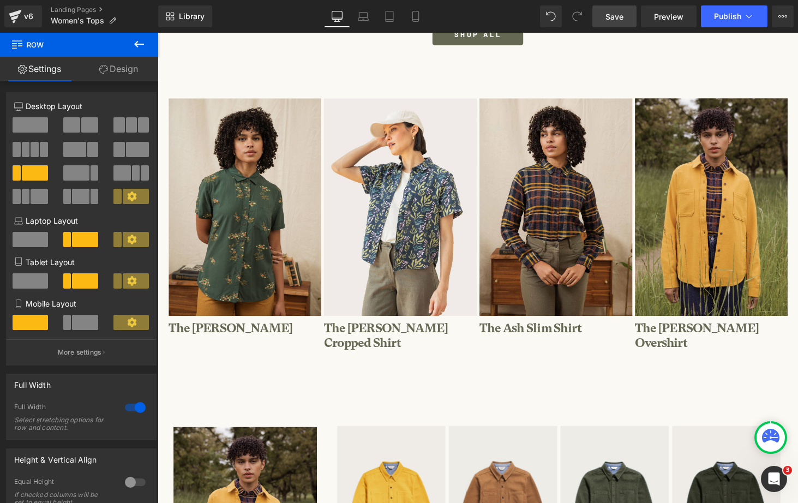
scroll to position [322, 0]
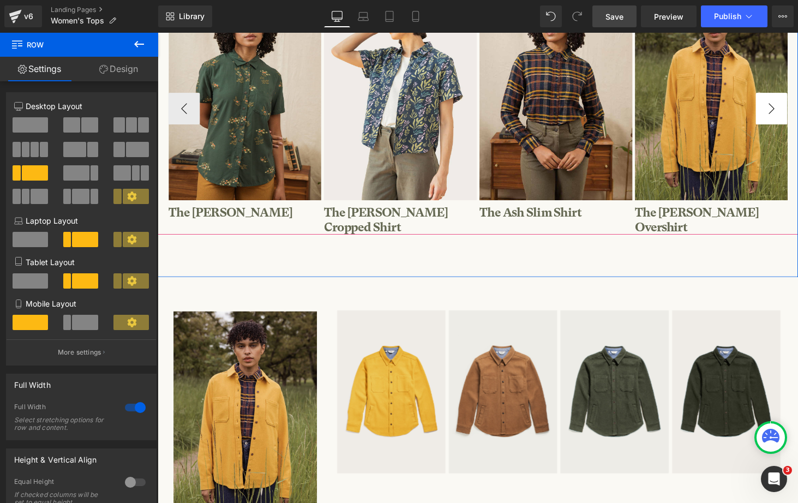
click at [787, 110] on button "›" at bounding box center [790, 110] width 33 height 33
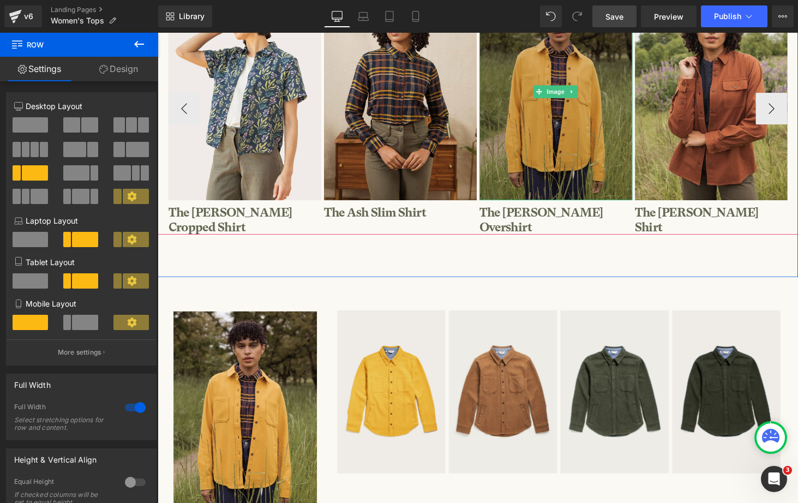
click at [583, 164] on img at bounding box center [569, 93] width 158 height 224
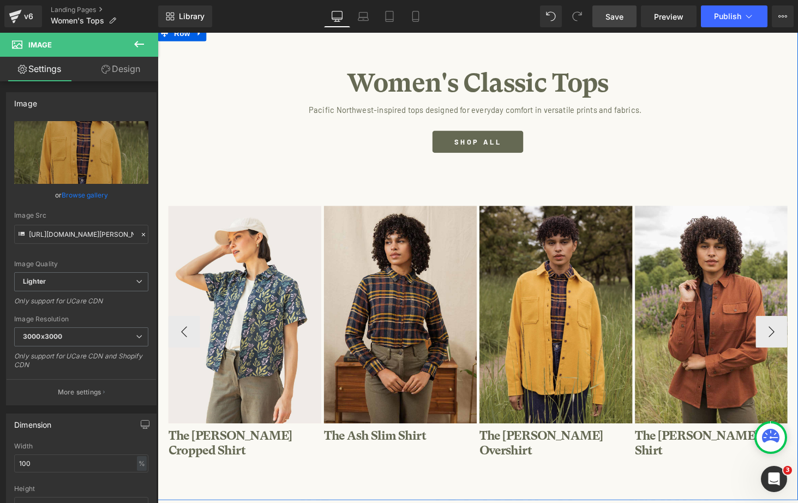
scroll to position [108, 0]
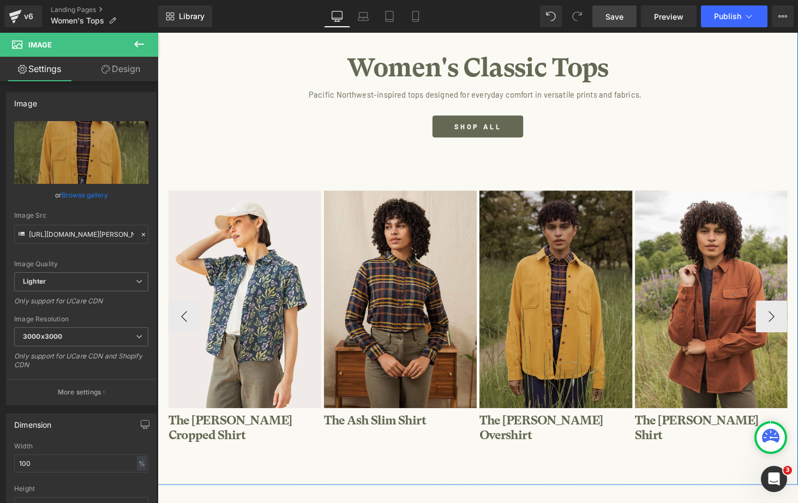
click at [538, 202] on img at bounding box center [569, 307] width 158 height 224
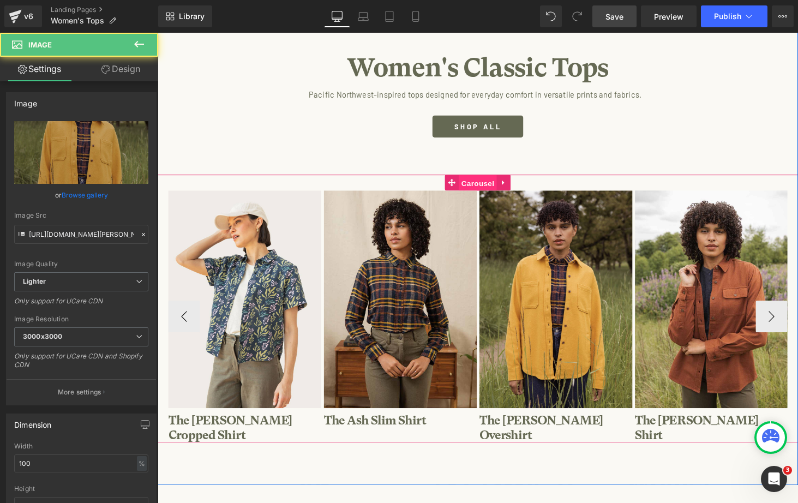
click at [493, 187] on span "Carousel" at bounding box center [487, 188] width 39 height 16
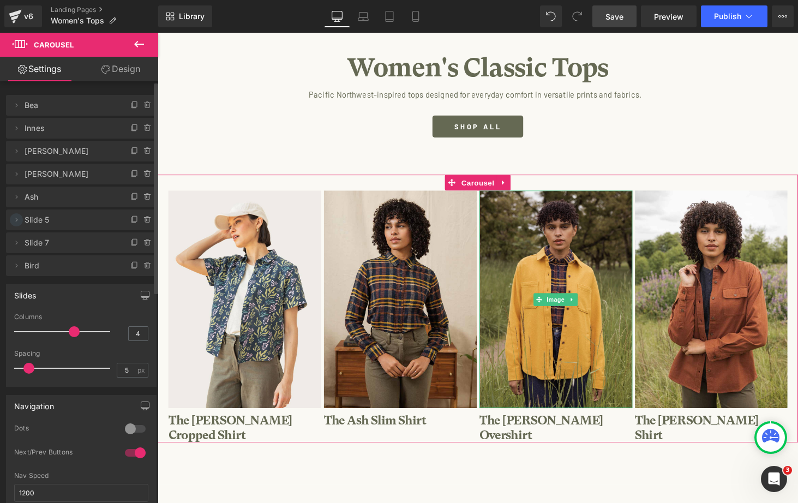
click at [19, 218] on icon at bounding box center [16, 220] width 9 height 9
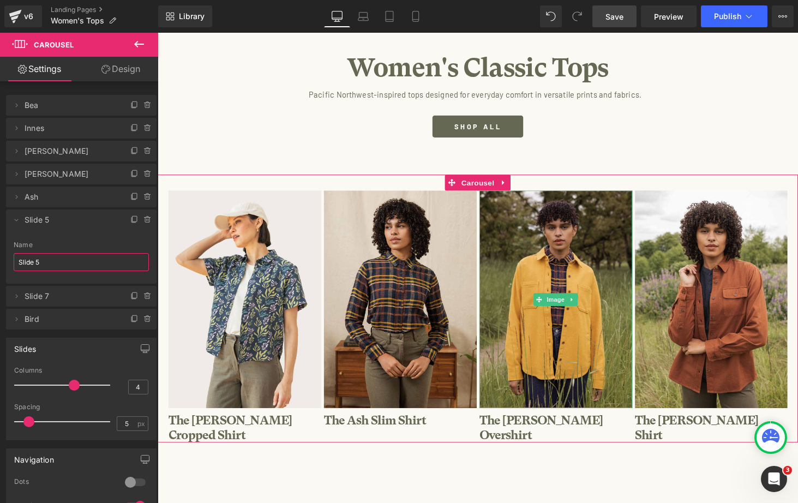
drag, startPoint x: 56, startPoint y: 261, endPoint x: -46, endPoint y: 254, distance: 101.7
click at [0, 254] on html "Carousel You are previewing how the will restyle your page. You can not edit El…" at bounding box center [399, 251] width 798 height 503
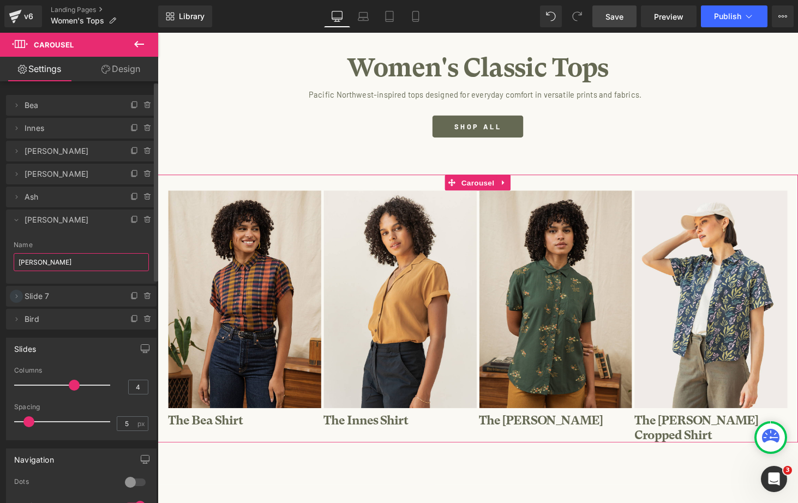
type input "[PERSON_NAME]"
click at [13, 295] on icon at bounding box center [16, 296] width 9 height 9
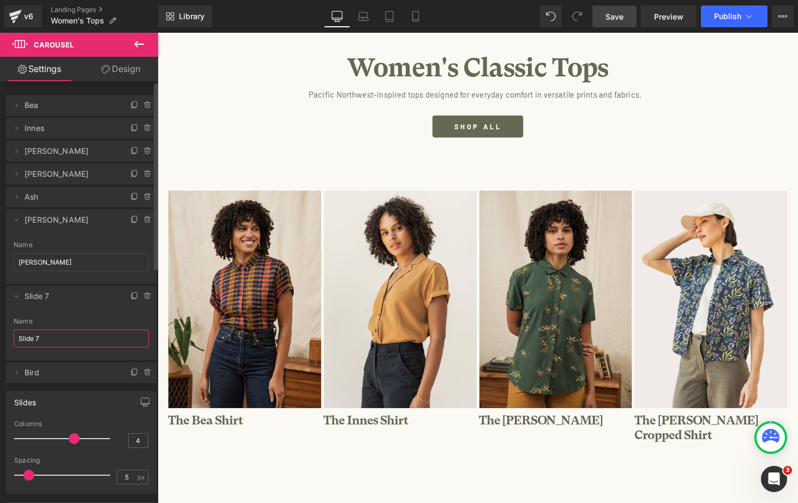
click at [35, 340] on input "Slide 7" at bounding box center [81, 339] width 135 height 18
drag, startPoint x: 47, startPoint y: 340, endPoint x: -34, endPoint y: 333, distance: 81.6
click at [0, 333] on html "Carousel You are previewing how the will restyle your page. You can not edit El…" at bounding box center [399, 251] width 798 height 503
type input "[PERSON_NAME]"
click at [610, 16] on span "Save" at bounding box center [615, 16] width 18 height 11
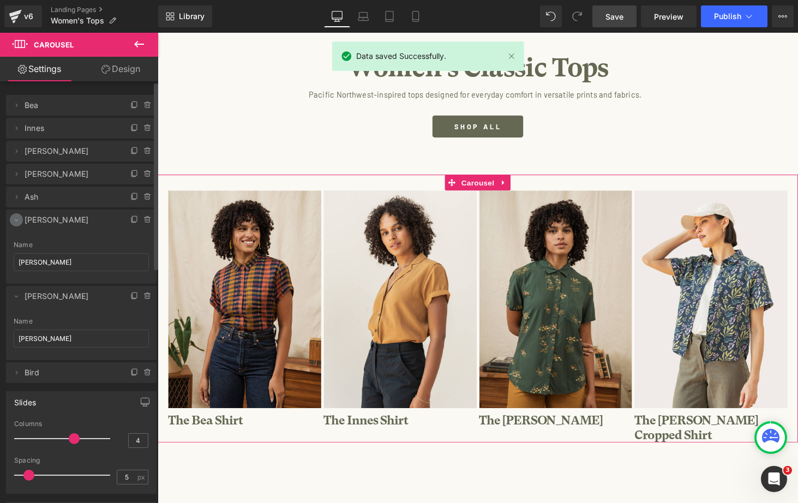
click at [13, 220] on icon at bounding box center [16, 220] width 9 height 9
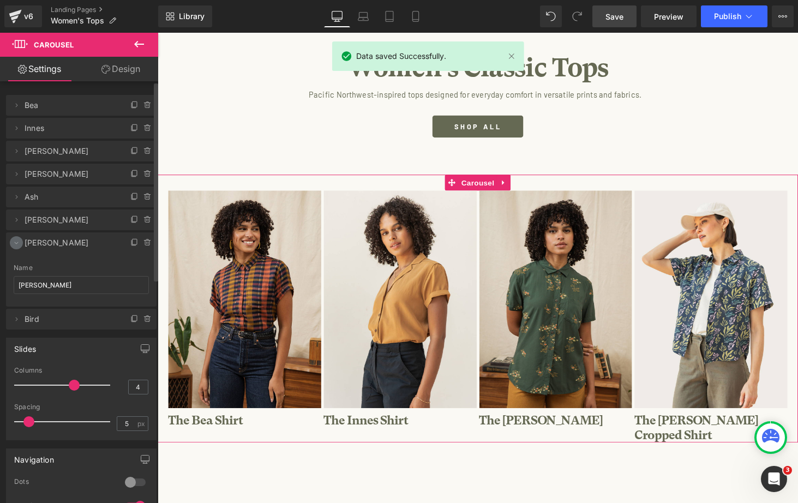
click at [15, 243] on icon at bounding box center [16, 242] width 9 height 9
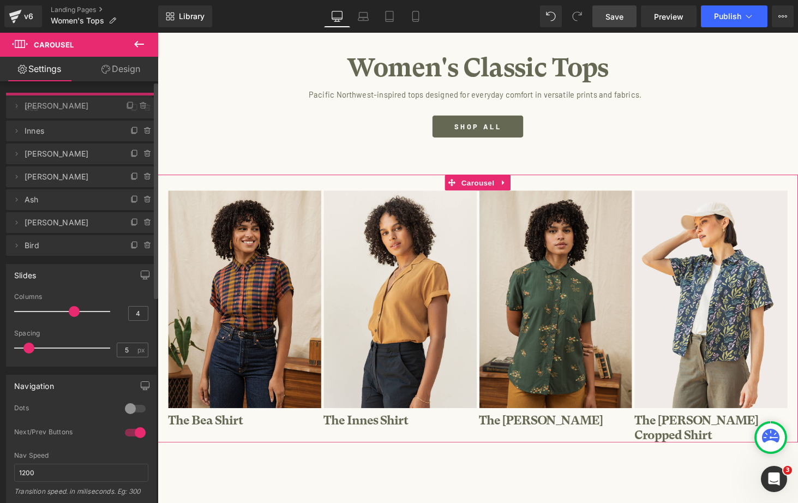
drag, startPoint x: 59, startPoint y: 220, endPoint x: 64, endPoint y: 104, distance: 115.8
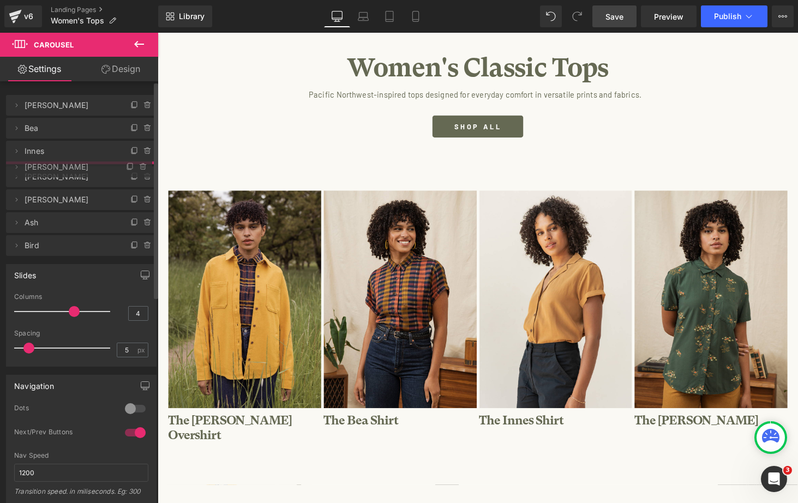
drag, startPoint x: 56, startPoint y: 246, endPoint x: 60, endPoint y: 170, distance: 76.0
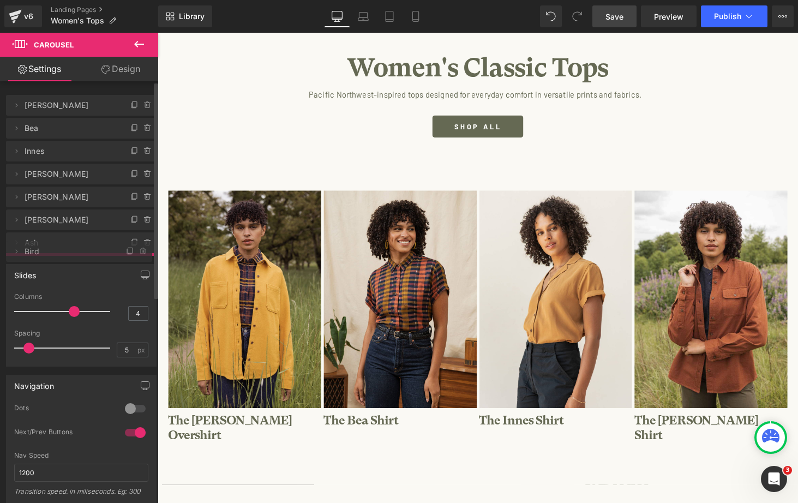
drag, startPoint x: 55, startPoint y: 265, endPoint x: 52, endPoint y: 251, distance: 14.4
drag, startPoint x: 55, startPoint y: 245, endPoint x: 57, endPoint y: 189, distance: 56.3
drag, startPoint x: 51, startPoint y: 264, endPoint x: 51, endPoint y: 236, distance: 27.3
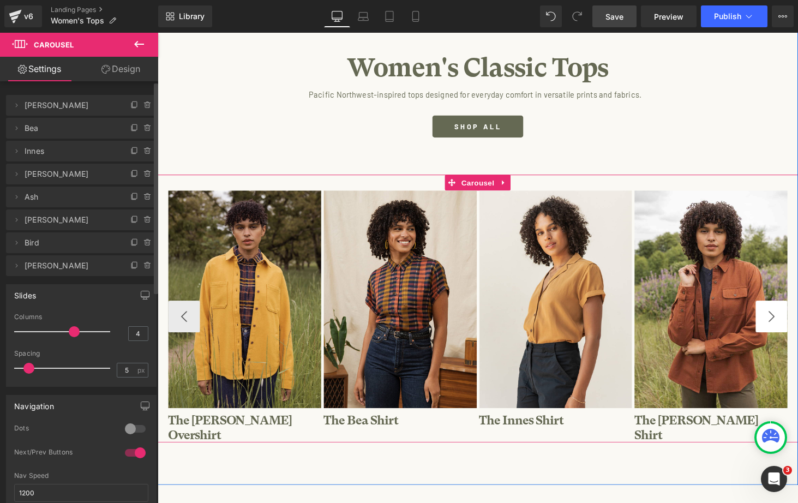
click at [793, 319] on button "›" at bounding box center [790, 325] width 33 height 33
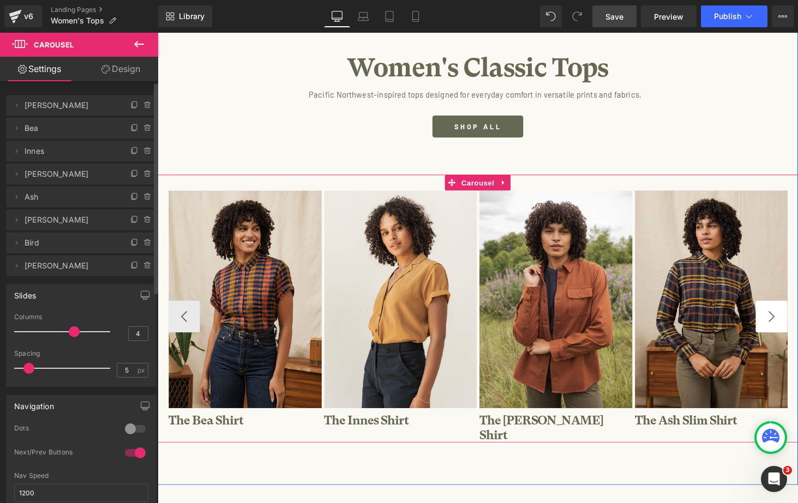
click at [793, 319] on button "›" at bounding box center [790, 325] width 33 height 33
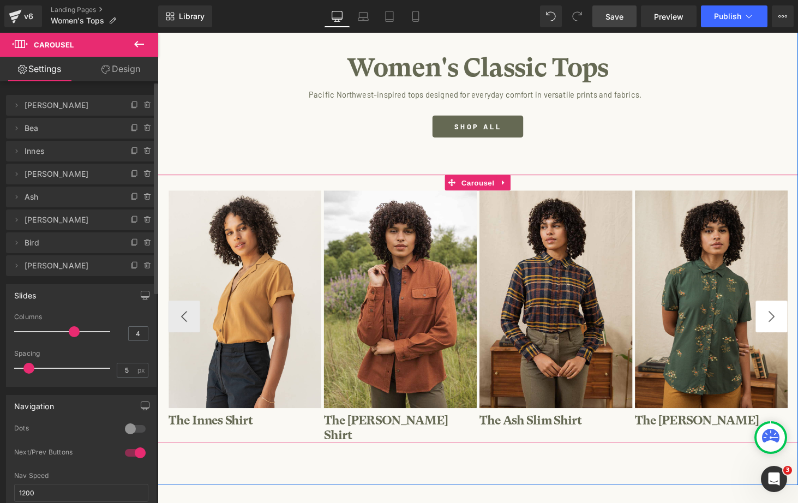
click at [793, 319] on button "›" at bounding box center [790, 325] width 33 height 33
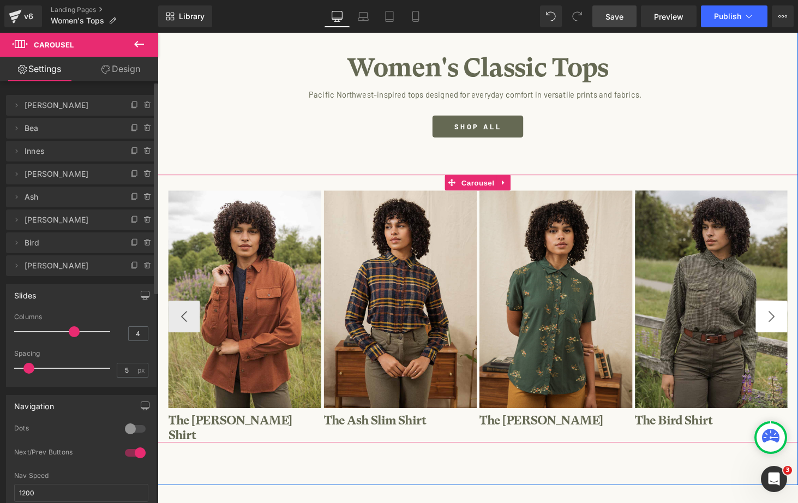
click at [793, 319] on button "›" at bounding box center [790, 325] width 33 height 33
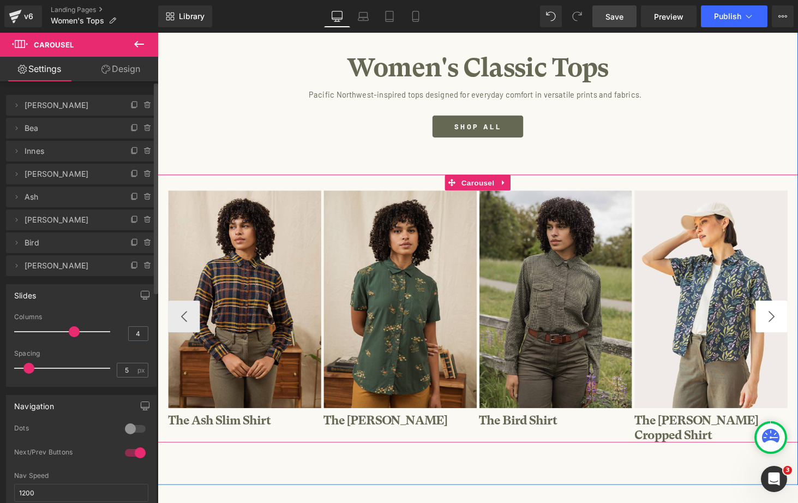
click at [793, 319] on button "›" at bounding box center [790, 325] width 33 height 33
click at [188, 315] on button "‹" at bounding box center [185, 325] width 33 height 33
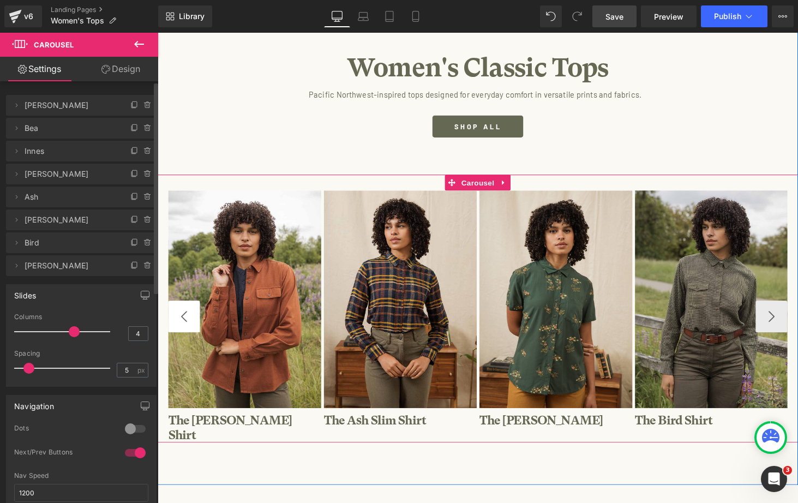
click at [188, 315] on button "‹" at bounding box center [185, 325] width 33 height 33
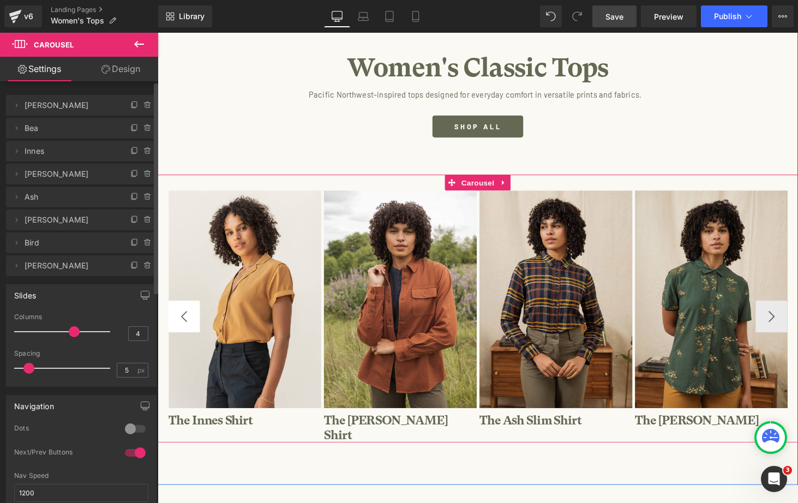
click at [188, 315] on button "‹" at bounding box center [185, 325] width 33 height 33
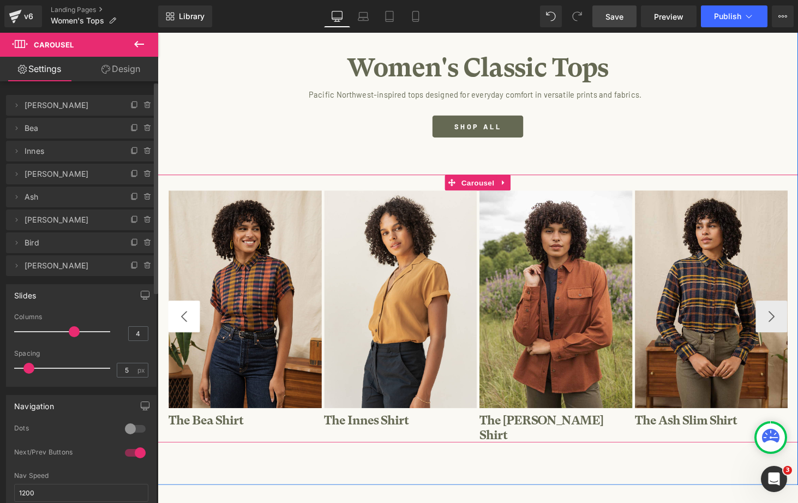
click at [188, 315] on button "‹" at bounding box center [185, 325] width 33 height 33
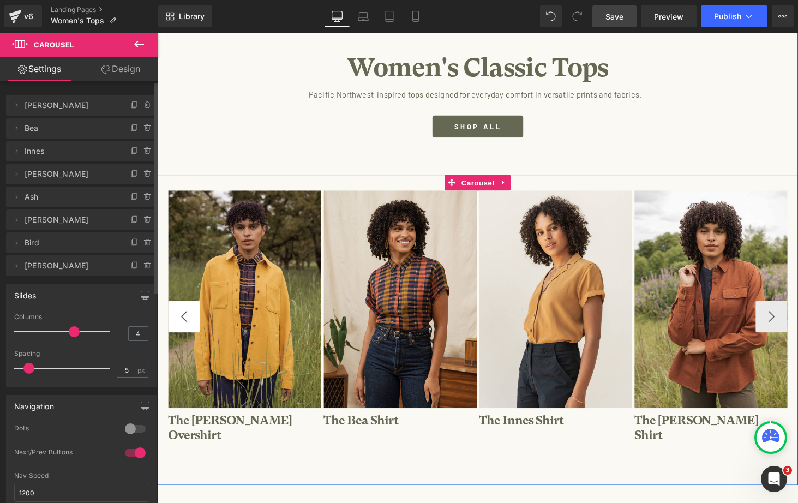
click at [188, 315] on button "‹" at bounding box center [185, 325] width 33 height 33
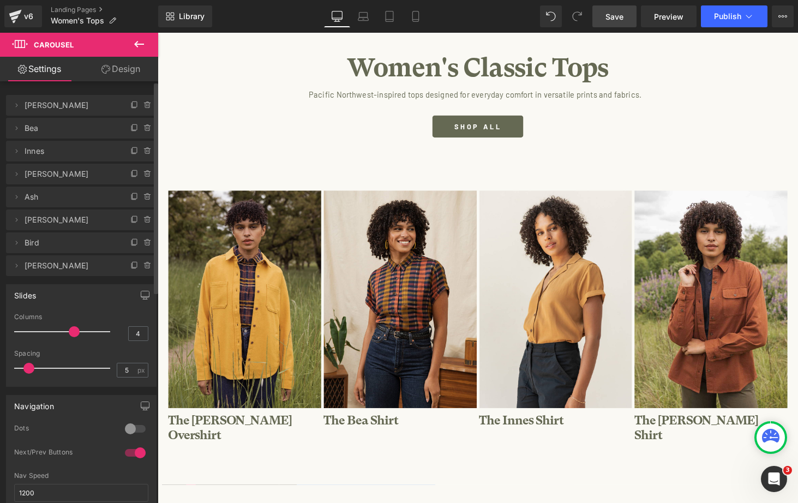
click at [614, 22] on link "Save" at bounding box center [615, 16] width 44 height 22
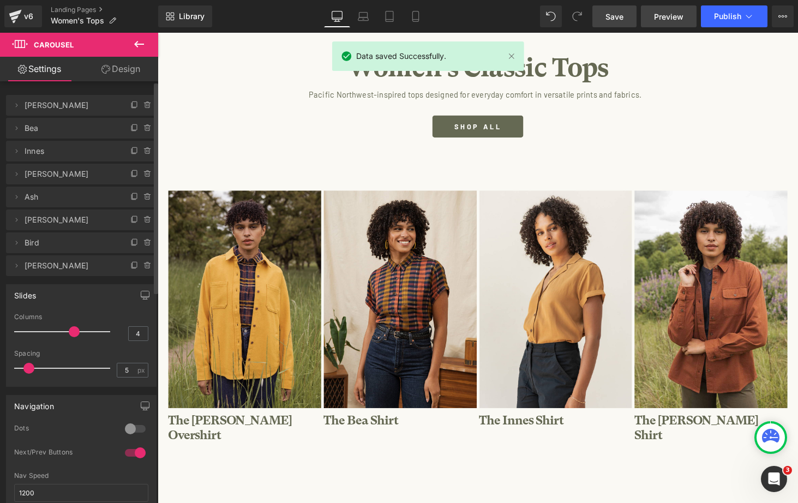
click at [673, 13] on span "Preview" at bounding box center [668, 16] width 29 height 11
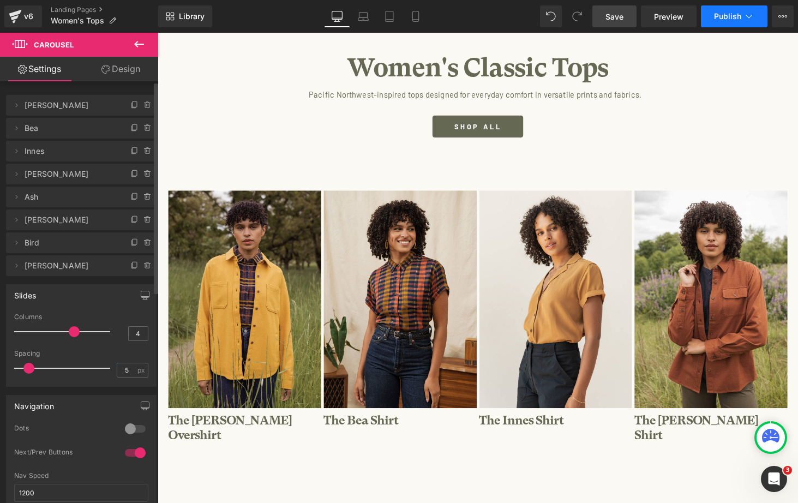
click at [727, 20] on span "Publish" at bounding box center [727, 16] width 27 height 9
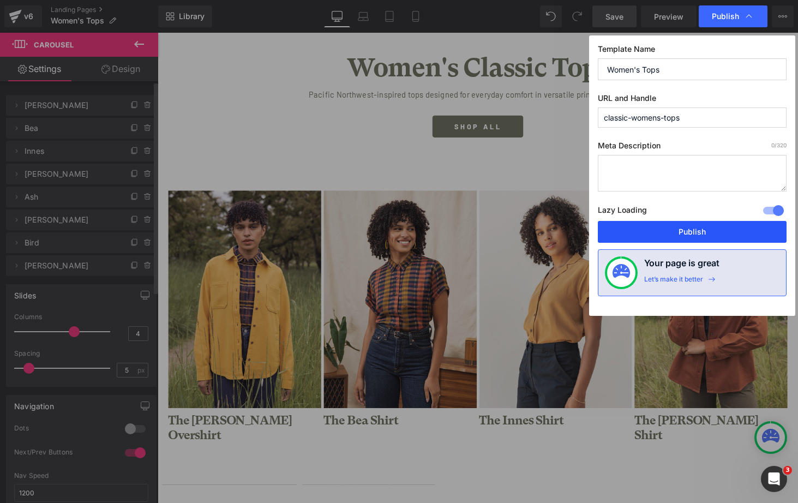
click at [649, 231] on button "Publish" at bounding box center [692, 232] width 189 height 22
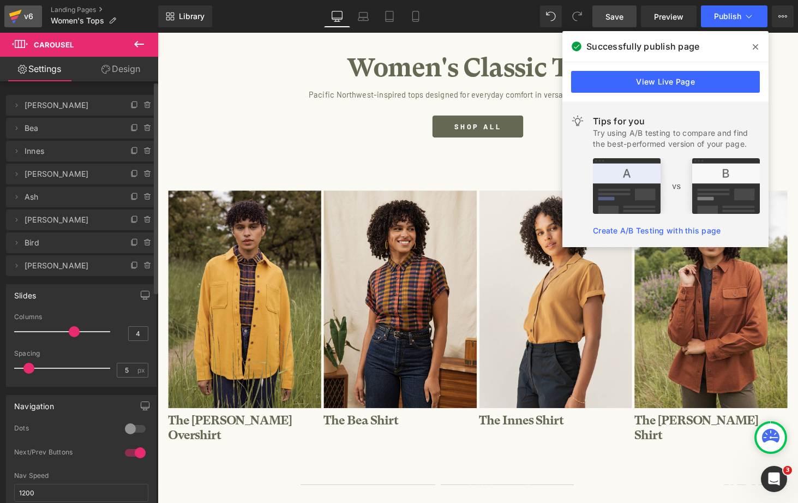
click at [25, 16] on div "v6" at bounding box center [29, 16] width 14 height 14
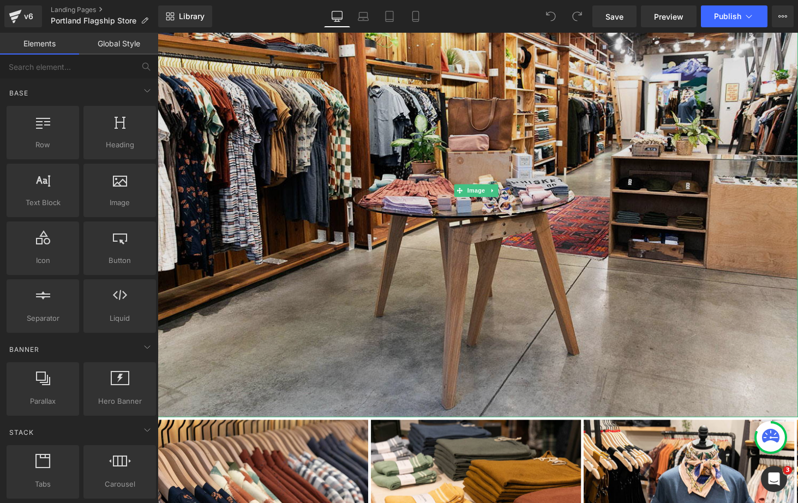
scroll to position [504, 0]
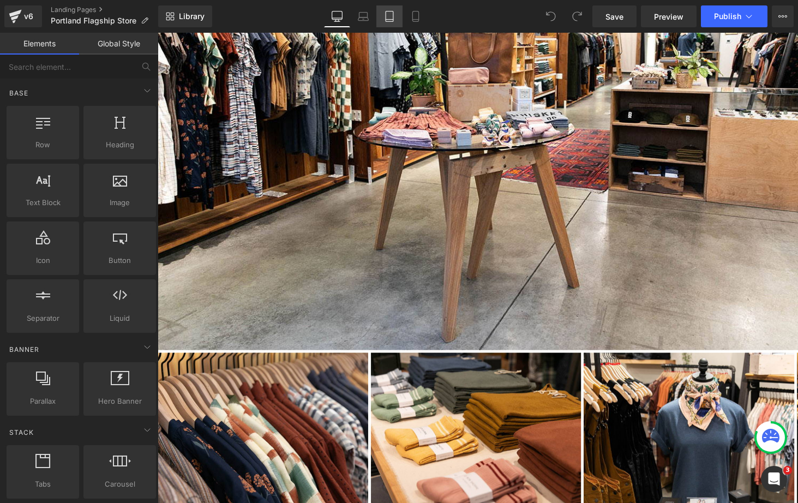
click at [394, 12] on icon at bounding box center [389, 16] width 11 height 11
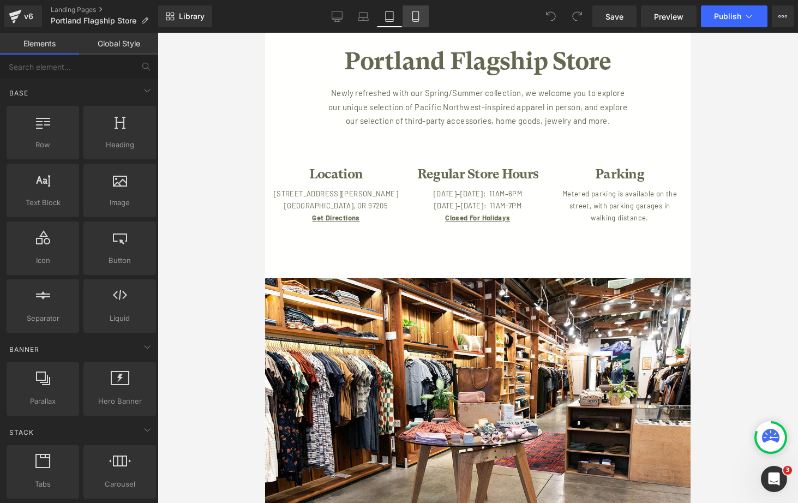
click at [418, 14] on icon at bounding box center [415, 16] width 11 height 11
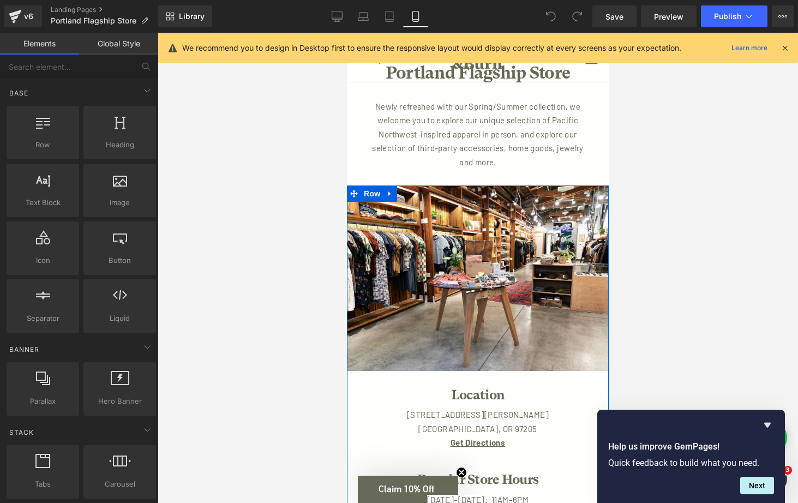
scroll to position [0, 0]
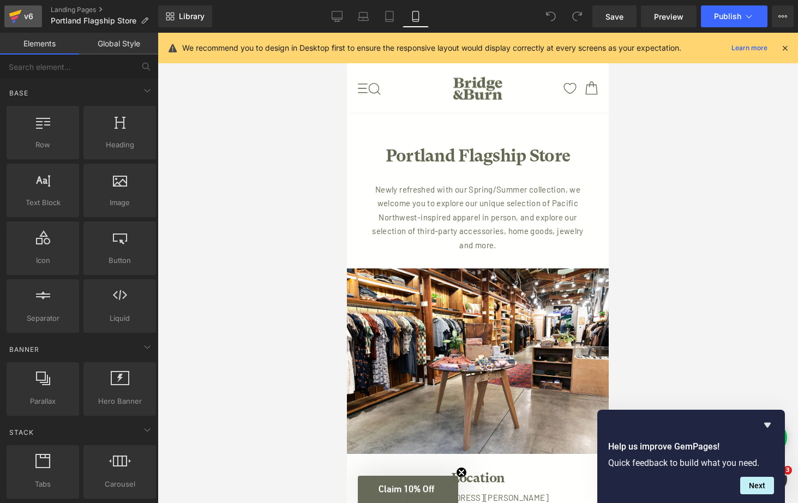
click at [25, 18] on div "v6" at bounding box center [29, 16] width 14 height 14
